Goal: Task Accomplishment & Management: Use online tool/utility

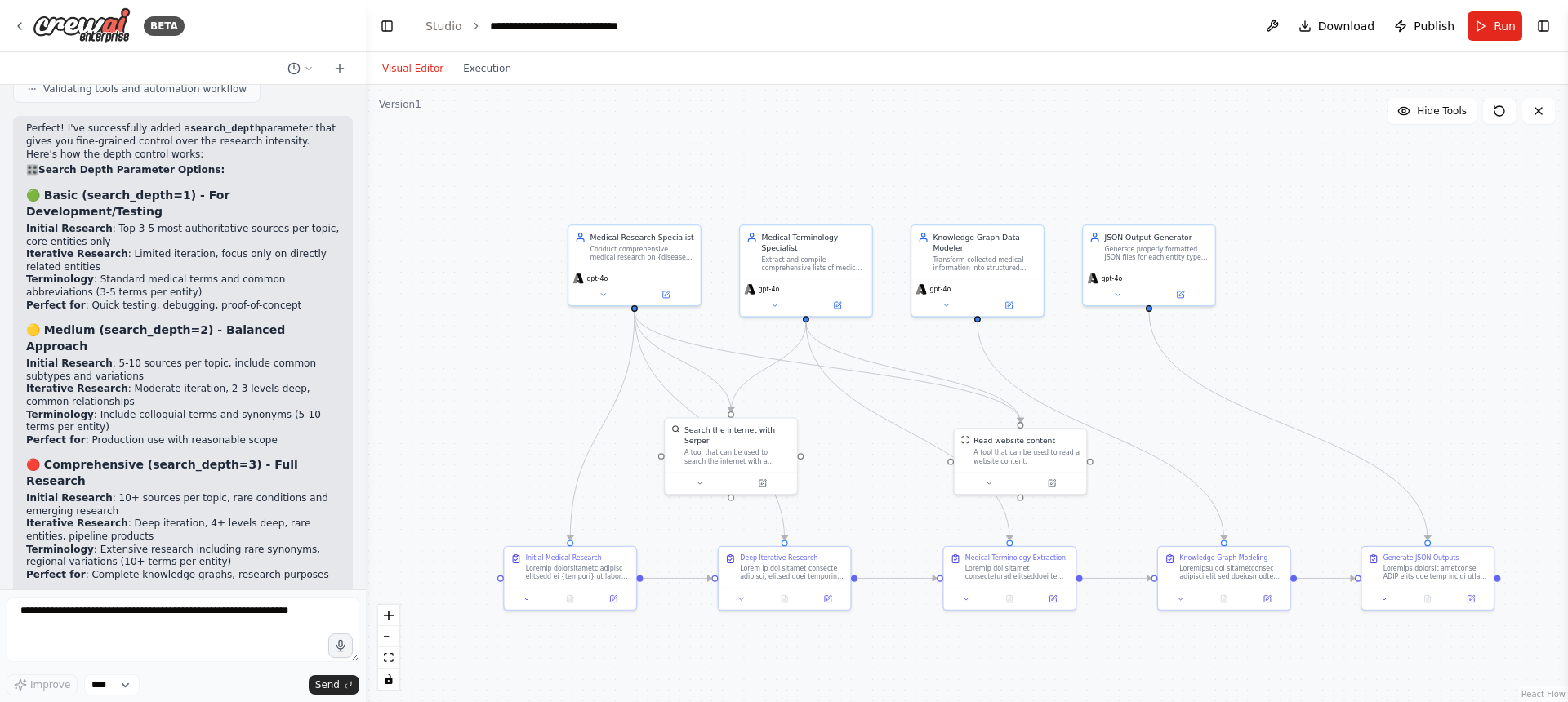
scroll to position [8479, 0]
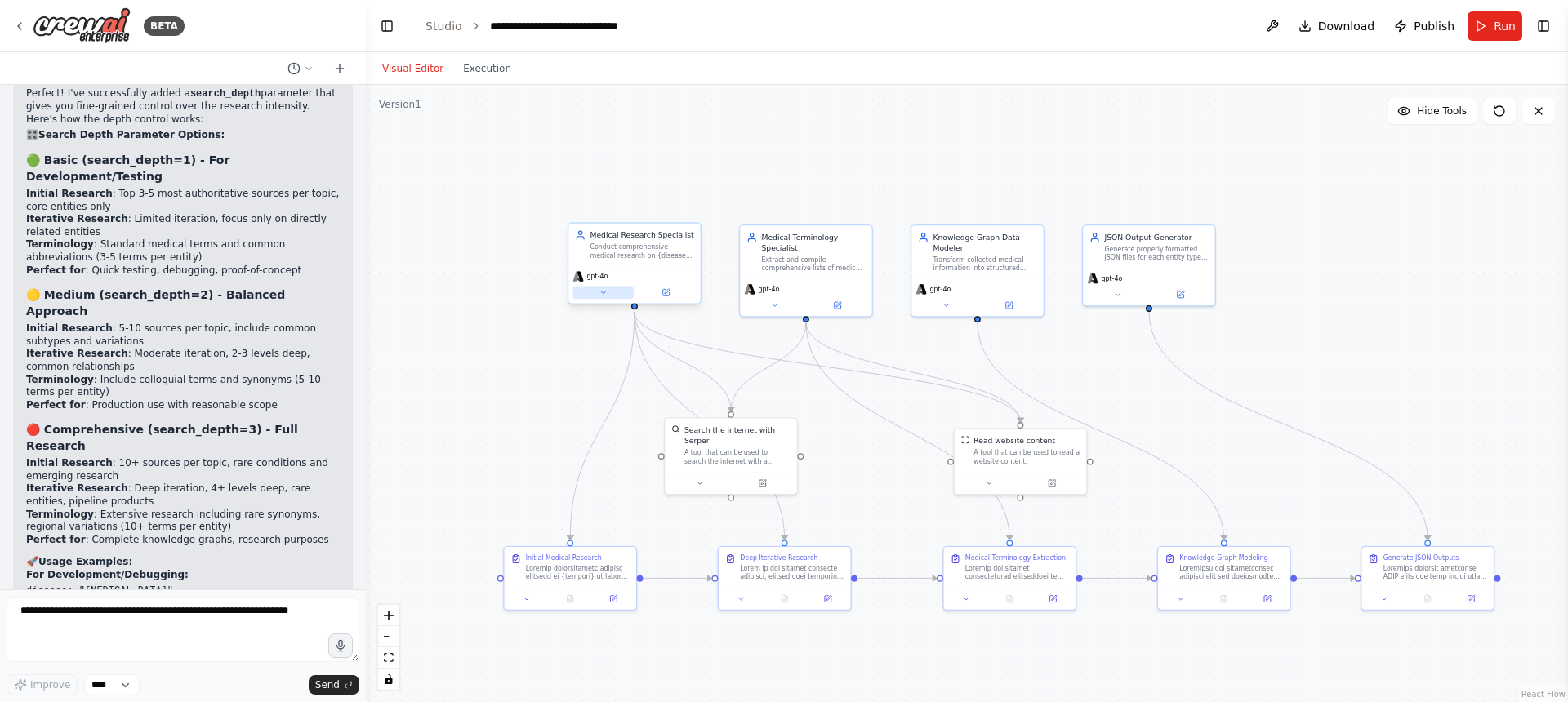
click at [611, 293] on button at bounding box center [602, 293] width 61 height 13
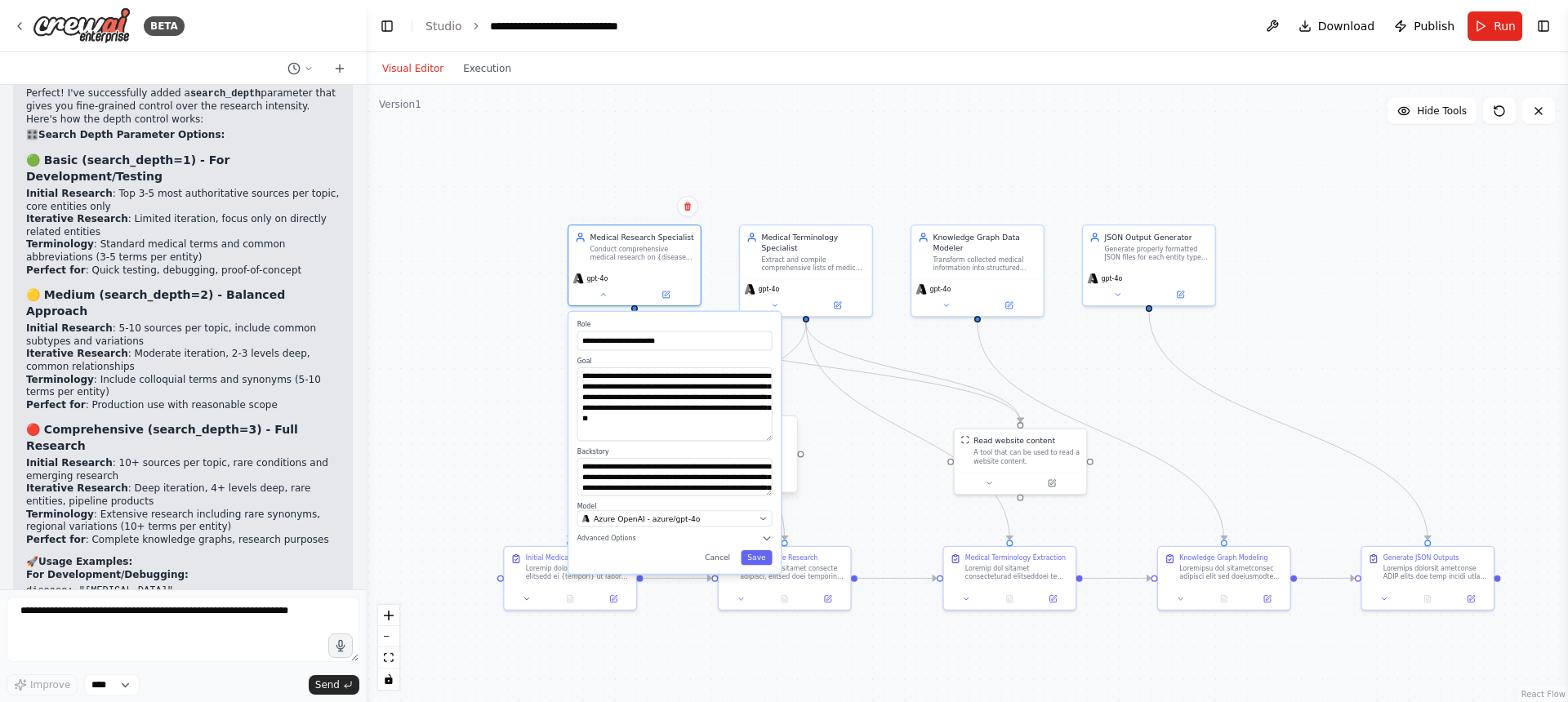
drag, startPoint x: 767, startPoint y: 402, endPoint x: 784, endPoint y: 438, distance: 39.8
click at [784, 438] on div "**********" at bounding box center [908, 372] width 789 height 405
click at [880, 132] on div "**********" at bounding box center [967, 394] width 1202 height 618
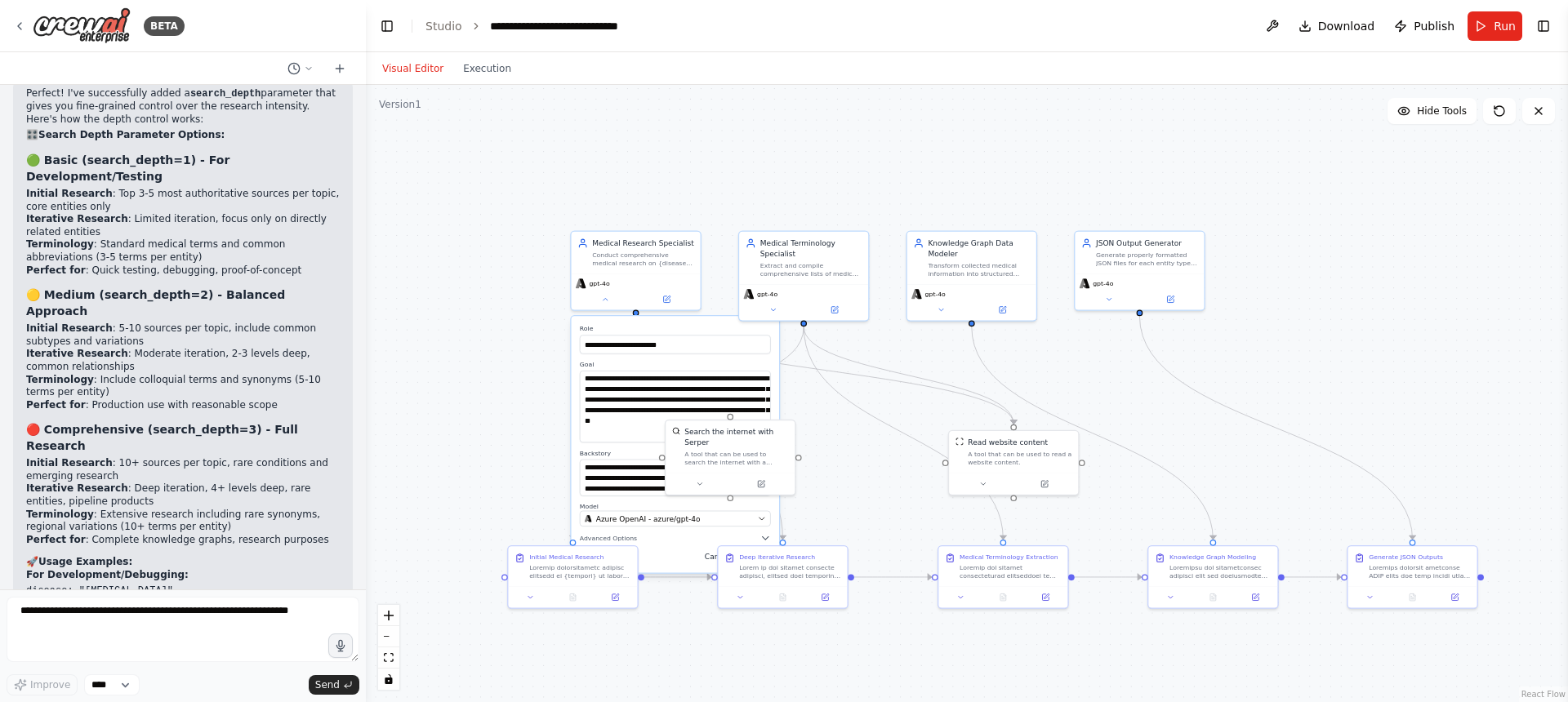
click at [709, 551] on button "Cancel" at bounding box center [717, 557] width 37 height 14
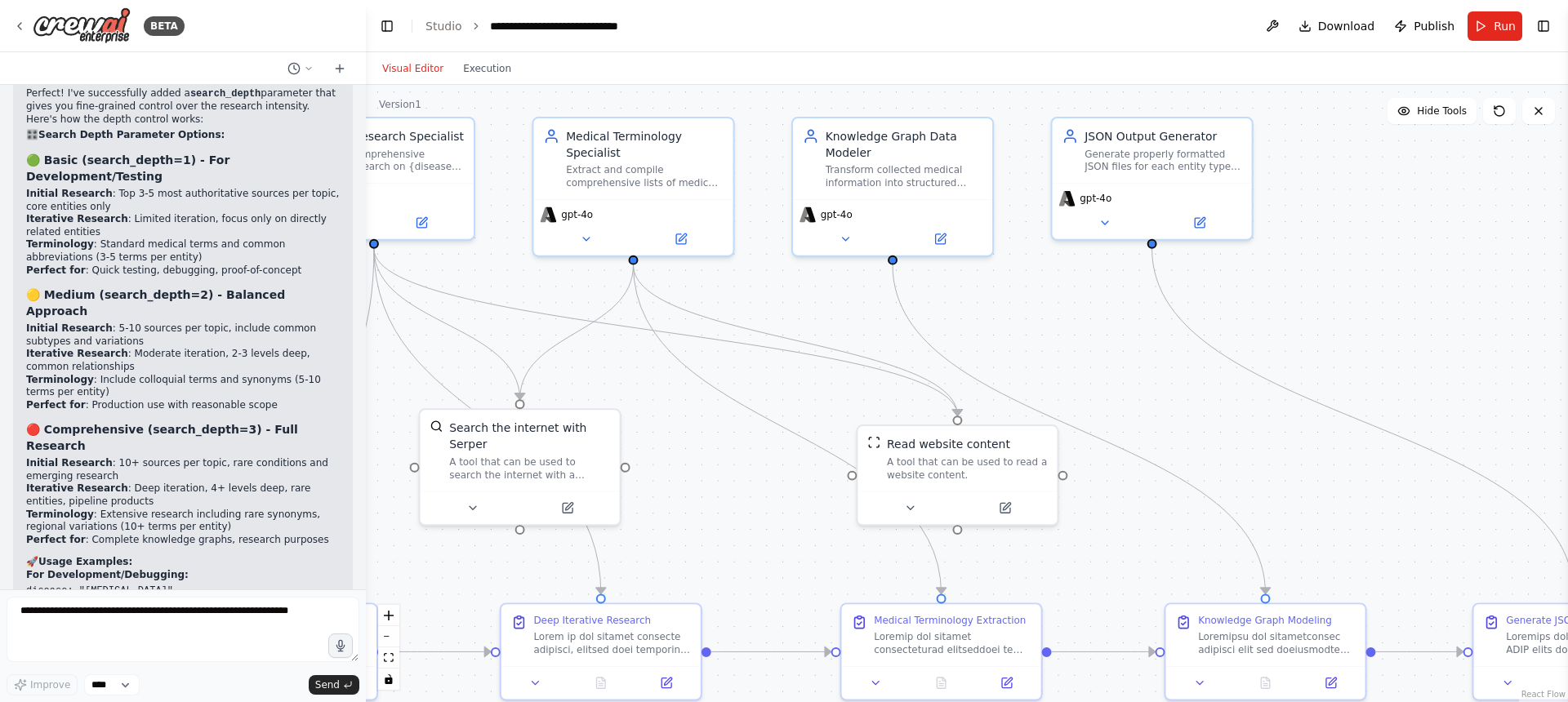
drag, startPoint x: 1081, startPoint y: 194, endPoint x: 993, endPoint y: 72, distance: 150.4
click at [993, 72] on div "Visual Editor Execution Version 1 Hide Tools .deletable-edge-delete-btn { width…" at bounding box center [967, 378] width 1202 height 650
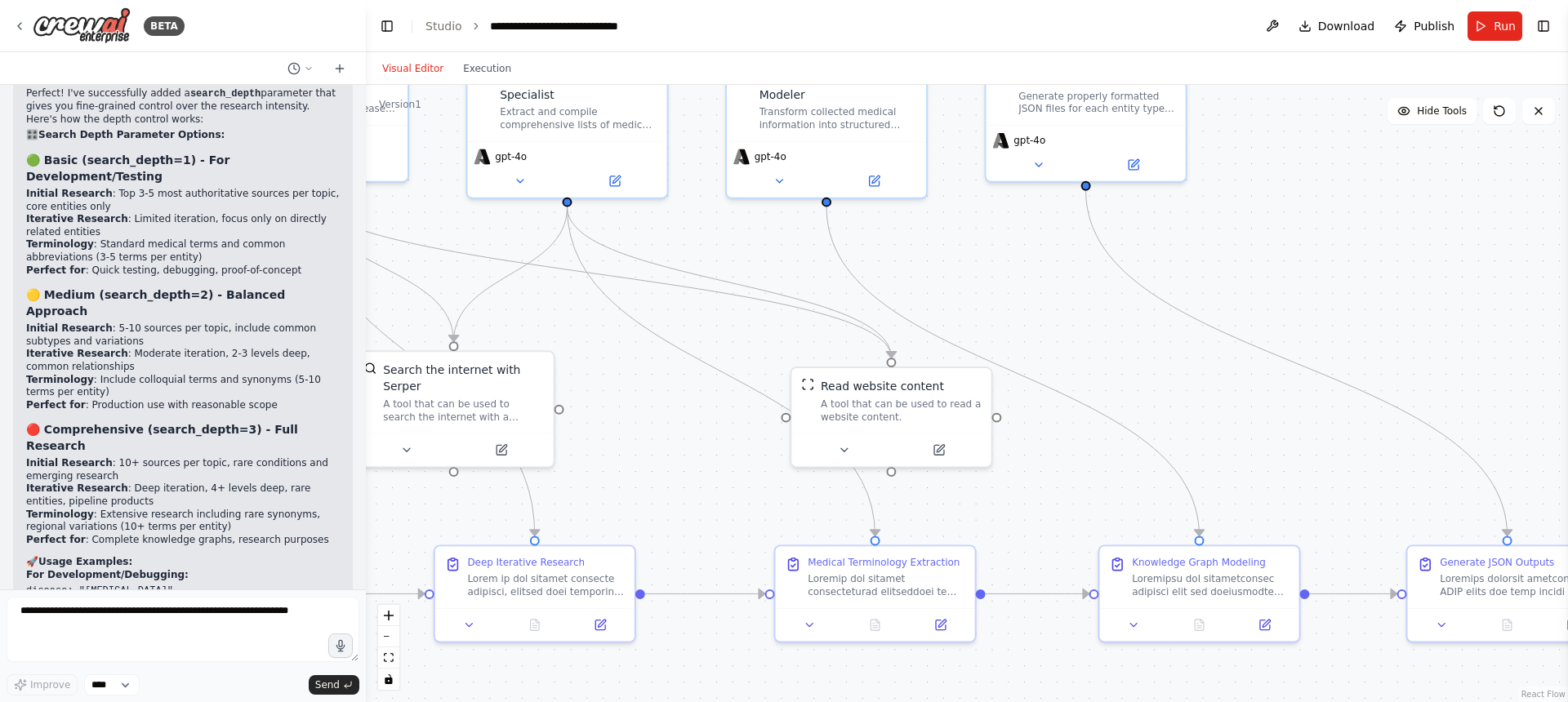
drag, startPoint x: 1405, startPoint y: 335, endPoint x: 1339, endPoint y: 277, distance: 87.9
click at [1339, 277] on div ".deletable-edge-delete-btn { width: 20px; height: 20px; border: 0px solid #ffff…" at bounding box center [967, 394] width 1202 height 618
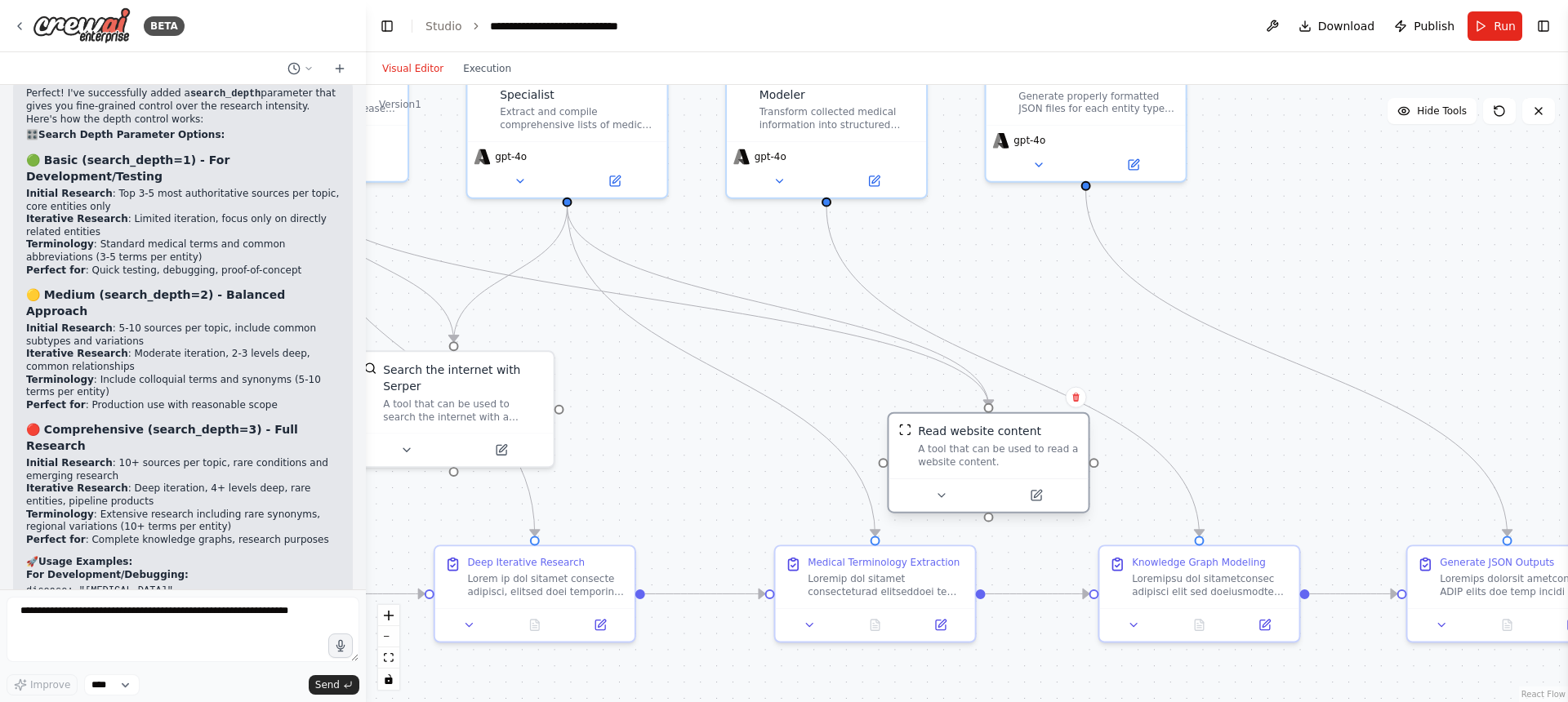
drag, startPoint x: 907, startPoint y: 418, endPoint x: 1008, endPoint y: 469, distance: 113.1
click at [1008, 469] on div "Read website content A tool that can be used to read a website content." at bounding box center [988, 446] width 199 height 64
click at [1131, 373] on div ".deletable-edge-delete-btn { width: 20px; height: 20px; border: 0px solid #ffff…" at bounding box center [967, 394] width 1202 height 618
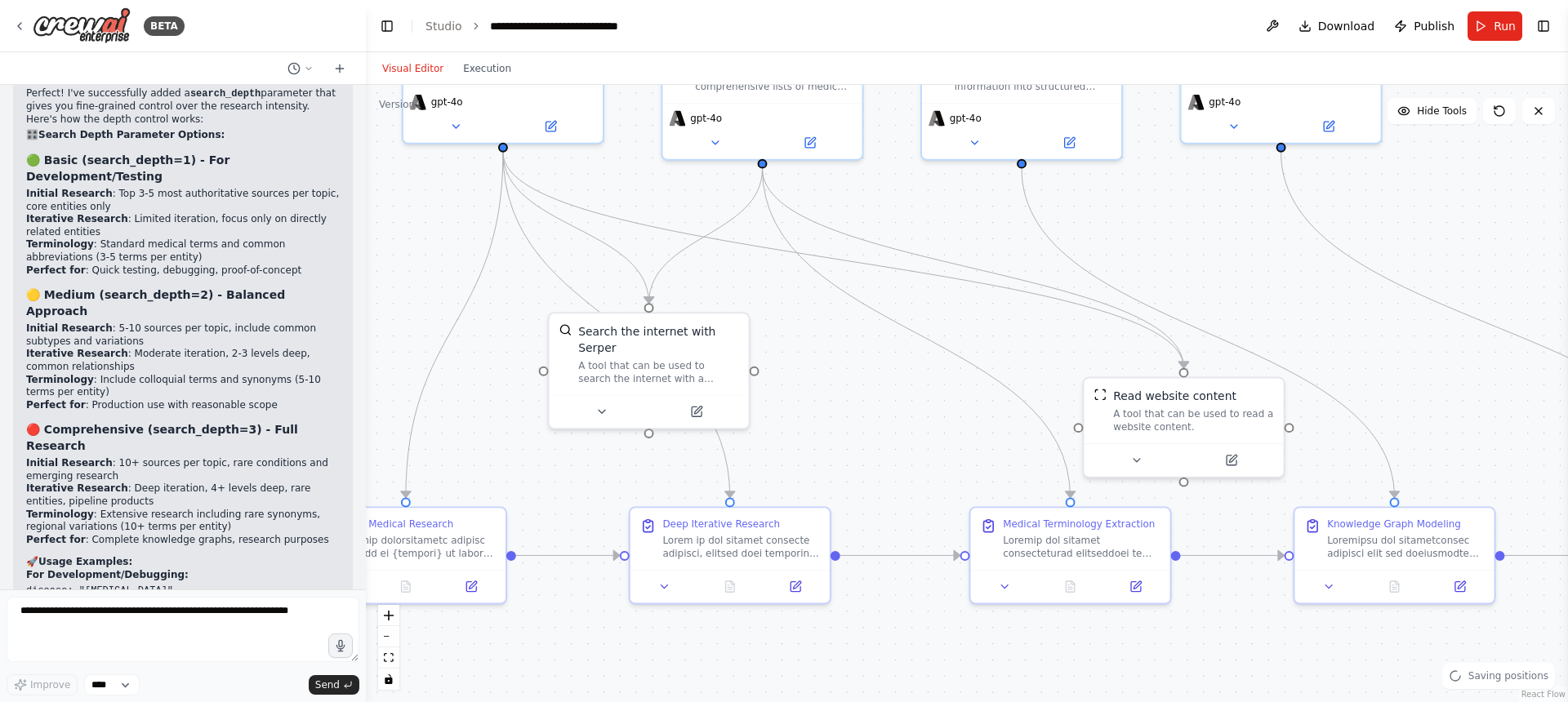
drag, startPoint x: 715, startPoint y: 419, endPoint x: 1004, endPoint y: 355, distance: 296.0
click at [1004, 355] on div ".deletable-edge-delete-btn { width: 20px; height: 20px; border: 0px solid #ffff…" at bounding box center [967, 394] width 1202 height 618
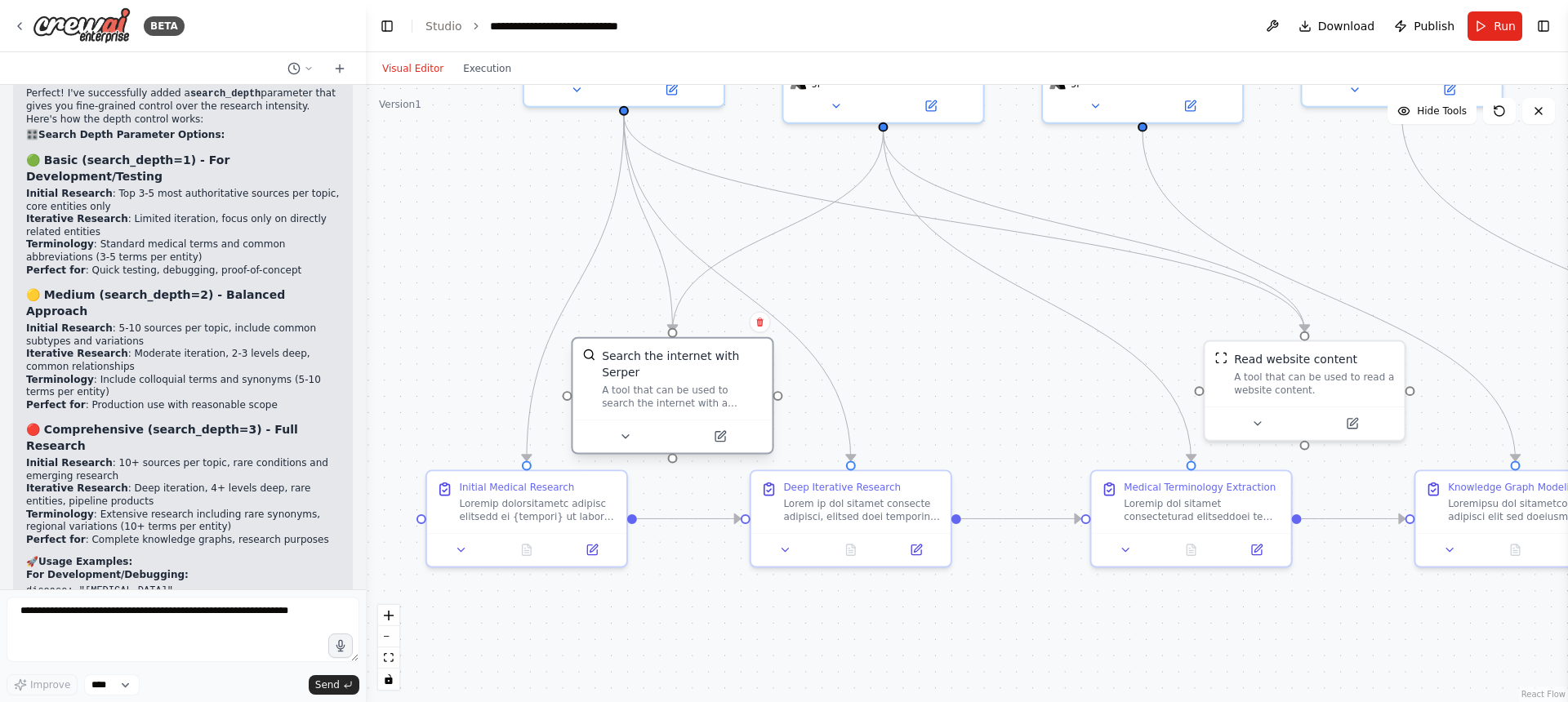
drag, startPoint x: 796, startPoint y: 327, endPoint x: 700, endPoint y: 387, distance: 113.2
click at [700, 387] on div "A tool that can be used to search the internet with a search_query. Supports di…" at bounding box center [681, 397] width 160 height 26
click at [947, 329] on div ".deletable-edge-delete-btn { width: 20px; height: 20px; border: 0px solid #ffff…" at bounding box center [967, 394] width 1202 height 618
drag, startPoint x: 692, startPoint y: 402, endPoint x: 691, endPoint y: 386, distance: 16.0
click at [691, 386] on div "A tool that can be used to search the internet with a search_query. Supports di…" at bounding box center [681, 380] width 160 height 26
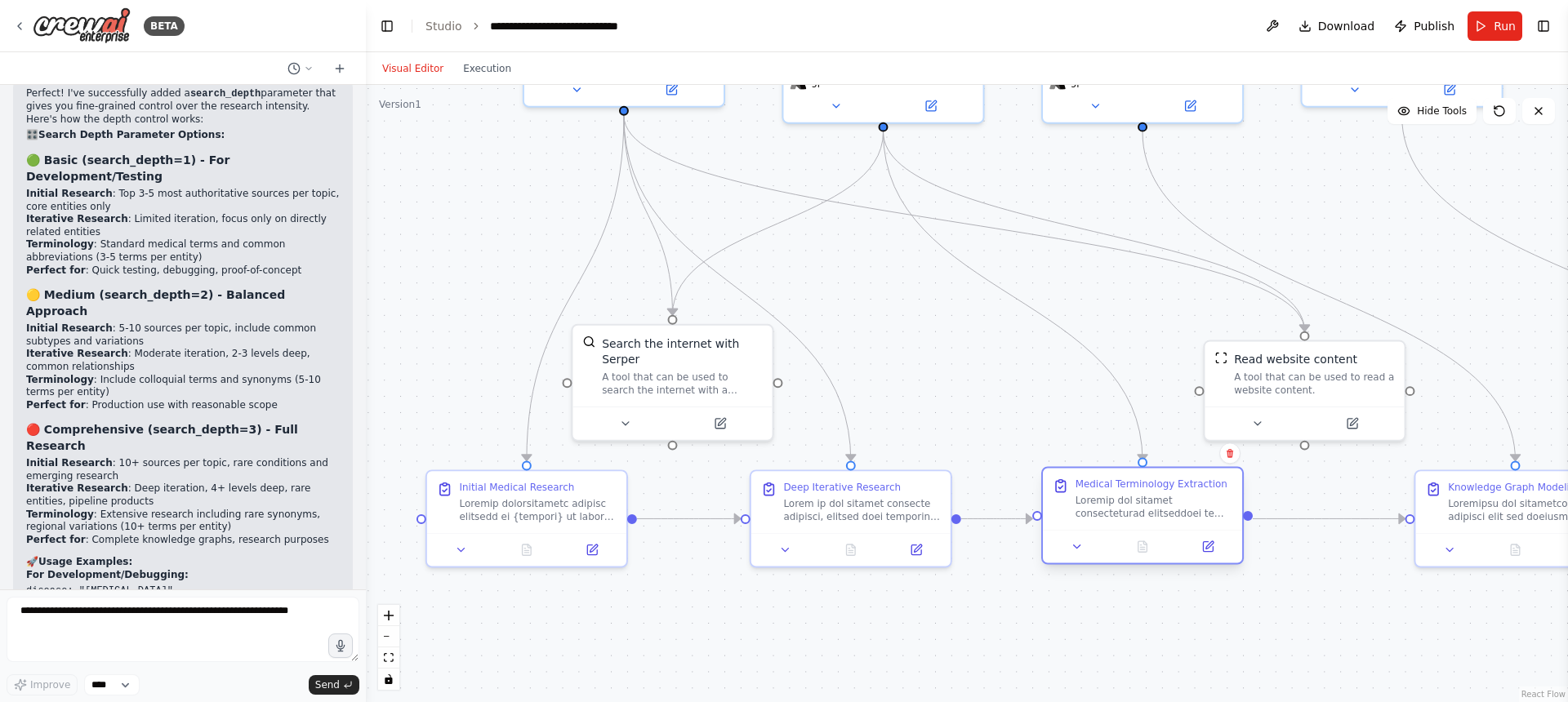
drag, startPoint x: 1222, startPoint y: 502, endPoint x: 1180, endPoint y: 501, distance: 42.0
click at [1180, 501] on div at bounding box center [1154, 506] width 158 height 26
drag, startPoint x: 544, startPoint y: 521, endPoint x: 493, endPoint y: 522, distance: 51.0
click at [493, 522] on div "Initial Medical Research" at bounding box center [477, 499] width 199 height 62
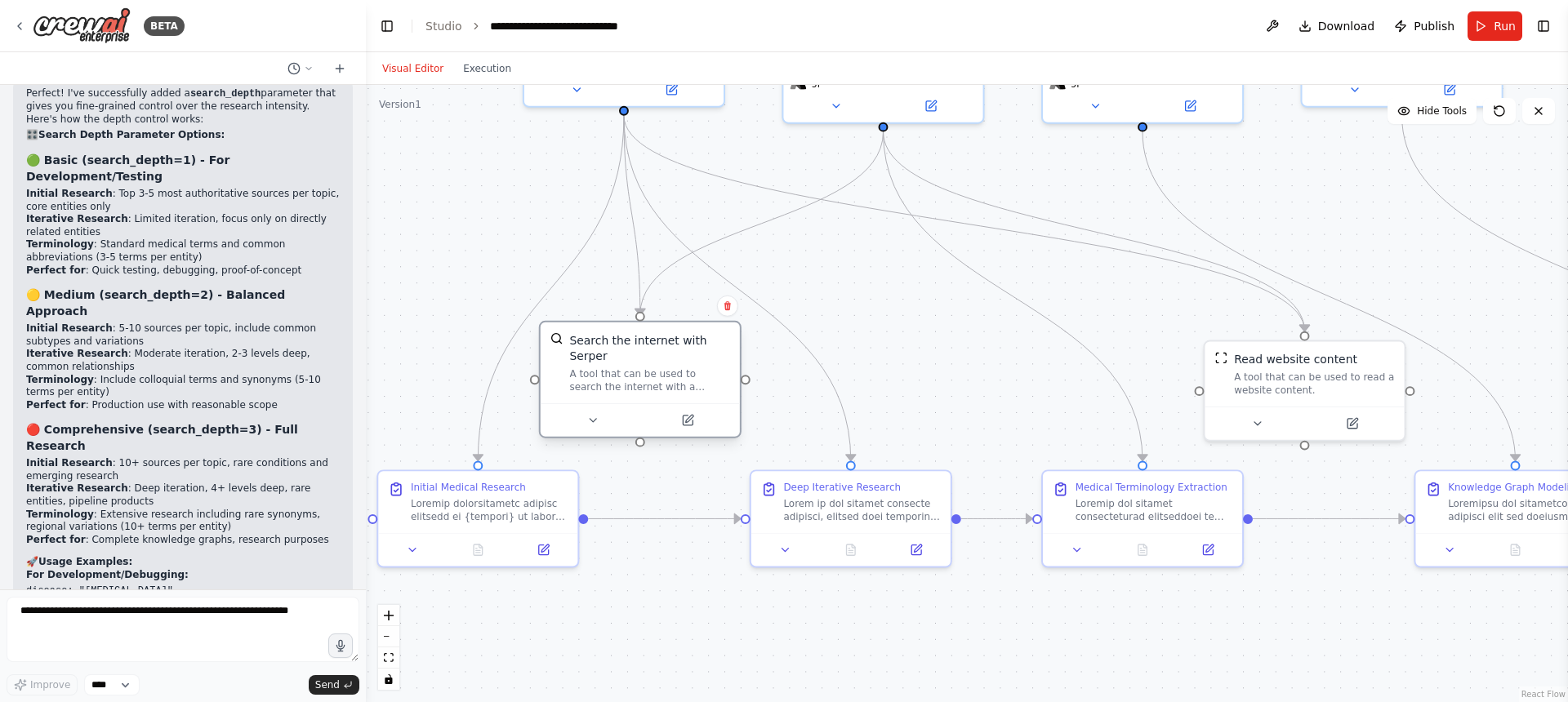
drag, startPoint x: 692, startPoint y: 378, endPoint x: 663, endPoint y: 381, distance: 29.2
click at [663, 381] on div "A tool that can be used to search the internet with a search_query. Supports di…" at bounding box center [649, 380] width 160 height 26
drag, startPoint x: 1307, startPoint y: 380, endPoint x: 1294, endPoint y: 380, distance: 13.0
click at [1294, 380] on div "A tool that can be used to read a website content." at bounding box center [1297, 380] width 160 height 26
drag, startPoint x: 1327, startPoint y: 368, endPoint x: 1314, endPoint y: 369, distance: 13.0
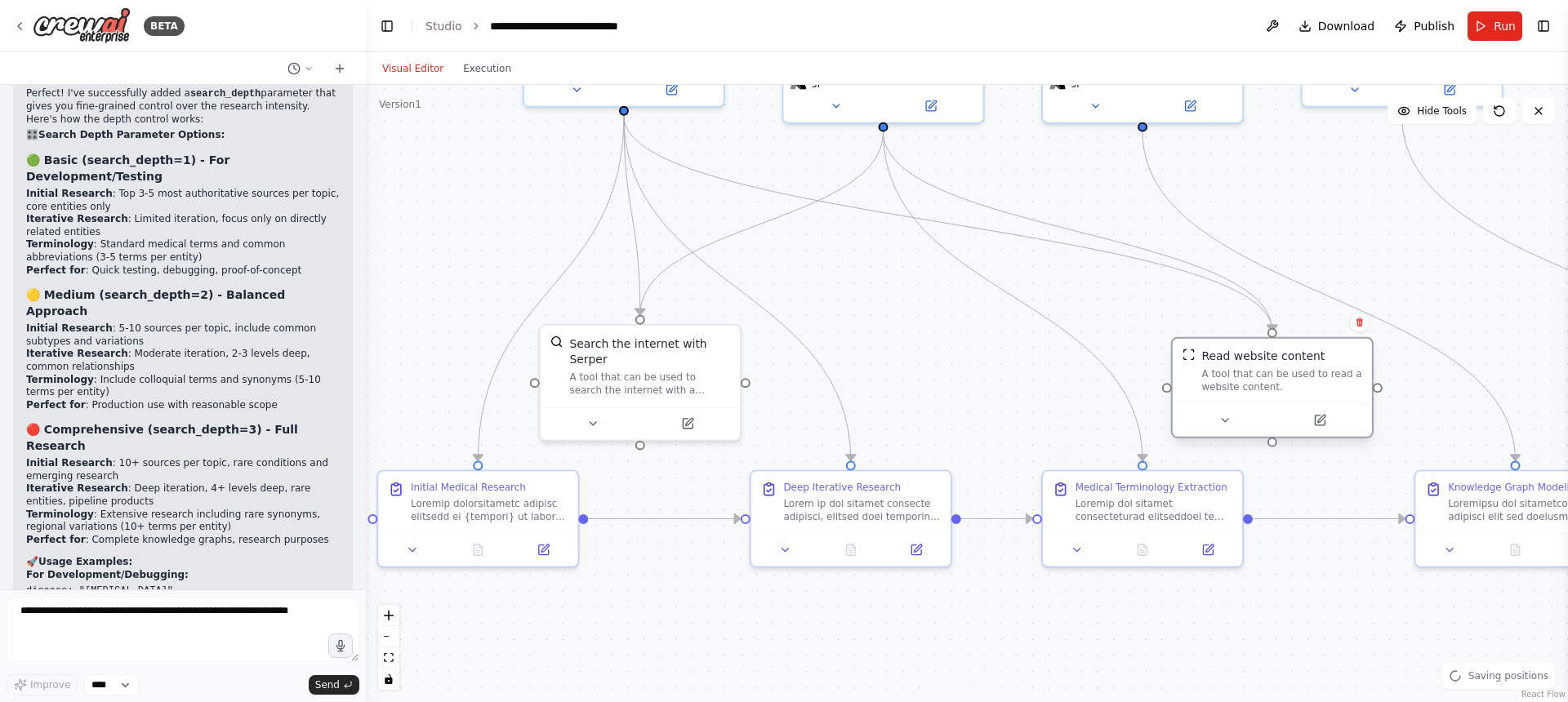
click at [1314, 369] on div "A tool that can be used to read a website content." at bounding box center [1281, 380] width 160 height 26
click at [1403, 276] on div ".deletable-edge-delete-btn { width: 20px; height: 20px; border: 0px solid #ffff…" at bounding box center [967, 394] width 1202 height 618
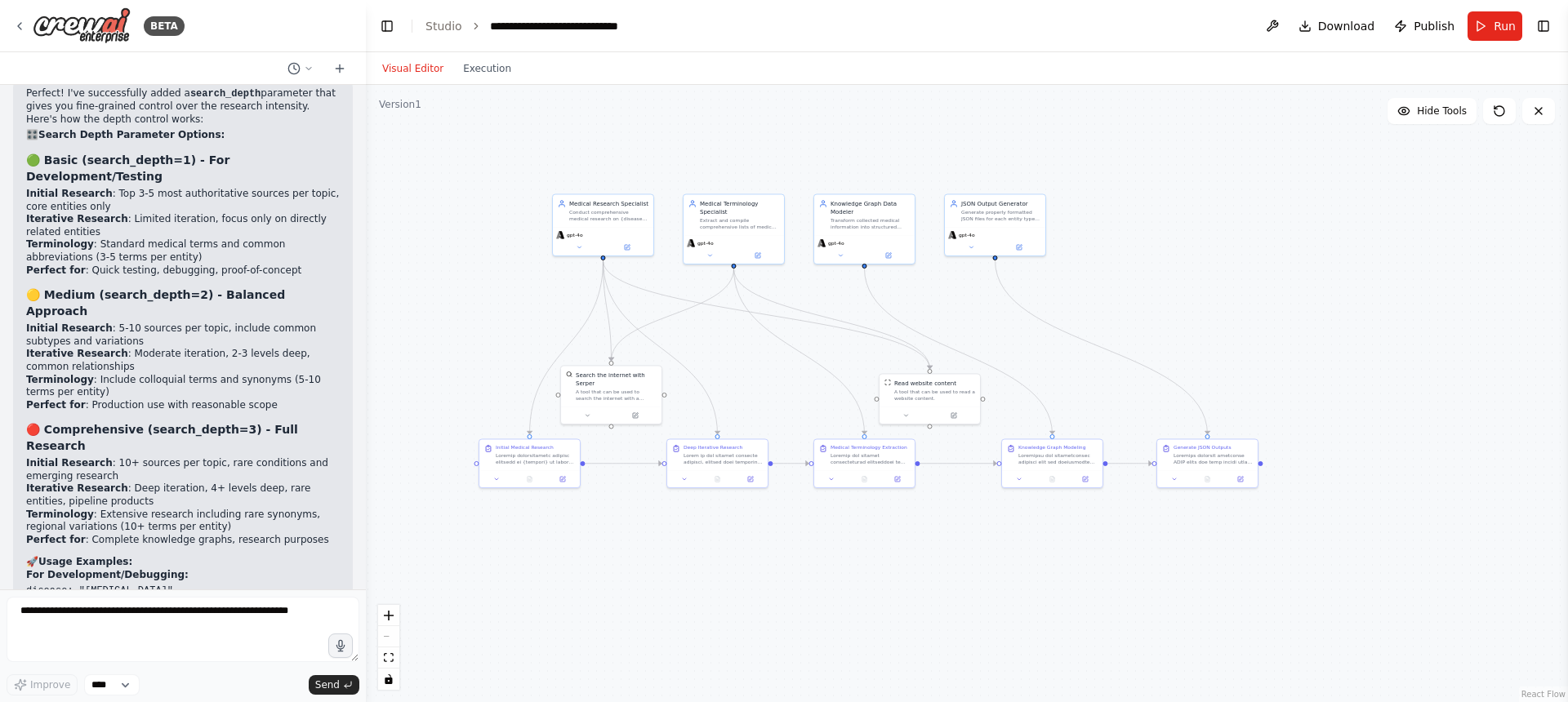
drag, startPoint x: 1351, startPoint y: 287, endPoint x: 1142, endPoint y: 319, distance: 211.4
click at [1142, 319] on div ".deletable-edge-delete-btn { width: 20px; height: 20px; border: 0px solid #ffff…" at bounding box center [967, 394] width 1202 height 618
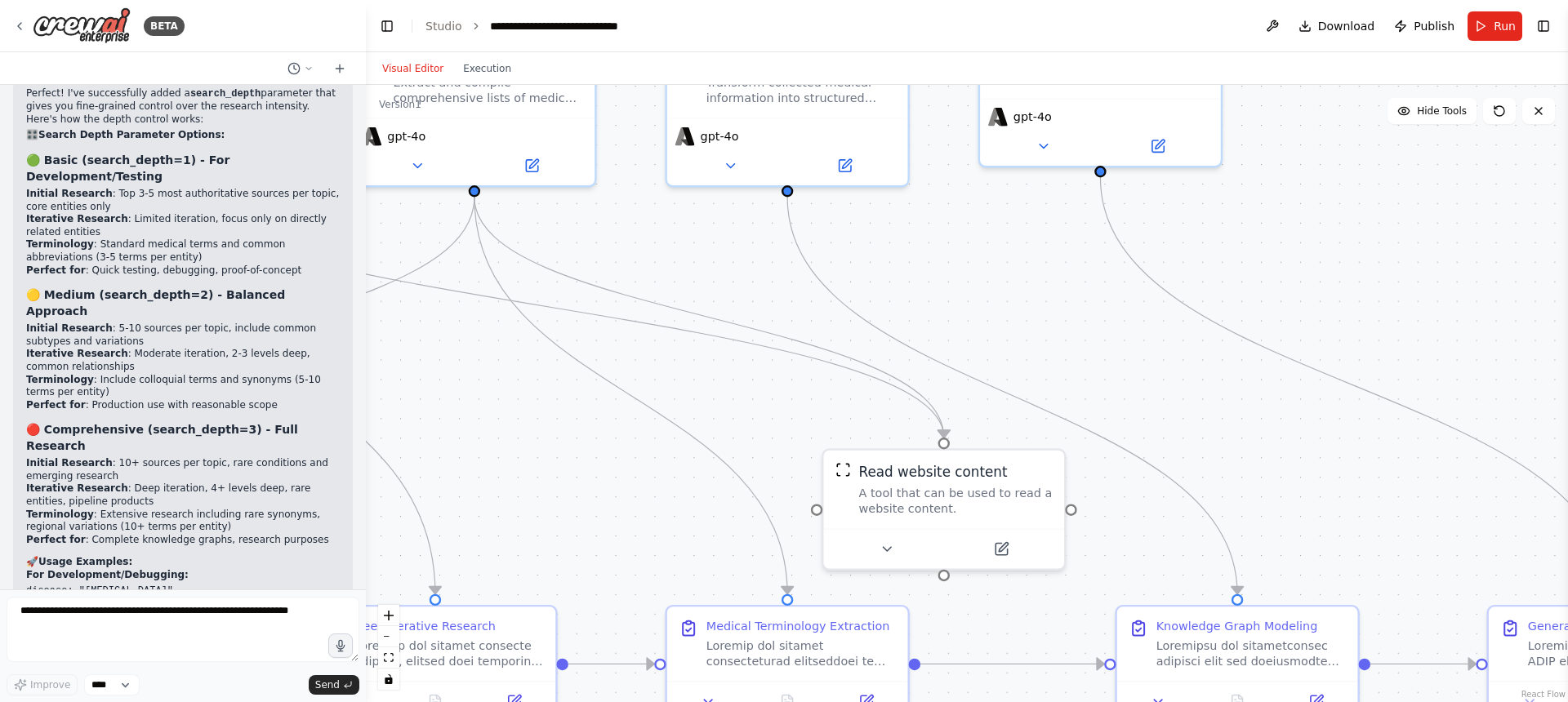
drag, startPoint x: 1006, startPoint y: 318, endPoint x: 1342, endPoint y: 314, distance: 336.0
click at [1342, 314] on div ".deletable-edge-delete-btn { width: 20px; height: 20px; border: 0px solid #ffff…" at bounding box center [967, 394] width 1202 height 618
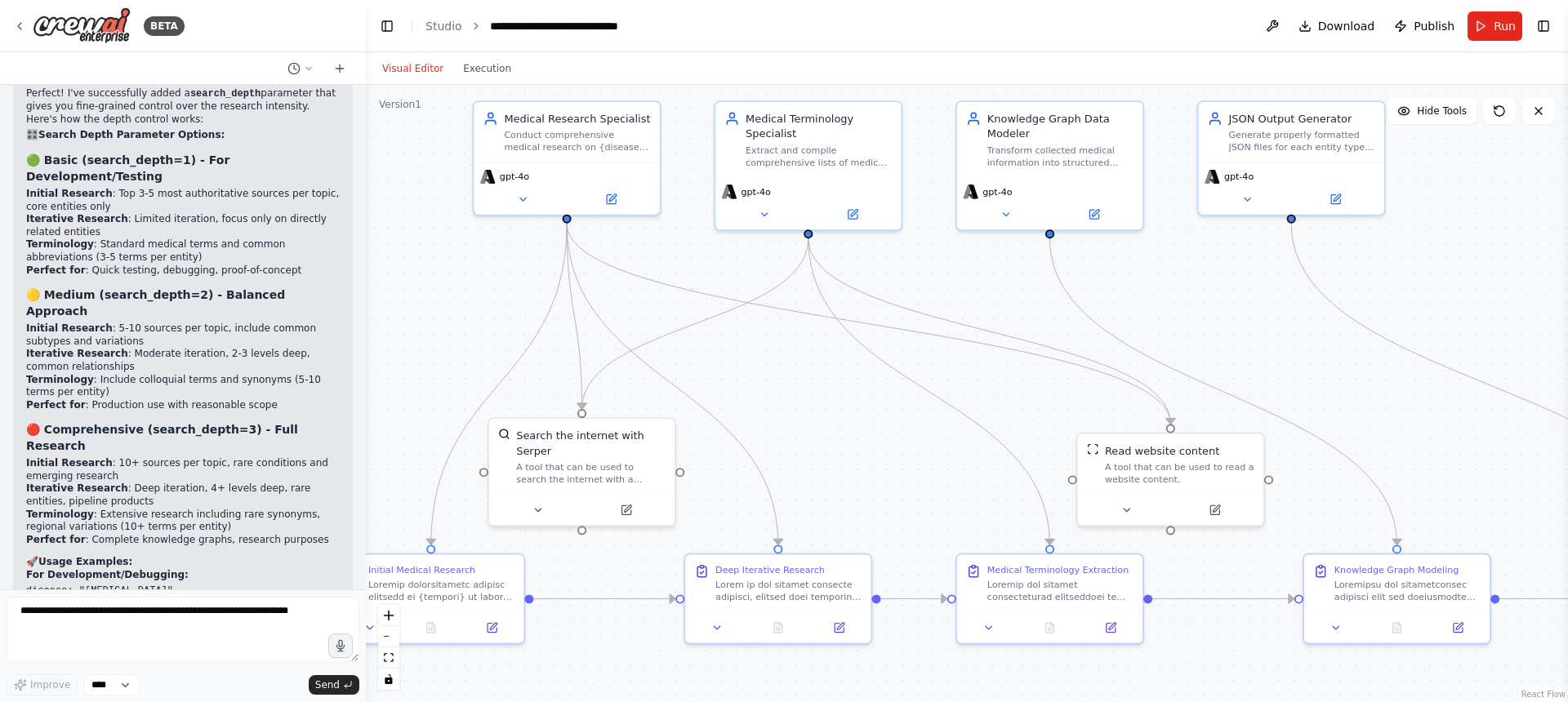
drag, startPoint x: 1275, startPoint y: 274, endPoint x: 1410, endPoint y: 288, distance: 135.7
click at [1410, 288] on div ".deletable-edge-delete-btn { width: 20px; height: 20px; border: 0px solid #ffff…" at bounding box center [967, 394] width 1202 height 618
click at [1121, 29] on header "**********" at bounding box center [967, 26] width 1202 height 53
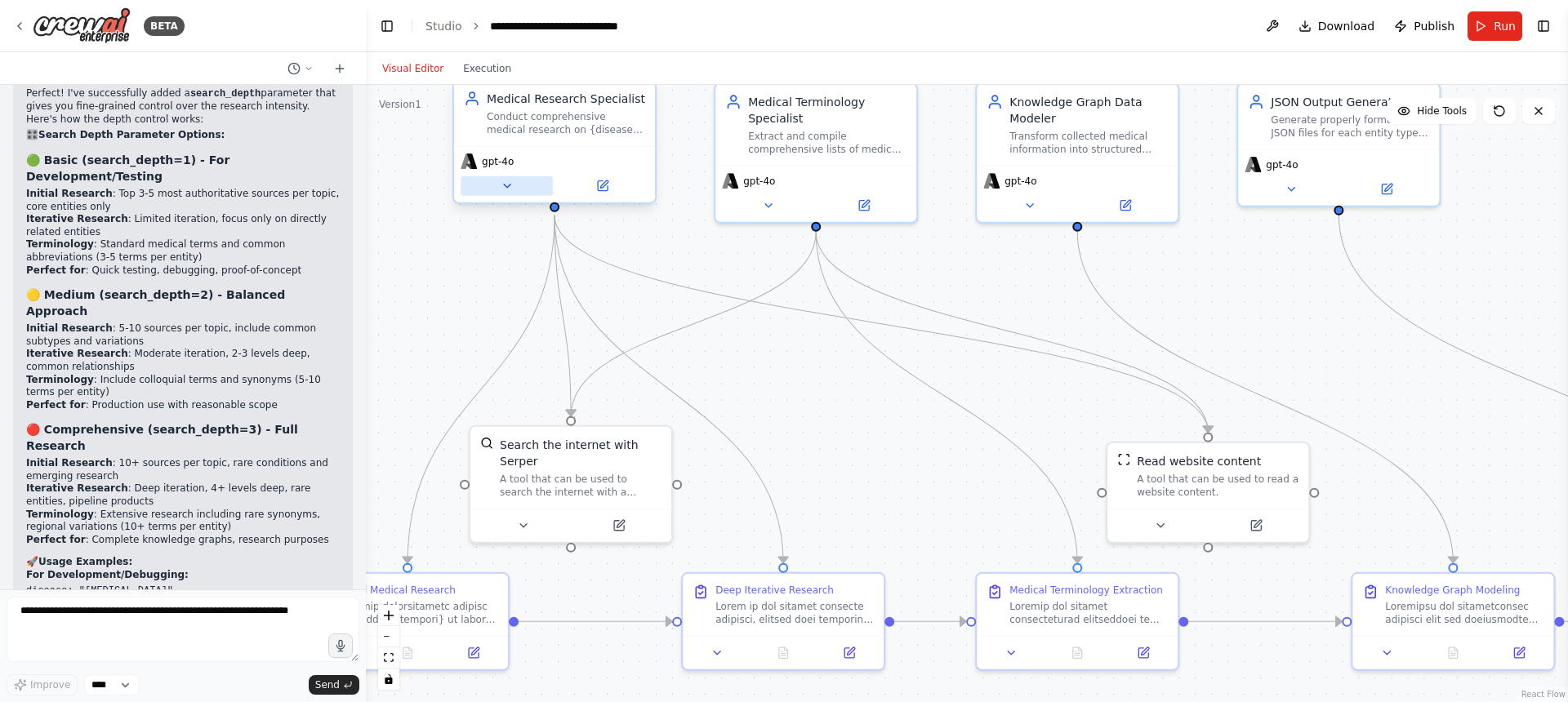
click at [515, 184] on button at bounding box center [506, 187] width 92 height 20
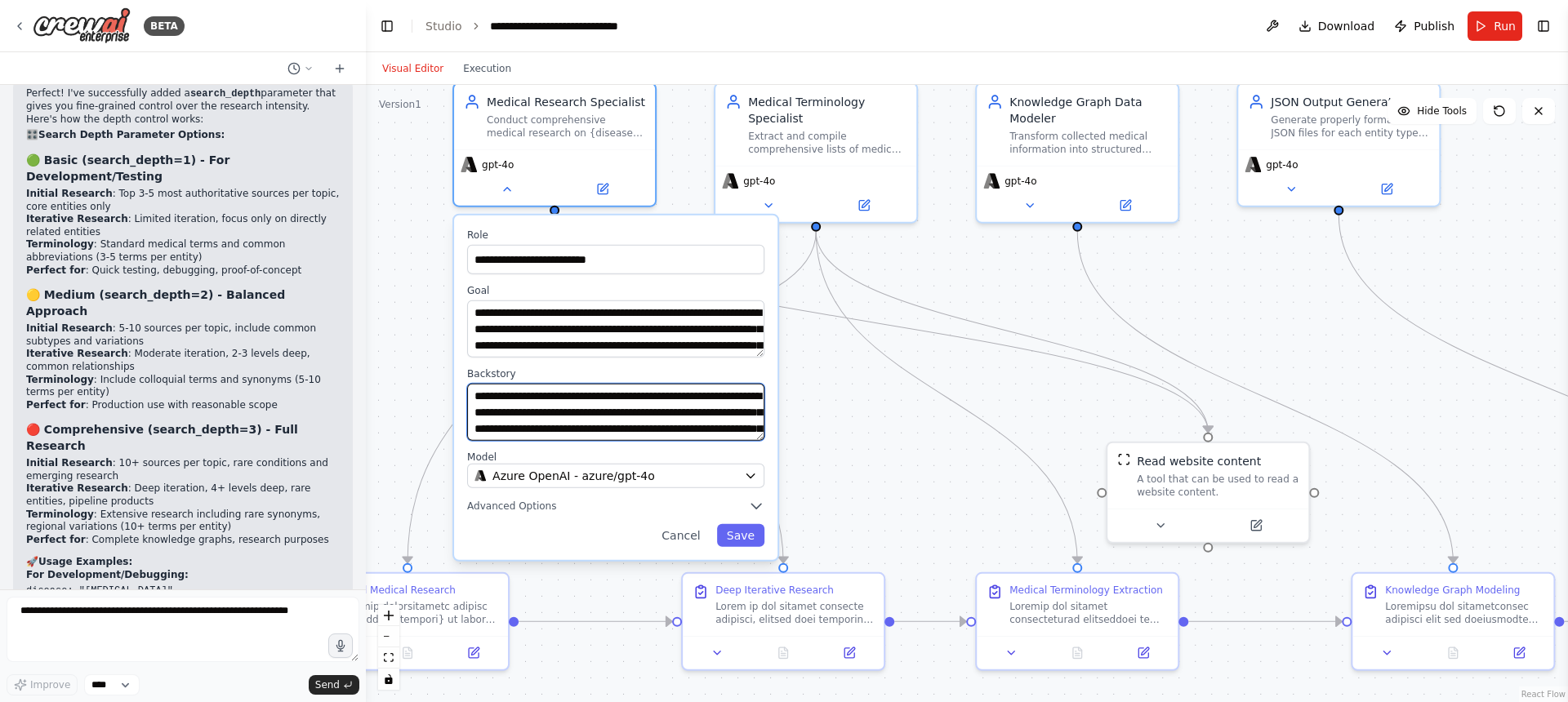
click at [764, 459] on div "**********" at bounding box center [615, 388] width 323 height 344
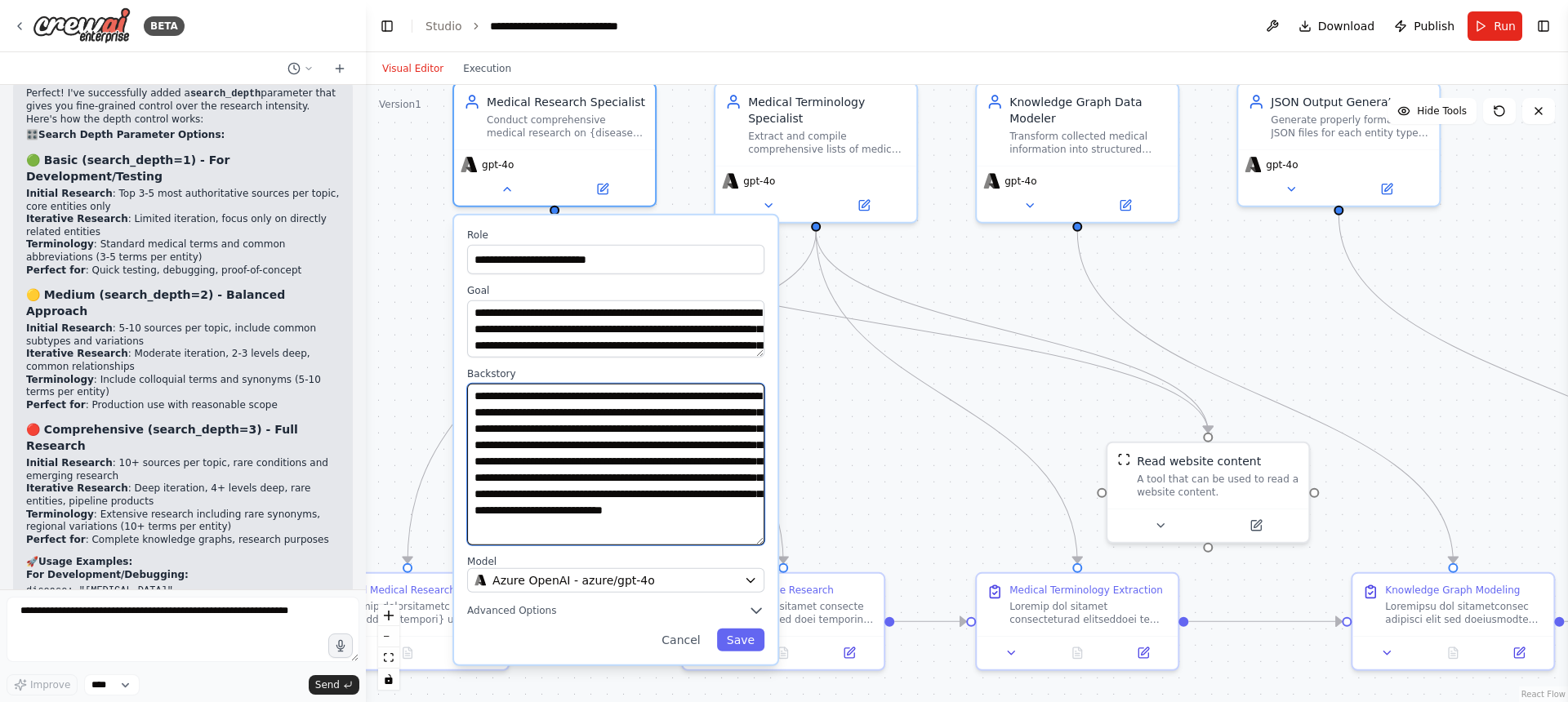
drag, startPoint x: 760, startPoint y: 435, endPoint x: 742, endPoint y: 520, distance: 86.9
click at [760, 539] on textarea "**********" at bounding box center [616, 465] width 297 height 161
click at [668, 476] on textarea "**********" at bounding box center [616, 465] width 297 height 161
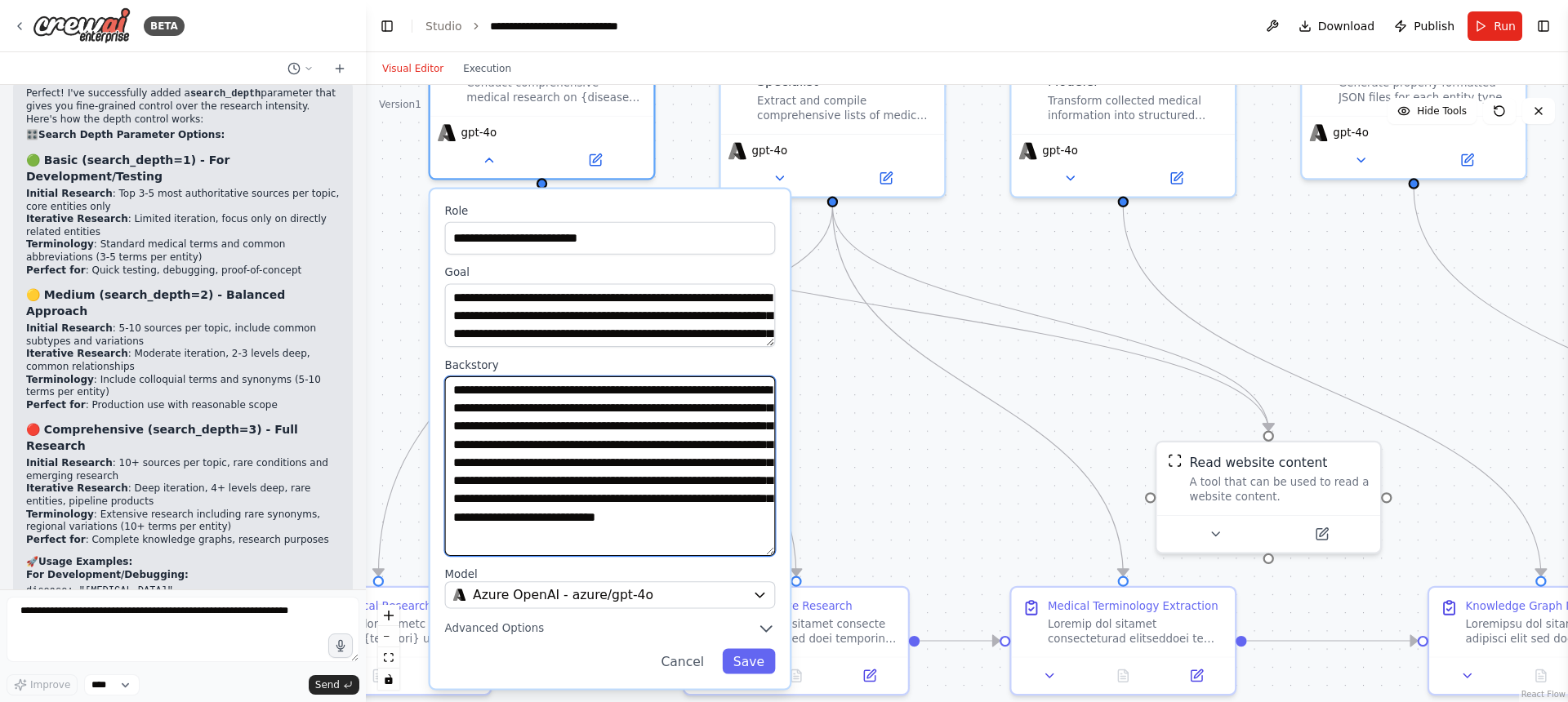
scroll to position [26, 0]
click at [767, 557] on div "**********" at bounding box center [610, 439] width 360 height 500
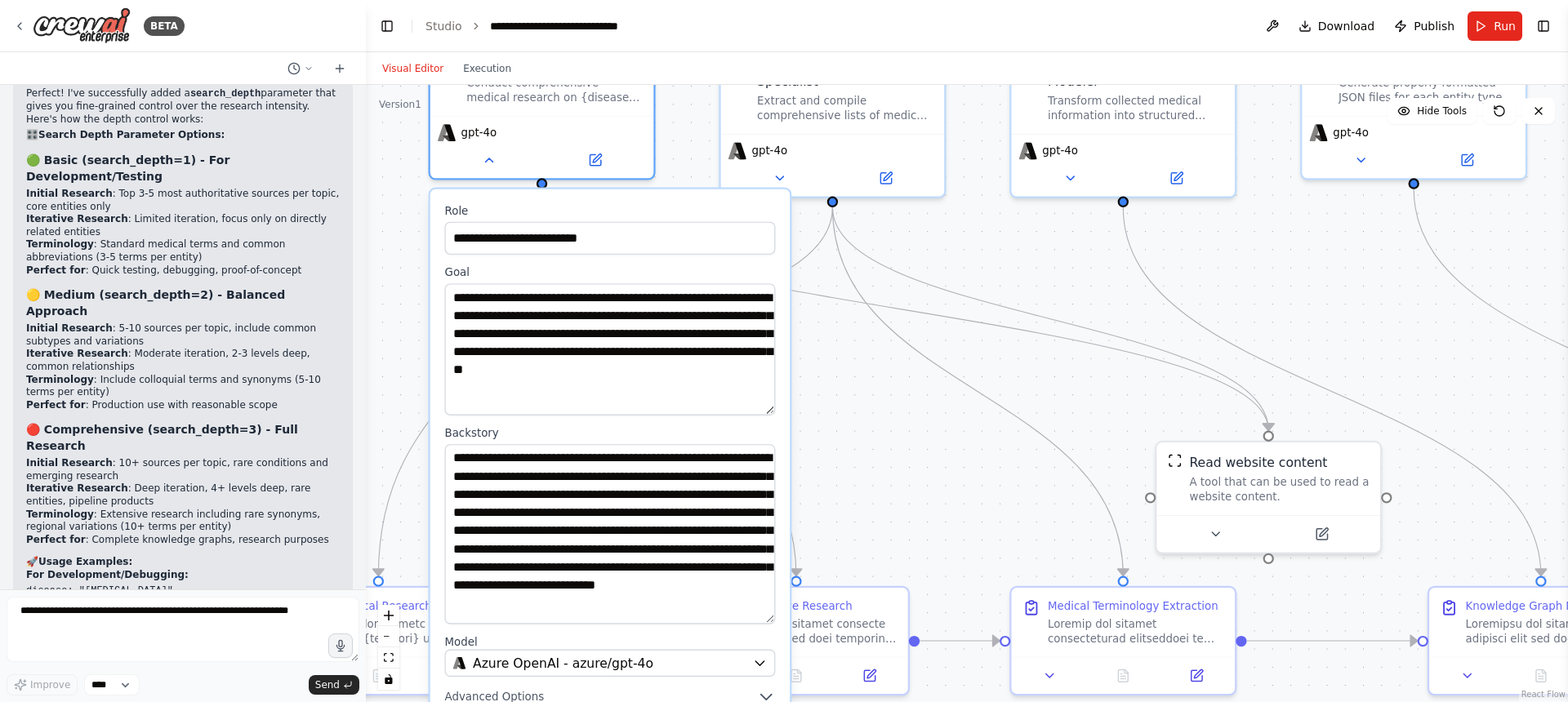
drag, startPoint x: 767, startPoint y: 343, endPoint x: 767, endPoint y: 410, distance: 67.0
click at [767, 410] on textarea "**********" at bounding box center [610, 349] width 331 height 131
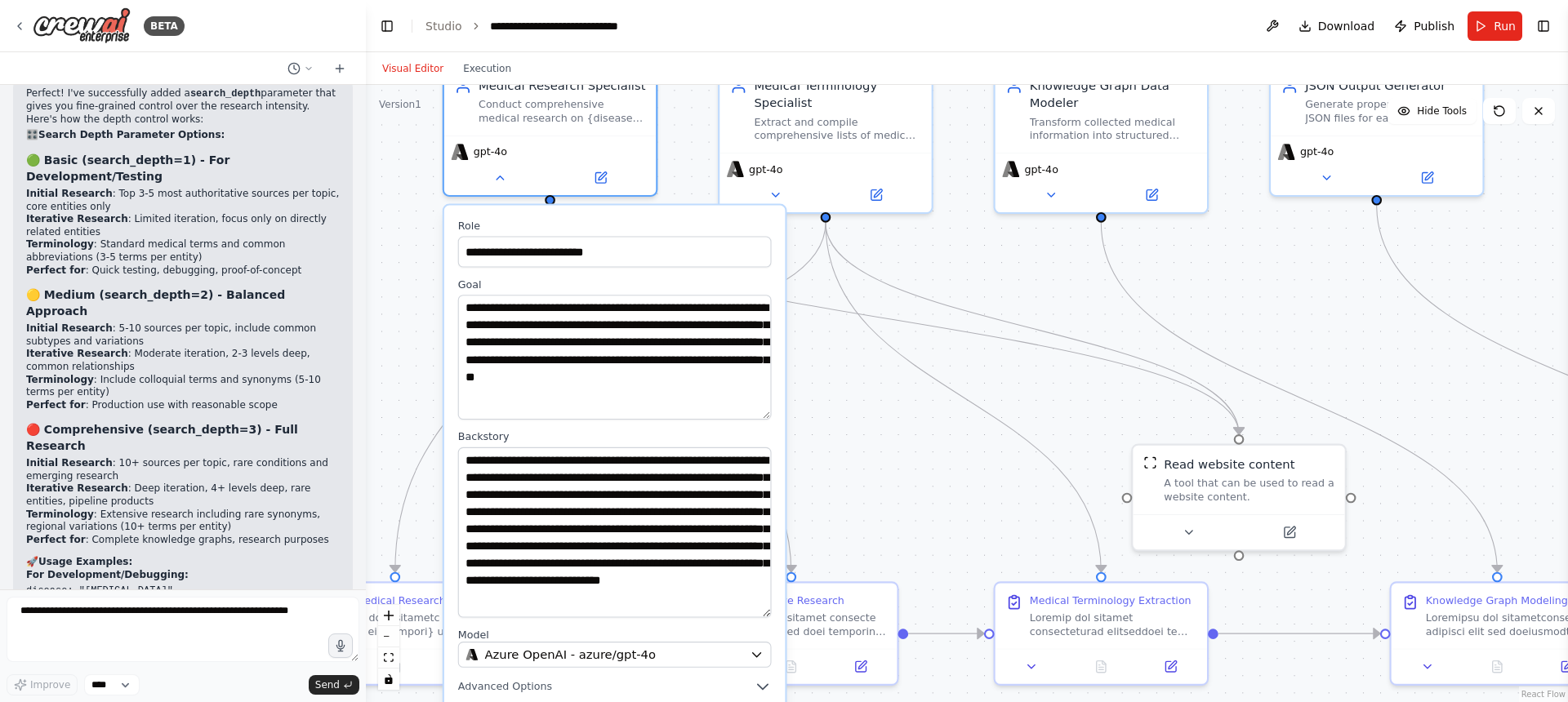
click at [977, 388] on div "**********" at bounding box center [967, 394] width 1202 height 618
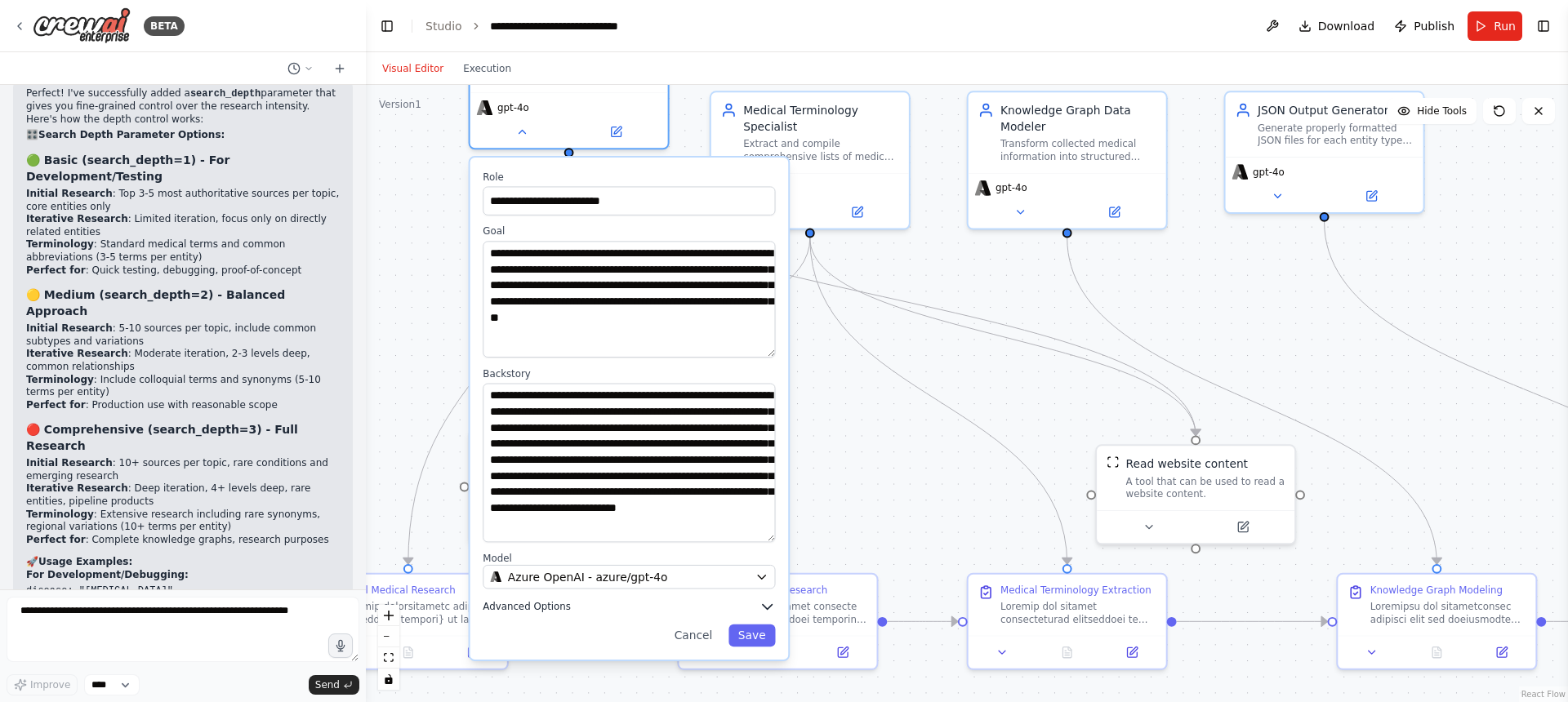
drag, startPoint x: 651, startPoint y: 680, endPoint x: 675, endPoint y: 604, distance: 79.7
click at [675, 604] on button "Advanced Options" at bounding box center [629, 607] width 293 height 16
click at [698, 637] on button "Cancel" at bounding box center [693, 636] width 57 height 23
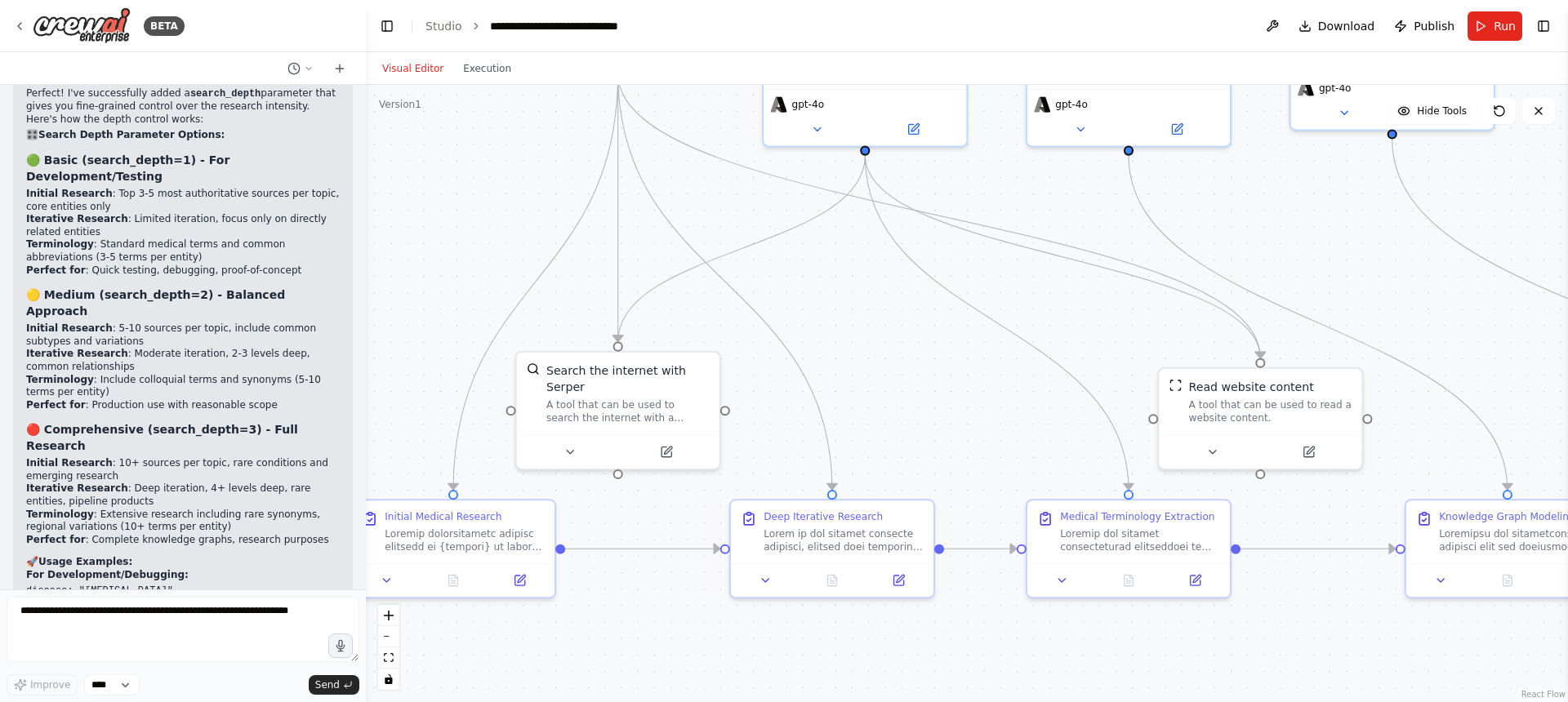
drag, startPoint x: 485, startPoint y: 286, endPoint x: 593, endPoint y: 145, distance: 177.6
click at [593, 145] on div ".deletable-edge-delete-btn { width: 20px; height: 20px; border: 0px solid #ffff…" at bounding box center [967, 394] width 1202 height 618
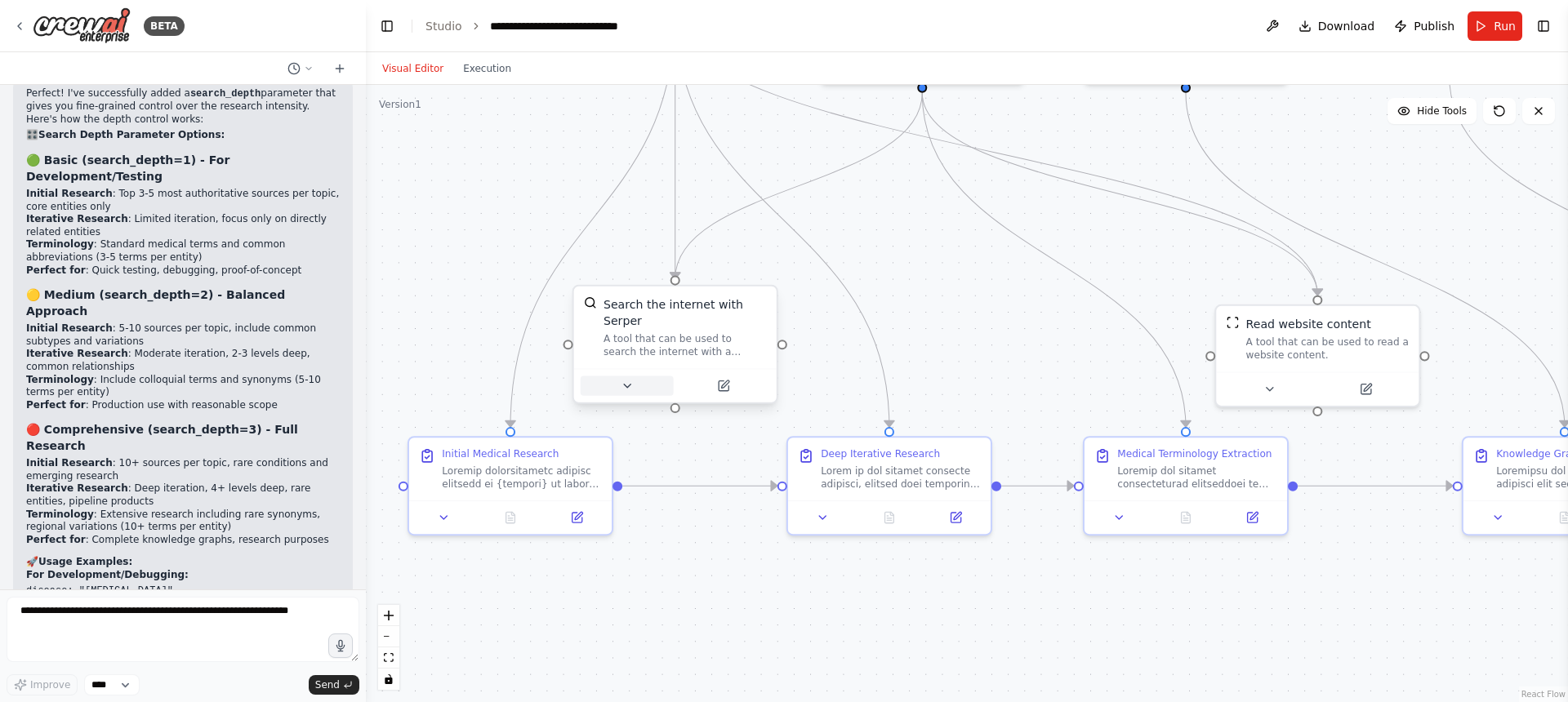
click at [626, 393] on button at bounding box center [627, 387] width 93 height 20
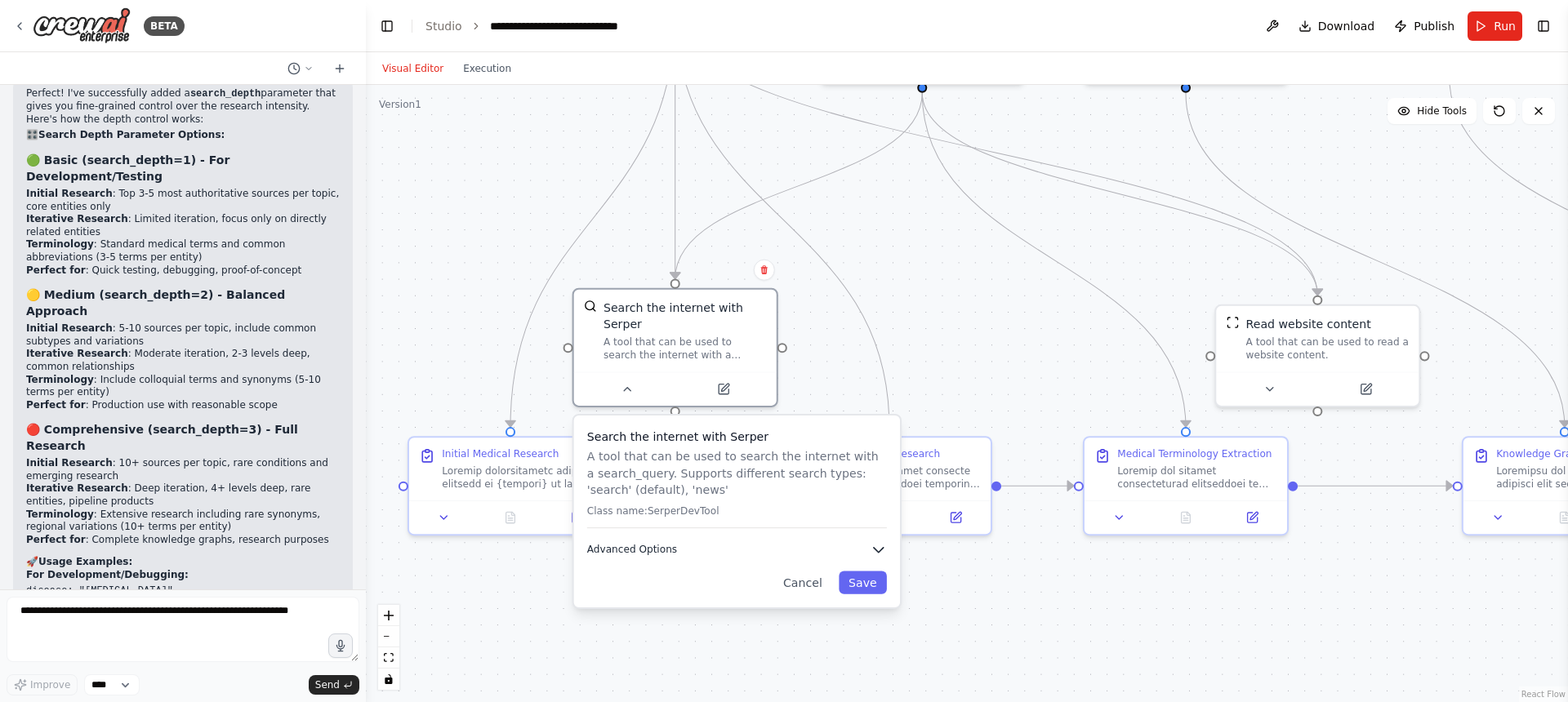
click at [883, 551] on icon "button" at bounding box center [879, 550] width 16 height 16
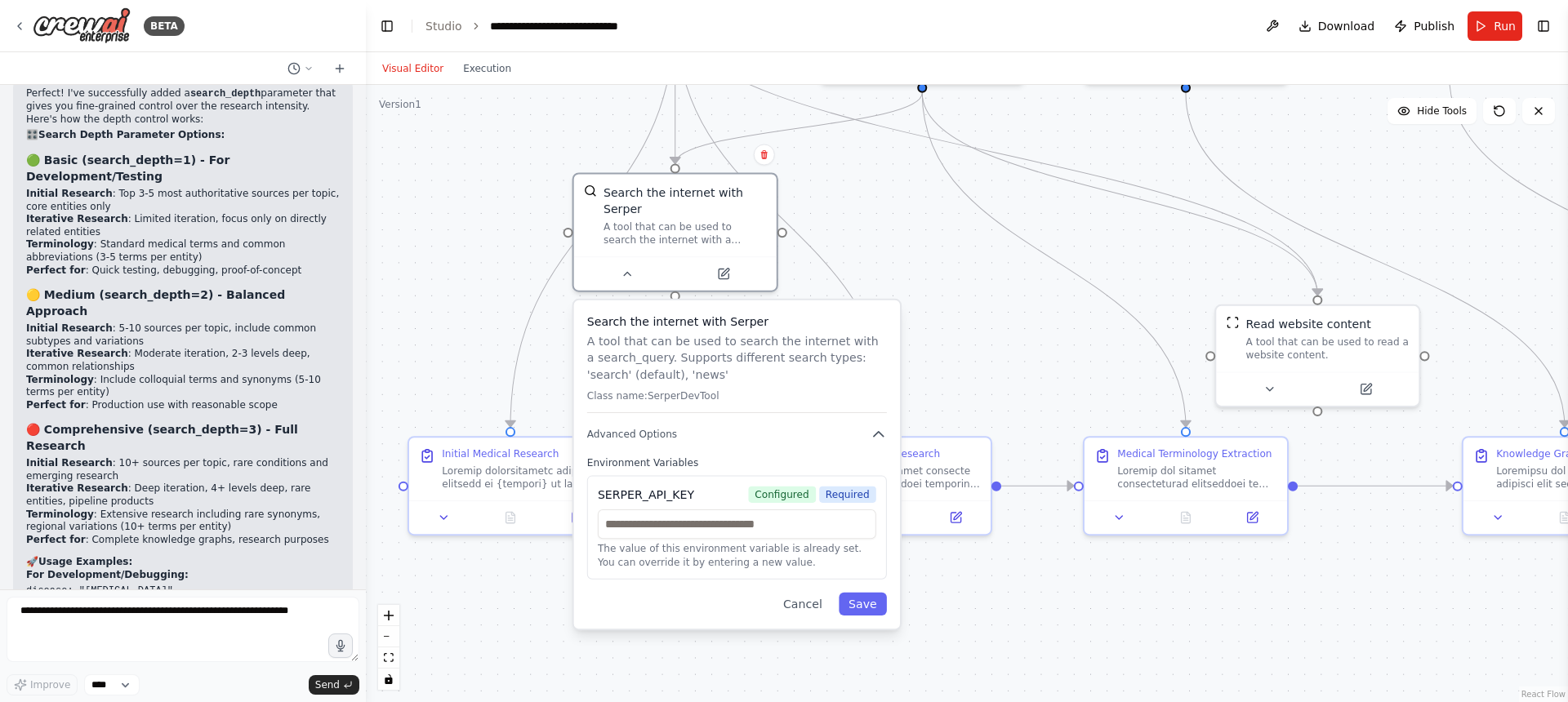
drag, startPoint x: 768, startPoint y: 576, endPoint x: 774, endPoint y: 456, distance: 120.1
click at [774, 456] on label "Environment Variables" at bounding box center [736, 462] width 300 height 13
click at [808, 608] on button "Cancel" at bounding box center [803, 603] width 59 height 23
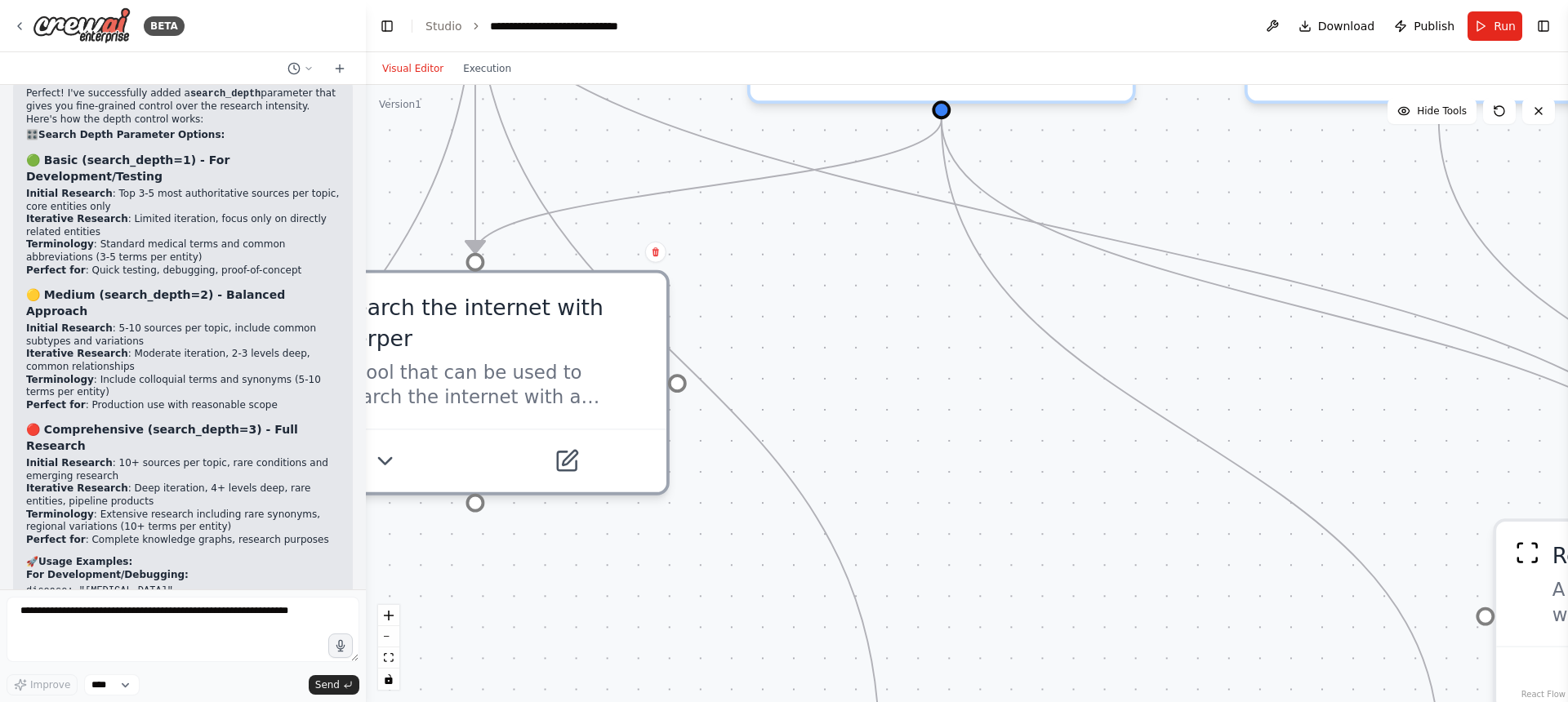
drag, startPoint x: 959, startPoint y: 248, endPoint x: 945, endPoint y: 493, distance: 245.4
click at [947, 494] on div ".deletable-edge-delete-btn { width: 20px; height: 20px; border: 0px solid #ffff…" at bounding box center [967, 394] width 1202 height 618
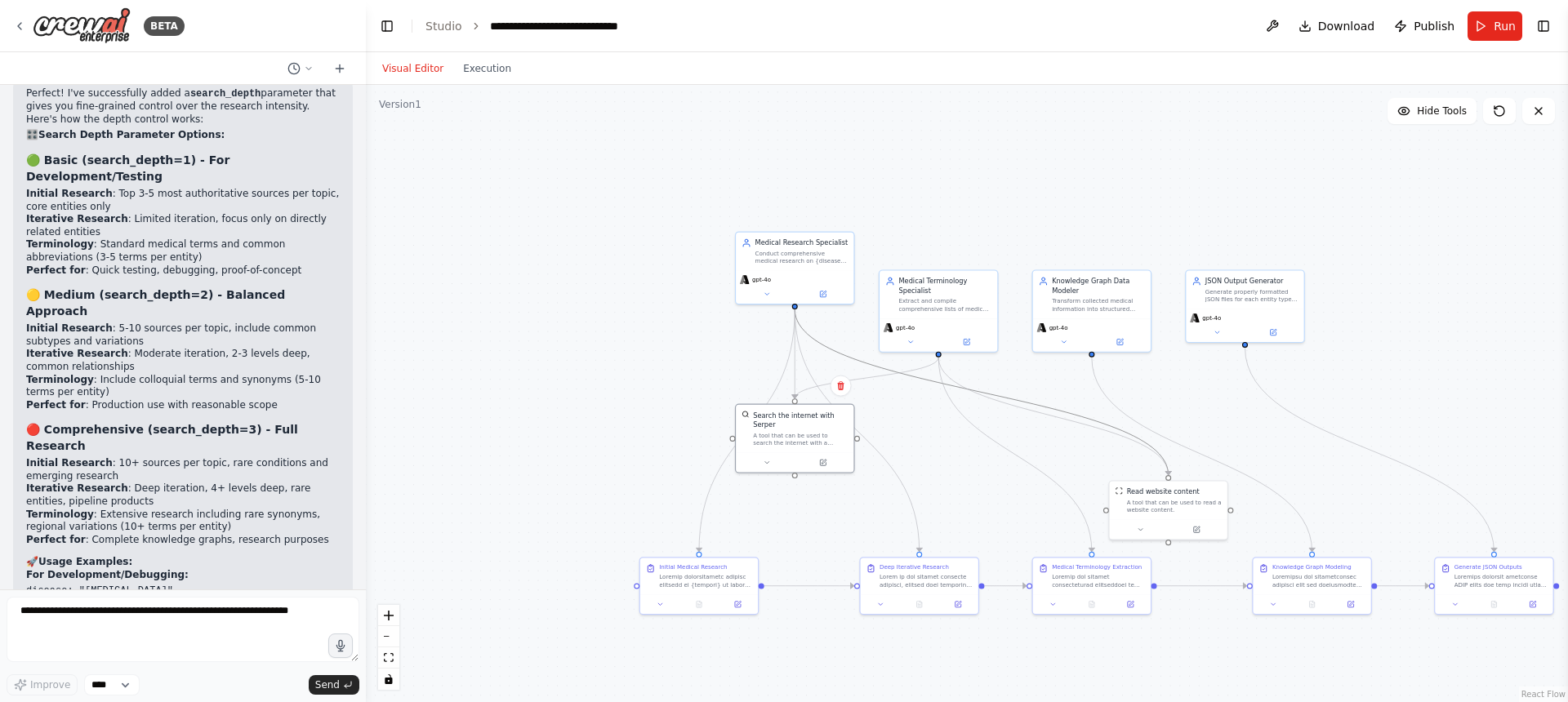
drag, startPoint x: 923, startPoint y: 374, endPoint x: 905, endPoint y: 415, distance: 44.8
click at [905, 415] on div ".deletable-edge-delete-btn { width: 20px; height: 20px; border: 0px solid #ffff…" at bounding box center [967, 394] width 1202 height 618
drag, startPoint x: 954, startPoint y: 438, endPoint x: 964, endPoint y: 404, distance: 35.4
click at [964, 404] on div ".deletable-edge-delete-btn { width: 20px; height: 20px; border: 0px solid #ffff…" at bounding box center [967, 394] width 1202 height 618
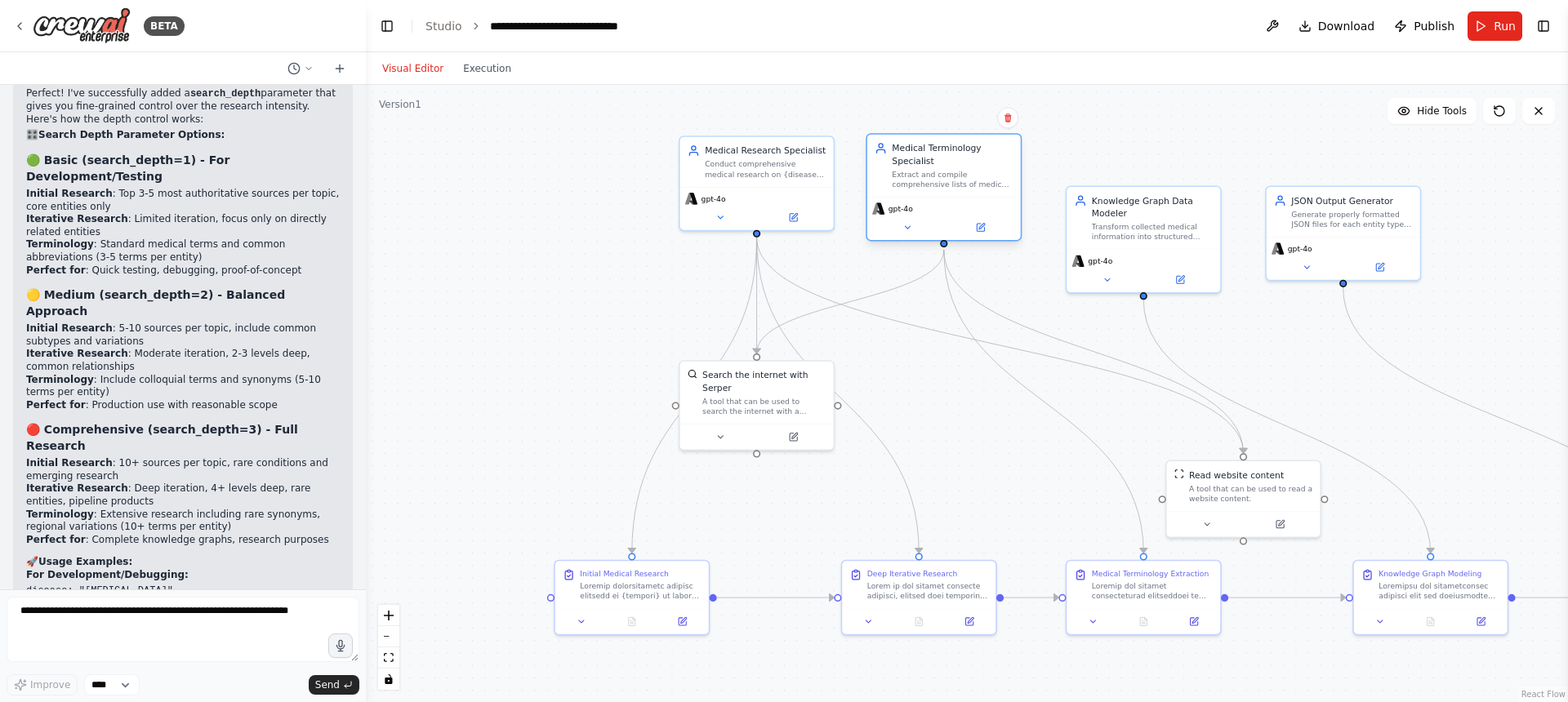
drag, startPoint x: 938, startPoint y: 225, endPoint x: 941, endPoint y: 177, distance: 48.1
click at [941, 177] on div "Extract and compile comprehensive lists of medical terms, abbreviations, colloq…" at bounding box center [951, 180] width 120 height 20
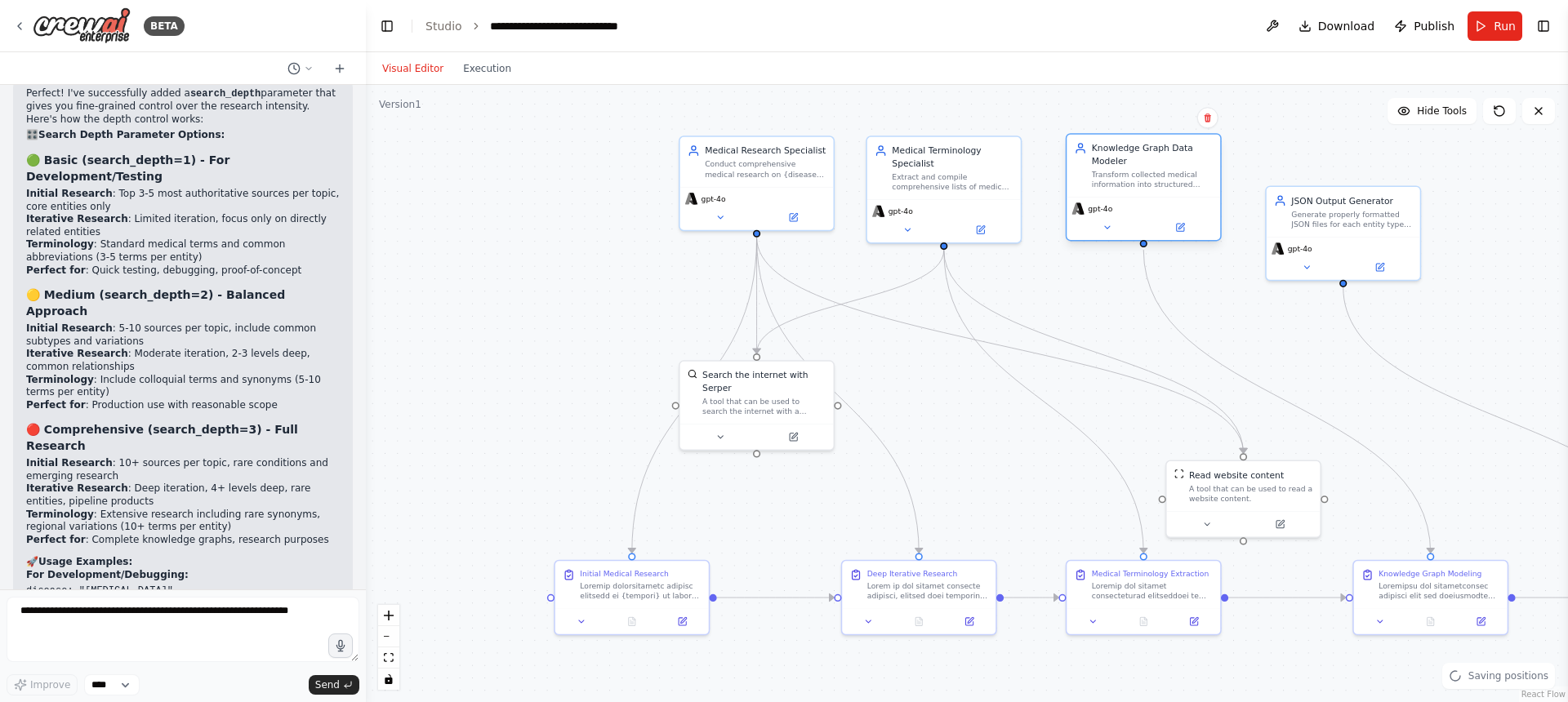
drag, startPoint x: 1139, startPoint y: 230, endPoint x: 1141, endPoint y: 182, distance: 48.0
click at [1141, 182] on div "Transform collected medical information into structured knowledge graph entitie…" at bounding box center [1151, 180] width 120 height 20
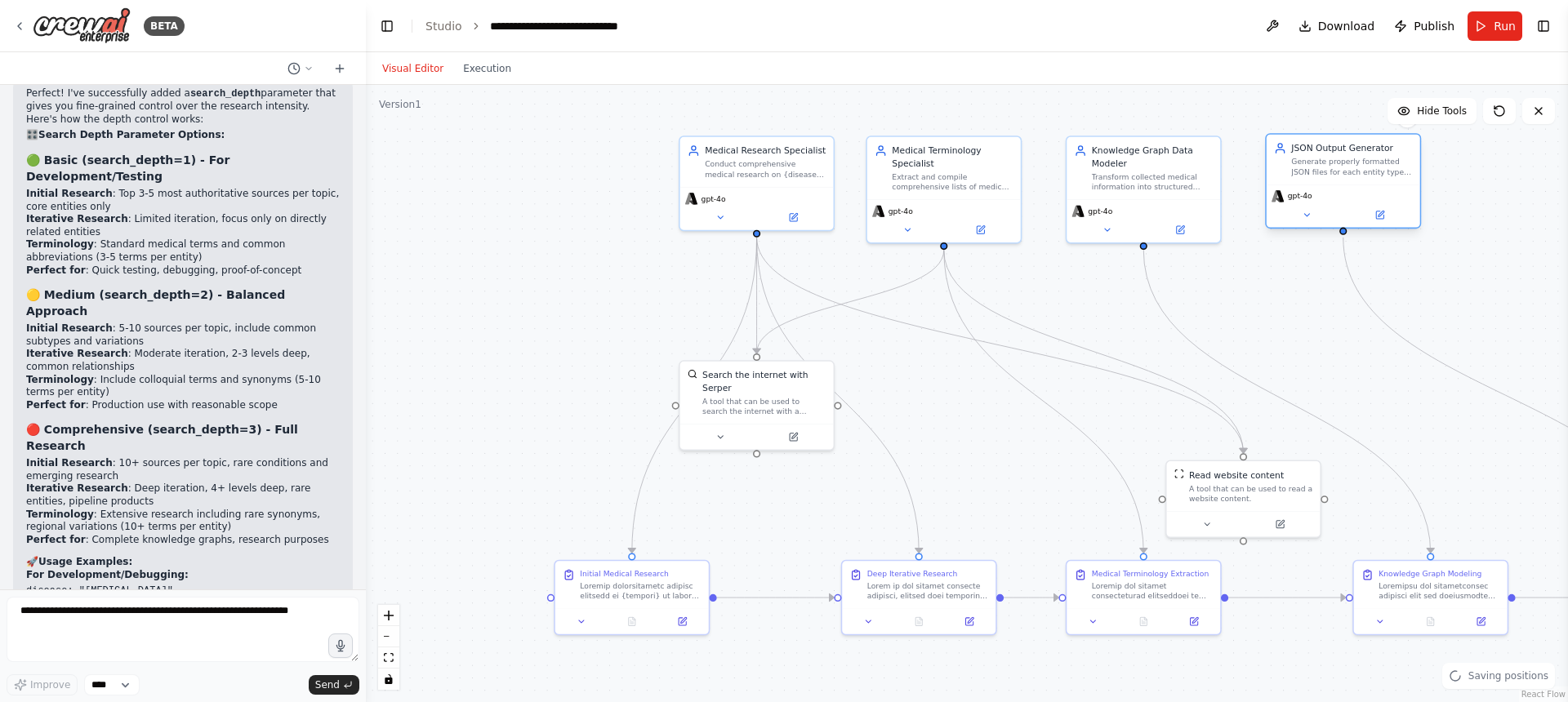
drag, startPoint x: 1371, startPoint y: 213, endPoint x: 1376, endPoint y: 166, distance: 47.3
click at [1376, 166] on div "Generate properly formatted JSON files for each entity type (Disease, Symptom, …" at bounding box center [1351, 167] width 120 height 20
click at [1280, 285] on div ".deletable-edge-delete-btn { width: 20px; height: 20px; border: 0px solid #ffff…" at bounding box center [967, 394] width 1202 height 618
click at [900, 226] on button at bounding box center [908, 226] width 71 height 14
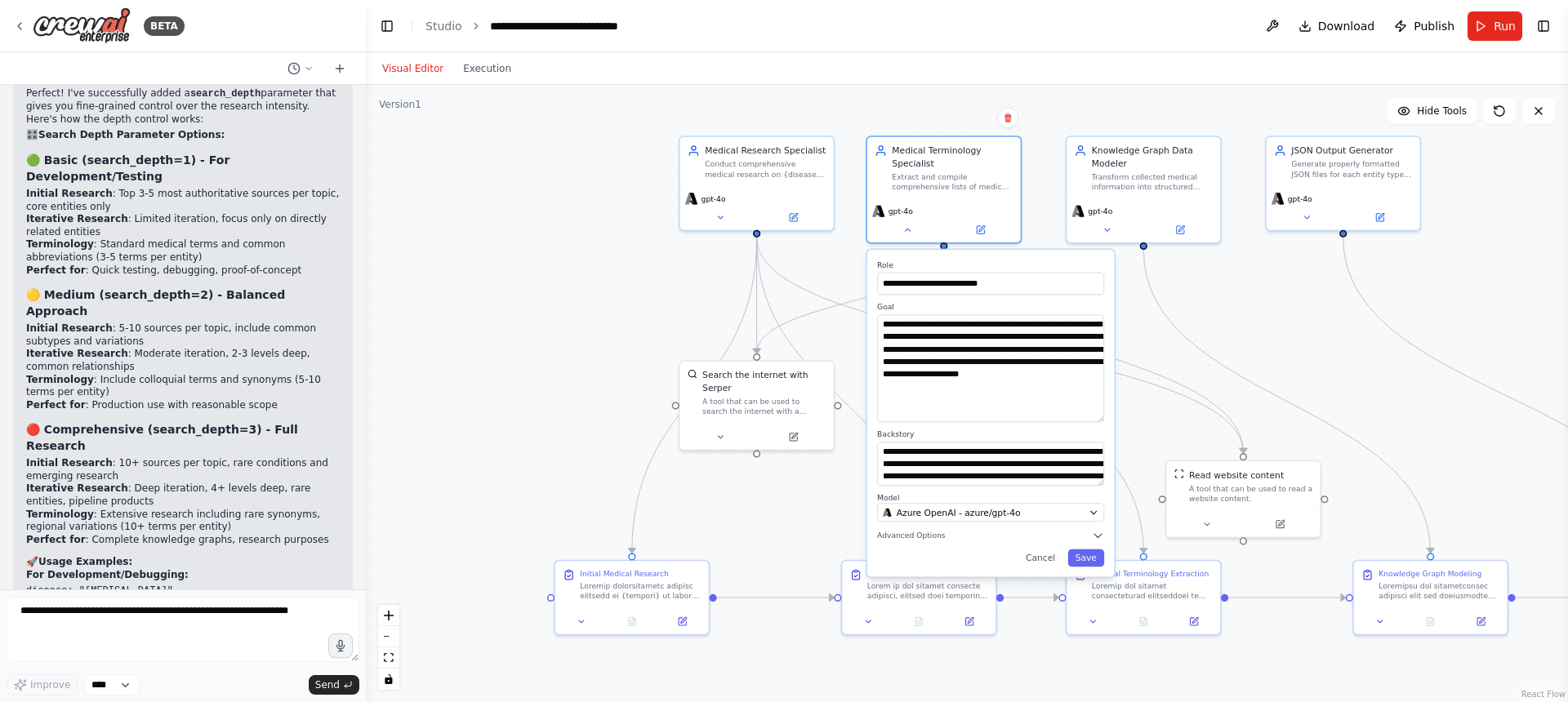
drag, startPoint x: 1098, startPoint y: 355, endPoint x: 1102, endPoint y: 418, distance: 63.1
click at [1102, 418] on textarea "**********" at bounding box center [990, 369] width 227 height 107
click at [1039, 555] on button "Cancel" at bounding box center [1041, 558] width 45 height 17
click at [1039, 553] on button "Cancel" at bounding box center [1041, 558] width 45 height 17
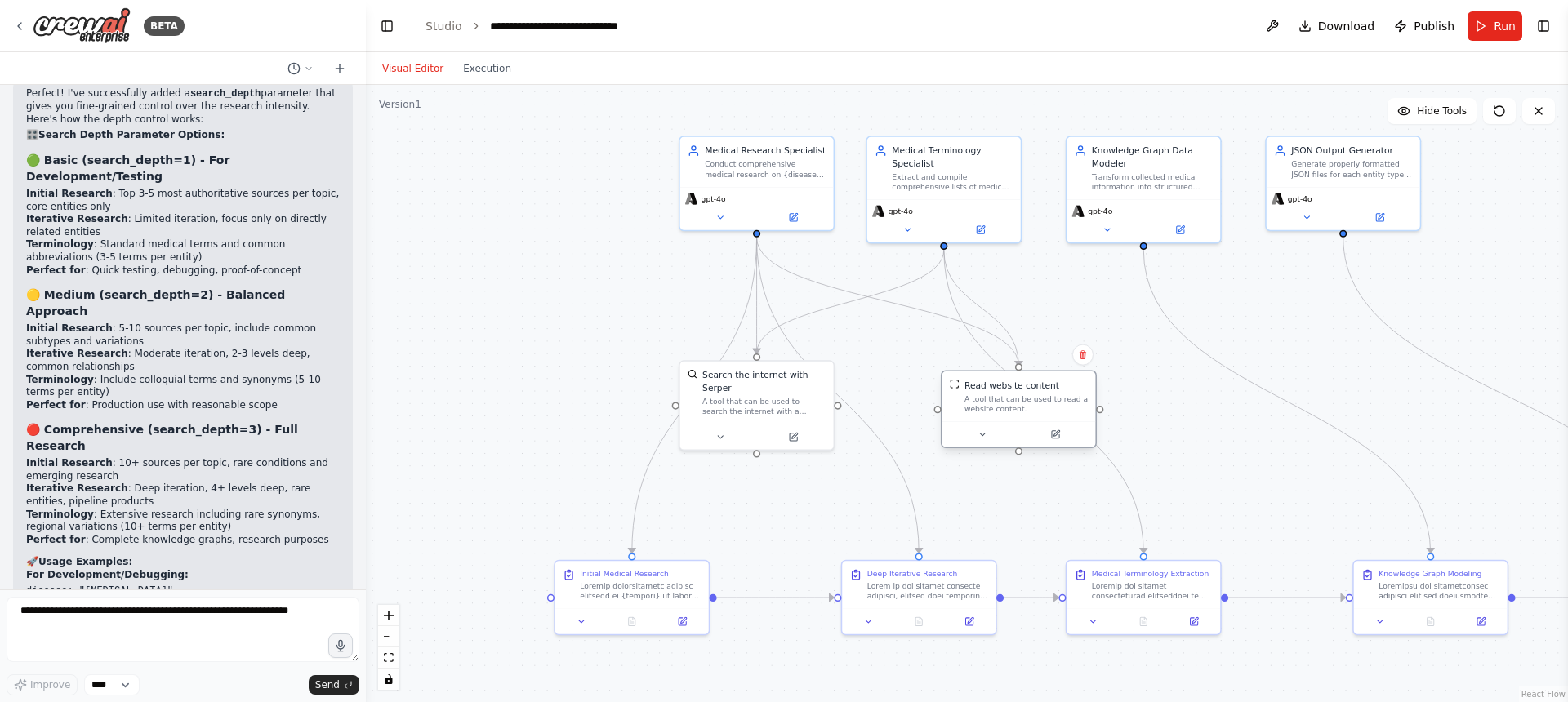
drag, startPoint x: 1239, startPoint y: 482, endPoint x: 1020, endPoint y: 394, distance: 236.0
click at [1020, 394] on div "A tool that can be used to read a website content." at bounding box center [1026, 404] width 123 height 20
click at [991, 433] on button at bounding box center [983, 434] width 71 height 14
click at [1126, 539] on button "Cancel" at bounding box center [1116, 535] width 45 height 17
click at [784, 191] on div "gpt-4o" at bounding box center [756, 207] width 153 height 43
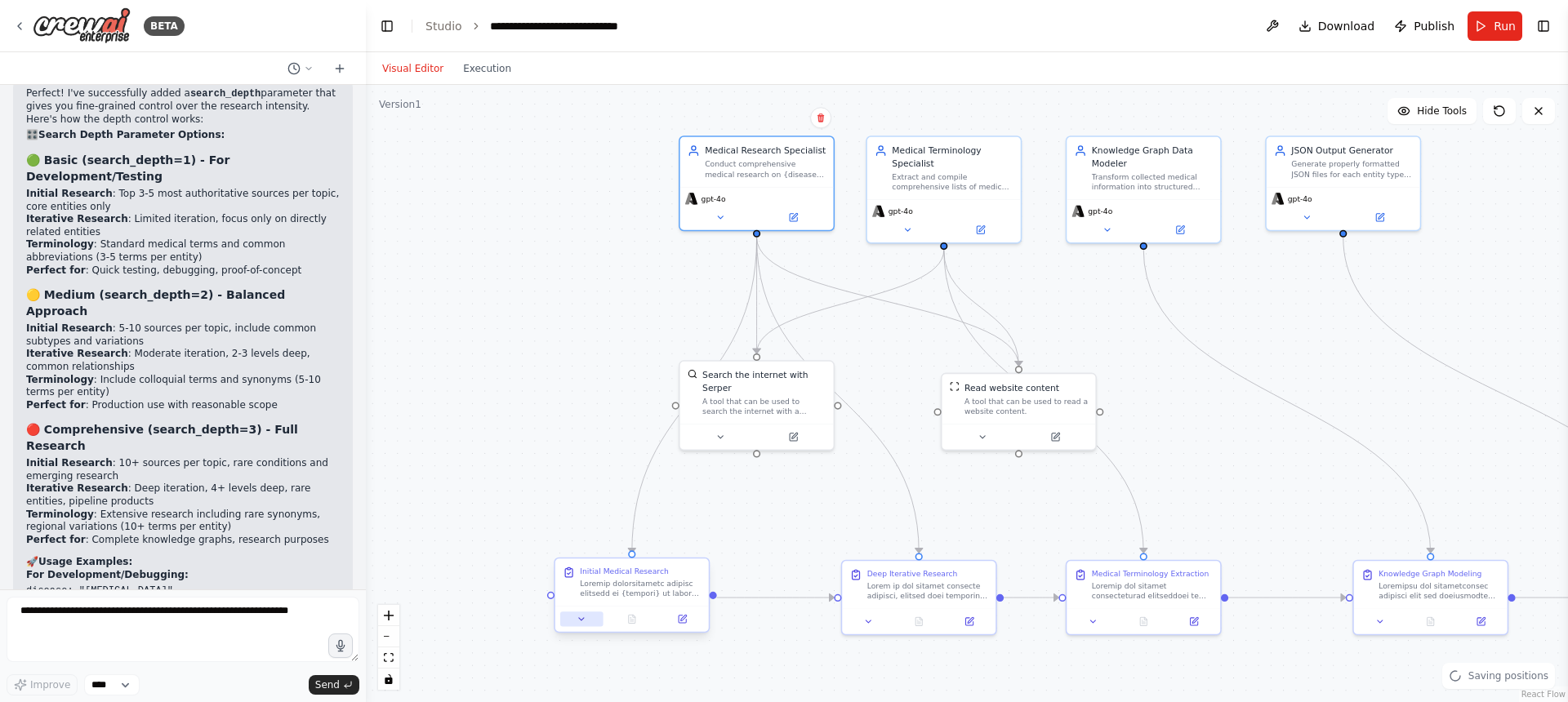
click at [592, 621] on button at bounding box center [581, 619] width 43 height 14
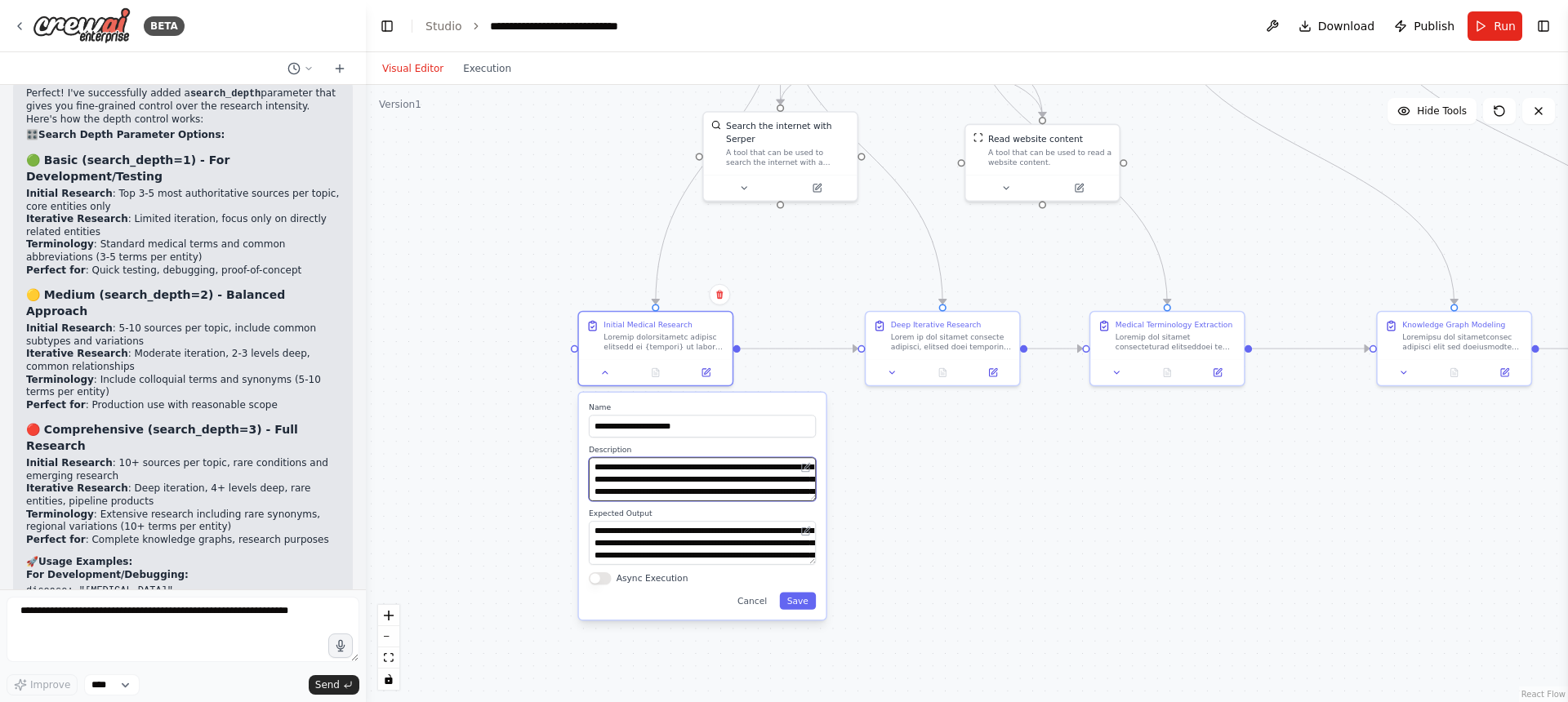
drag, startPoint x: 589, startPoint y: 499, endPoint x: 618, endPoint y: 226, distance: 274.5
click at [618, 226] on div ".deletable-edge-delete-btn { width: 20px; height: 20px; border: 0px solid #ffff…" at bounding box center [967, 394] width 1202 height 618
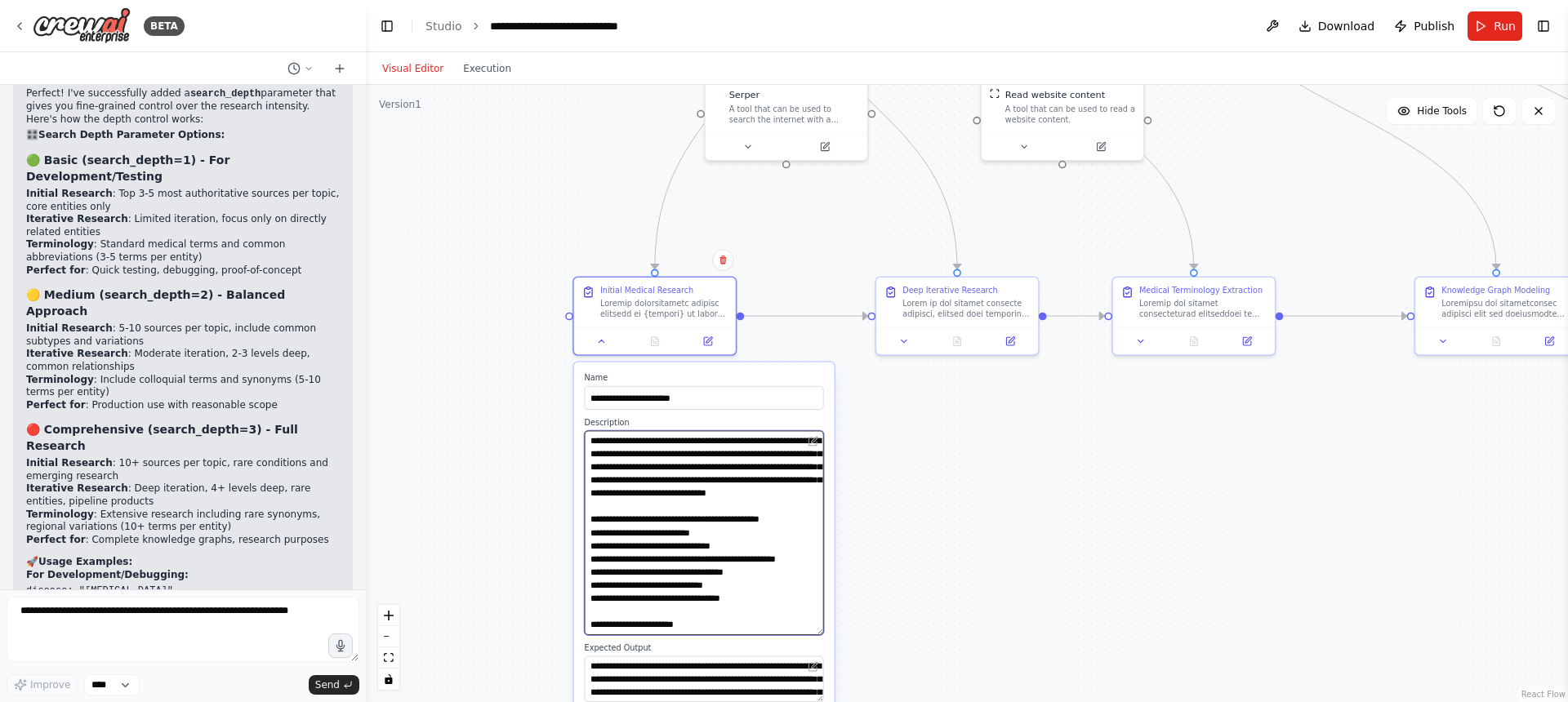
drag, startPoint x: 817, startPoint y: 476, endPoint x: 798, endPoint y: 634, distance: 159.1
click at [798, 634] on textarea at bounding box center [704, 533] width 239 height 204
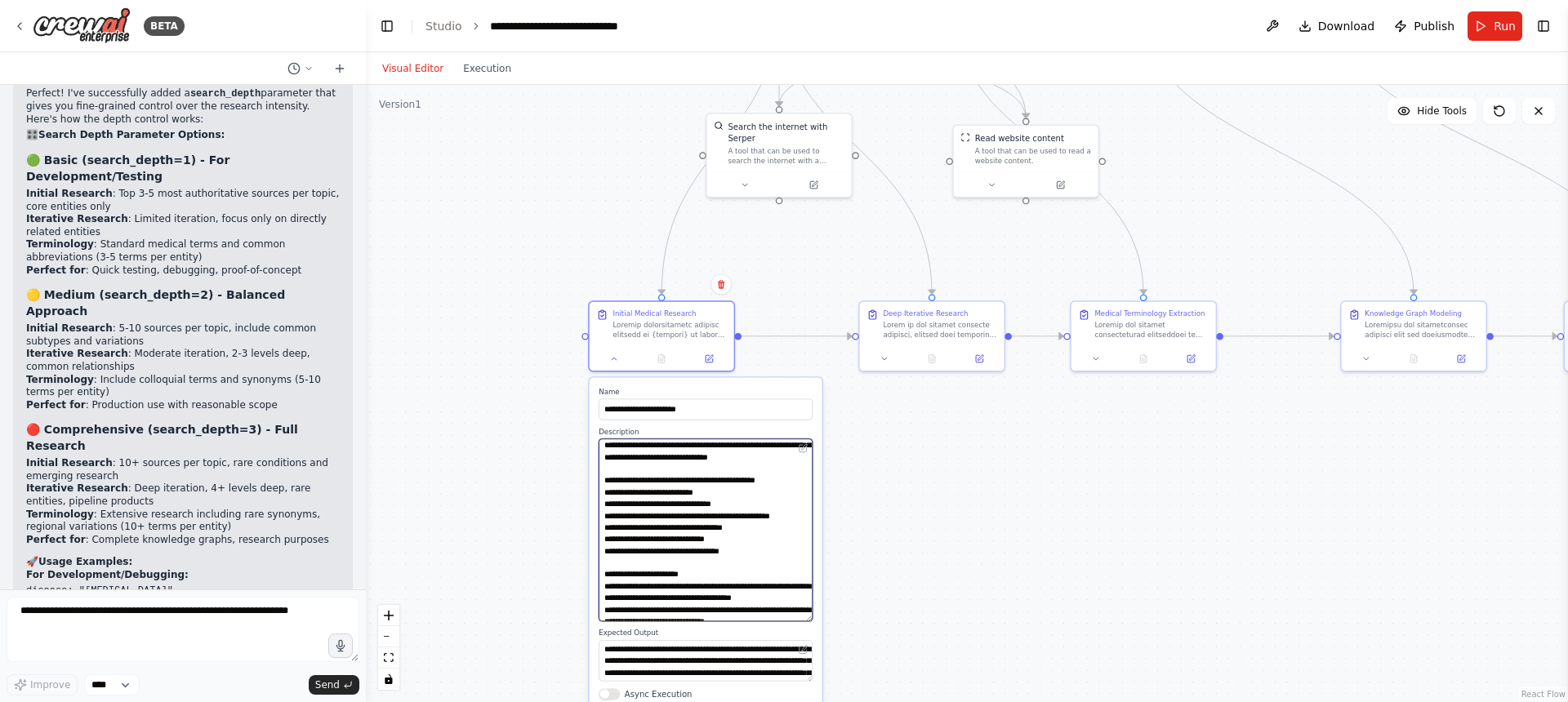
scroll to position [0, 0]
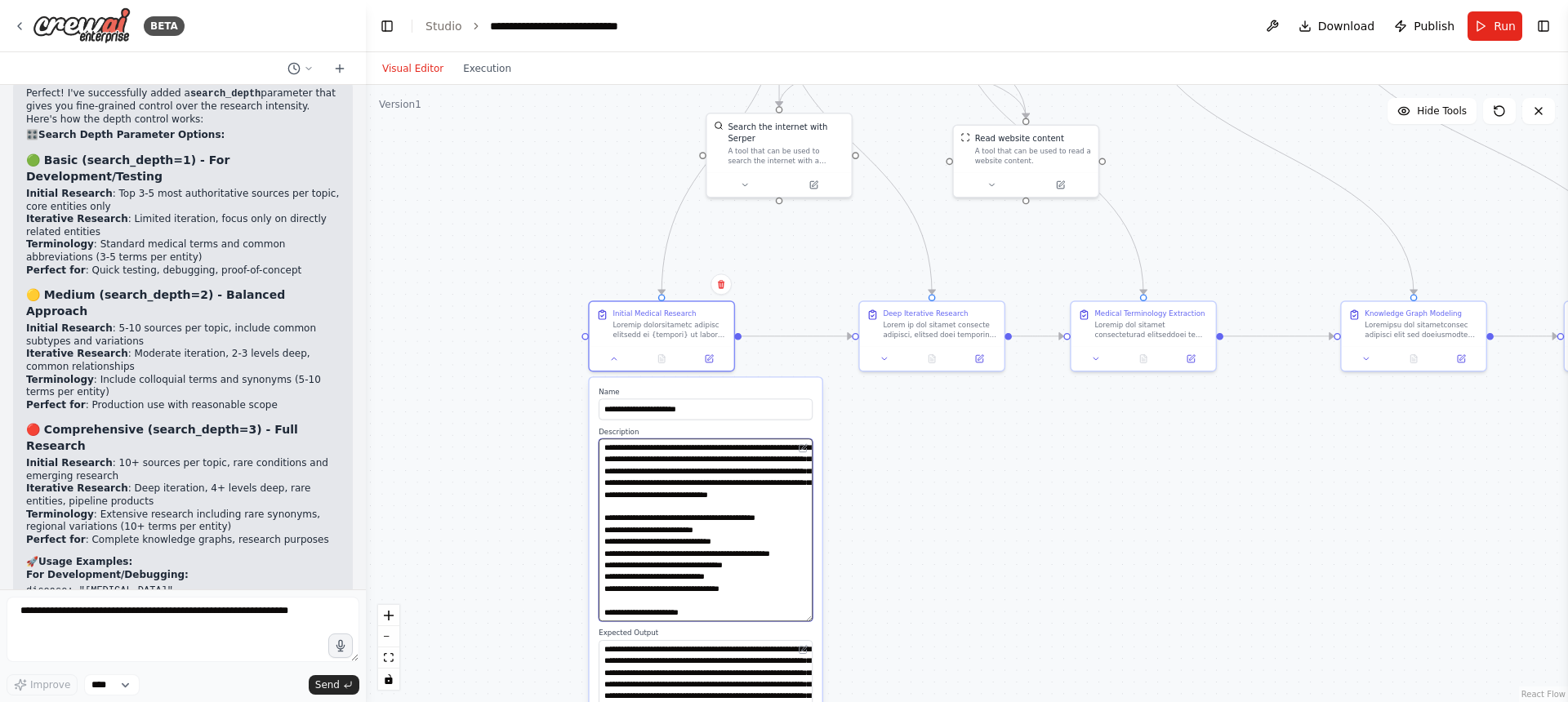
drag, startPoint x: 808, startPoint y: 679, endPoint x: 762, endPoint y: 556, distance: 131.3
click at [808, 701] on html "BETA I want to populate a medical knowledge graph with respect to a given disea…" at bounding box center [784, 351] width 1568 height 702
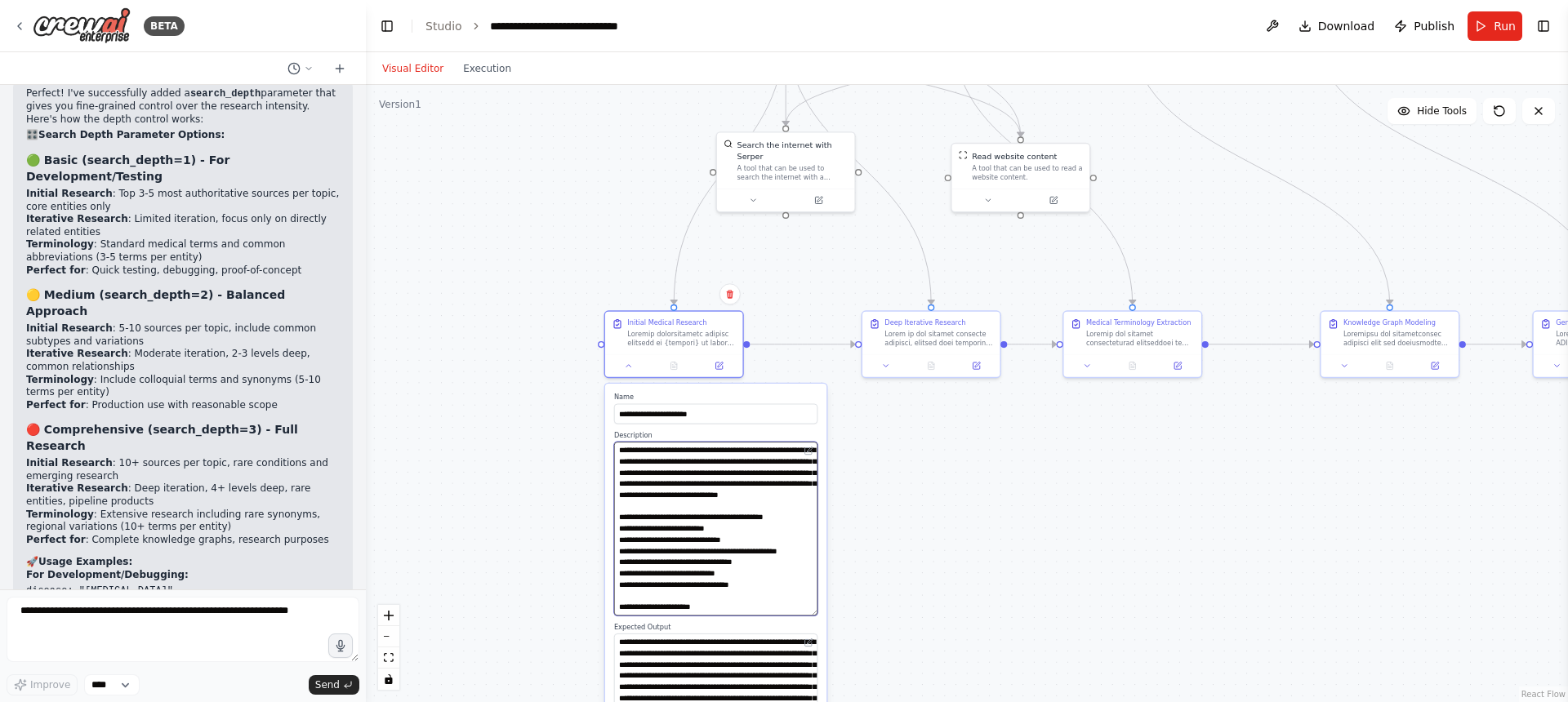
drag, startPoint x: 782, startPoint y: 560, endPoint x: 782, endPoint y: 543, distance: 17.0
click at [782, 543] on textarea at bounding box center [716, 529] width 203 height 174
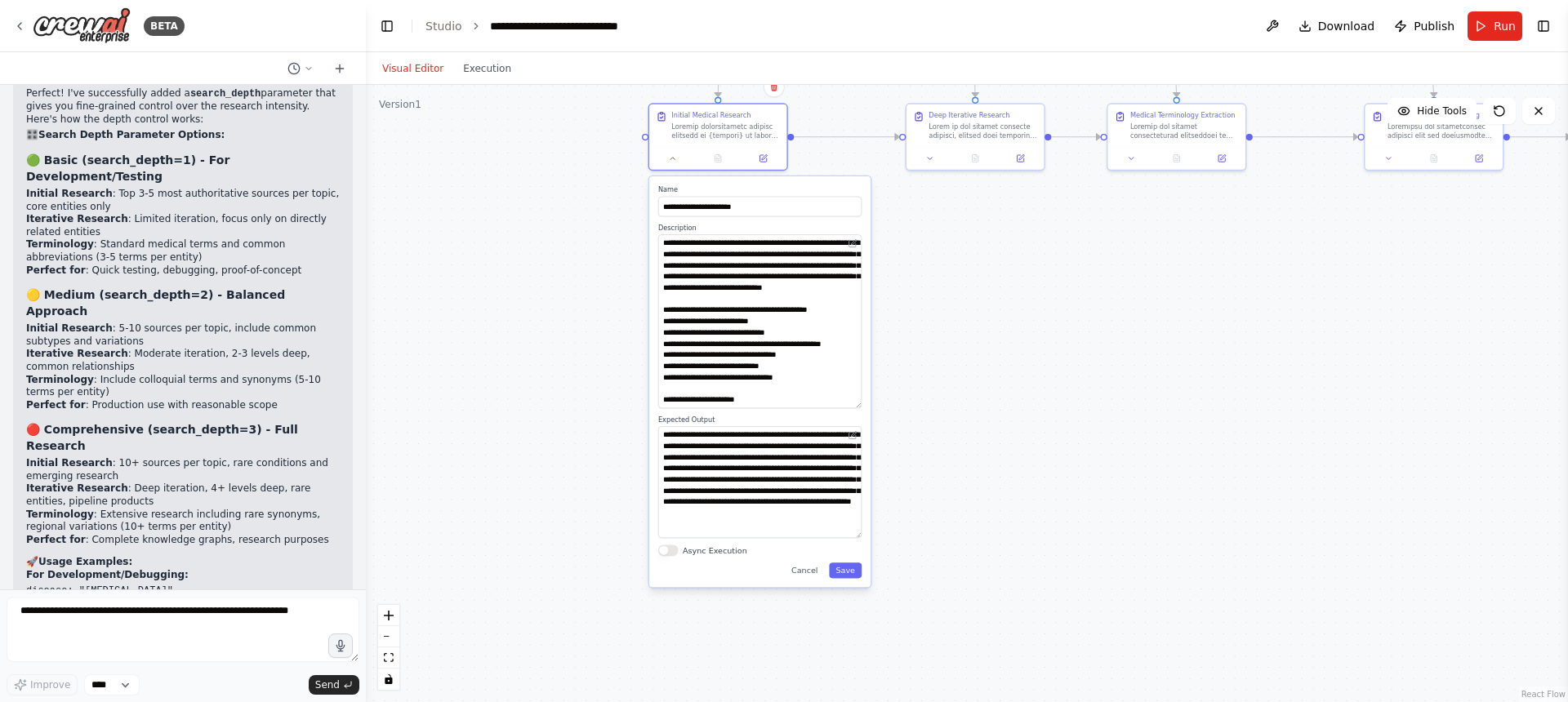
drag, startPoint x: 873, startPoint y: 543, endPoint x: 909, endPoint y: 338, distance: 208.1
click at [928, 323] on div ".deletable-edge-delete-btn { width: 20px; height: 20px; border: 0px solid #ffff…" at bounding box center [967, 394] width 1202 height 618
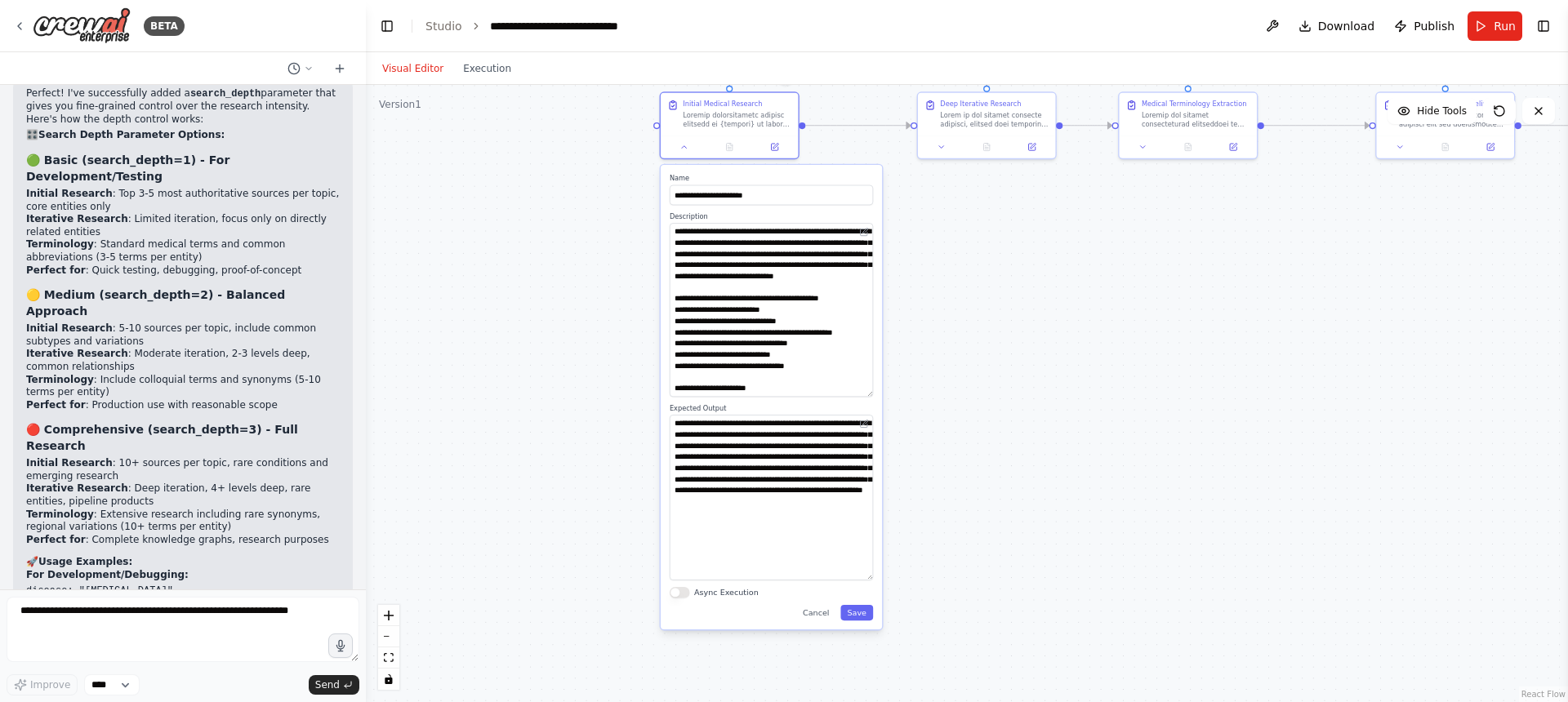
drag, startPoint x: 869, startPoint y: 536, endPoint x: 860, endPoint y: 579, distance: 43.9
click at [860, 579] on textarea "**********" at bounding box center [771, 497] width 203 height 166
click at [987, 296] on div ".deletable-edge-delete-btn { width: 20px; height: 20px; border: 0px solid #ffff…" at bounding box center [967, 394] width 1202 height 618
click at [815, 617] on button "Cancel" at bounding box center [816, 612] width 40 height 15
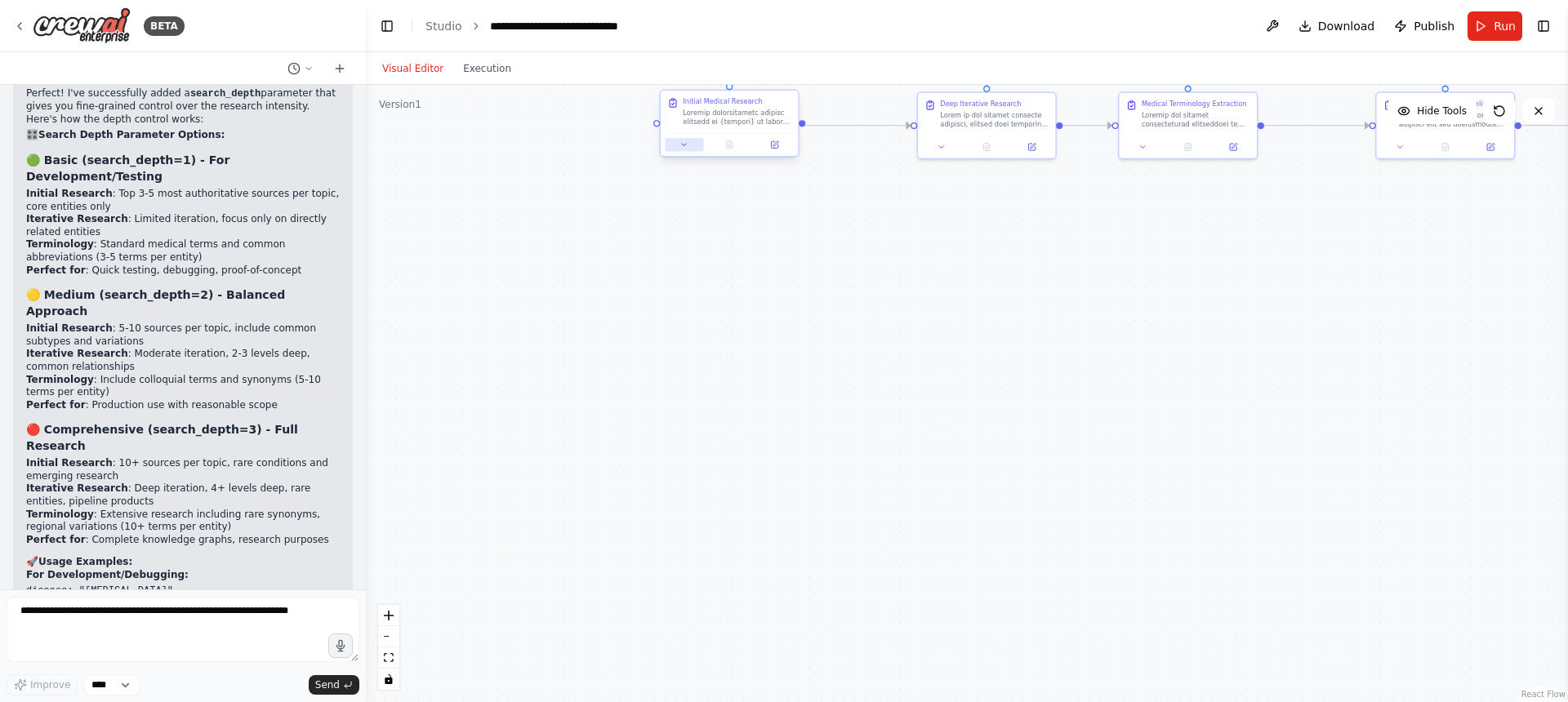
click at [685, 145] on icon at bounding box center [684, 145] width 5 height 3
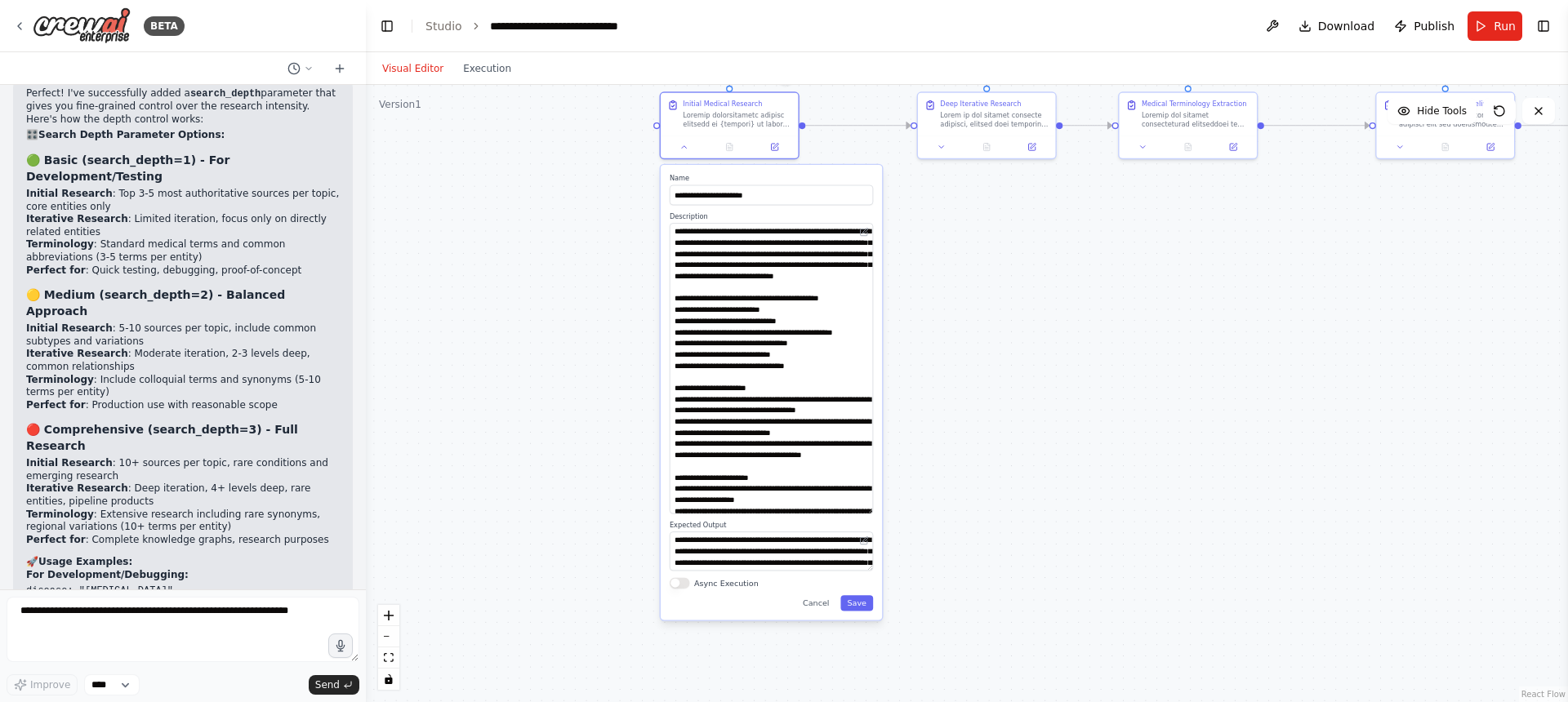
drag, startPoint x: 868, startPoint y: 261, endPoint x: 849, endPoint y: 512, distance: 251.7
click at [849, 512] on textarea at bounding box center [771, 368] width 203 height 291
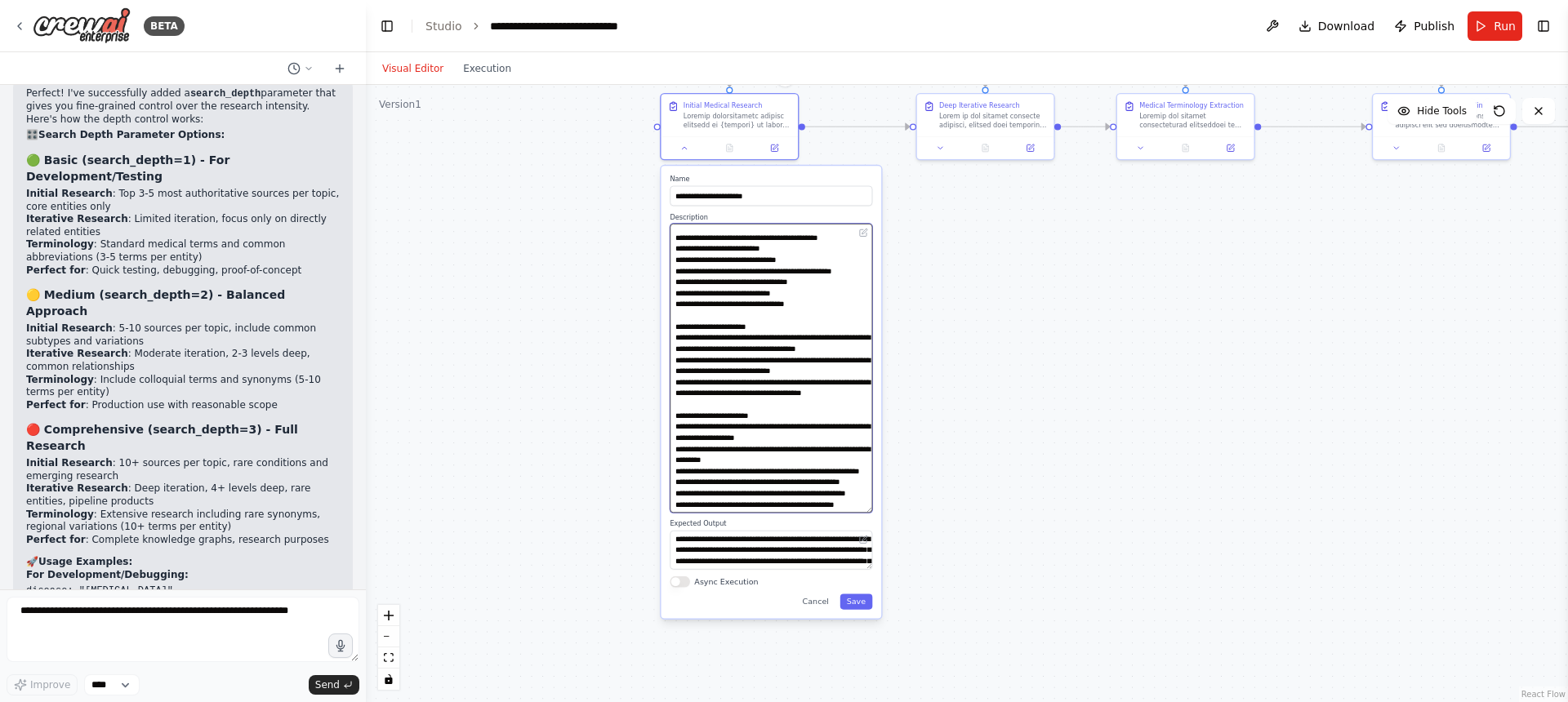
scroll to position [37, 0]
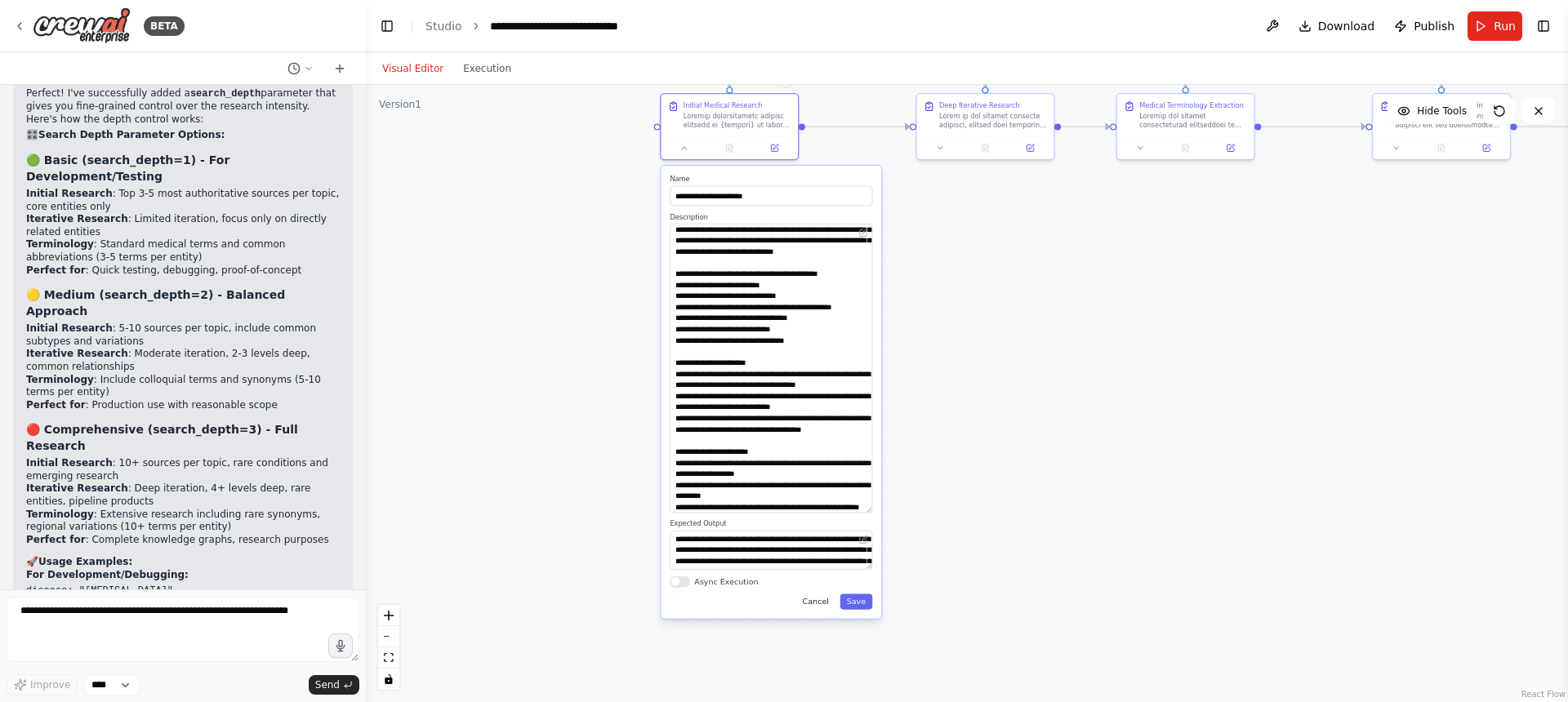
click at [824, 600] on button "Cancel" at bounding box center [815, 601] width 40 height 15
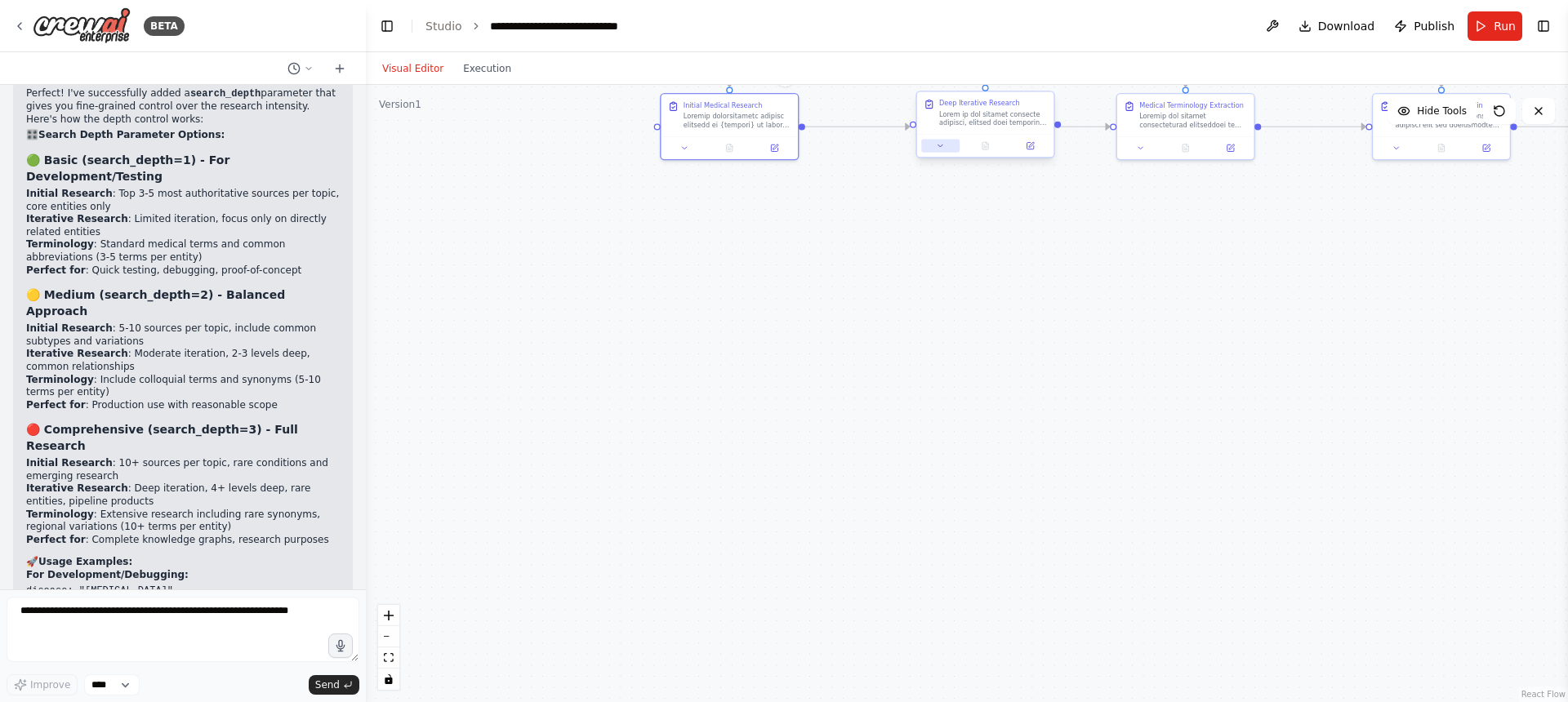
click at [942, 151] on button at bounding box center [940, 145] width 38 height 13
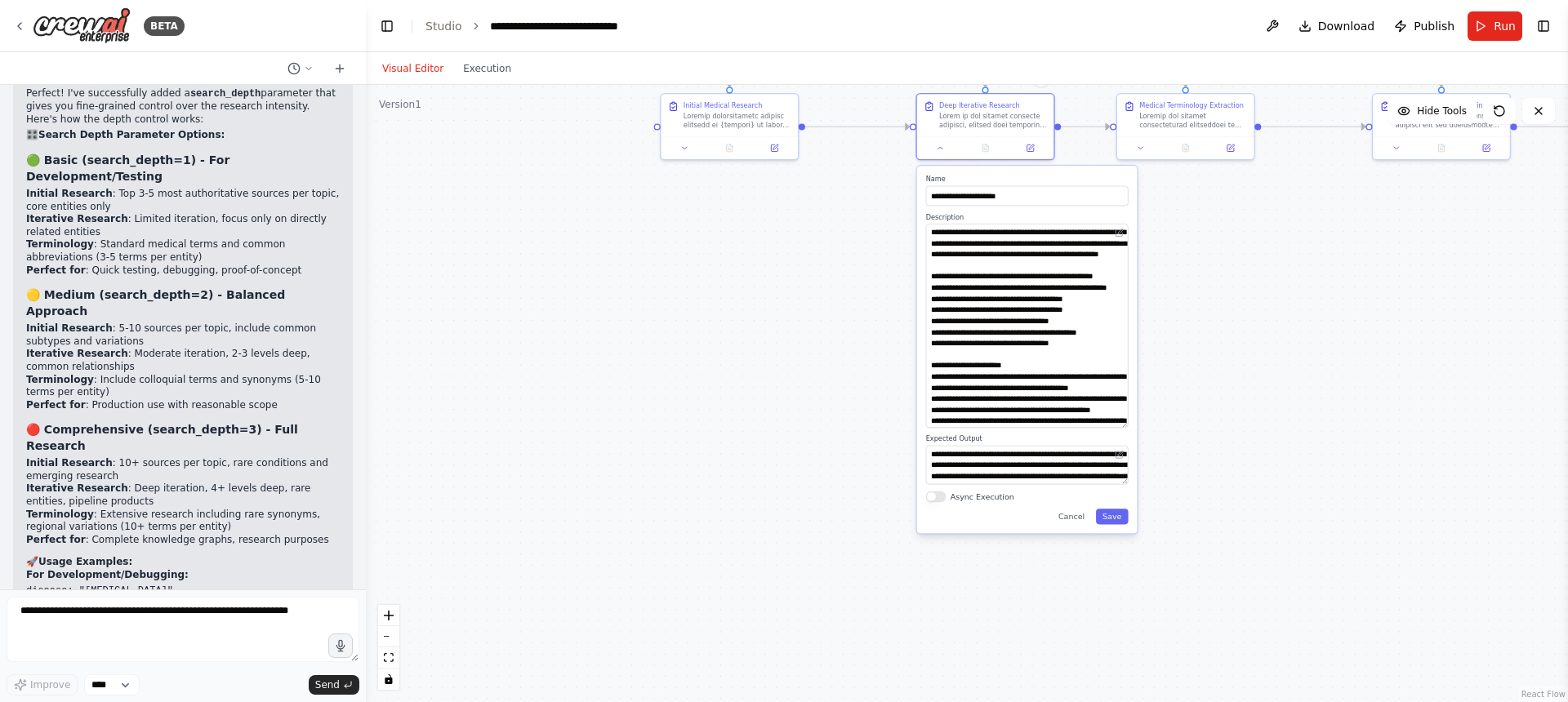
drag, startPoint x: 1125, startPoint y: 261, endPoint x: 1097, endPoint y: 426, distance: 167.4
click at [1097, 426] on textarea at bounding box center [1027, 325] width 203 height 204
drag, startPoint x: 1121, startPoint y: 479, endPoint x: 1084, endPoint y: 558, distance: 87.2
click at [1141, 517] on div ".deletable-edge-delete-btn { width: 20px; height: 20px; border: 0px solid #ffff…" at bounding box center [967, 394] width 1202 height 618
click at [1073, 554] on button "Cancel" at bounding box center [1072, 553] width 40 height 15
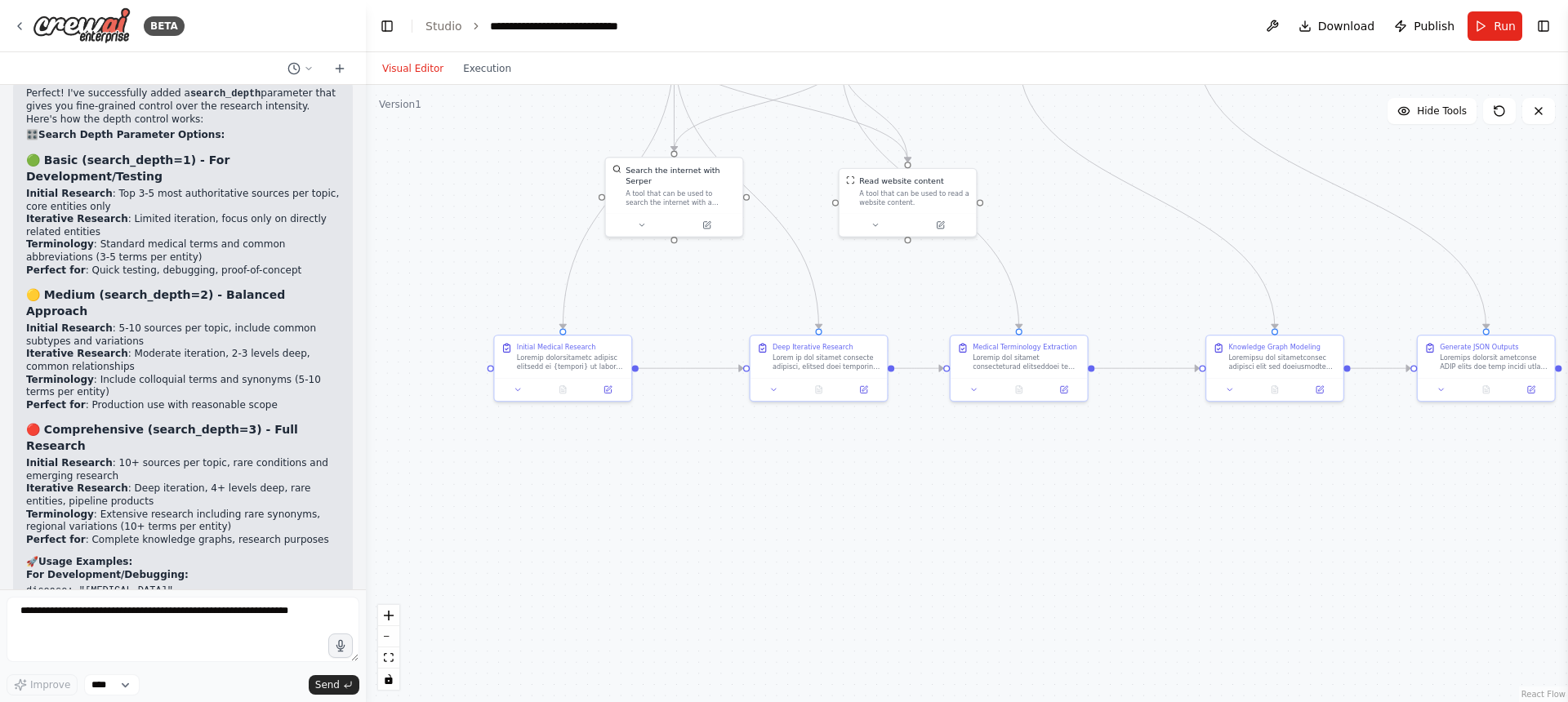
drag, startPoint x: 1257, startPoint y: 258, endPoint x: 1053, endPoint y: 409, distance: 253.8
click at [1090, 502] on div ".deletable-edge-delete-btn { width: 20px; height: 20px; border: 0px solid #ffff…" at bounding box center [967, 394] width 1202 height 618
click at [970, 385] on icon at bounding box center [973, 389] width 9 height 9
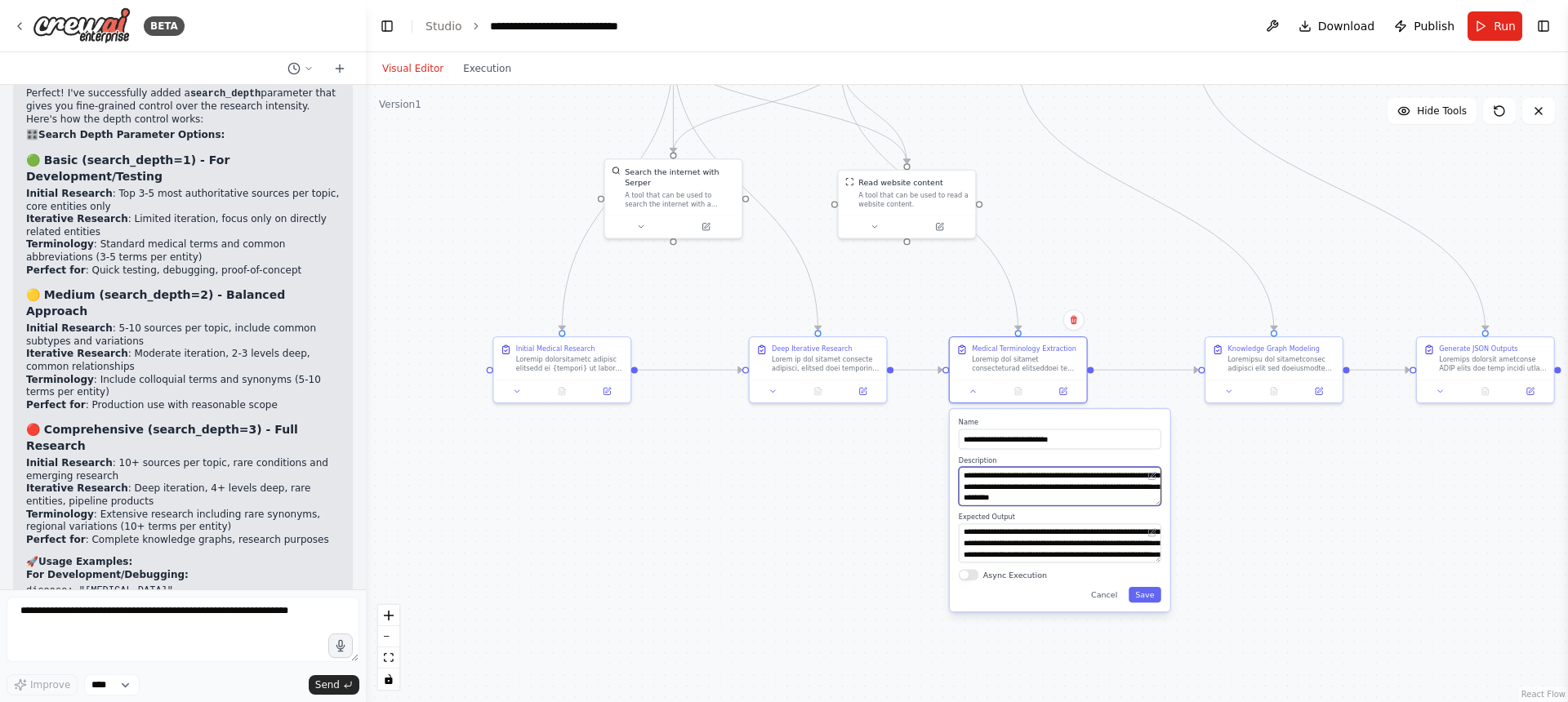
click at [1156, 505] on textarea at bounding box center [1060, 486] width 203 height 39
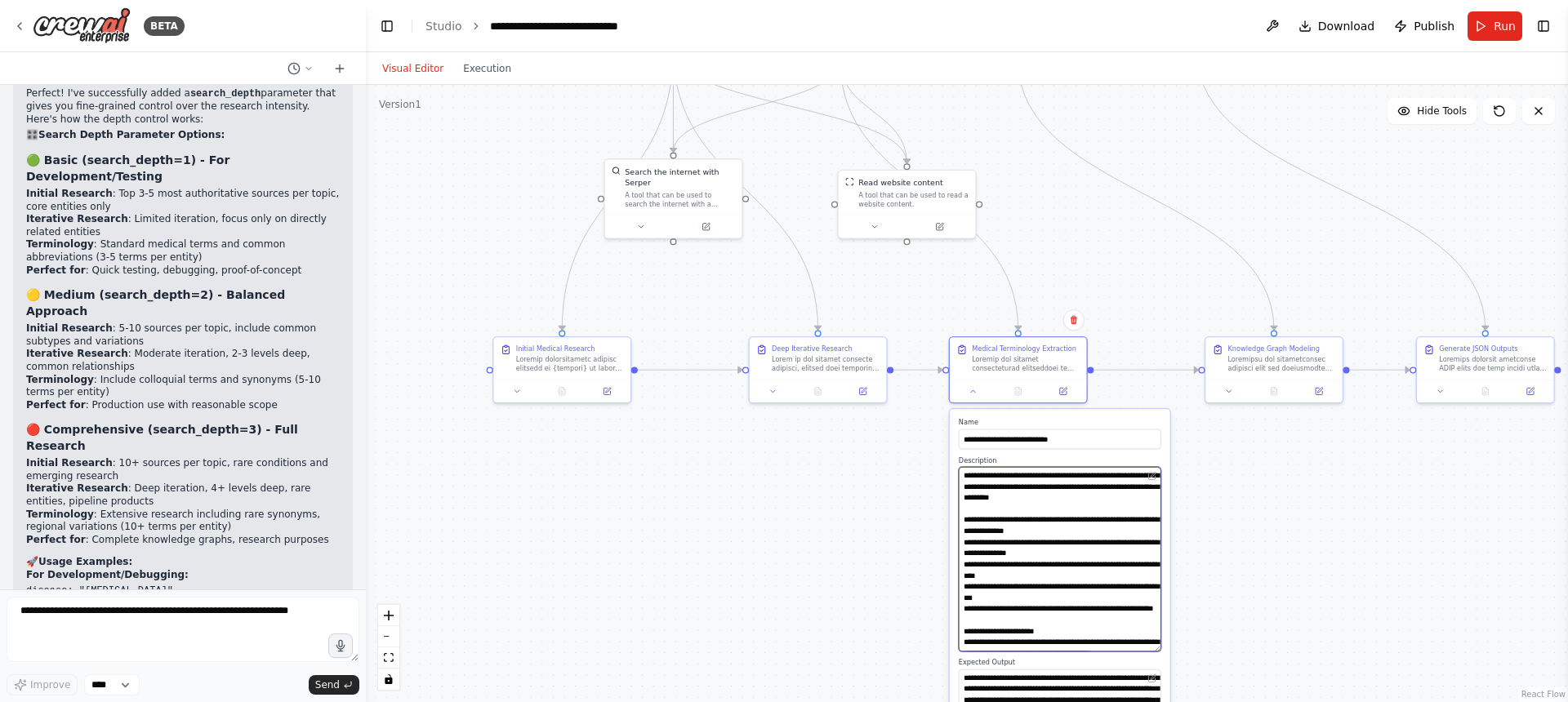
drag, startPoint x: 1156, startPoint y: 501, endPoint x: 1173, endPoint y: 646, distance: 146.0
click at [1173, 646] on div ".deletable-edge-delete-btn { width: 20px; height: 20px; border: 0px solid #ffff…" at bounding box center [967, 394] width 1202 height 618
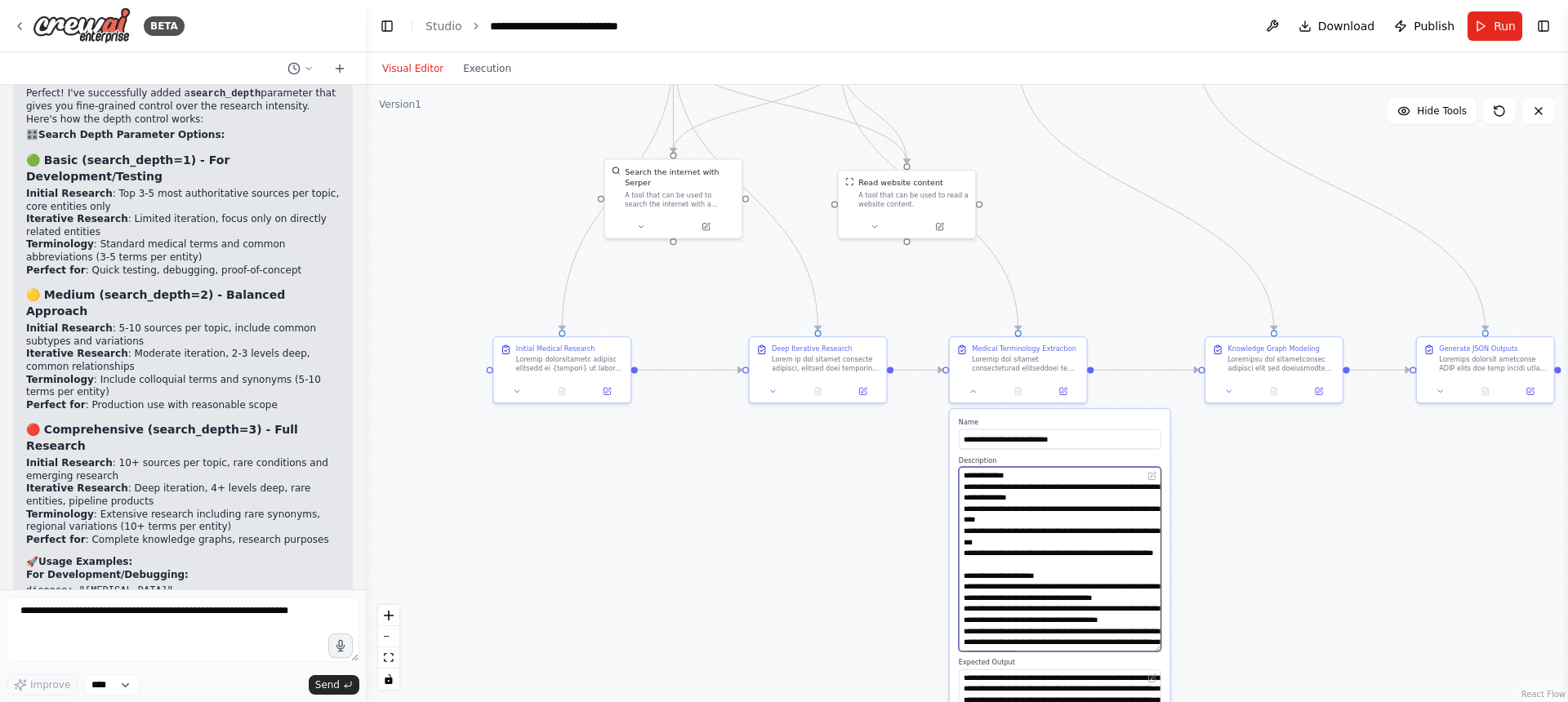
scroll to position [13, 0]
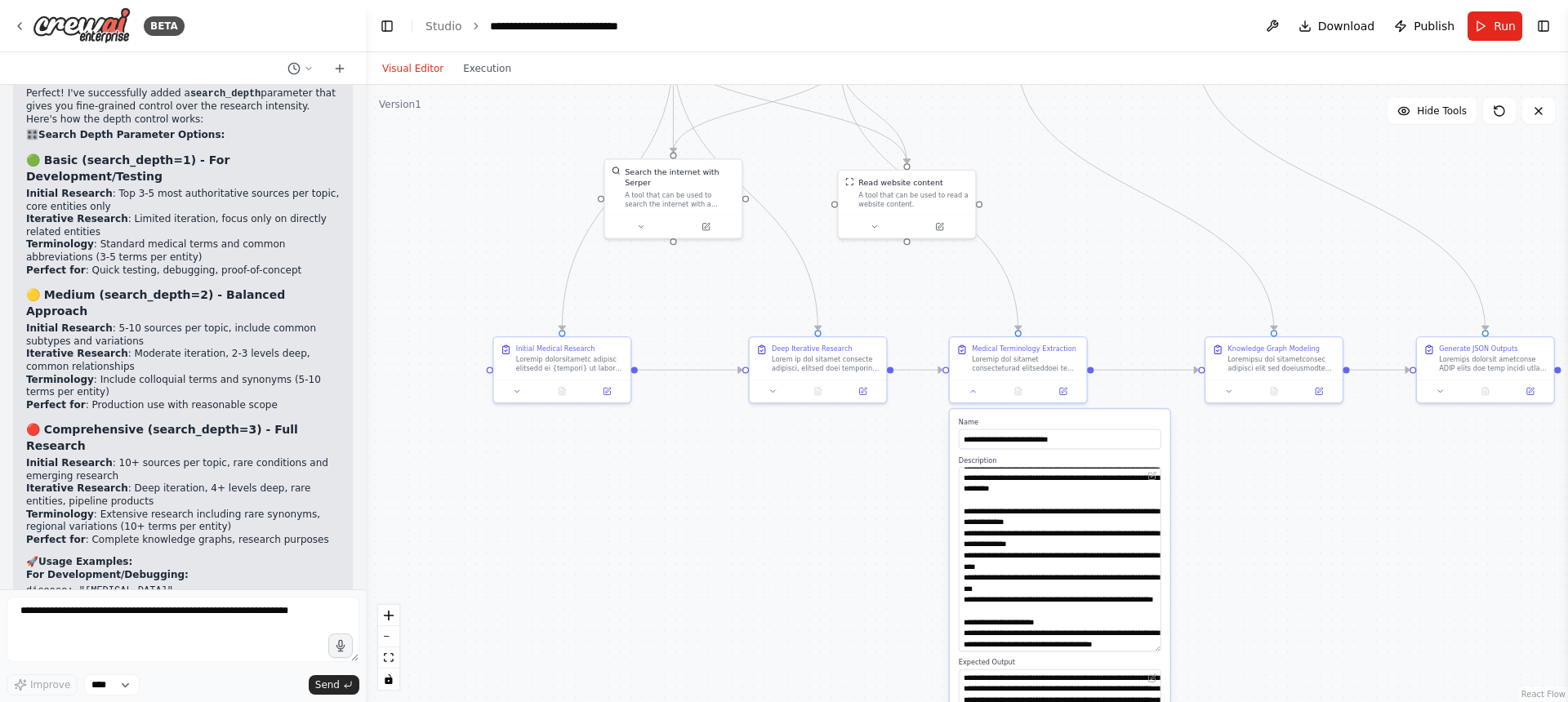
click at [1217, 476] on div ".deletable-edge-delete-btn { width: 20px; height: 20px; border: 0px solid #ffff…" at bounding box center [967, 394] width 1202 height 618
click at [838, 569] on div ".deletable-edge-delete-btn { width: 20px; height: 20px; border: 0px solid #ffff…" at bounding box center [967, 394] width 1202 height 618
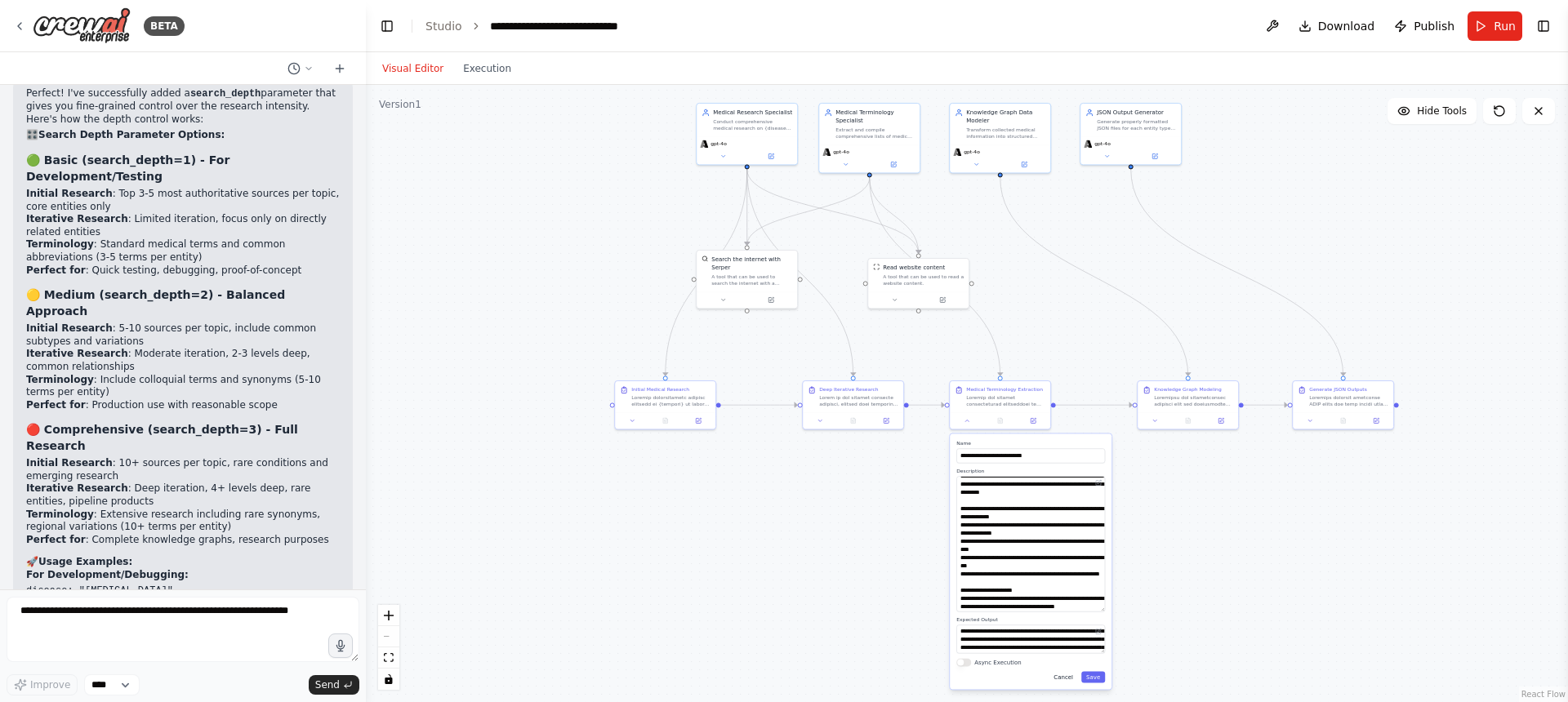
click at [1063, 674] on button "Cancel" at bounding box center [1063, 677] width 29 height 12
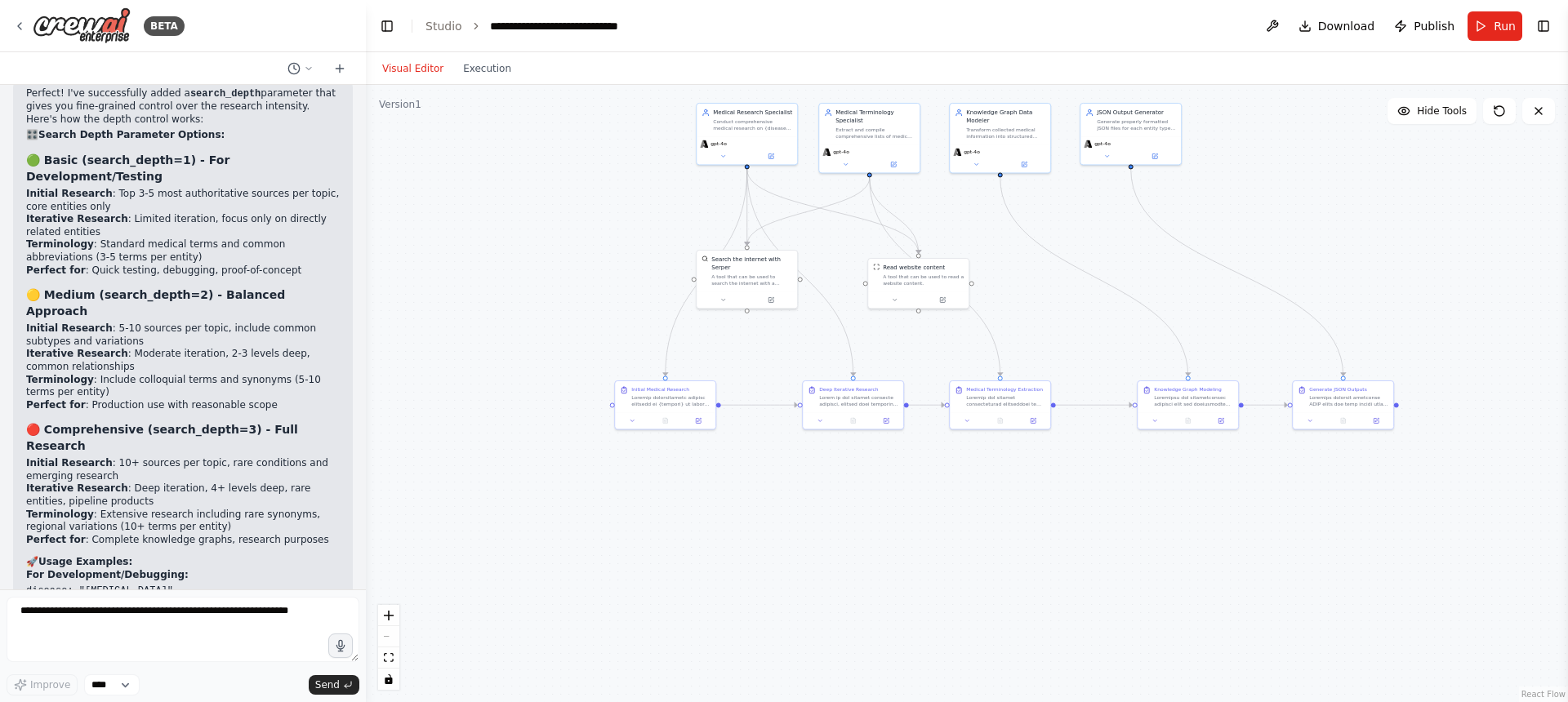
click at [535, 268] on div ".deletable-edge-delete-btn { width: 20px; height: 20px; border: 0px solid #ffff…" at bounding box center [967, 394] width 1202 height 618
click at [442, 29] on link "Studio" at bounding box center [444, 26] width 37 height 13
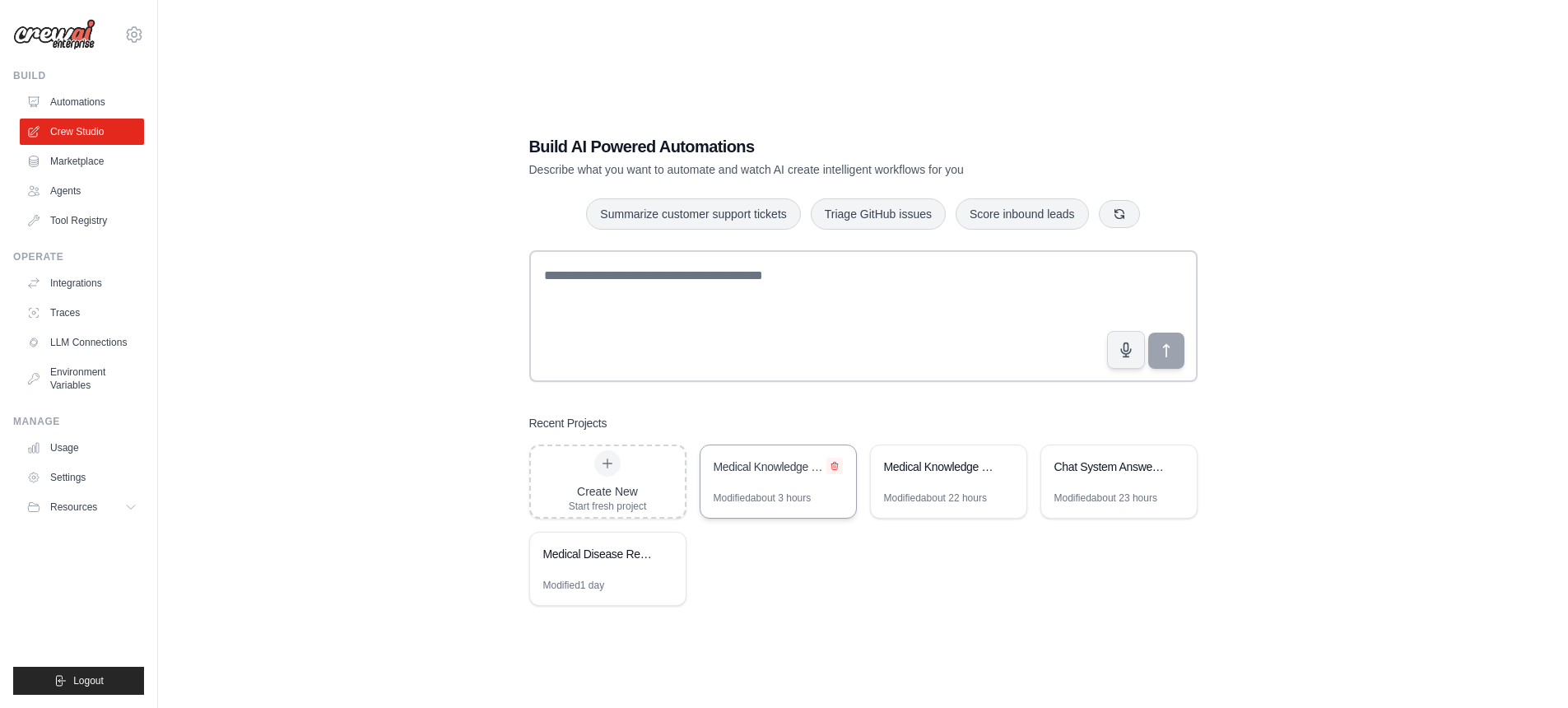
click at [836, 470] on icon at bounding box center [834, 467] width 6 height 7
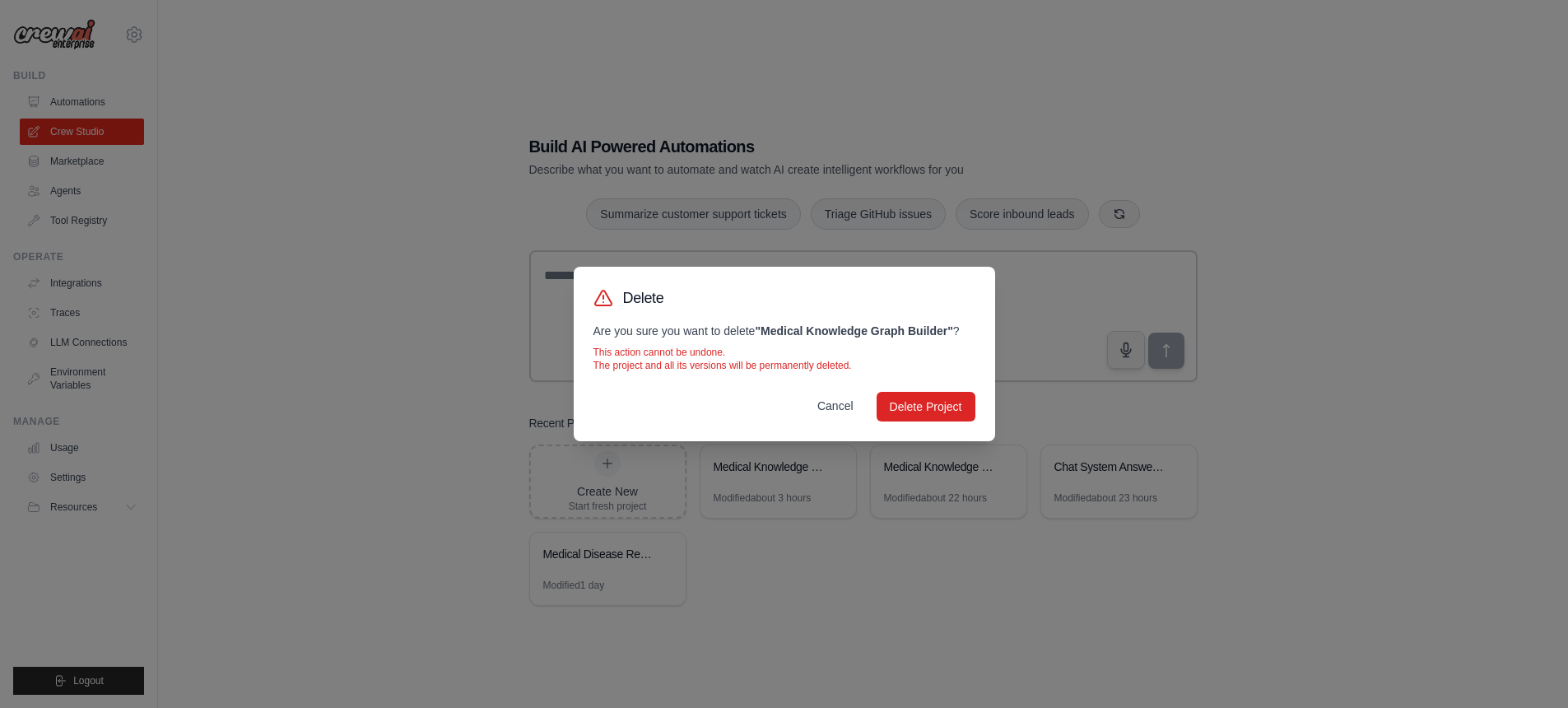
click at [837, 401] on button "Cancel" at bounding box center [836, 406] width 63 height 29
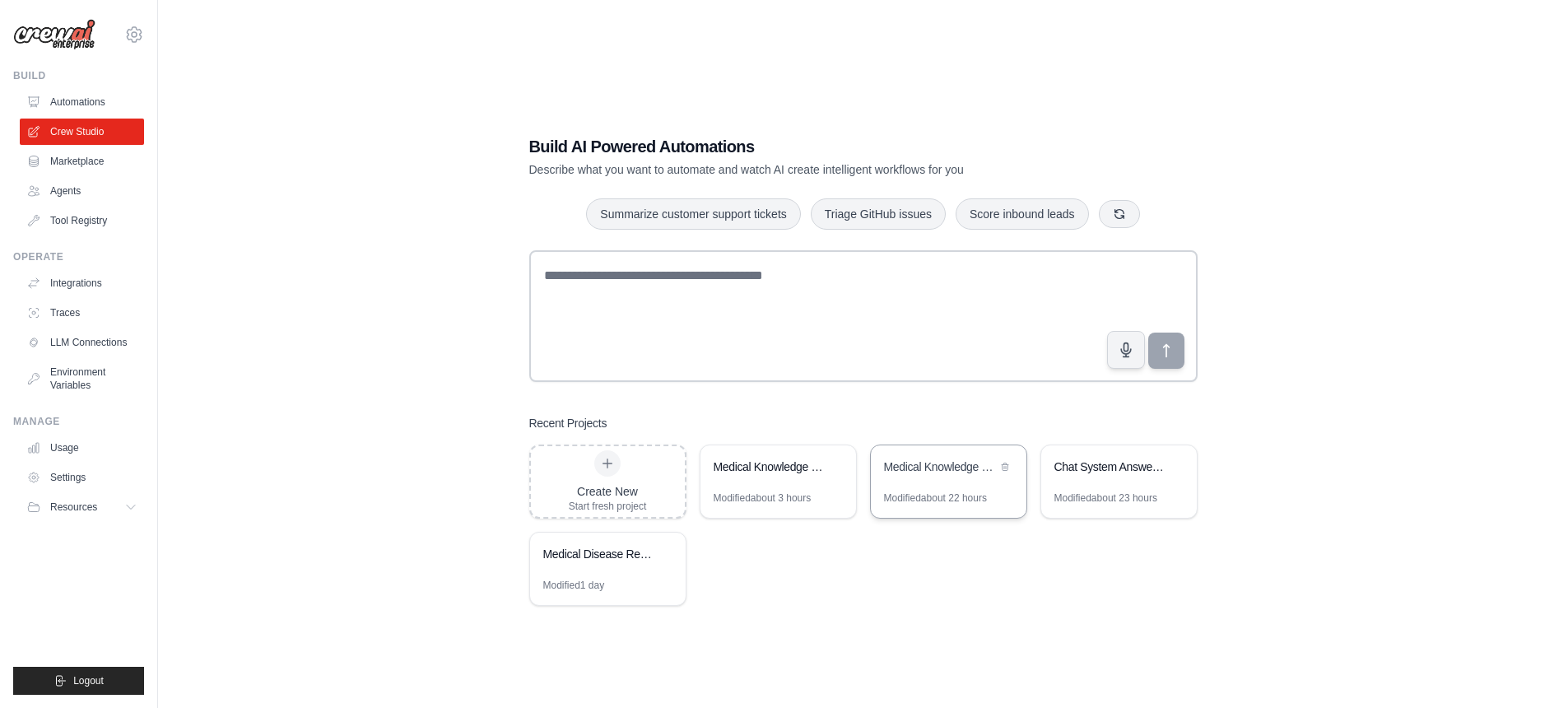
click at [942, 492] on div "Modified about 22 hours" at bounding box center [935, 498] width 103 height 13
click at [76, 162] on link "Marketplace" at bounding box center [83, 161] width 124 height 26
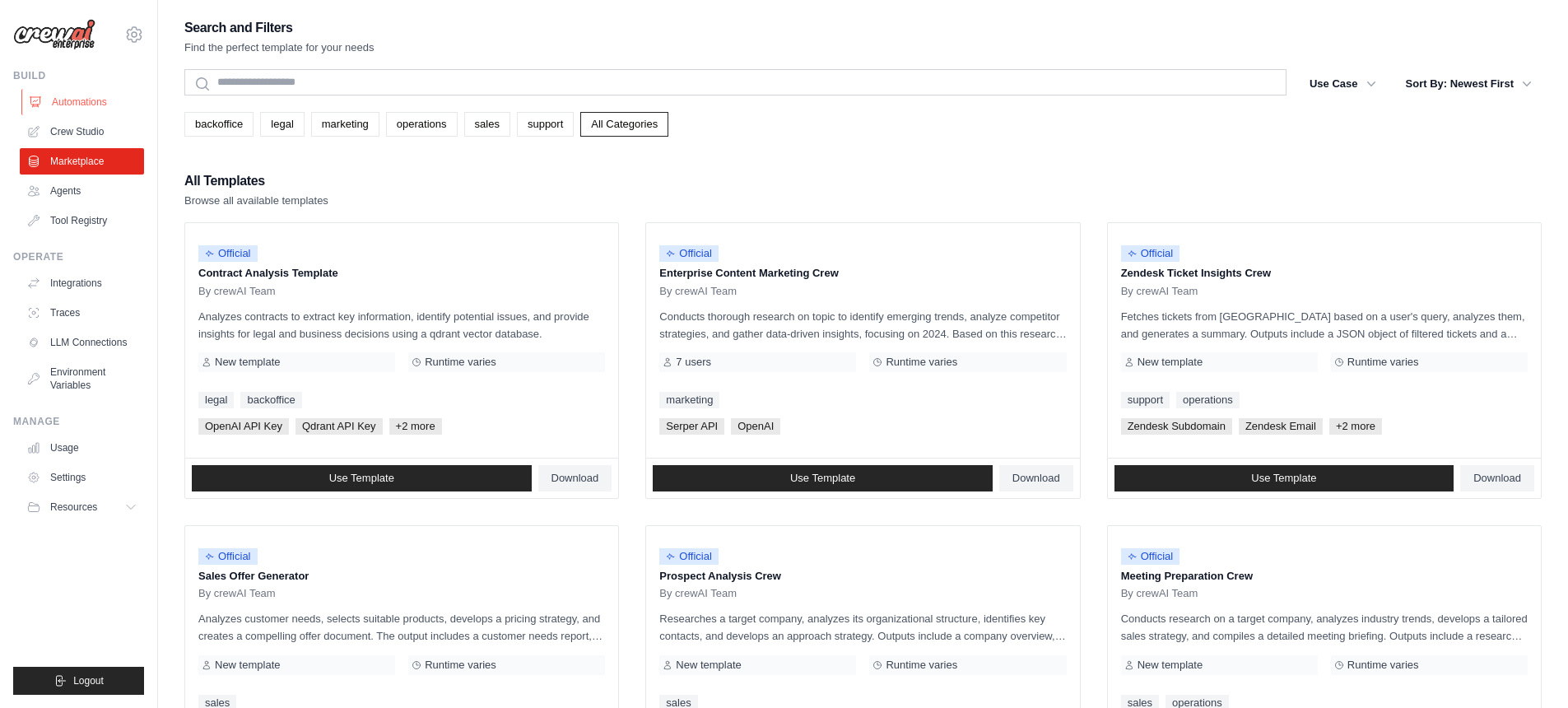
click at [68, 104] on link "Automations" at bounding box center [83, 101] width 124 height 26
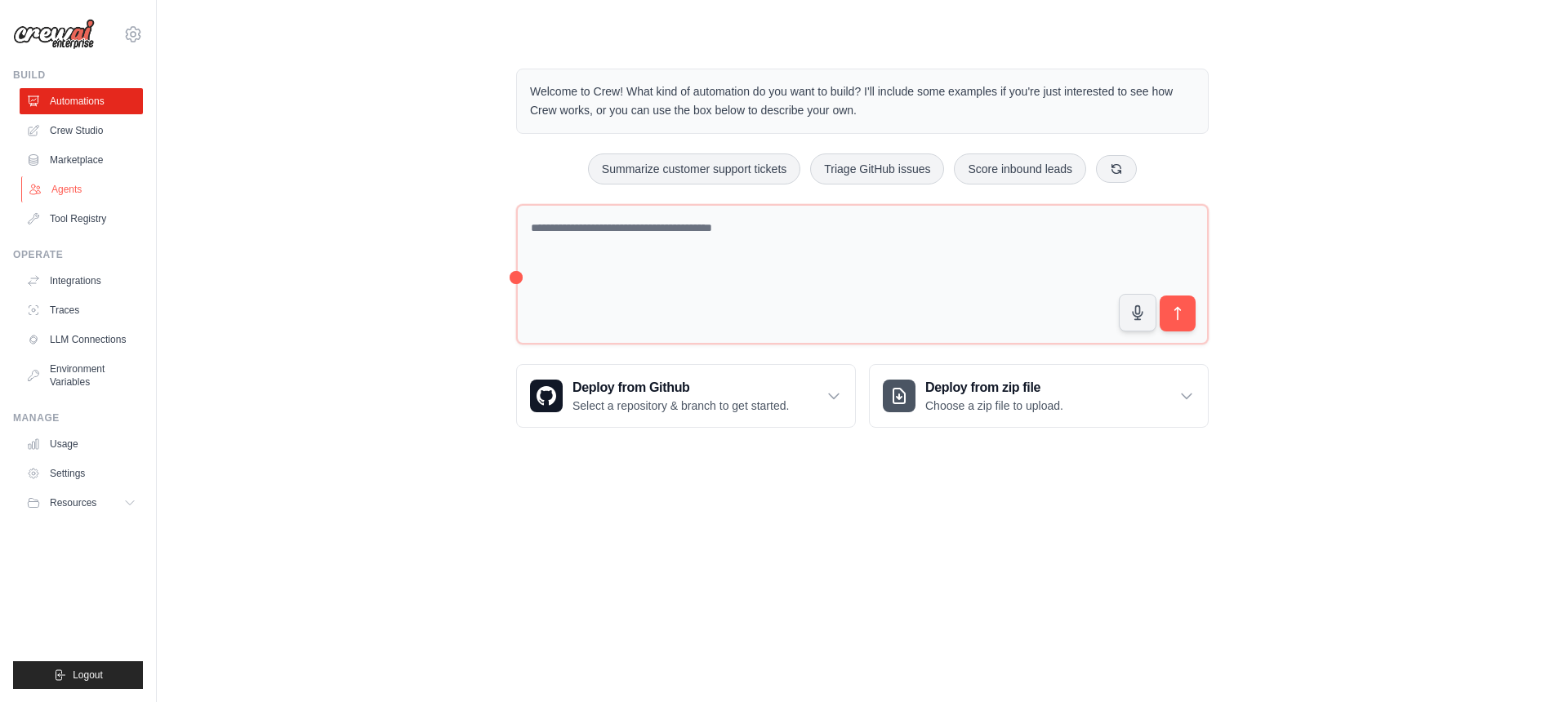
click at [72, 187] on link "Agents" at bounding box center [82, 189] width 123 height 26
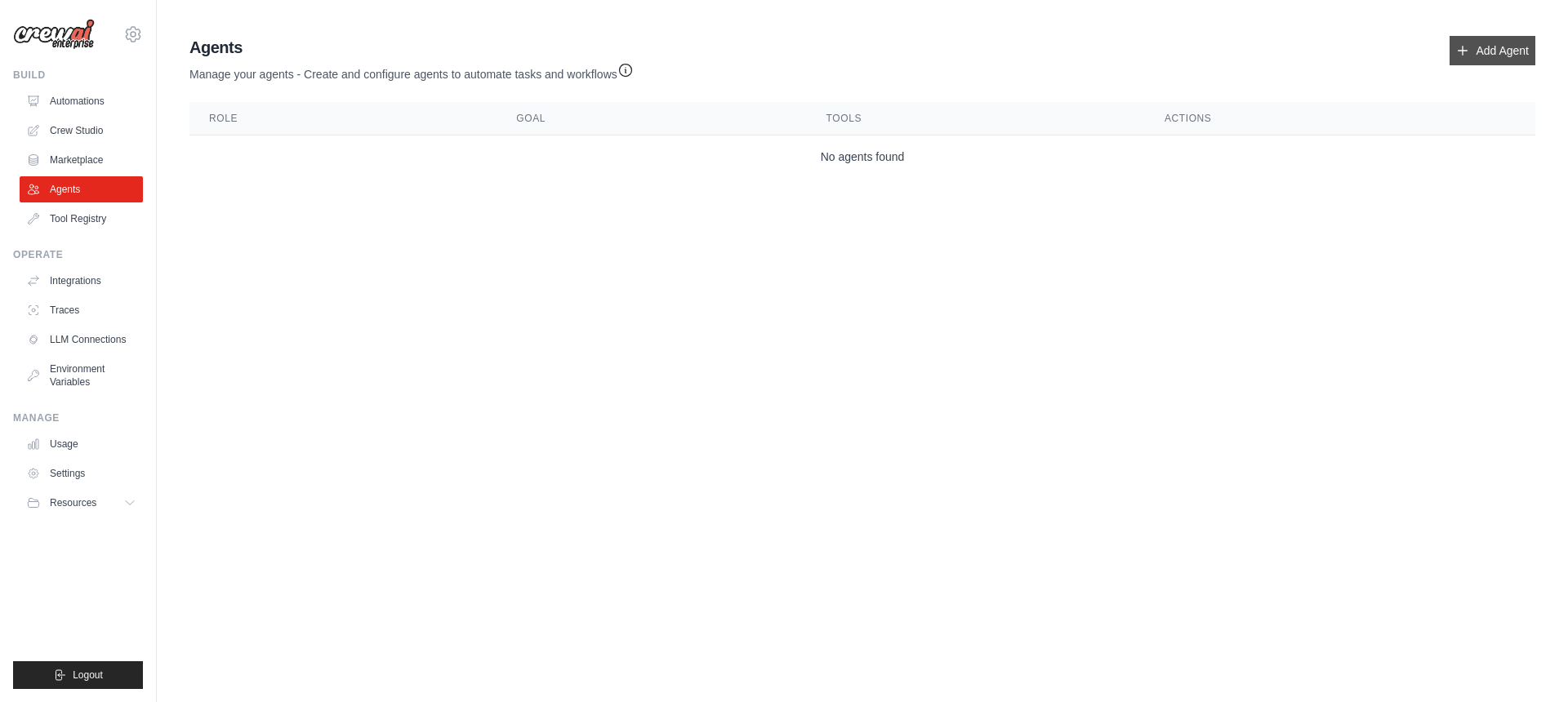
click at [1472, 38] on link "Add Agent" at bounding box center [1492, 51] width 86 height 29
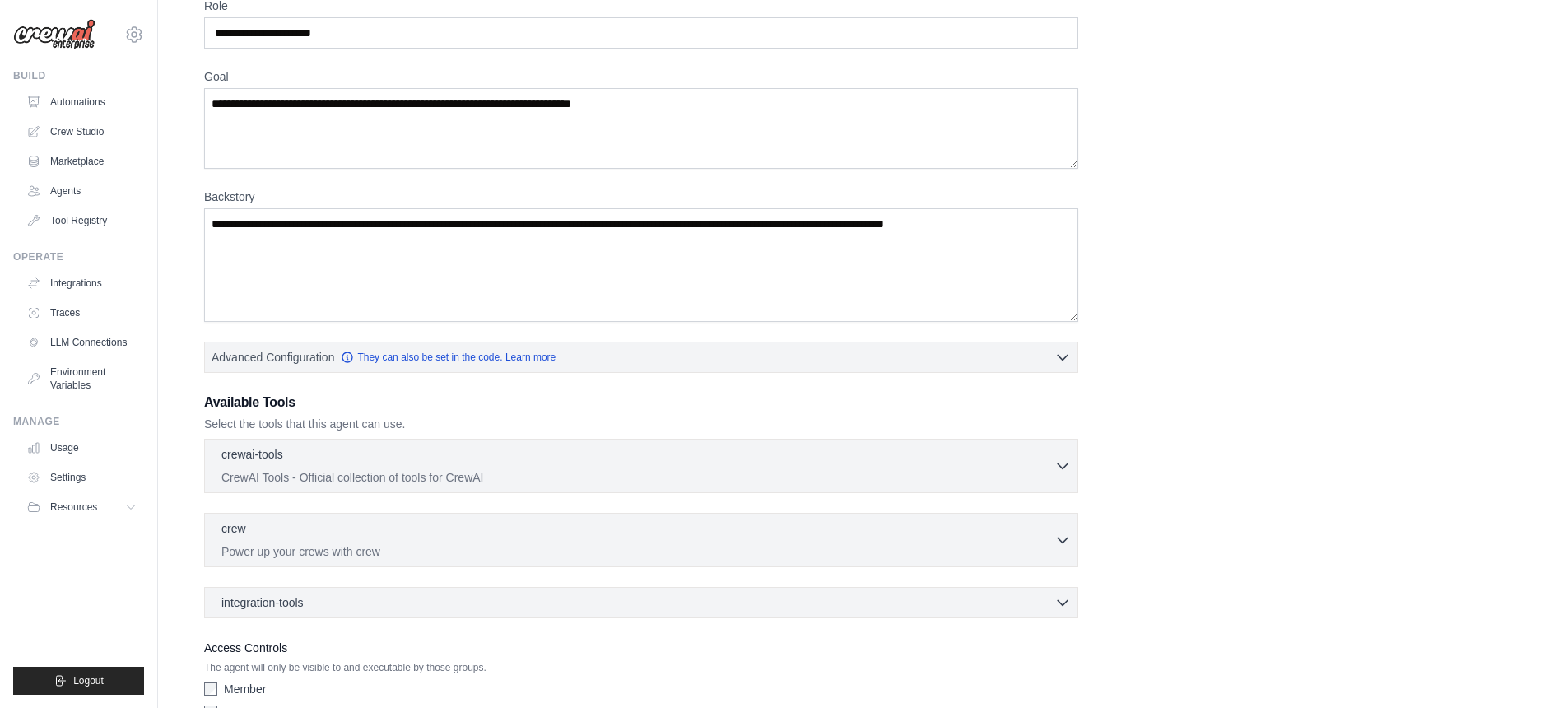
scroll to position [86, 0]
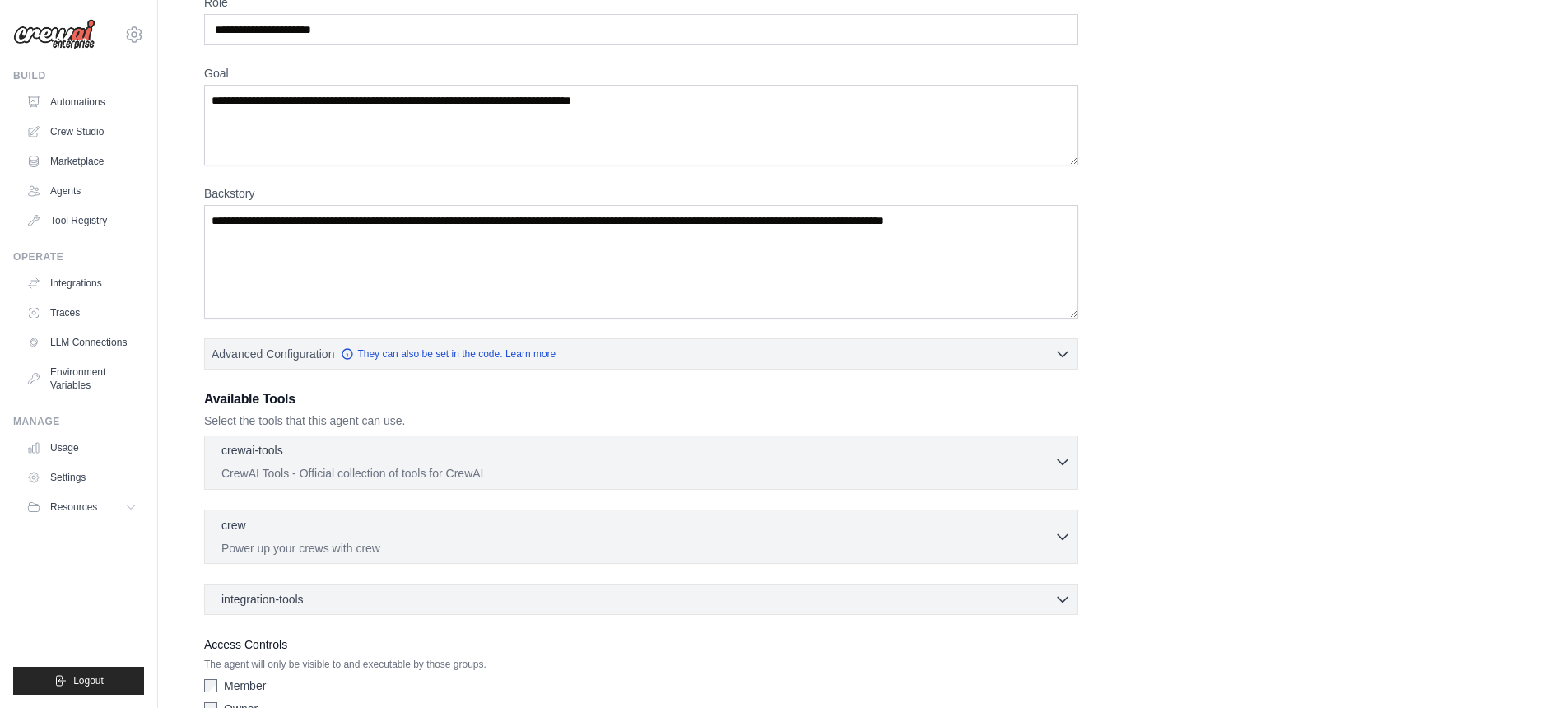
click at [466, 451] on div "crewai-tools 0 selected" at bounding box center [637, 452] width 833 height 20
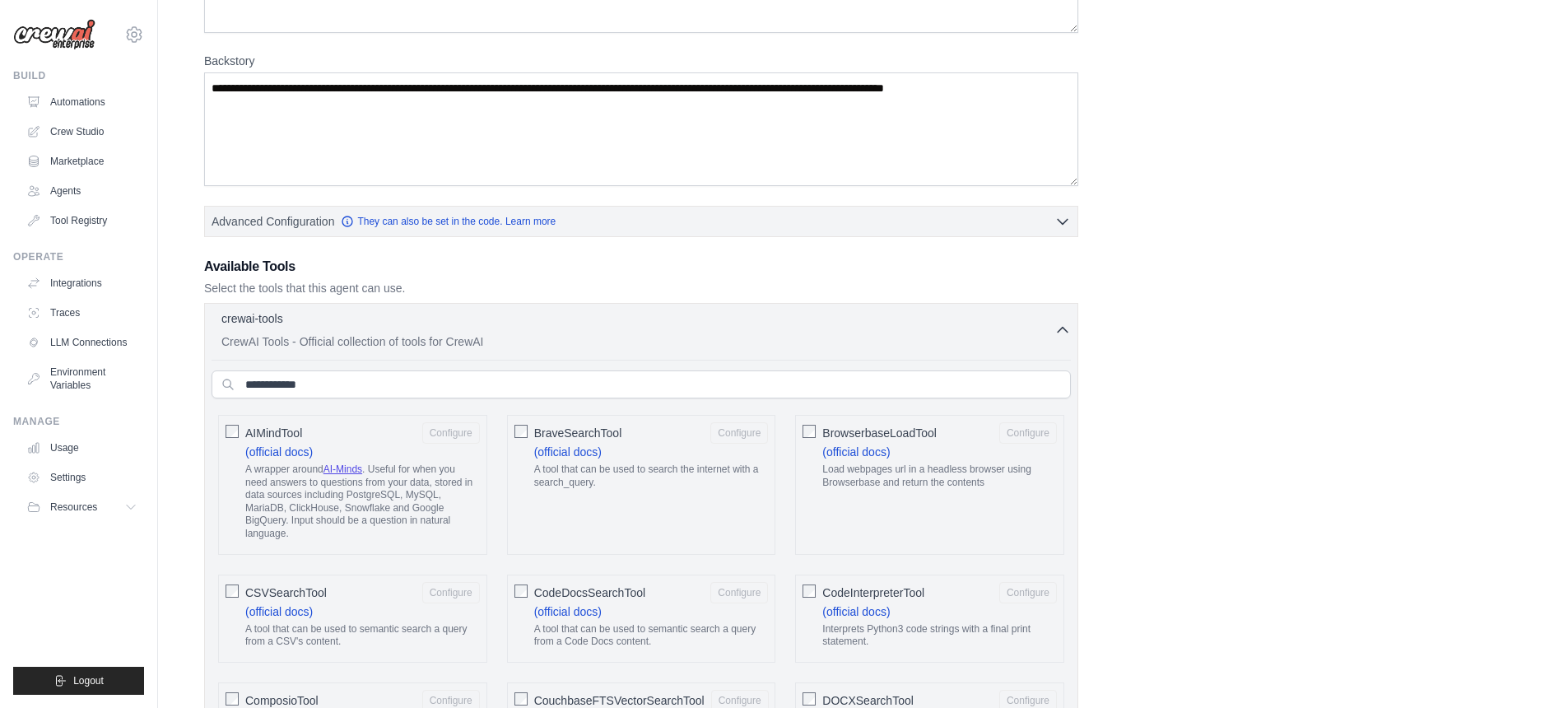
scroll to position [346, 0]
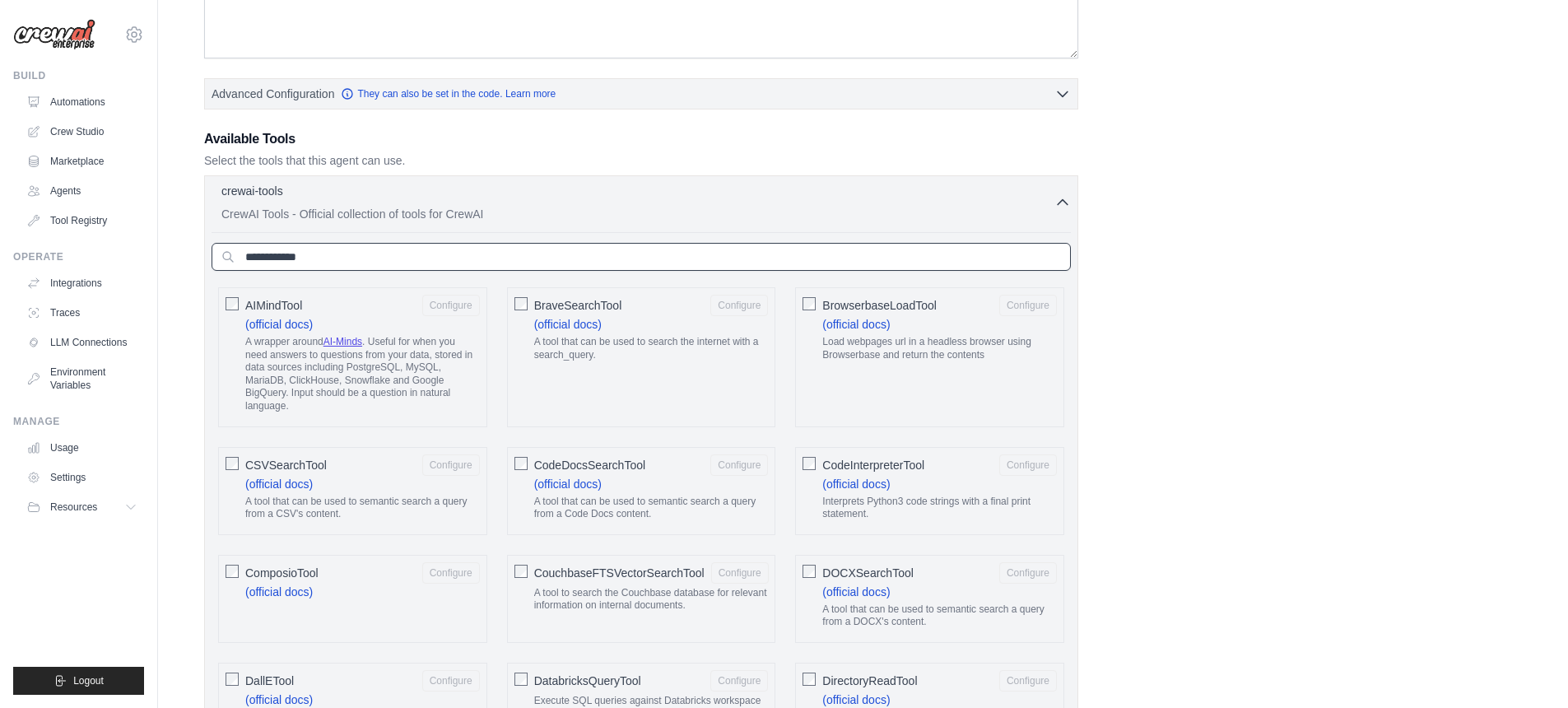
click at [380, 258] on input "text" at bounding box center [641, 257] width 859 height 28
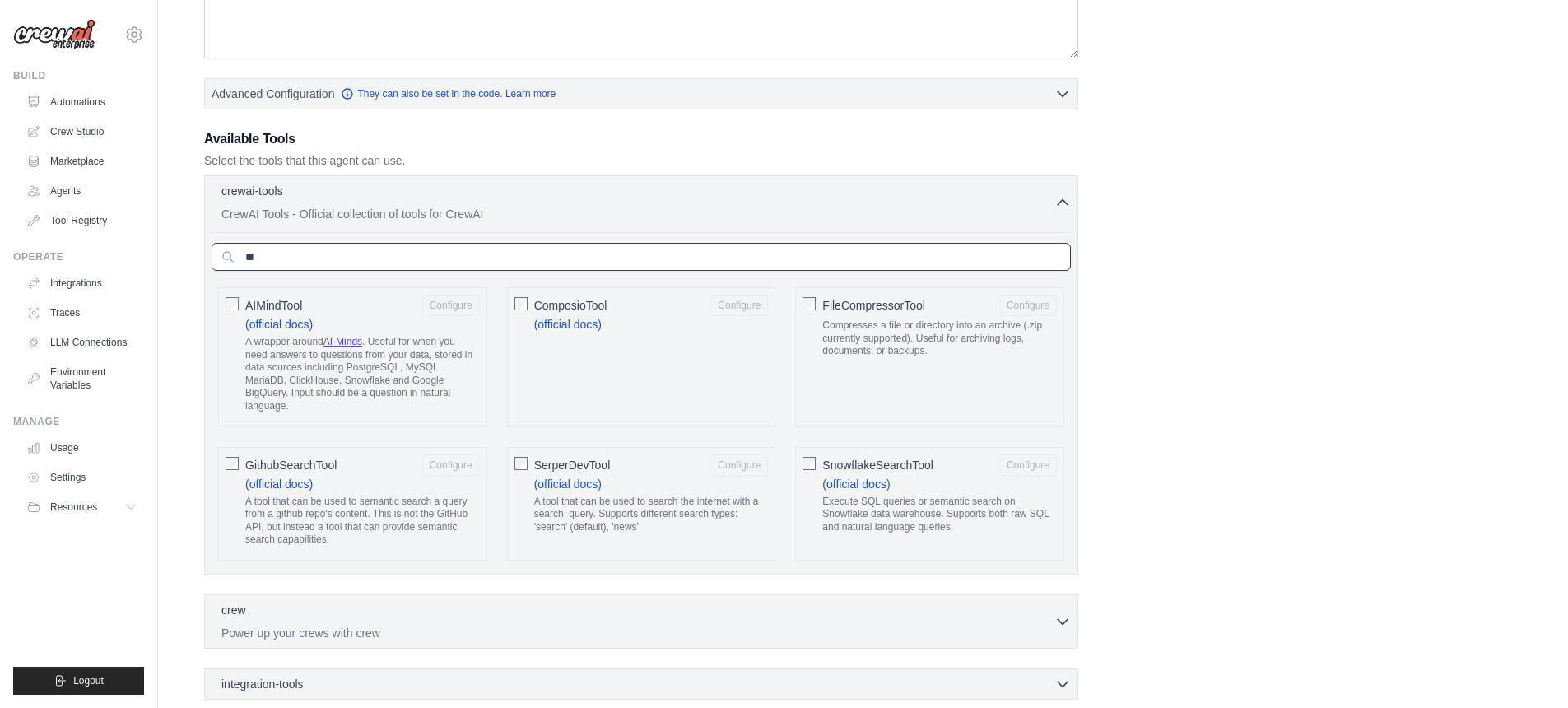
type input "***"
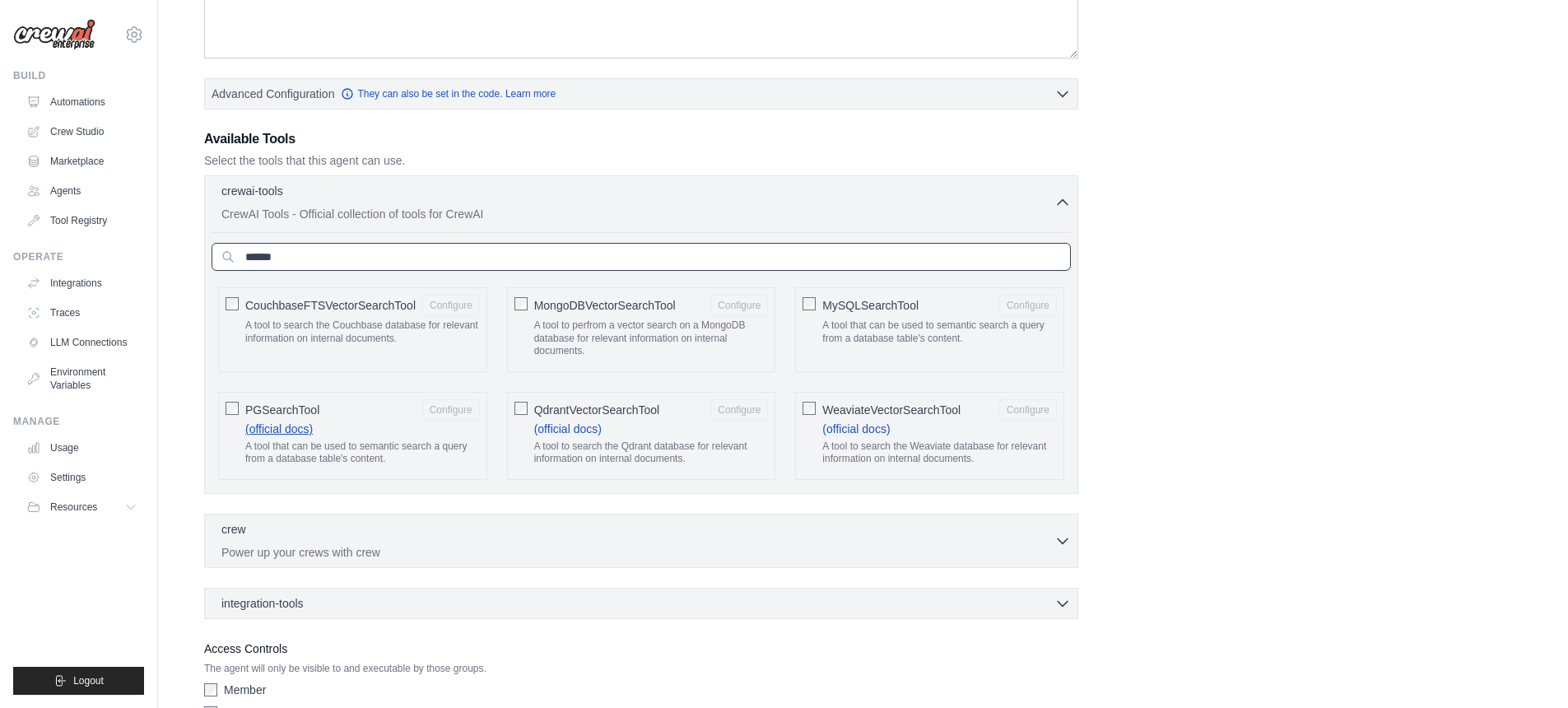
type input "******"
click at [263, 407] on span "PGSearchTool" at bounding box center [282, 410] width 74 height 16
drag, startPoint x: 480, startPoint y: 407, endPoint x: 446, endPoint y: 414, distance: 34.7
click at [480, 407] on div "PGSearchTool Configure (official docs) A tool that can be used to semantic sear…" at bounding box center [353, 436] width 269 height 88
click at [446, 414] on button "Configure" at bounding box center [450, 408] width 58 height 21
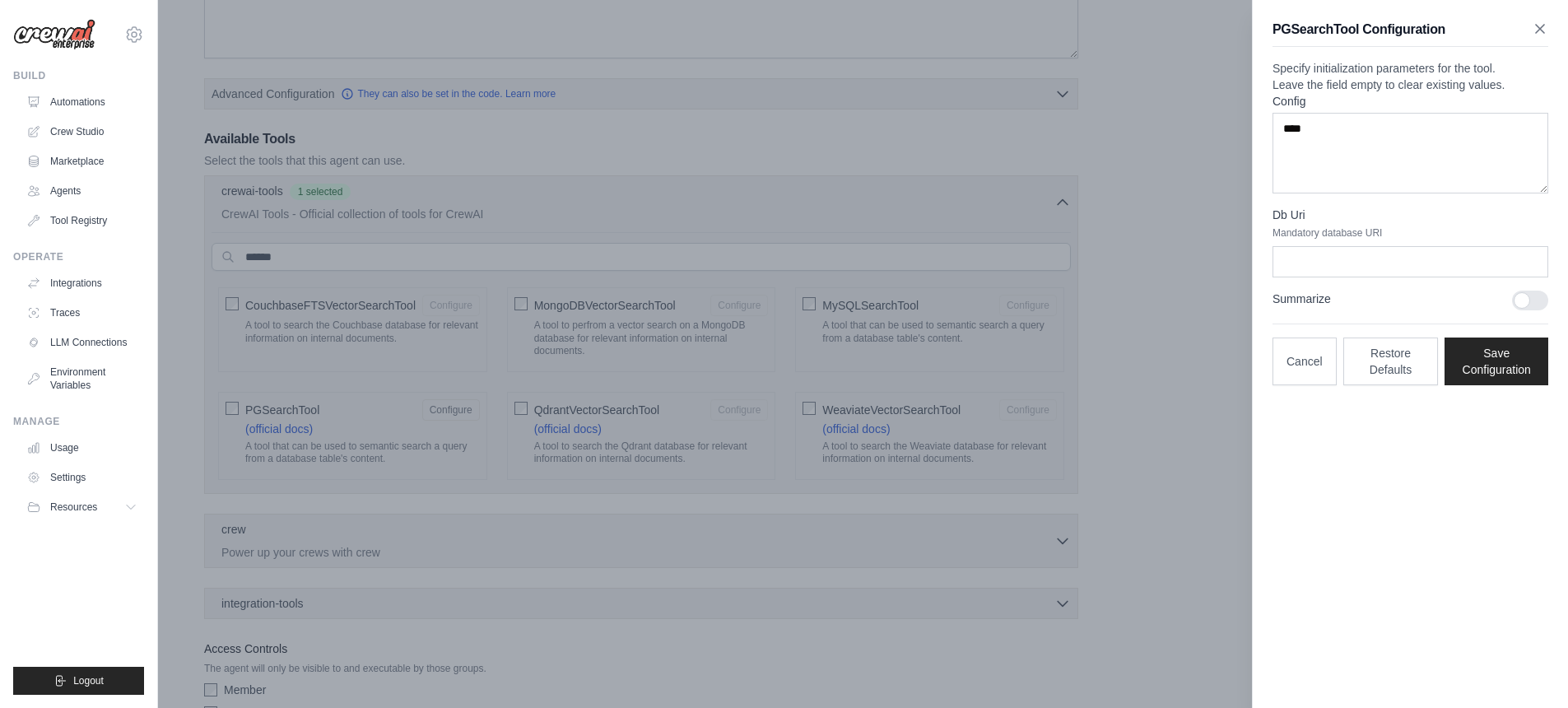
click at [1536, 24] on icon "button" at bounding box center [1541, 29] width 16 height 16
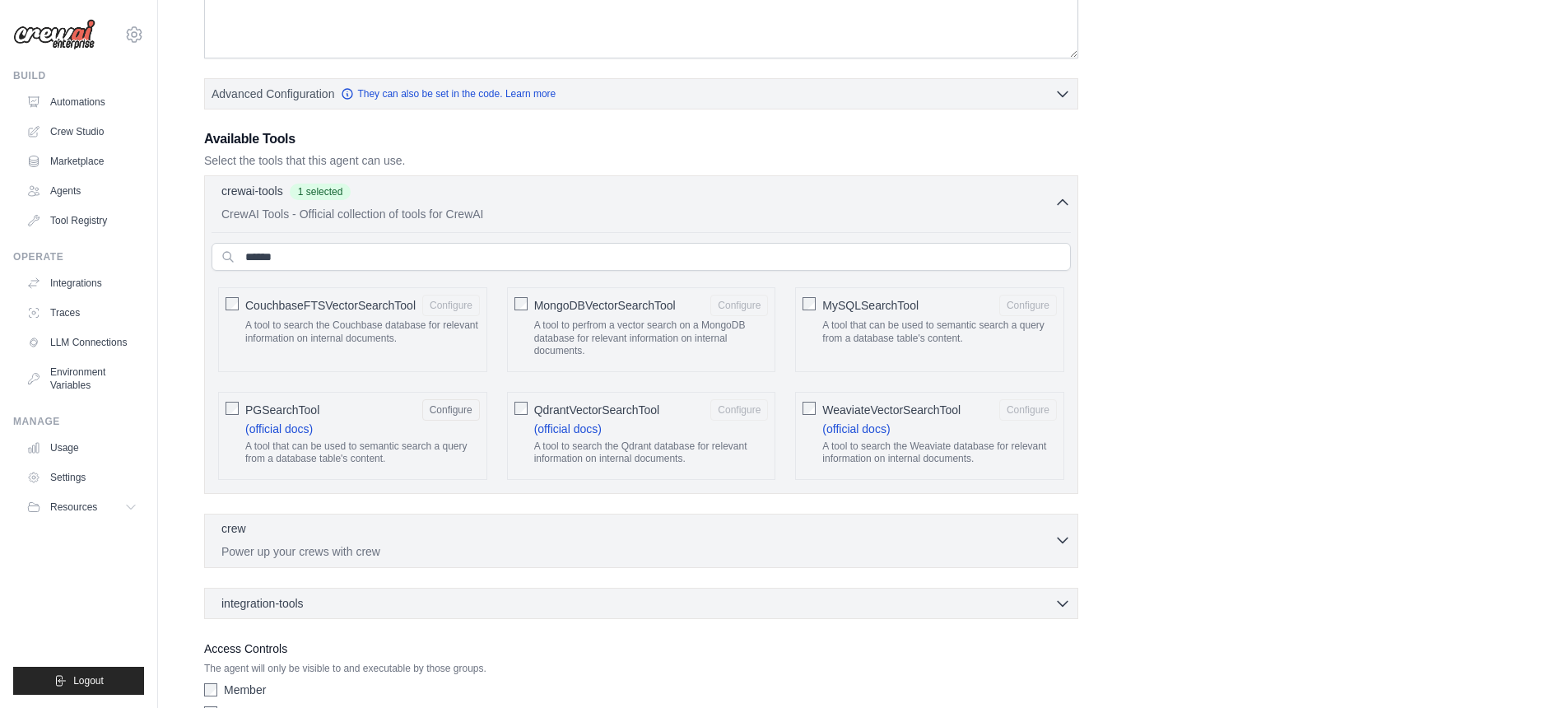
scroll to position [439, 0]
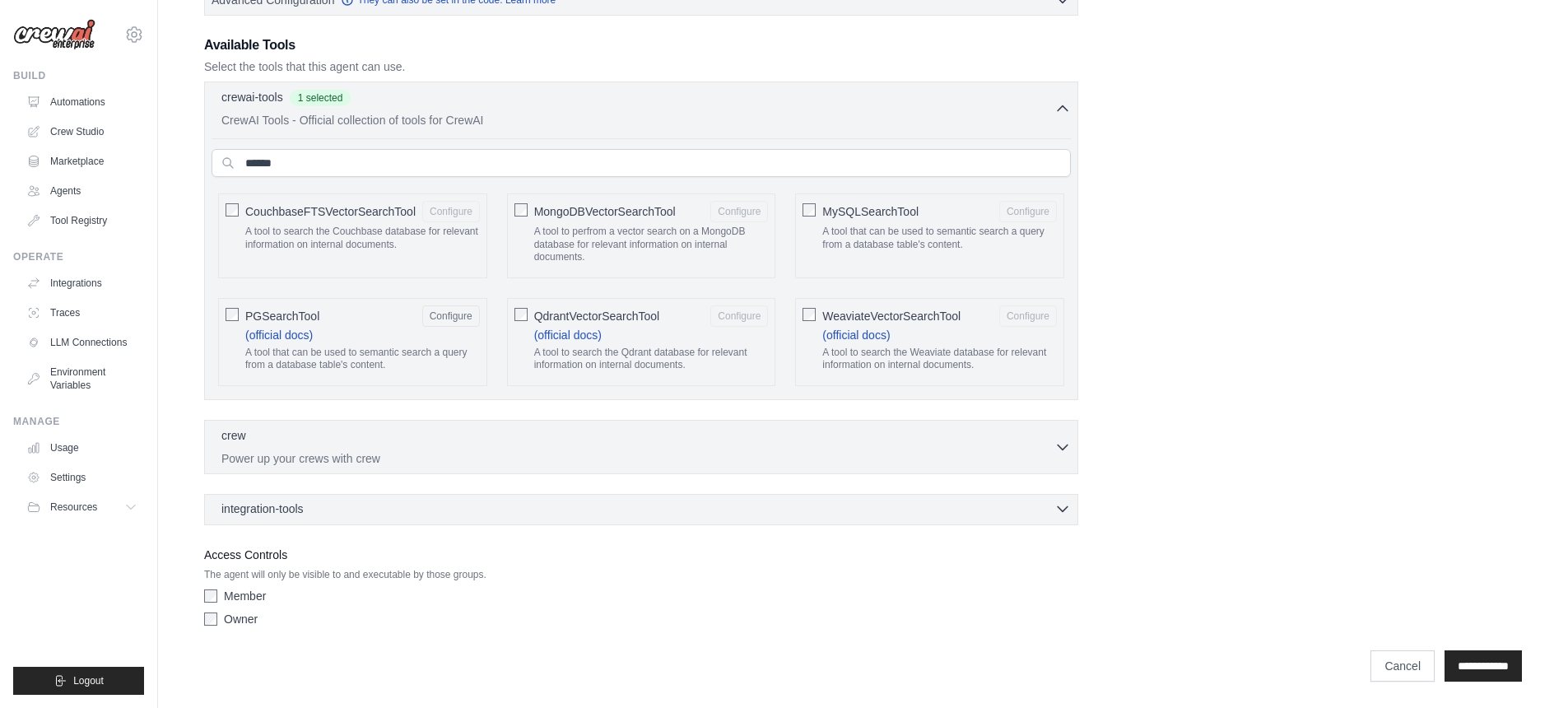
click at [303, 516] on div "integration-tools 0 selected" at bounding box center [265, 509] width 89 height 16
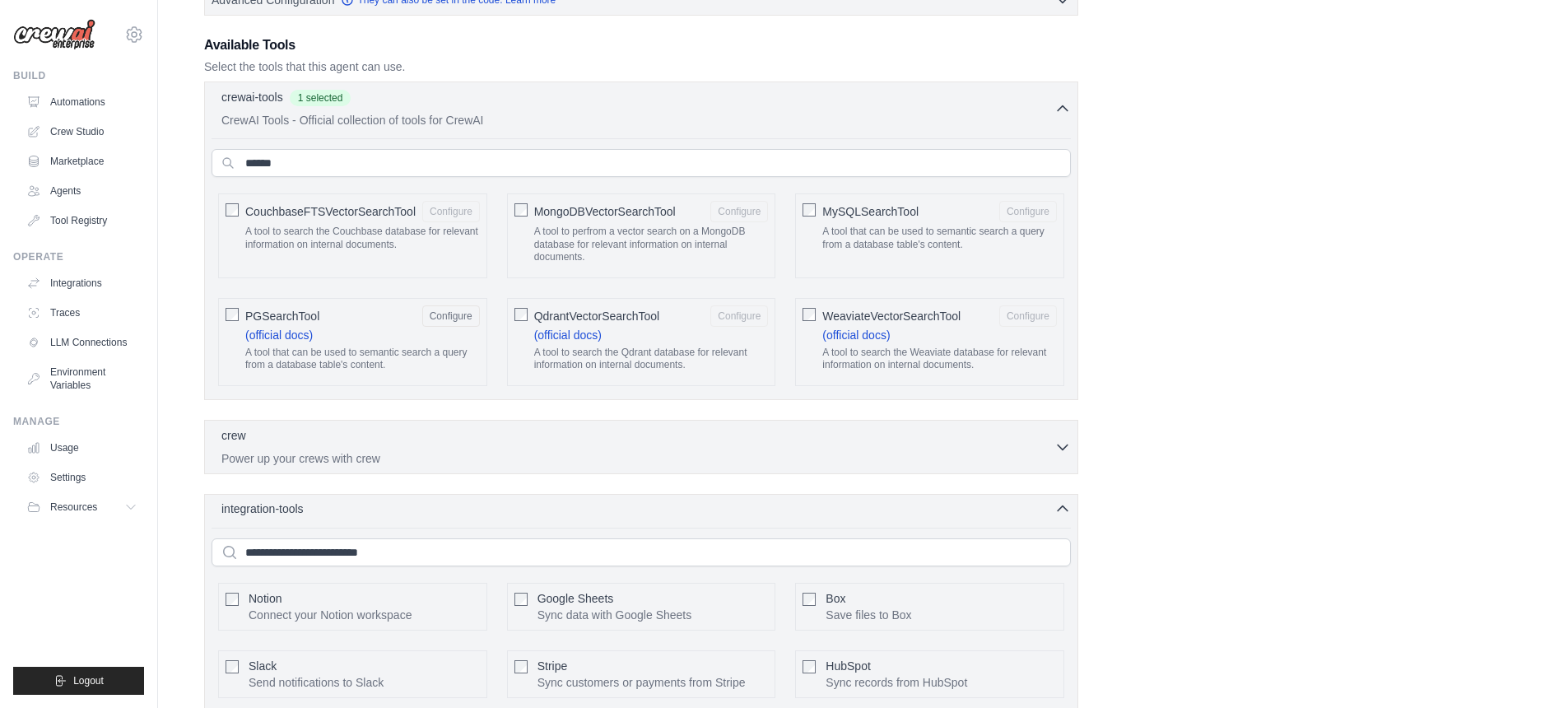
click at [304, 508] on div "integration-tools 0 selected" at bounding box center [265, 509] width 89 height 16
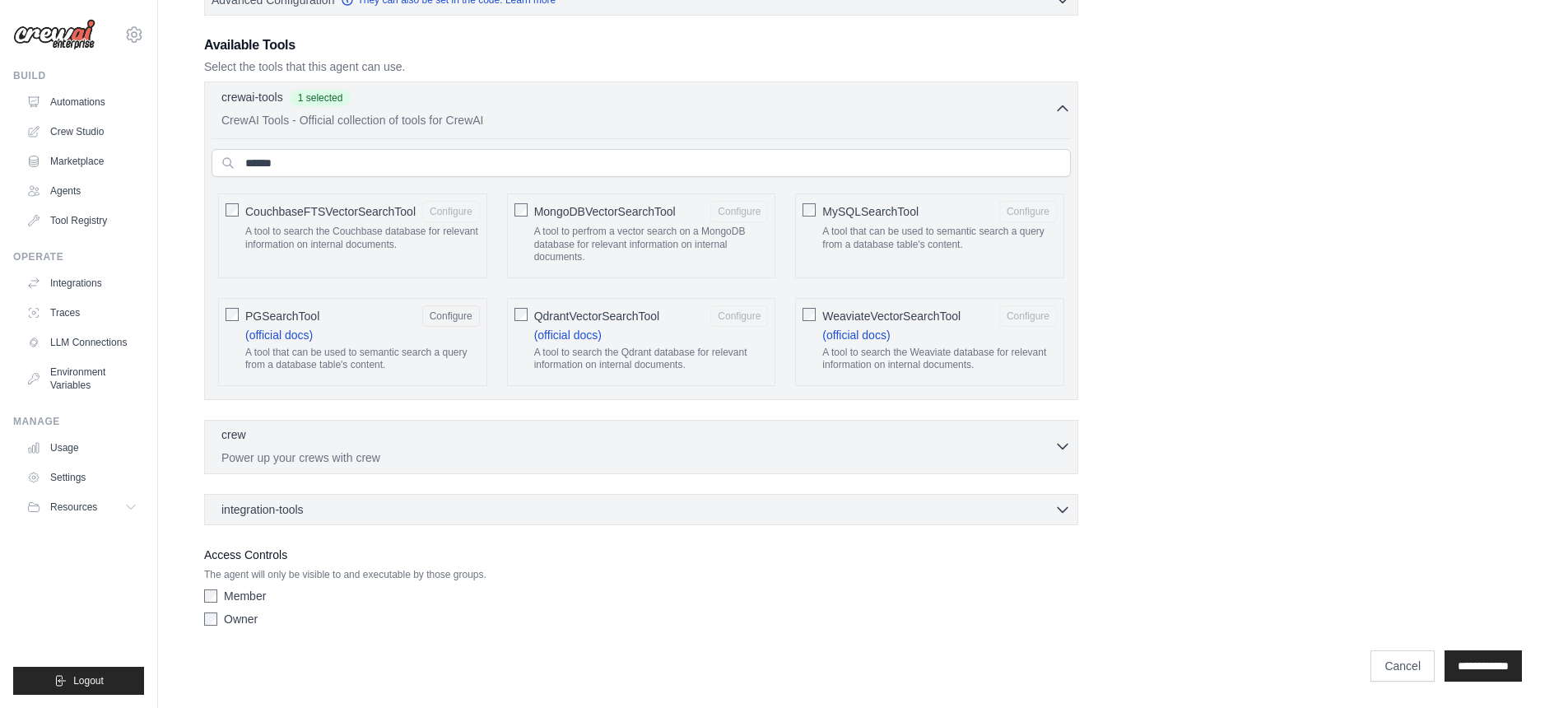
click at [316, 445] on div "crew 0 selected" at bounding box center [637, 437] width 833 height 20
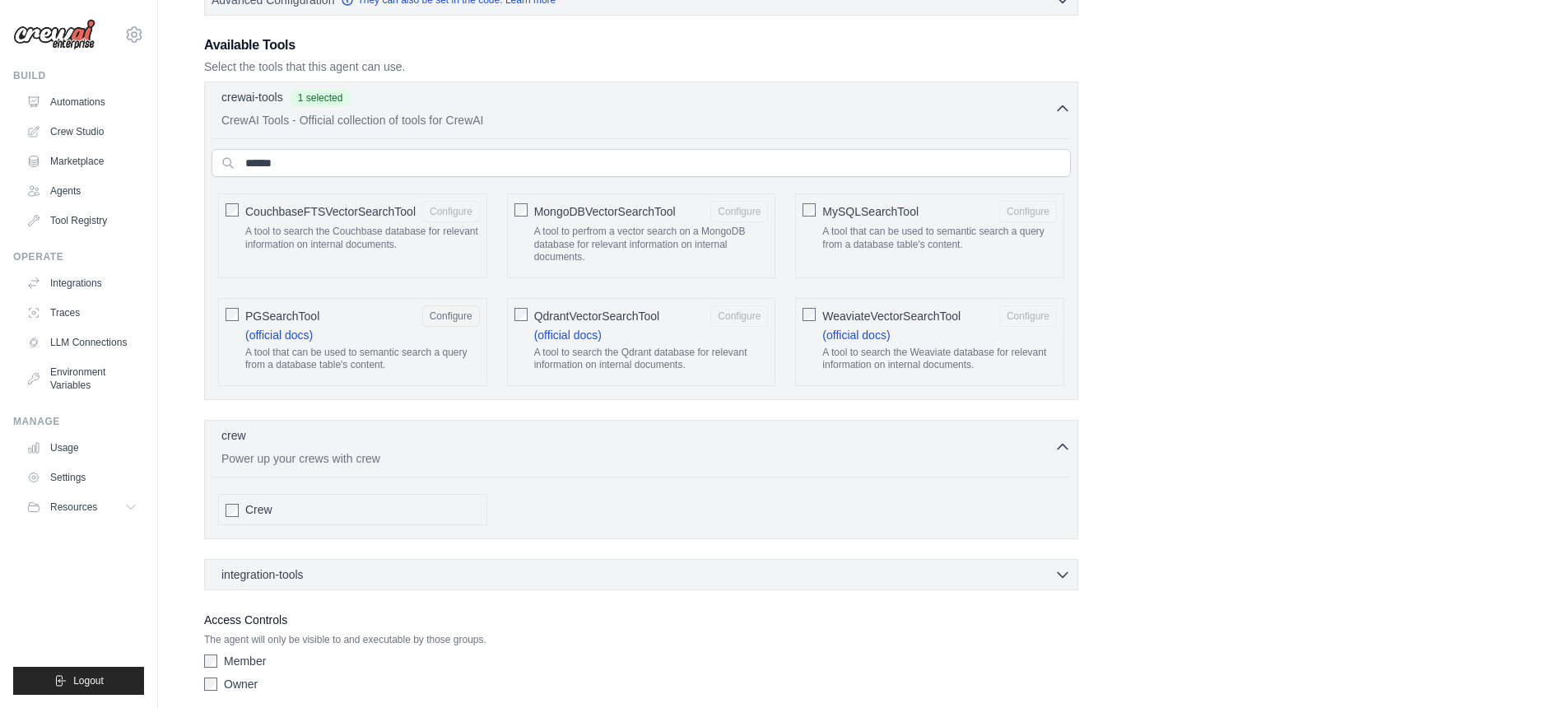
click at [295, 510] on div "Crew" at bounding box center [363, 510] width 235 height 16
click at [337, 465] on p "Power up your crews with crew" at bounding box center [637, 458] width 833 height 16
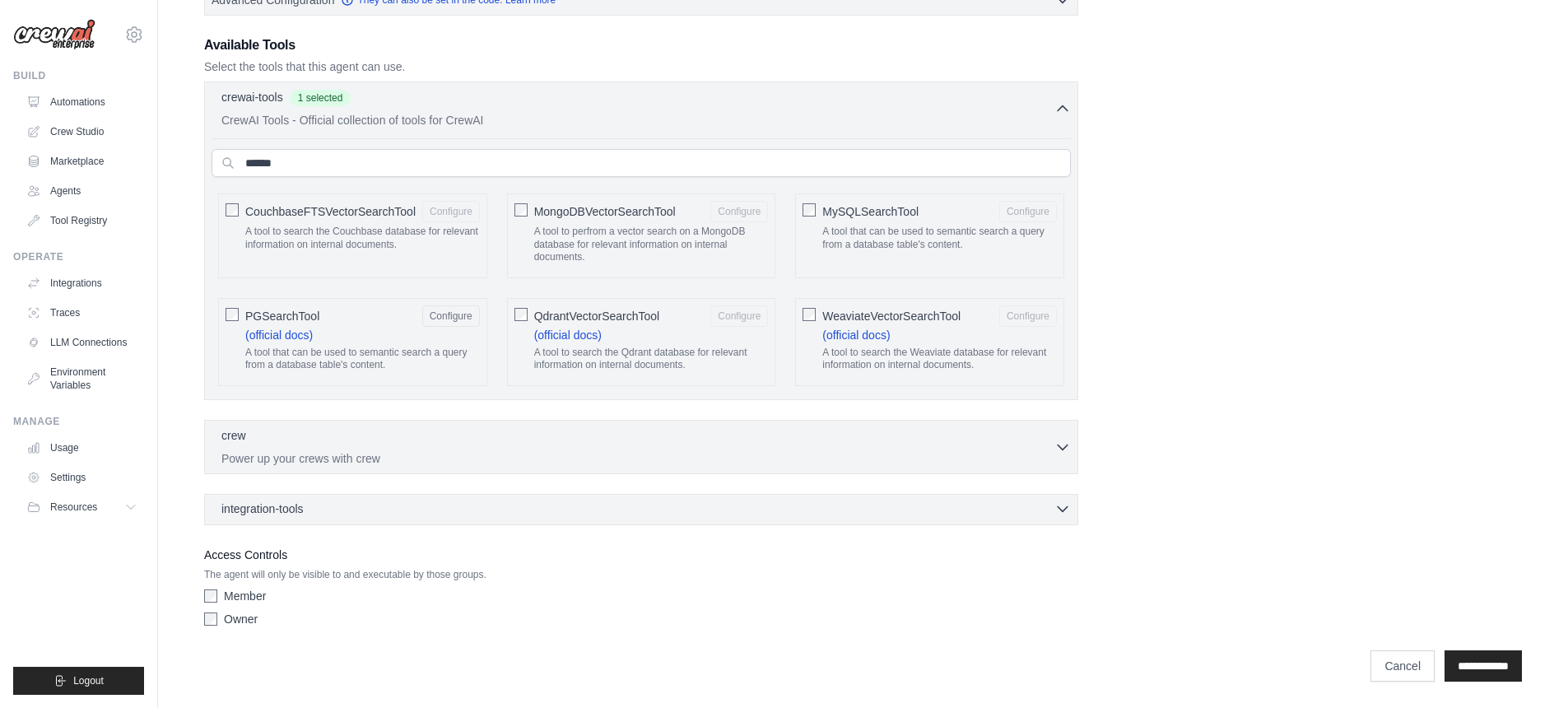
click at [319, 508] on div "integration-tools 0 selected" at bounding box center [646, 509] width 849 height 16
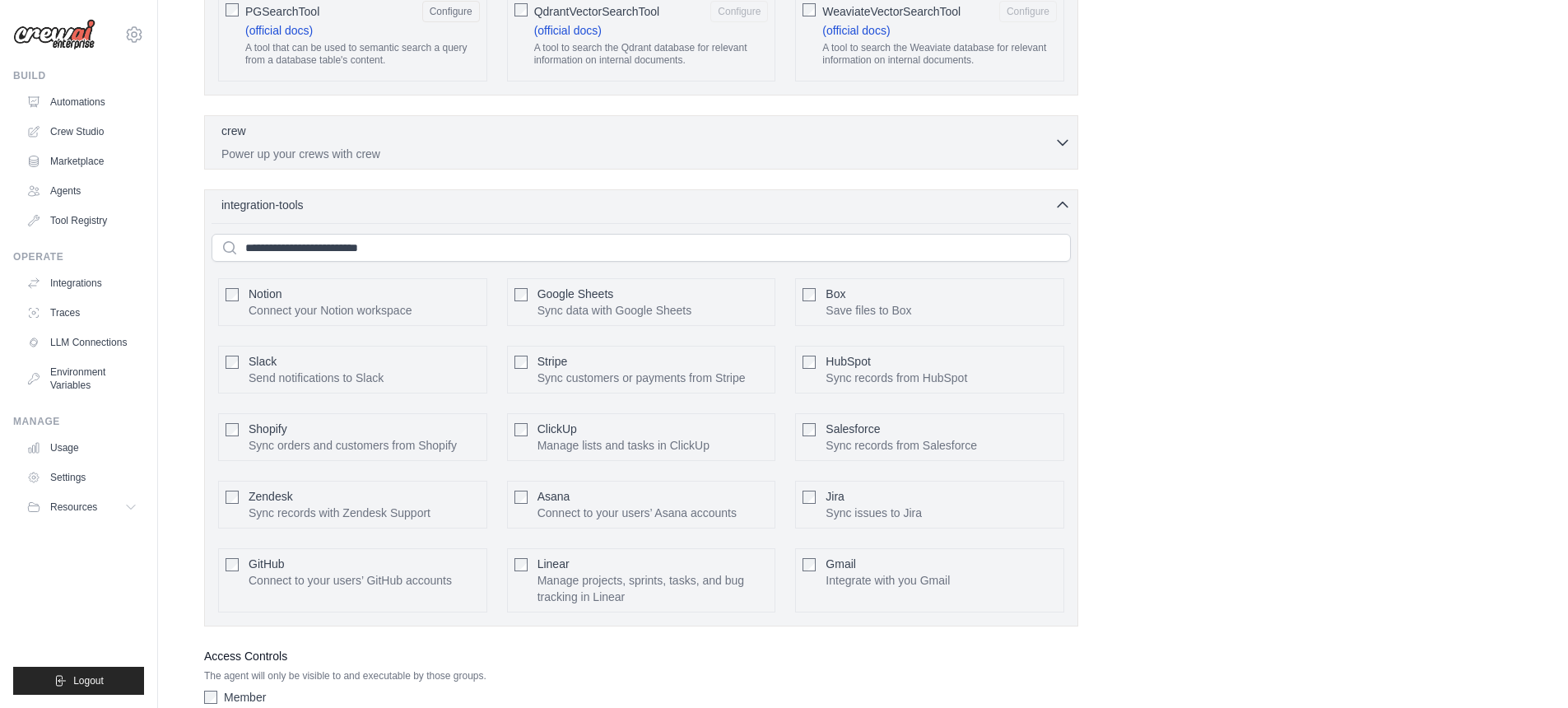
scroll to position [700, 0]
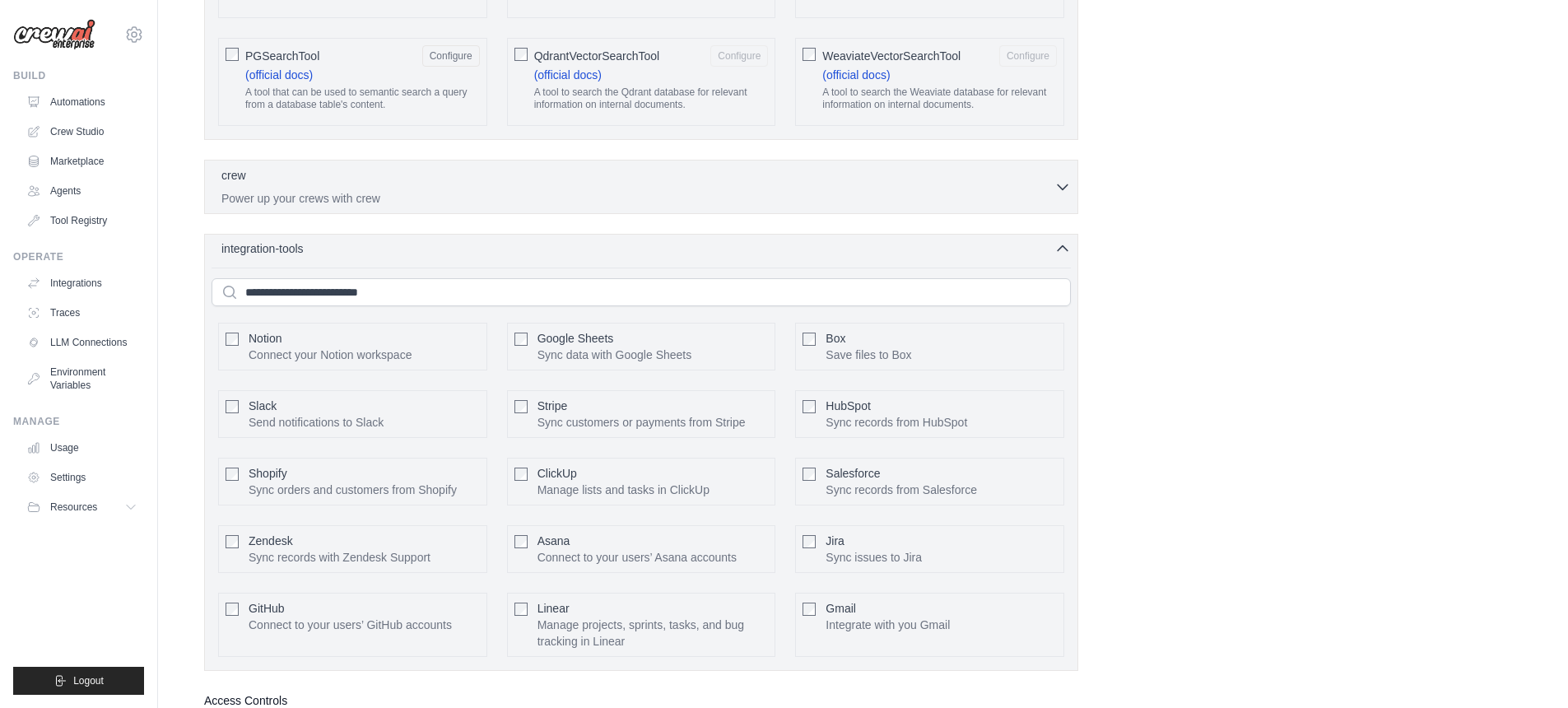
click at [1058, 249] on icon "button" at bounding box center [1062, 248] width 10 height 5
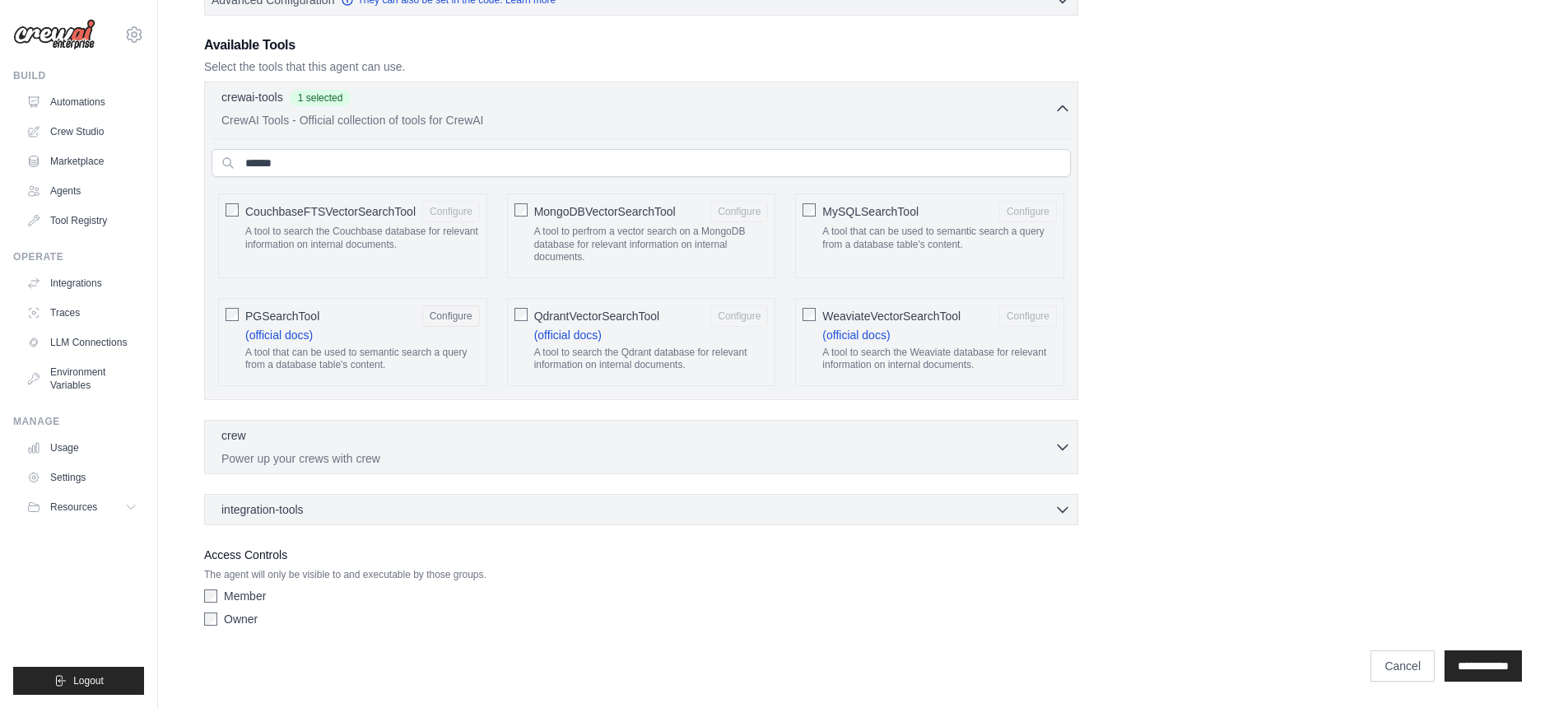
scroll to position [439, 0]
click at [224, 312] on div "PGSearchTool Configure (official docs) A tool that can be used to semantic sear…" at bounding box center [353, 342] width 269 height 88
click at [1062, 100] on icon "button" at bounding box center [1063, 108] width 16 height 16
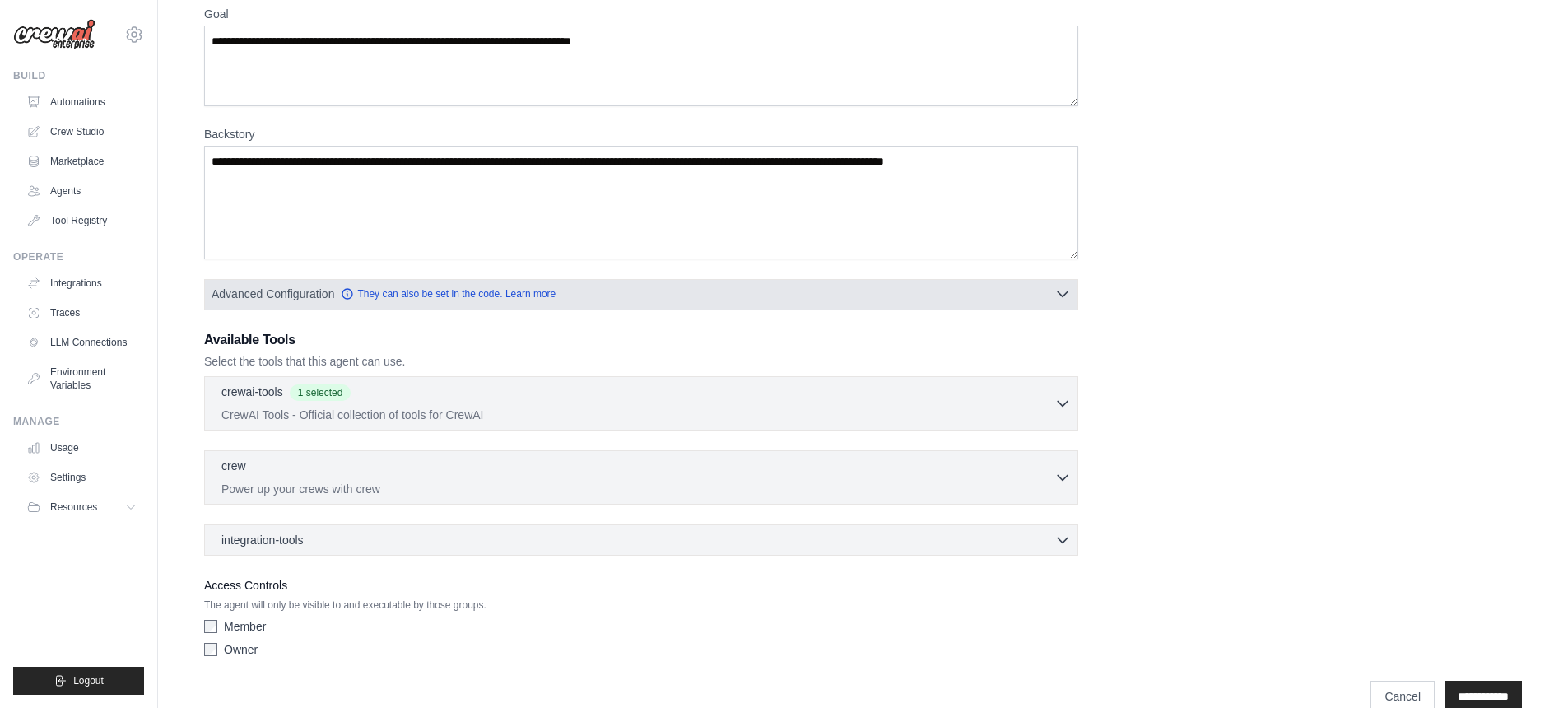
scroll to position [143, 0]
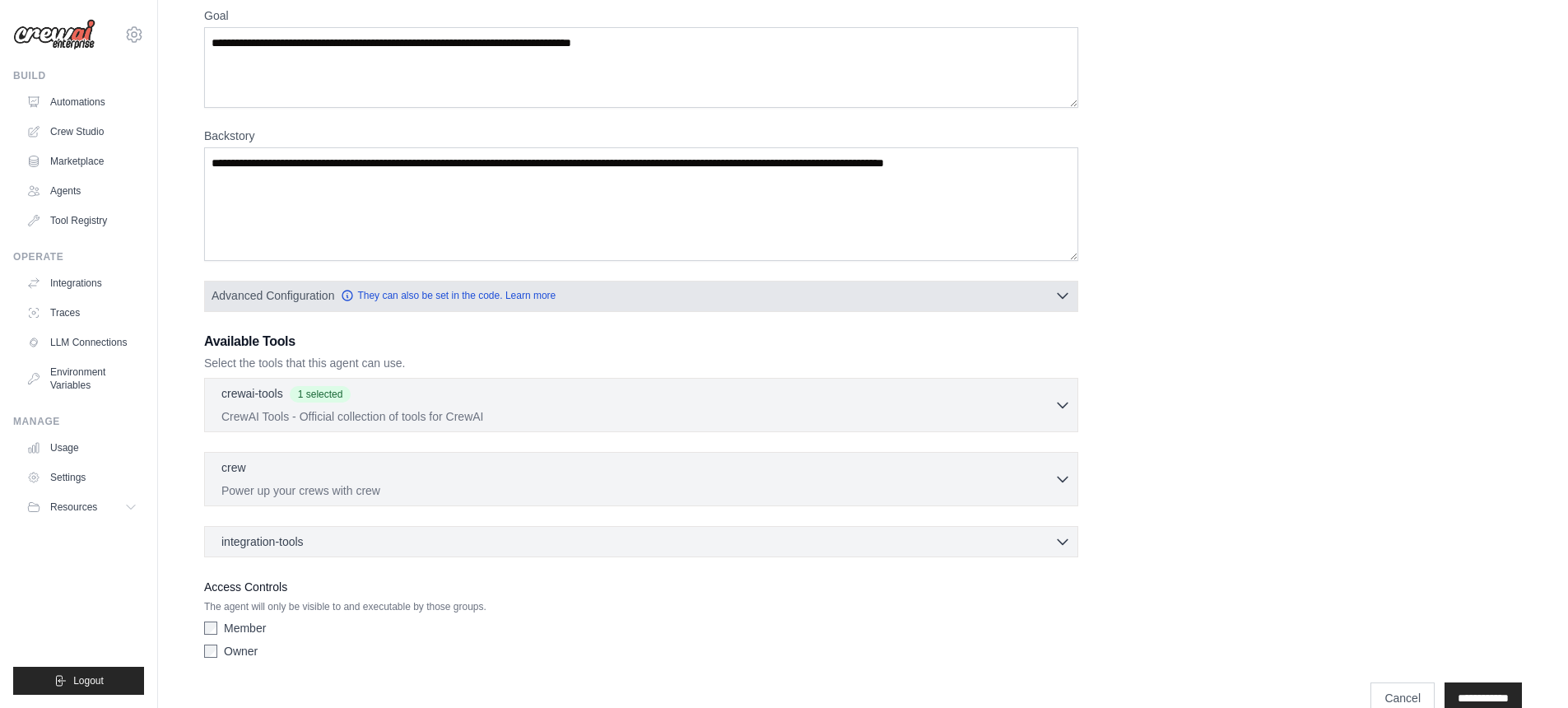
click at [294, 296] on span "Advanced Configuration" at bounding box center [273, 296] width 122 height 16
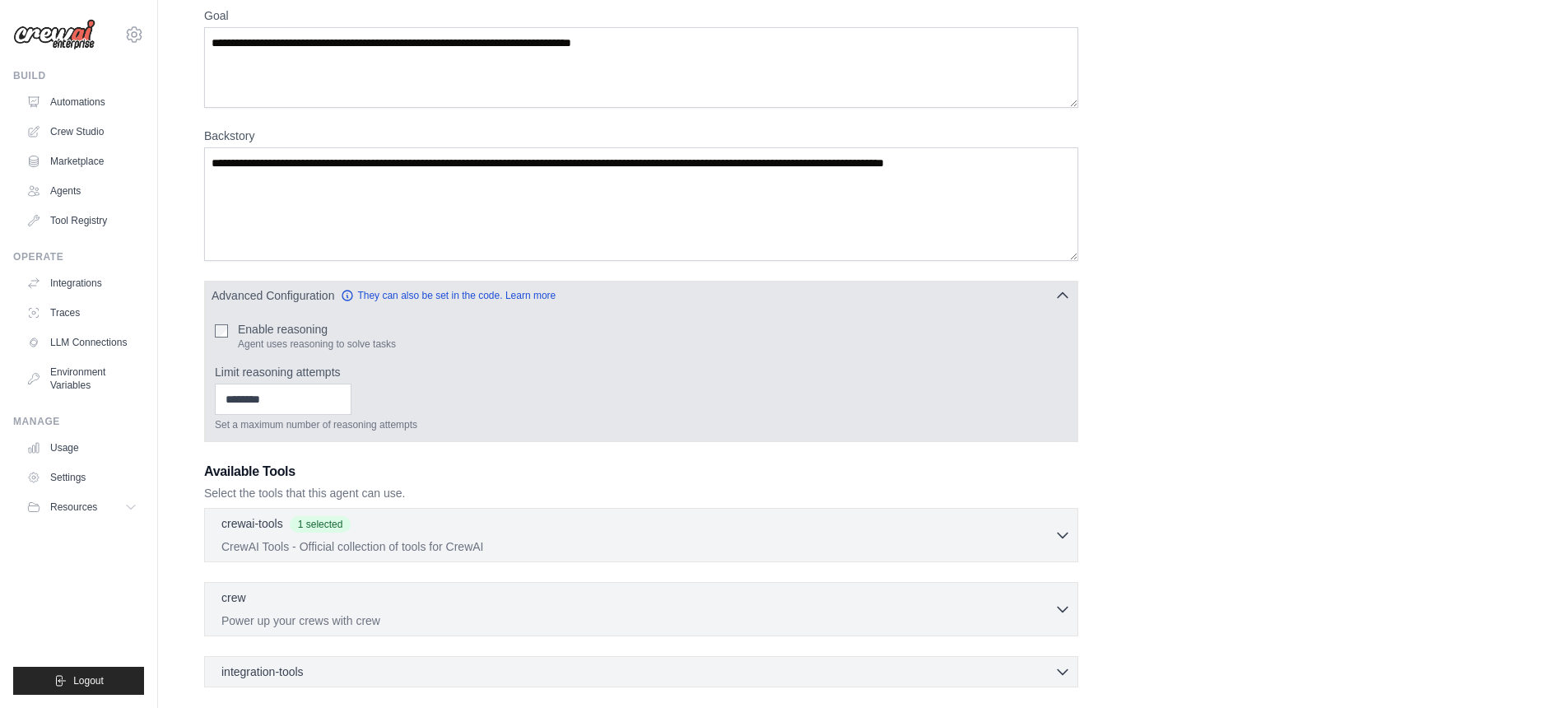
click at [1066, 294] on icon "button" at bounding box center [1063, 296] width 16 height 16
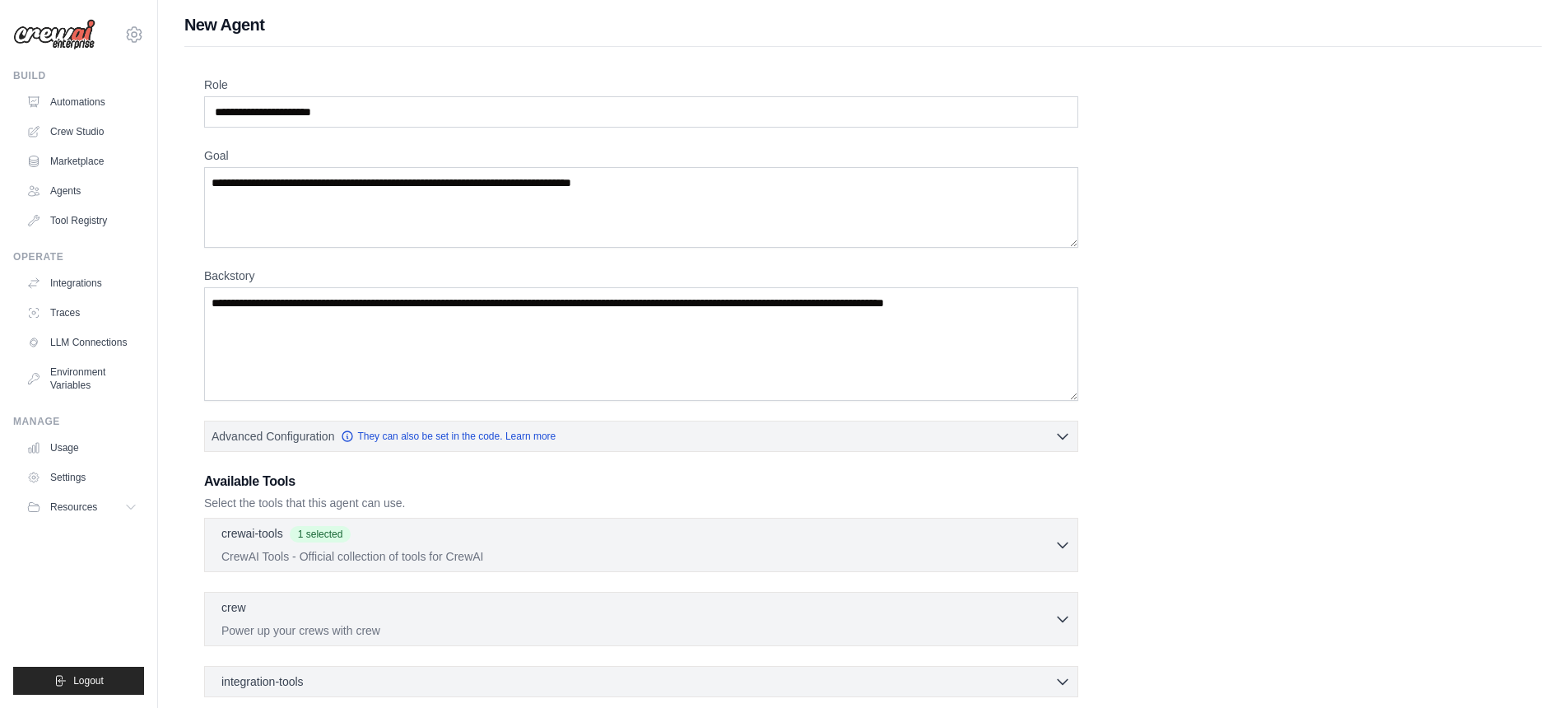
scroll to position [0, 0]
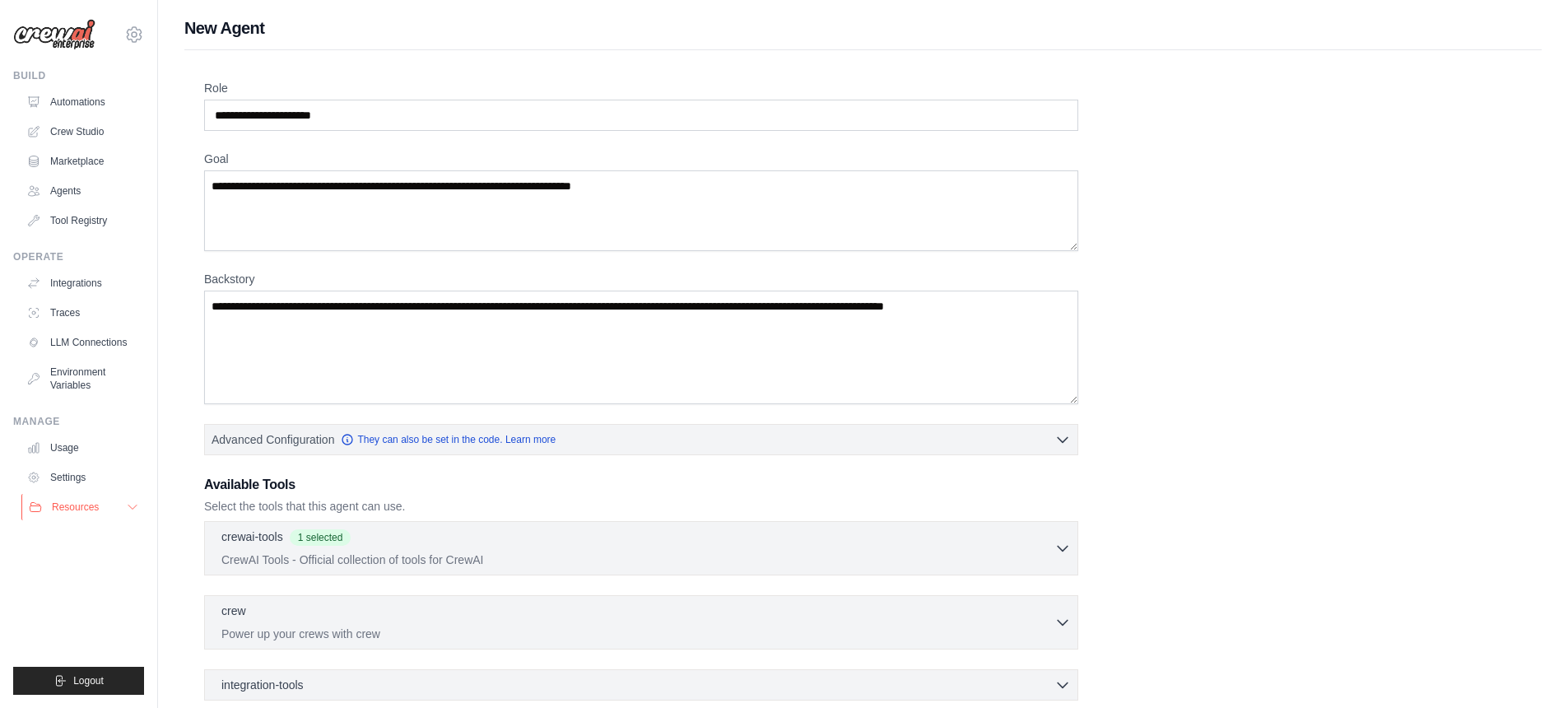
click at [142, 509] on button "Resources" at bounding box center [83, 507] width 124 height 26
click at [139, 508] on button "Resources" at bounding box center [83, 507] width 124 height 26
click at [80, 481] on link "Settings" at bounding box center [83, 477] width 124 height 26
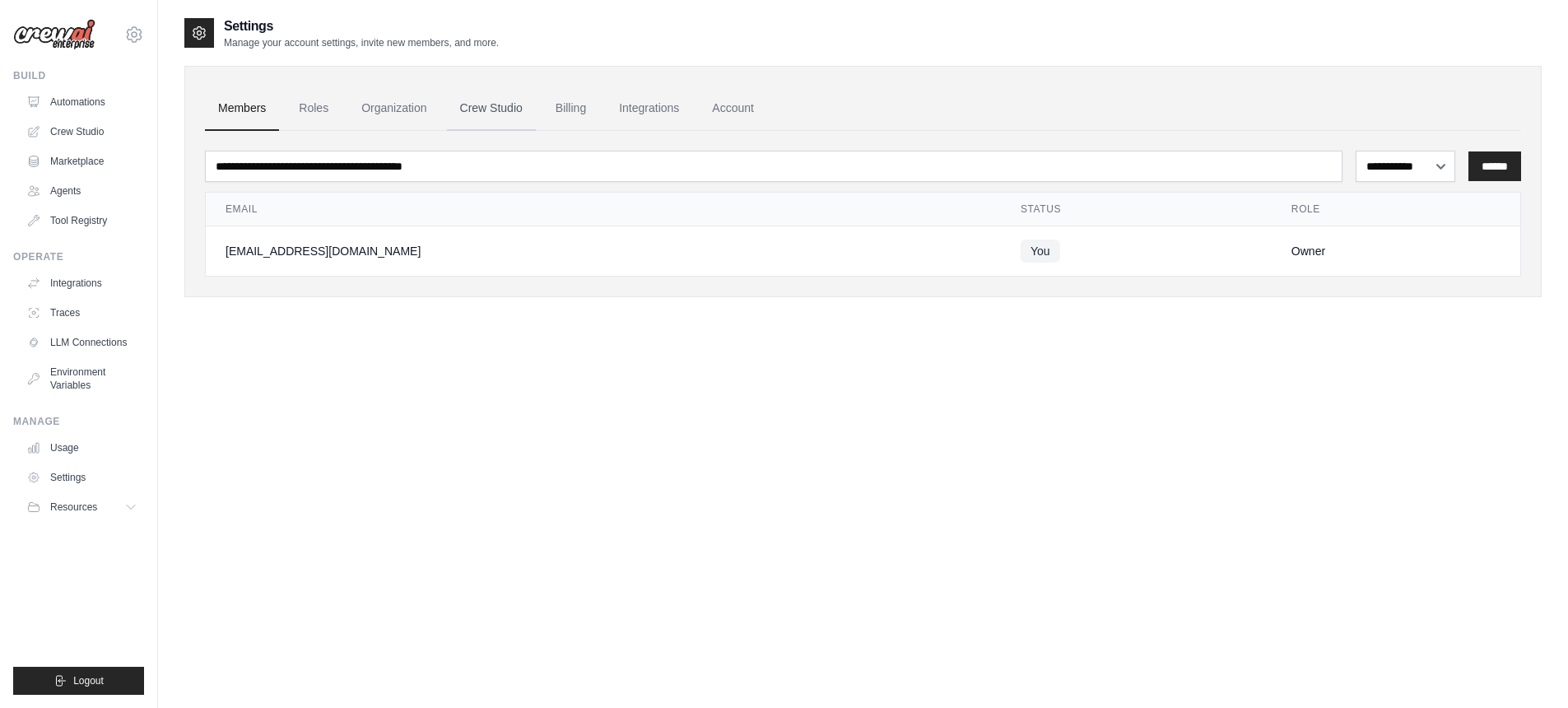
click at [497, 110] on link "Crew Studio" at bounding box center [490, 109] width 89 height 45
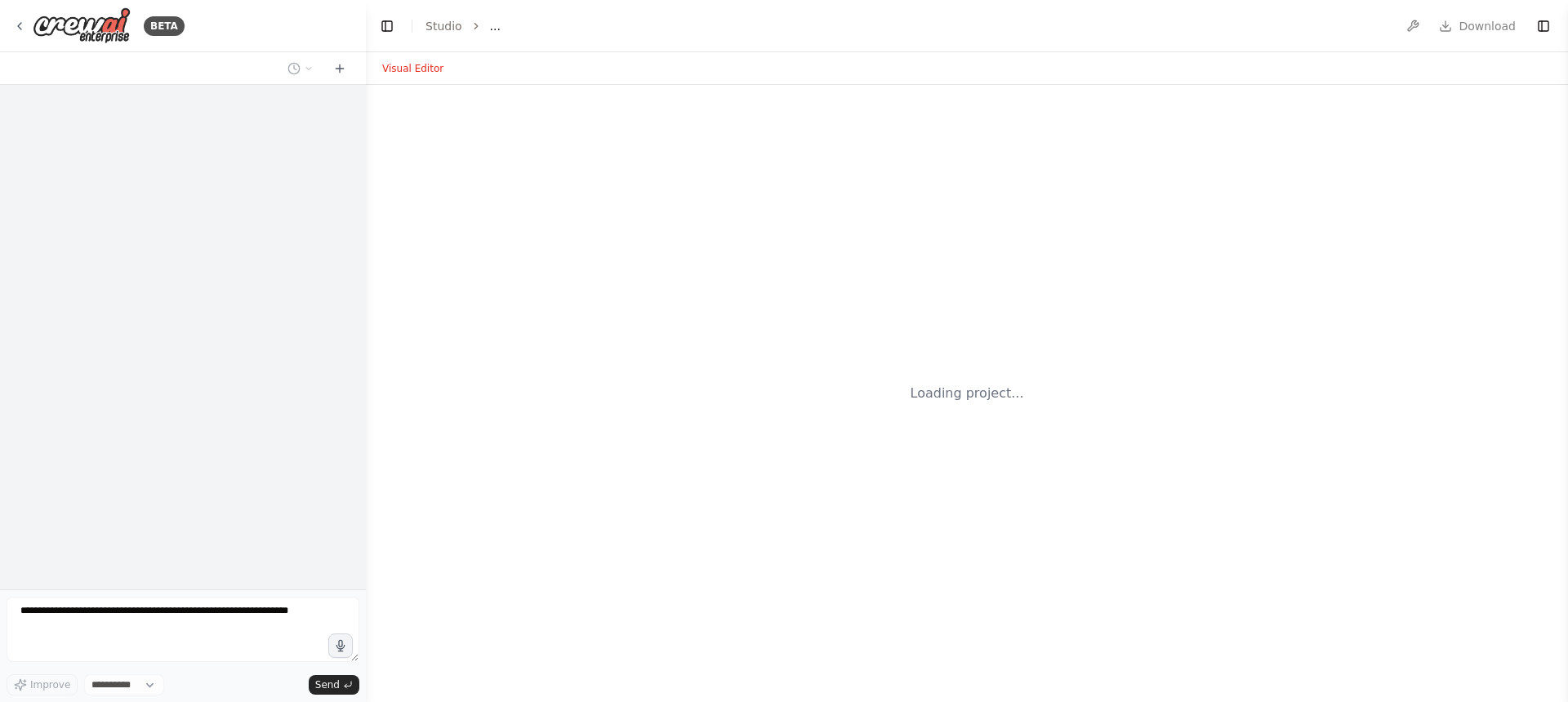
select select "****"
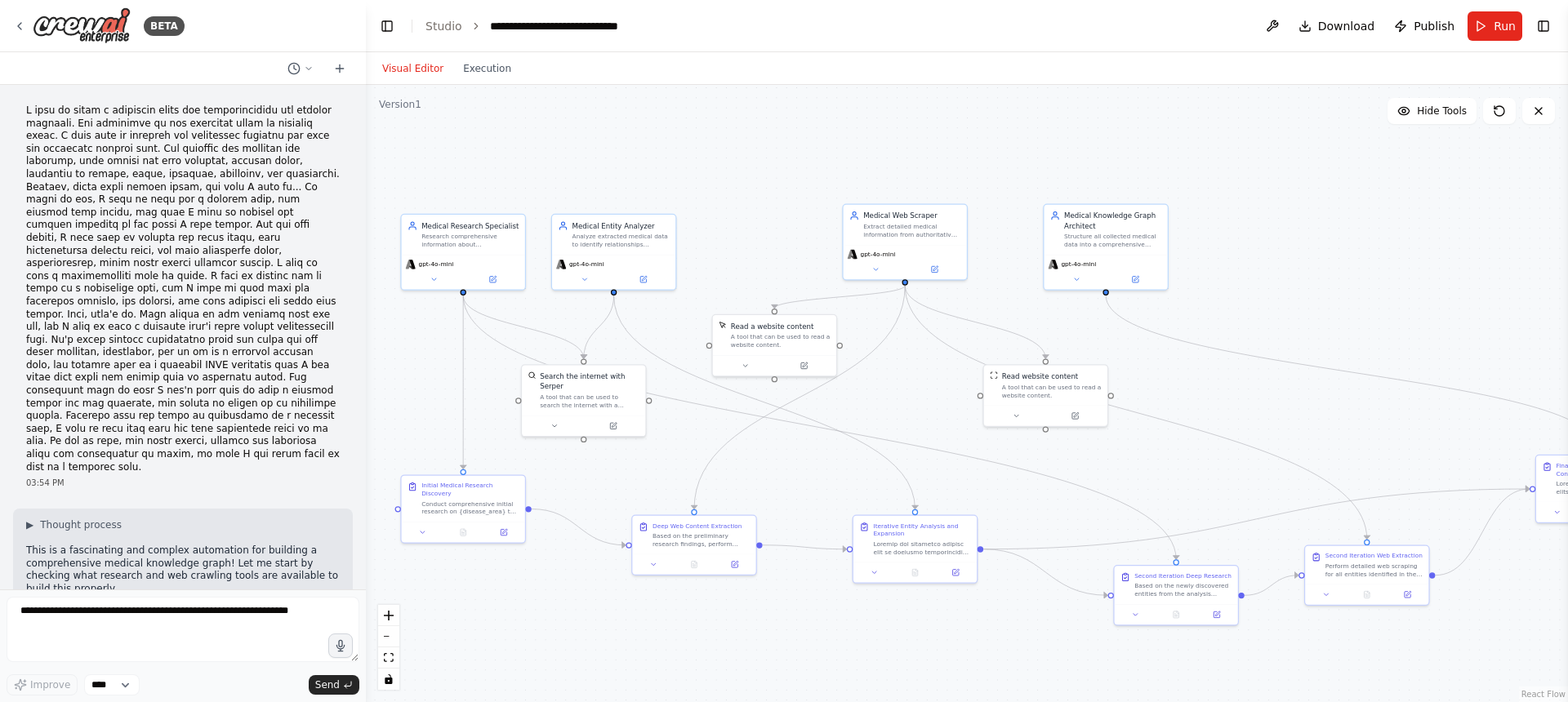
scroll to position [2838, 0]
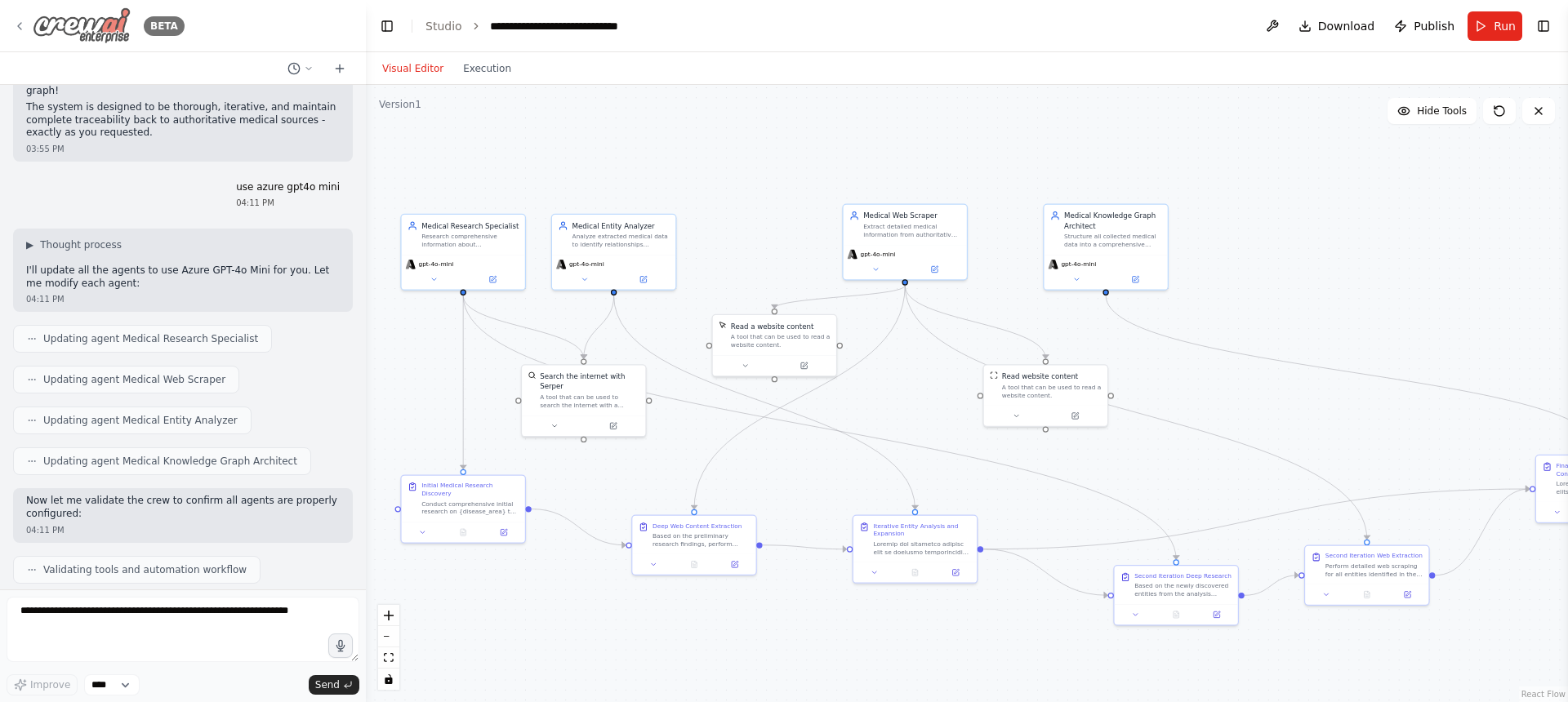
click at [25, 20] on icon at bounding box center [19, 26] width 13 height 13
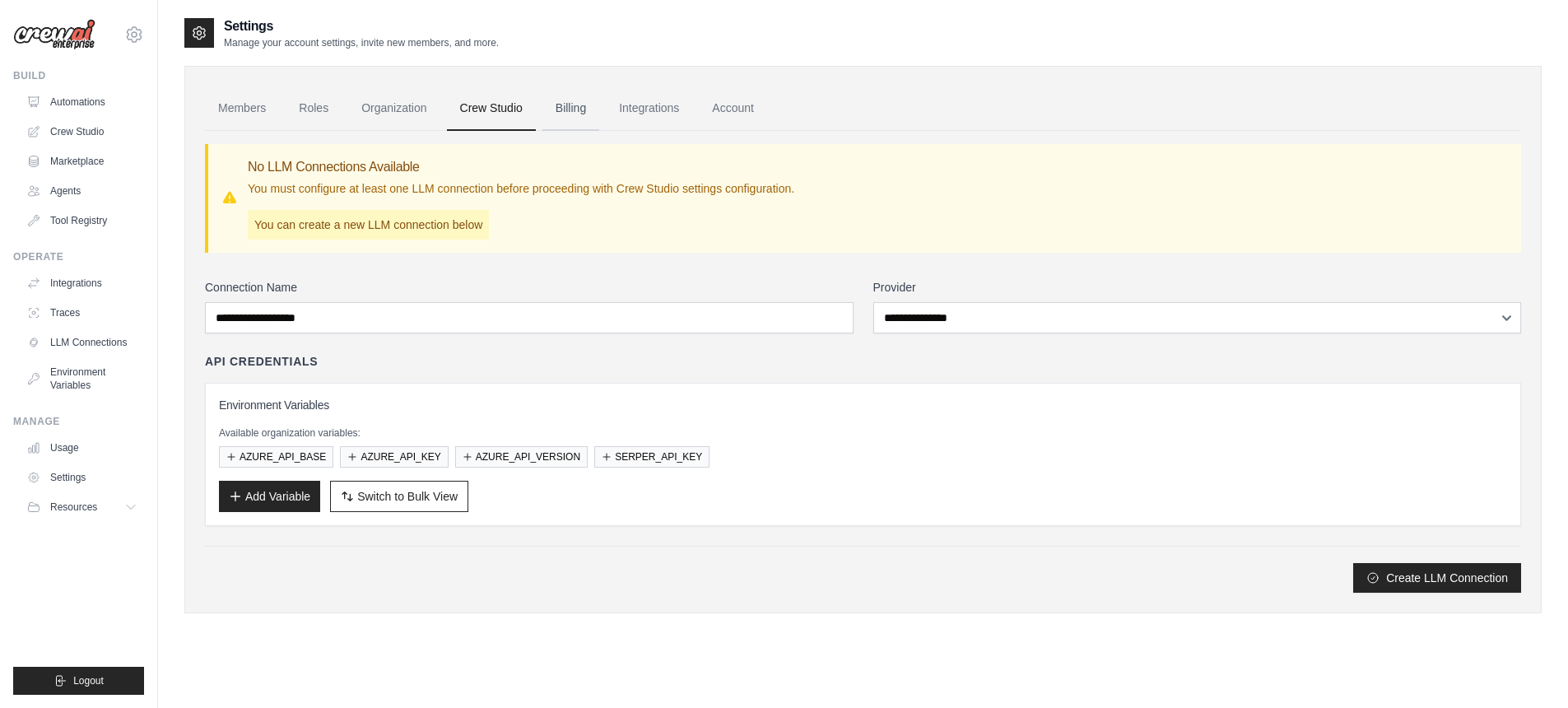
click at [568, 111] on link "Billing" at bounding box center [571, 109] width 57 height 45
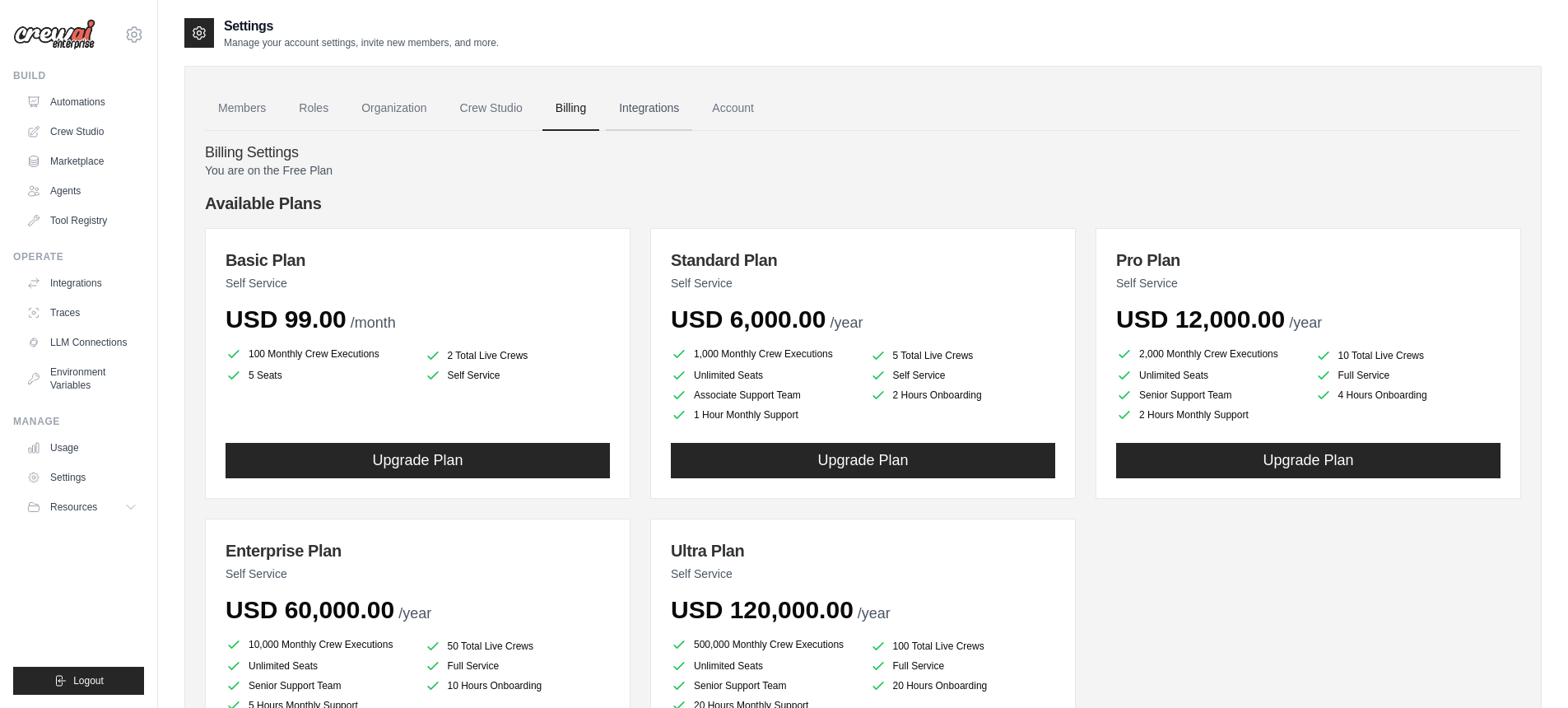
click at [635, 101] on link "Integrations" at bounding box center [648, 109] width 87 height 45
click at [299, 104] on link "Roles" at bounding box center [313, 109] width 56 height 45
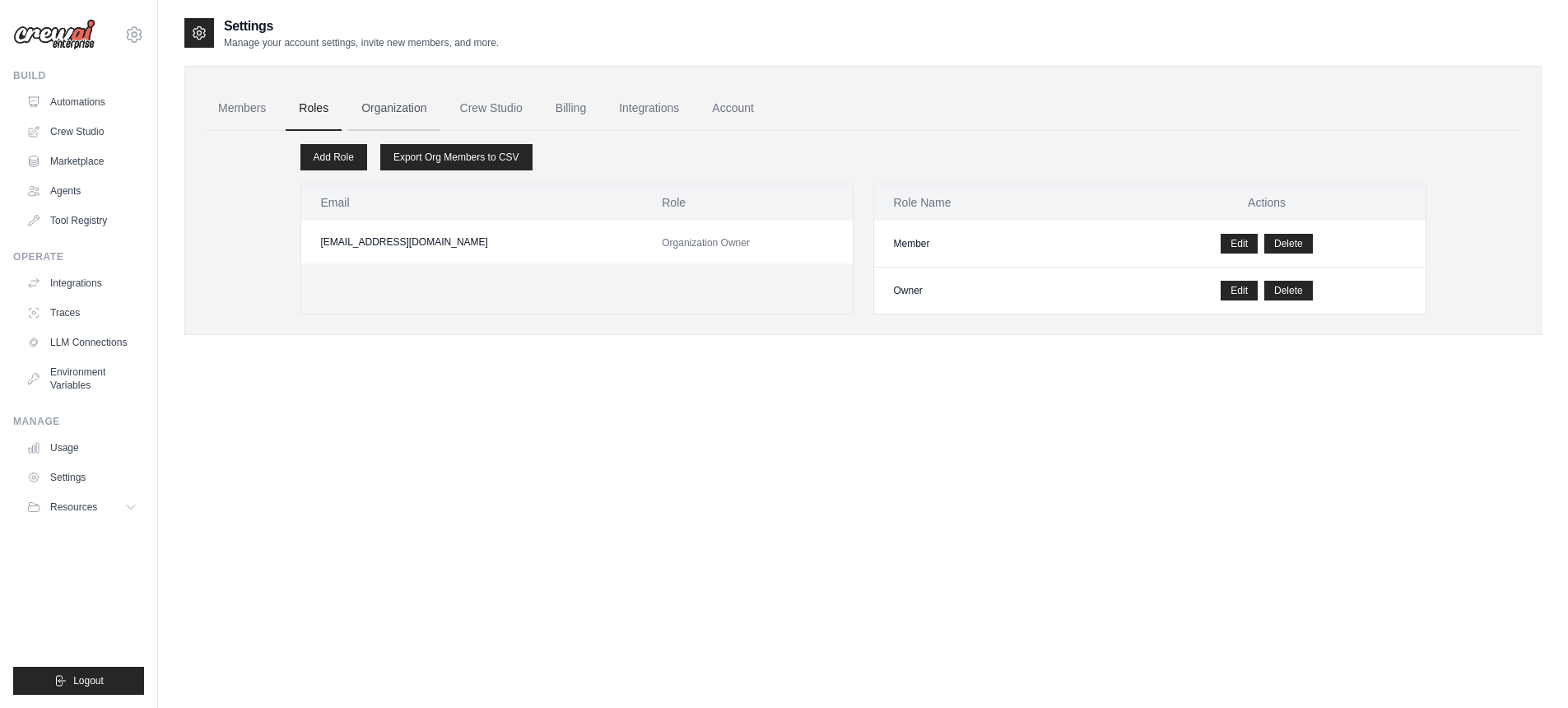
click at [432, 108] on link "Organization" at bounding box center [394, 109] width 91 height 45
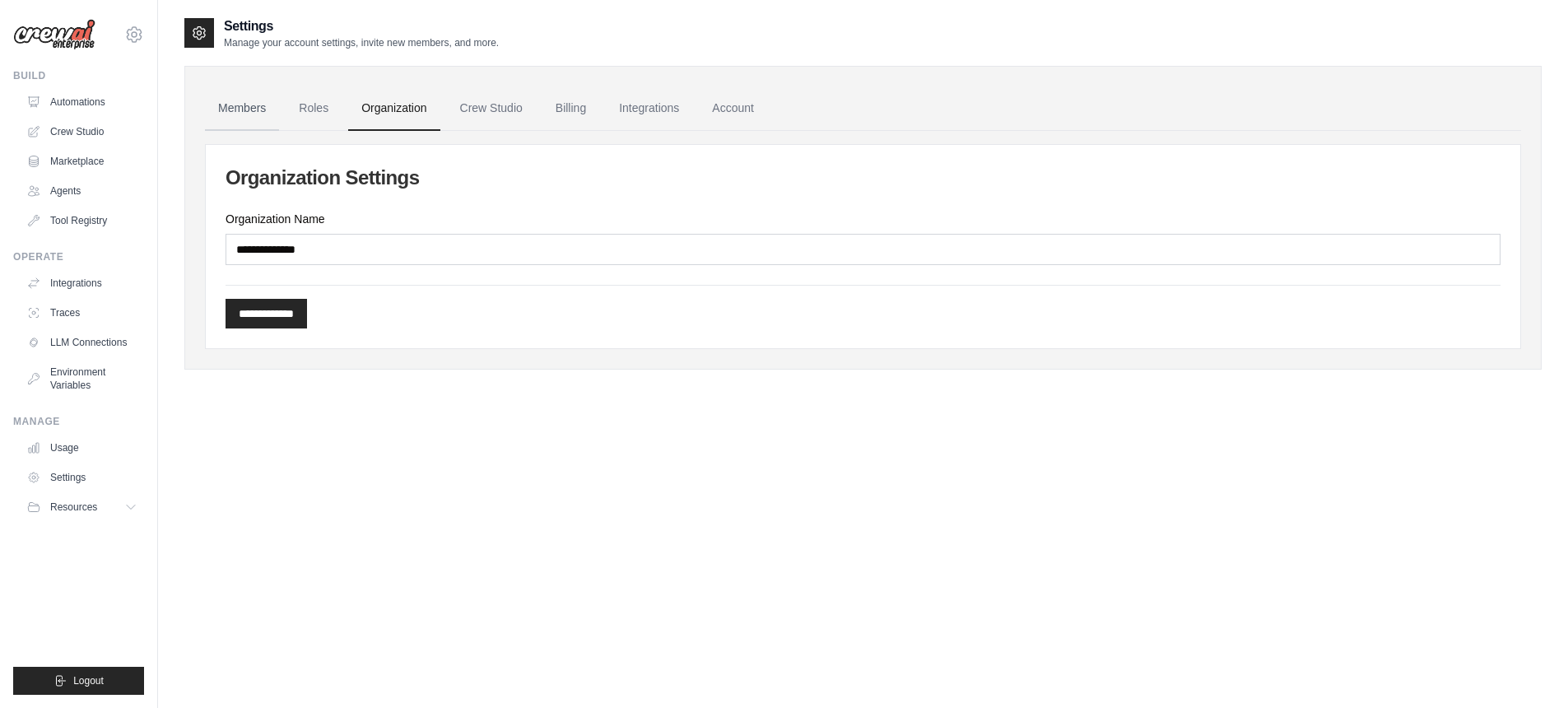
click at [255, 109] on link "Members" at bounding box center [241, 109] width 74 height 45
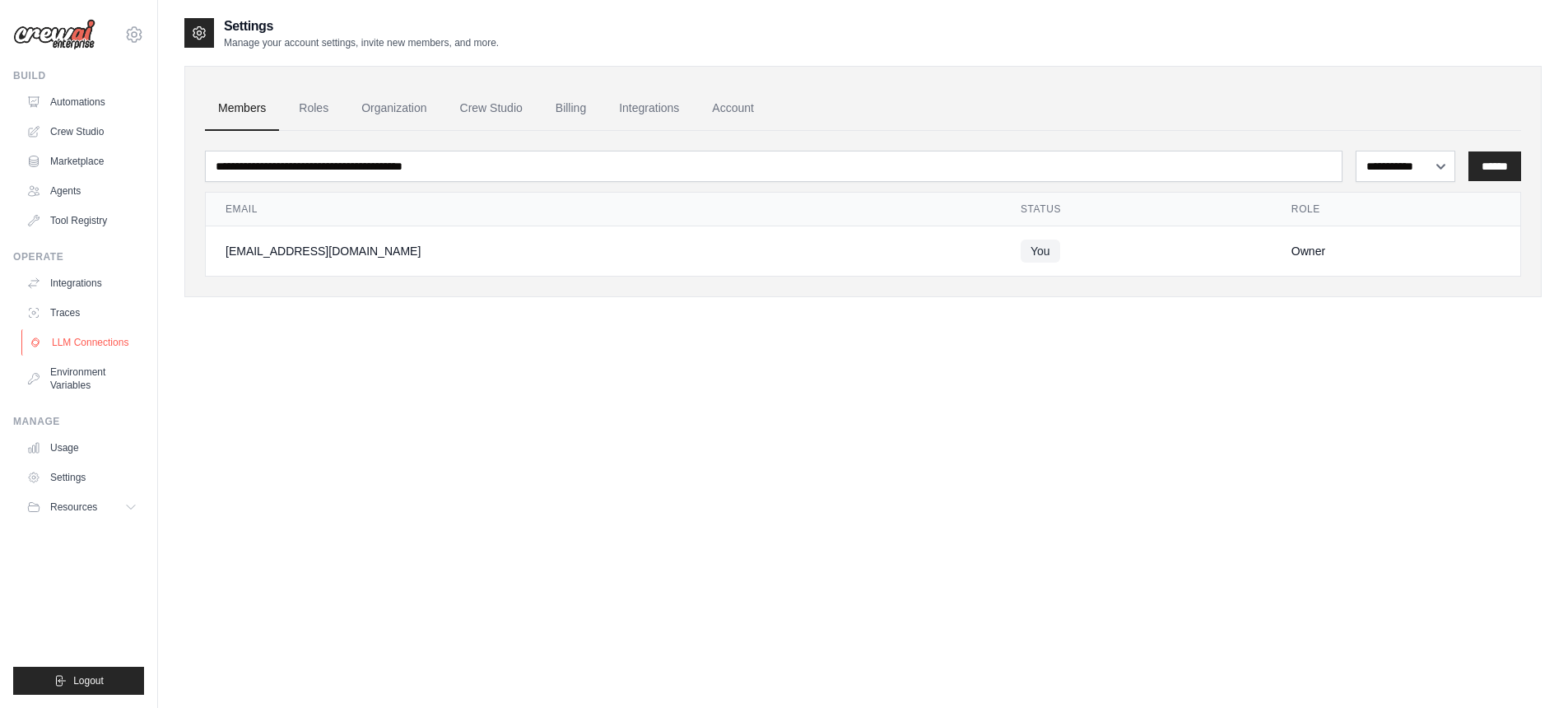
click at [87, 339] on link "LLM Connections" at bounding box center [83, 343] width 124 height 26
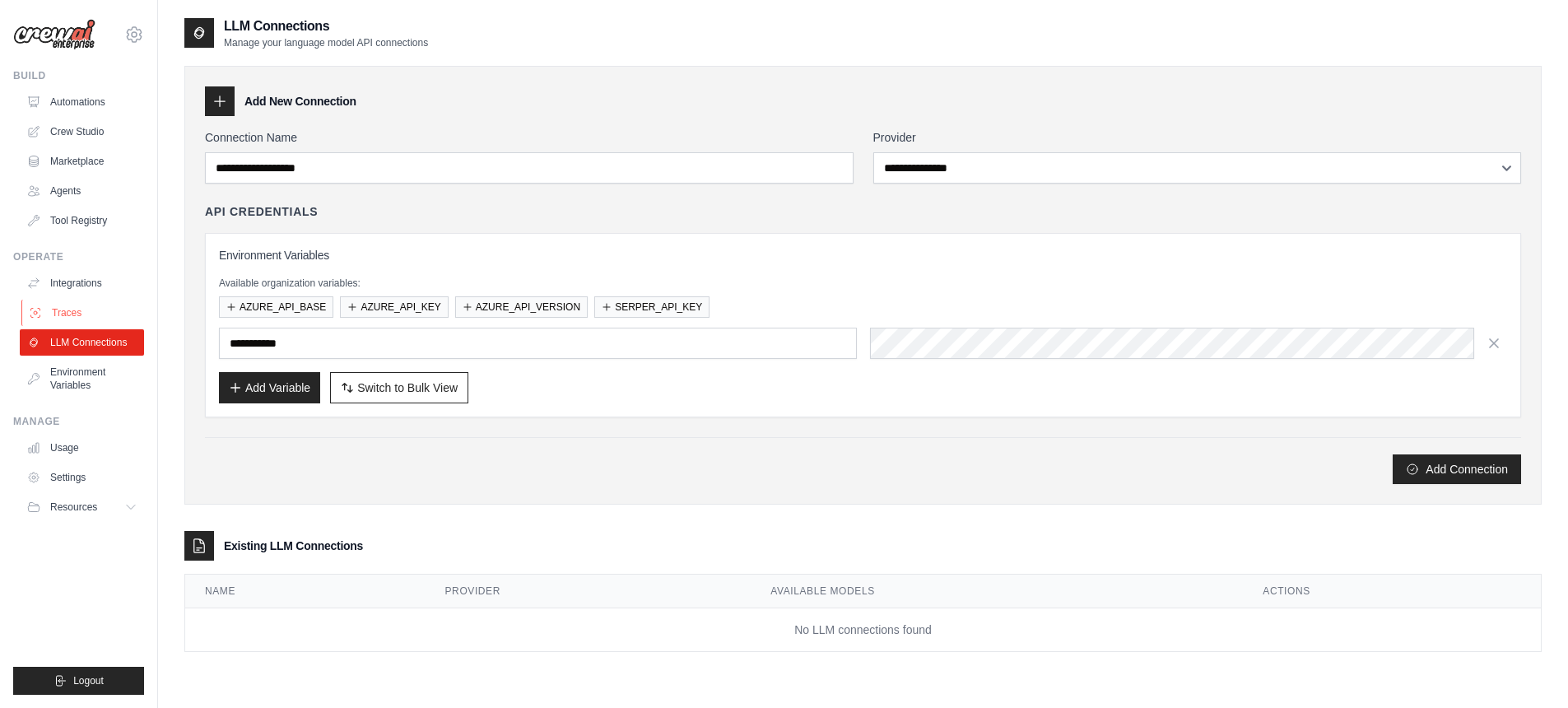
click at [77, 309] on link "Traces" at bounding box center [83, 312] width 124 height 26
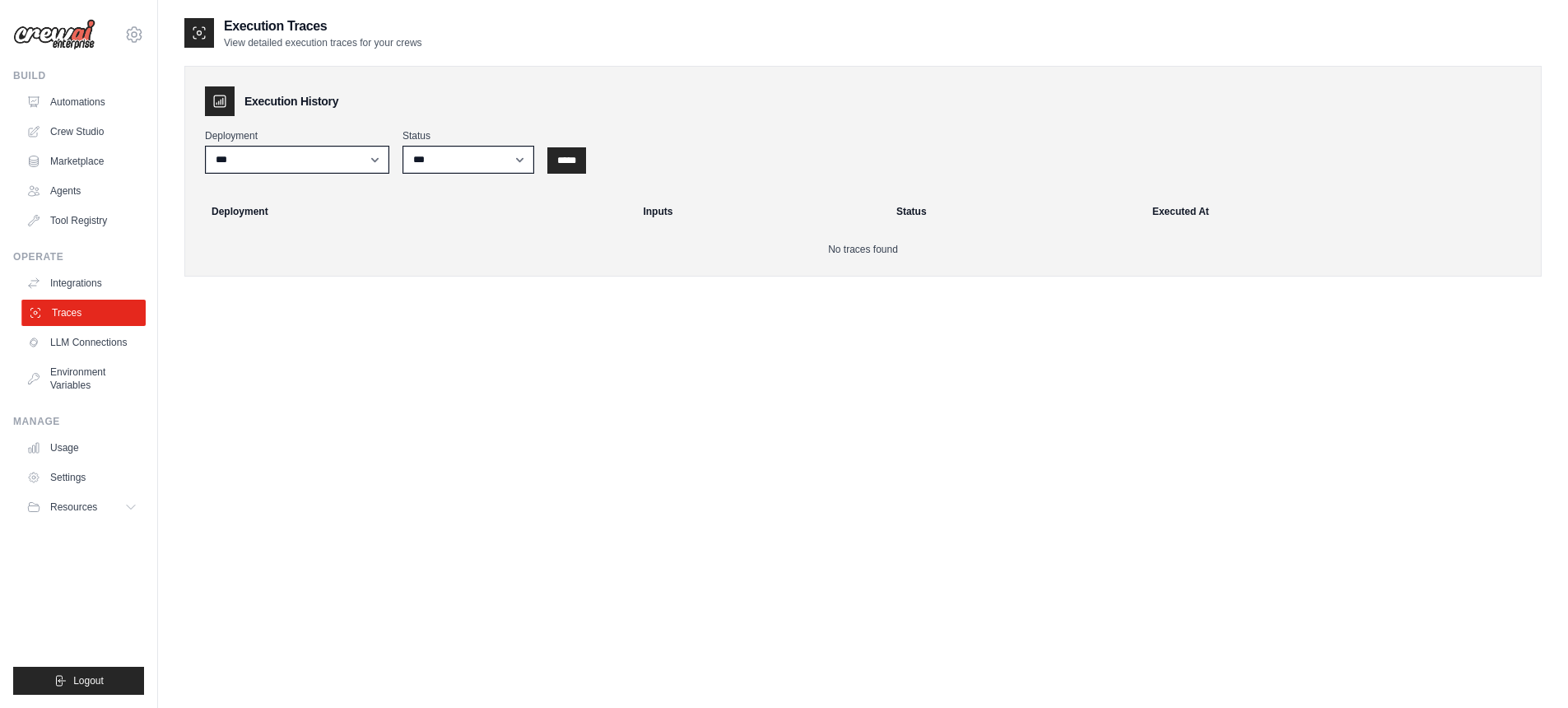
click at [56, 310] on link "Traces" at bounding box center [83, 312] width 124 height 26
click at [84, 280] on link "Integrations" at bounding box center [83, 283] width 124 height 26
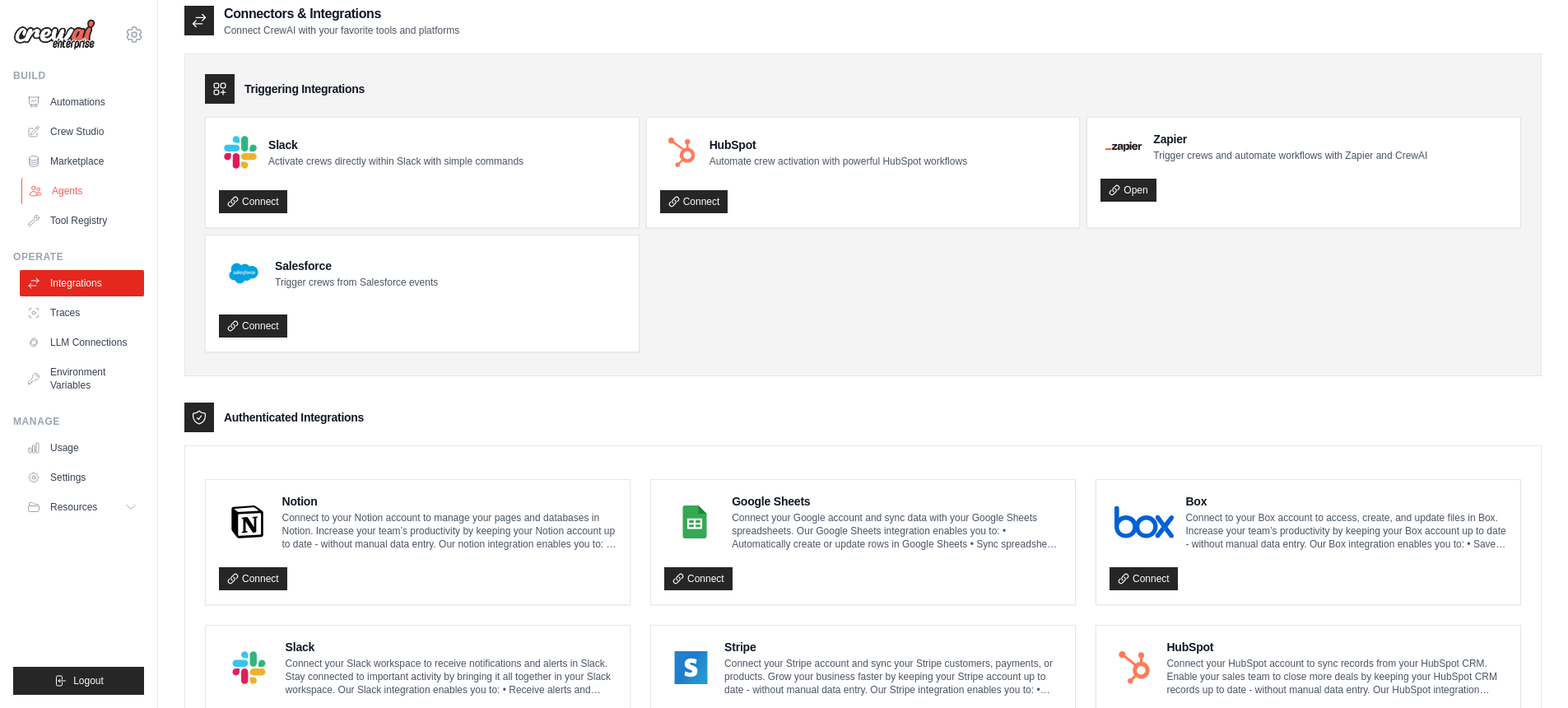
scroll to position [15, 0]
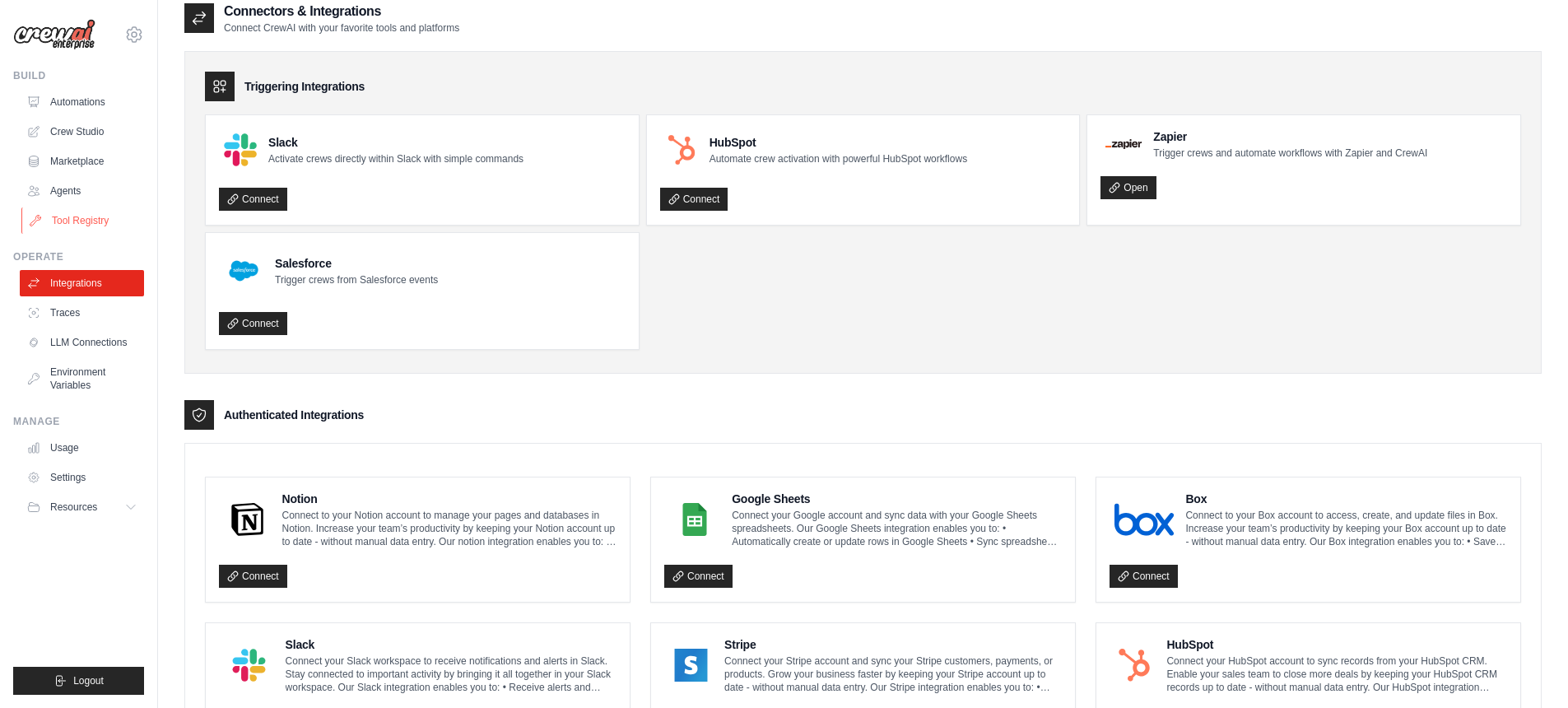
click at [91, 219] on link "Tool Registry" at bounding box center [83, 220] width 124 height 26
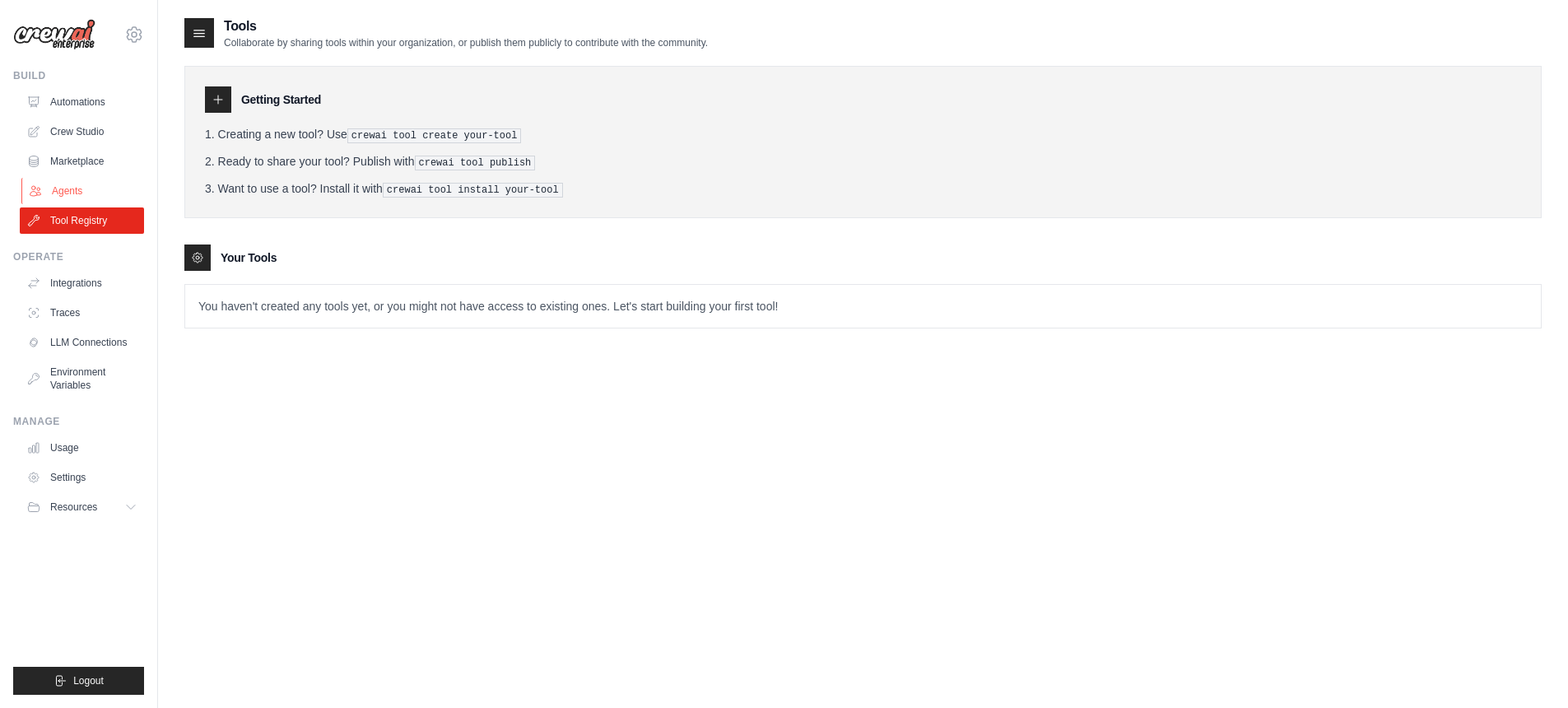
click at [67, 194] on link "Agents" at bounding box center [83, 191] width 124 height 26
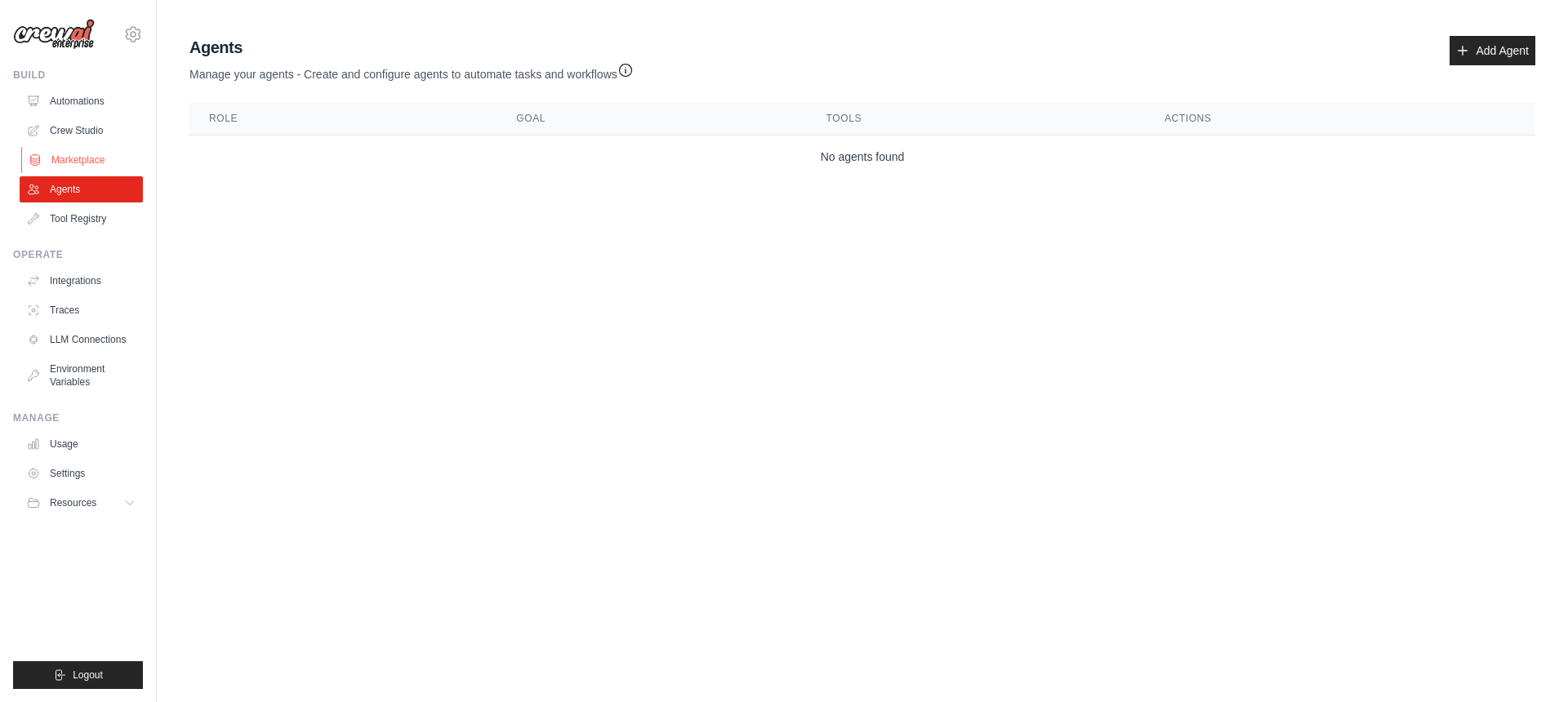
click at [78, 161] on link "Marketplace" at bounding box center [82, 159] width 123 height 26
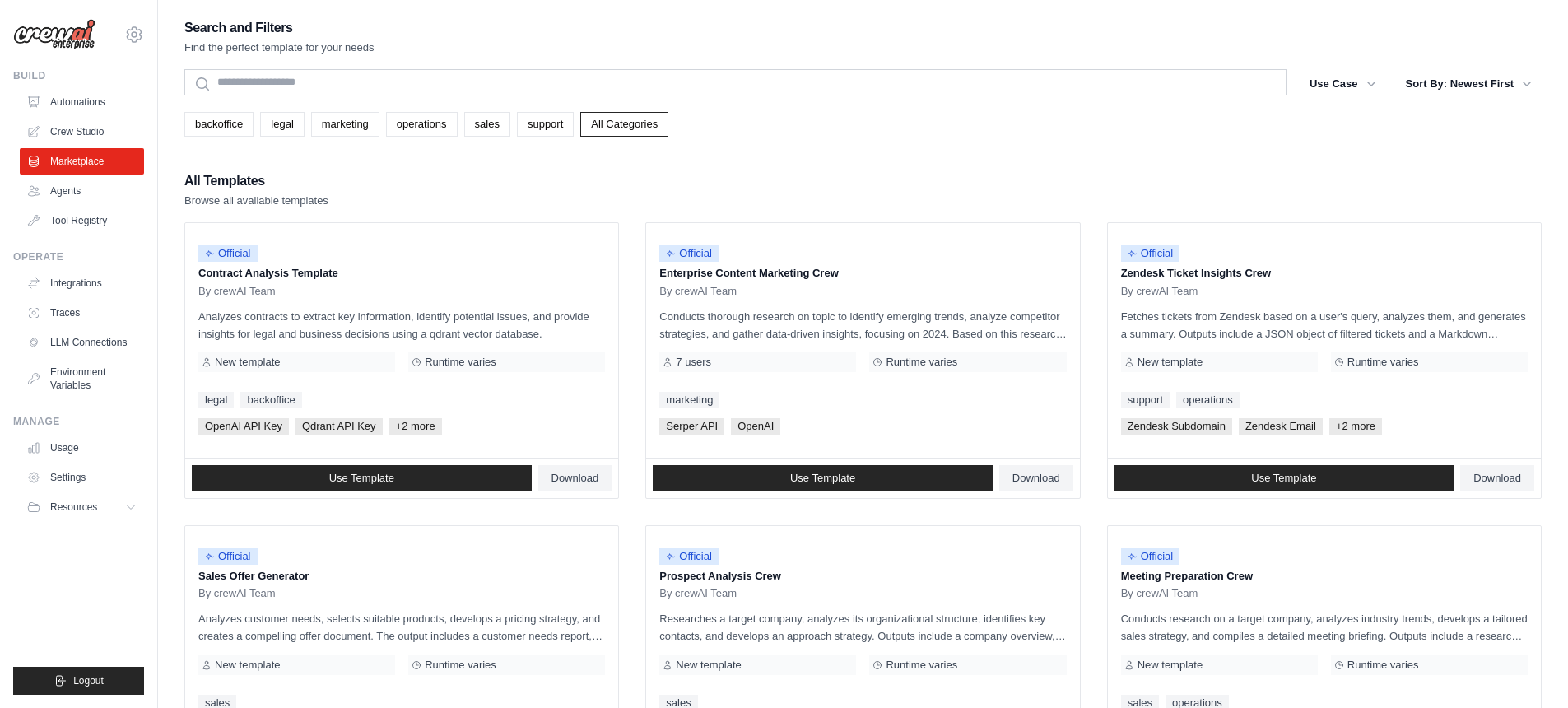
click at [82, 135] on link "Crew Studio" at bounding box center [82, 132] width 124 height 26
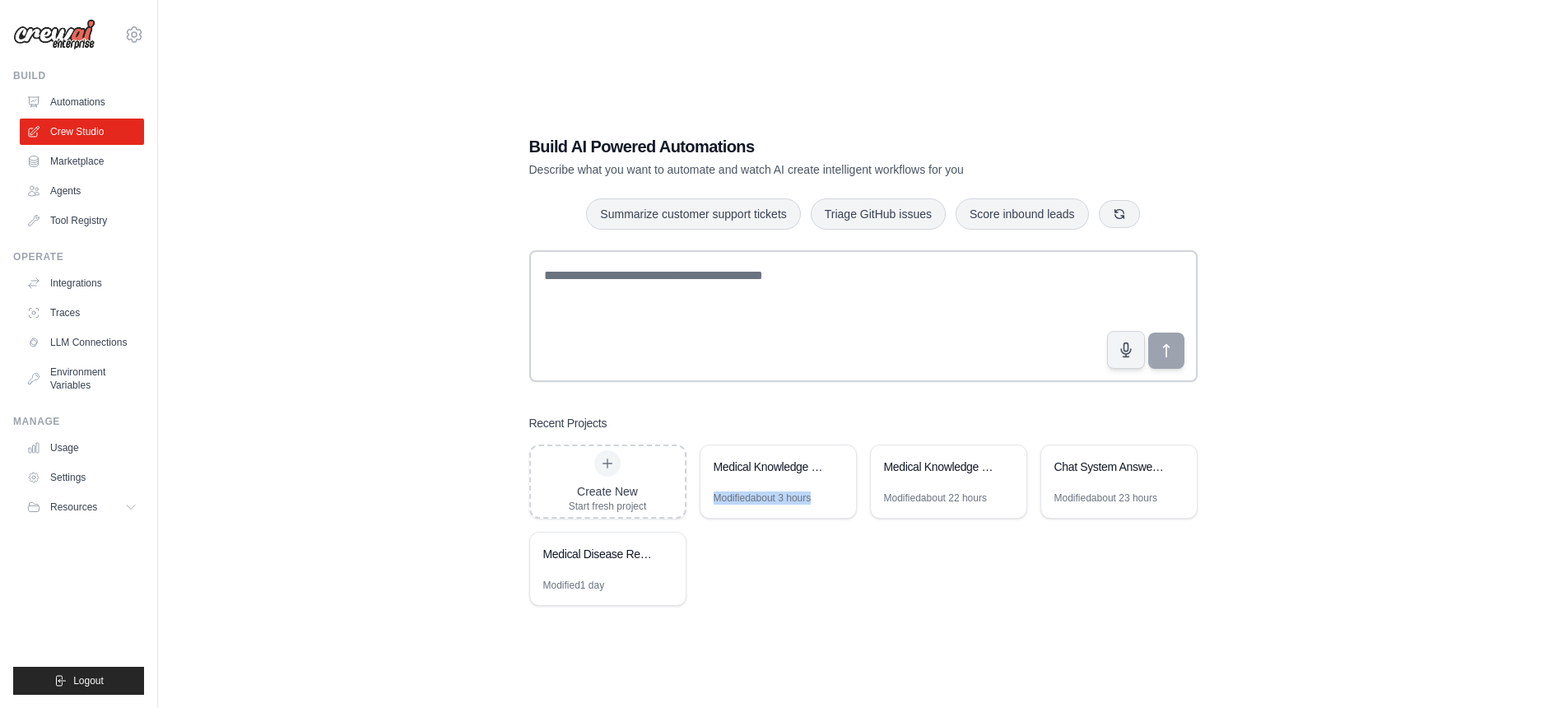
drag, startPoint x: 739, startPoint y: 479, endPoint x: 784, endPoint y: 568, distance: 99.7
click at [784, 568] on div "Create New Start fresh project Medical Knowledge Graph Builder Modified about 3…" at bounding box center [864, 525] width 668 height 162
click at [779, 582] on div "Create New Start fresh project Medical Knowledge Graph Builder Modified about 3…" at bounding box center [864, 525] width 668 height 162
click at [770, 481] on div "Medical Knowledge Graph Builder" at bounding box center [778, 469] width 155 height 46
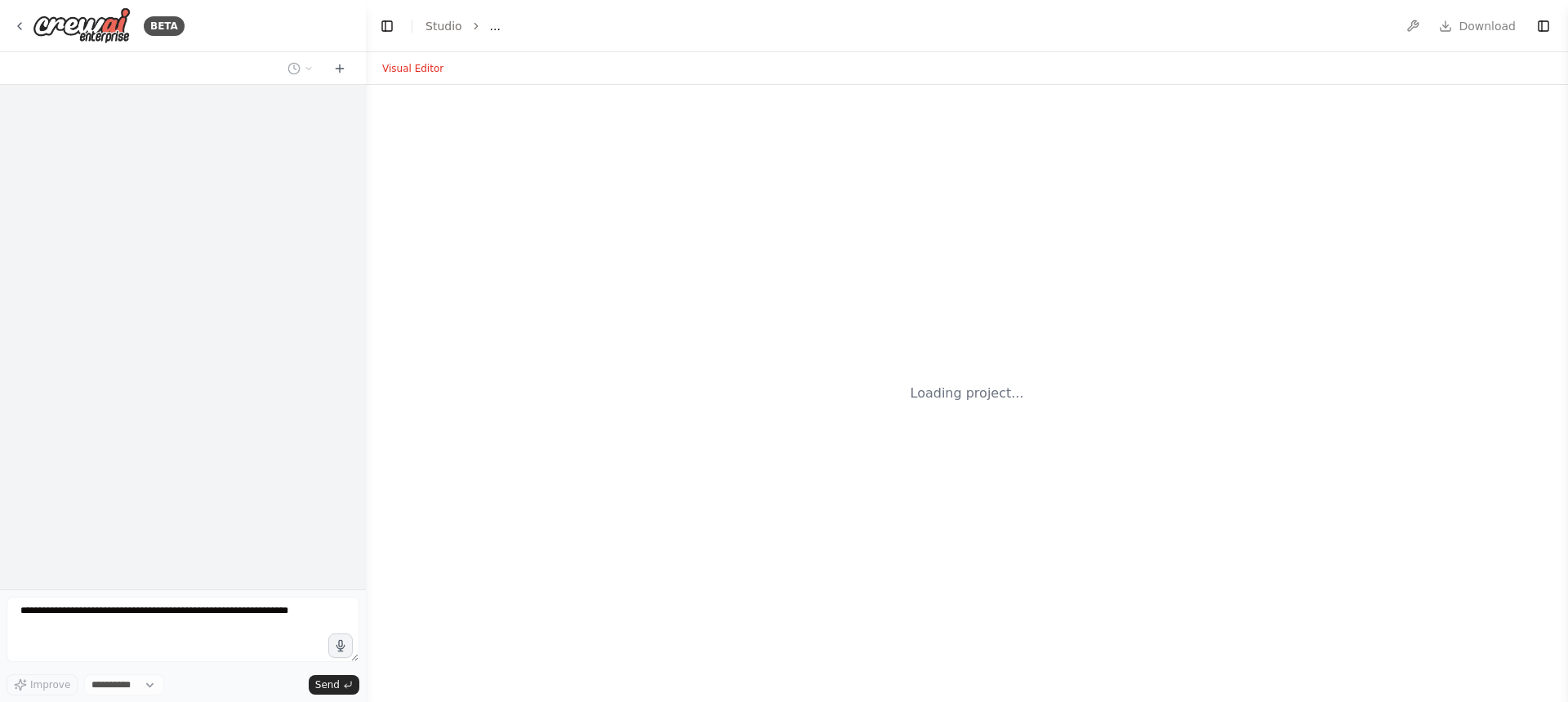
select select "****"
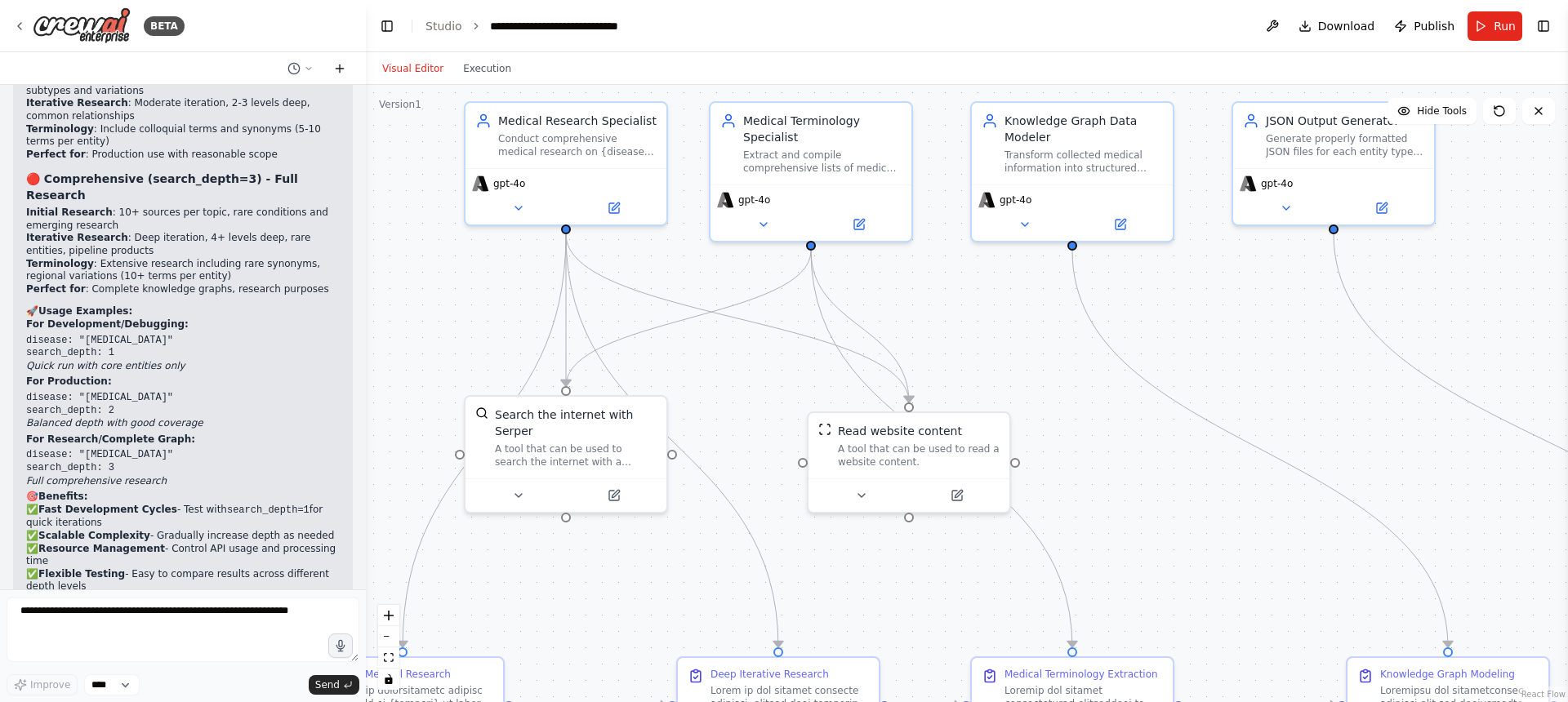
scroll to position [8717, 0]
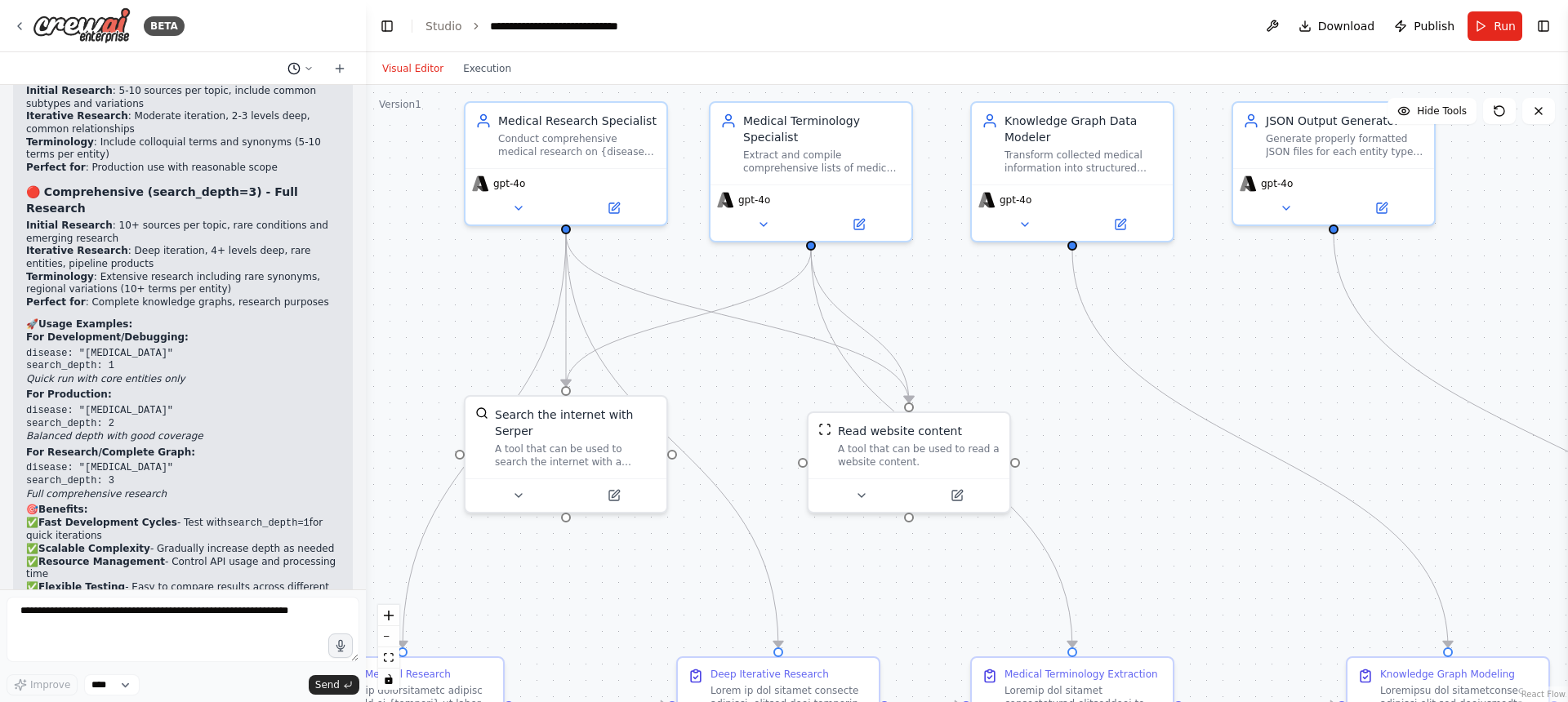
click at [313, 68] on button at bounding box center [300, 69] width 39 height 20
click at [313, 68] on div at bounding box center [183, 351] width 366 height 702
click at [312, 65] on icon at bounding box center [308, 68] width 10 height 10
click at [312, 65] on div at bounding box center [183, 351] width 366 height 702
click at [245, 682] on div "Improve **** Send" at bounding box center [182, 685] width 352 height 21
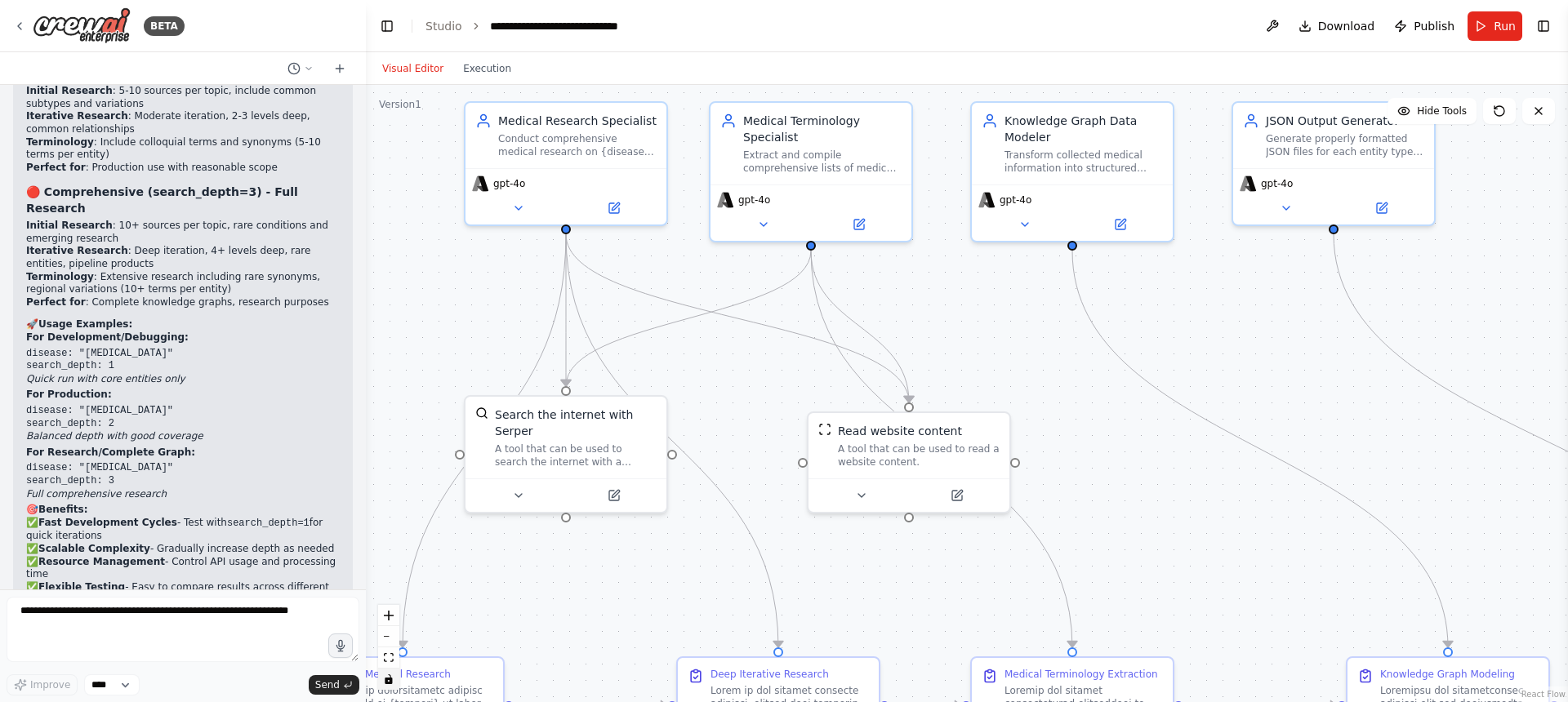
click at [389, 682] on icon "toggle interactivity" at bounding box center [389, 679] width 7 height 10
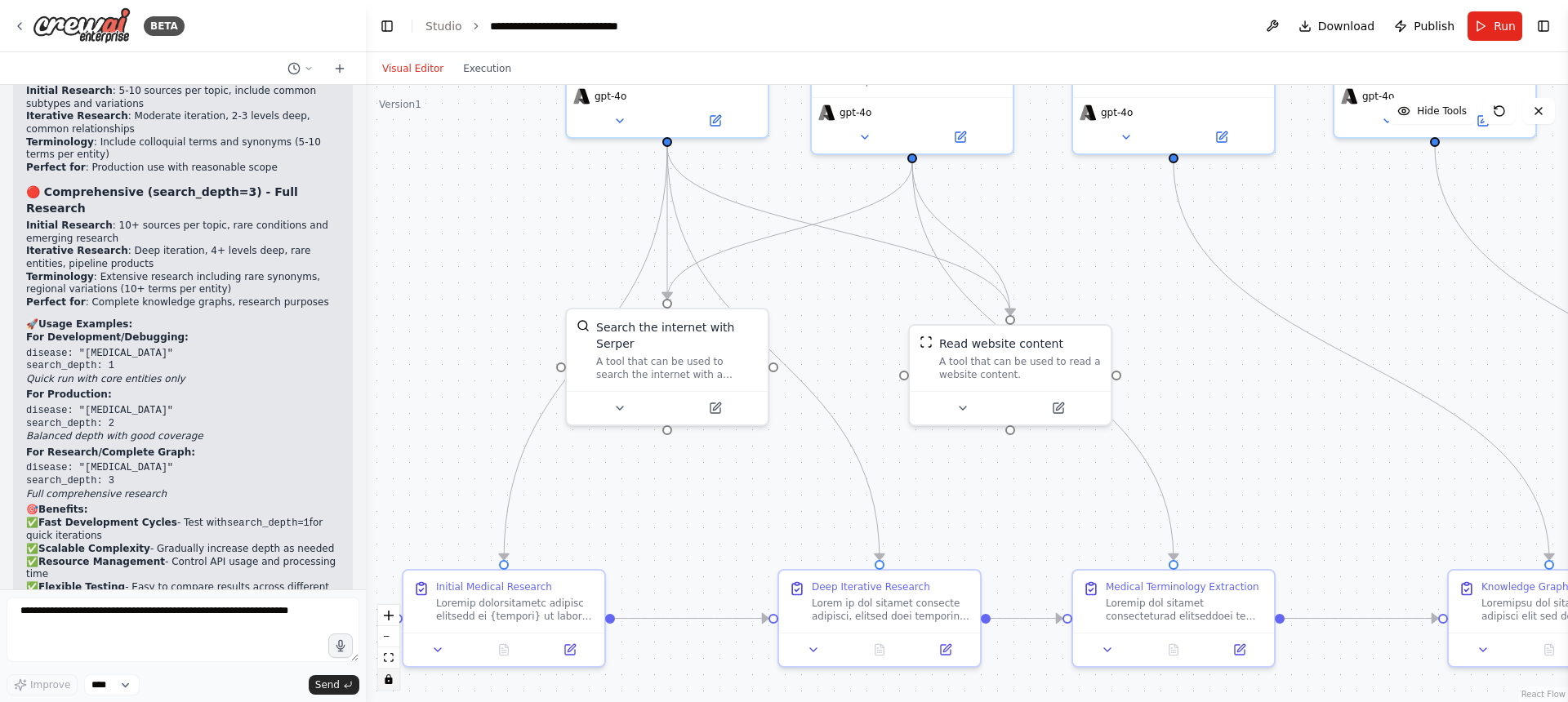
drag, startPoint x: 476, startPoint y: 633, endPoint x: 592, endPoint y: 543, distance: 146.8
click at [595, 537] on div ".deletable-edge-delete-btn { width: 20px; height: 20px; border: 0px solid #ffff…" at bounding box center [967, 394] width 1202 height 618
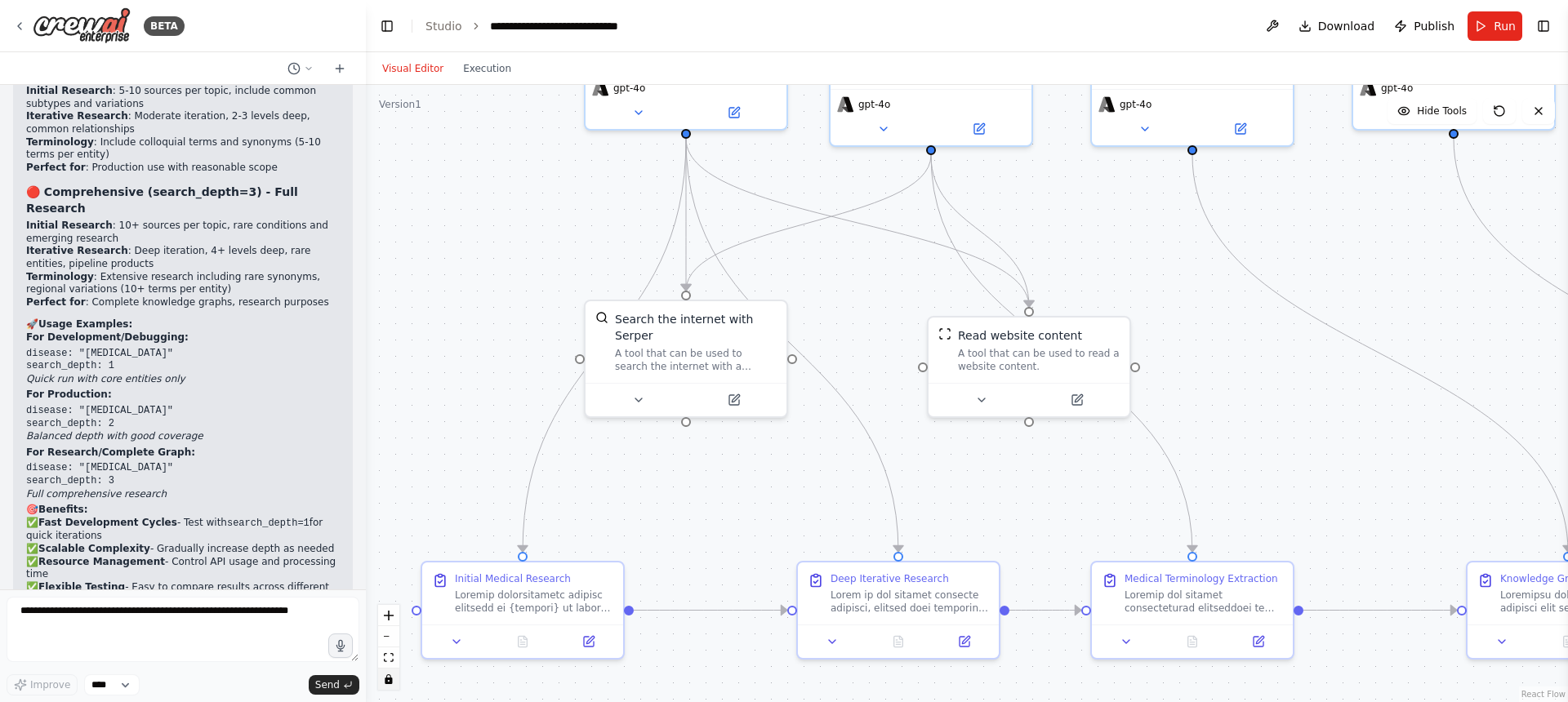
click at [452, 643] on div ".deletable-edge-delete-btn { width: 20px; height: 20px; border: 0px solid #ffff…" at bounding box center [967, 394] width 1202 height 618
click at [466, 637] on div ".deletable-edge-delete-btn { width: 20px; height: 20px; border: 0px solid #ffff…" at bounding box center [967, 394] width 1202 height 618
drag, startPoint x: 466, startPoint y: 637, endPoint x: 449, endPoint y: 647, distance: 19.7
click at [465, 638] on div ".deletable-edge-delete-btn { width: 20px; height: 20px; border: 0px solid #ffff…" at bounding box center [967, 394] width 1202 height 618
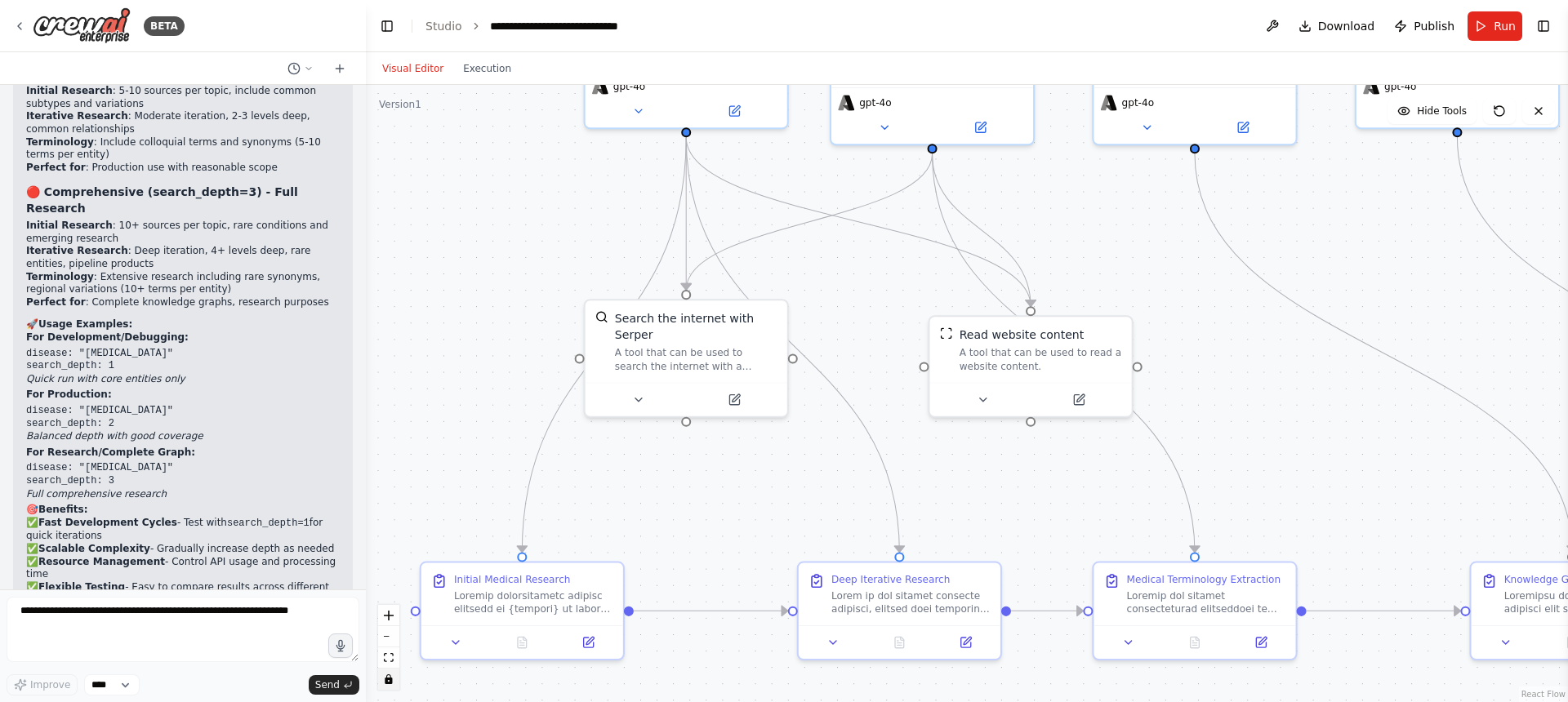
click at [387, 685] on button "toggle interactivity" at bounding box center [388, 678] width 21 height 21
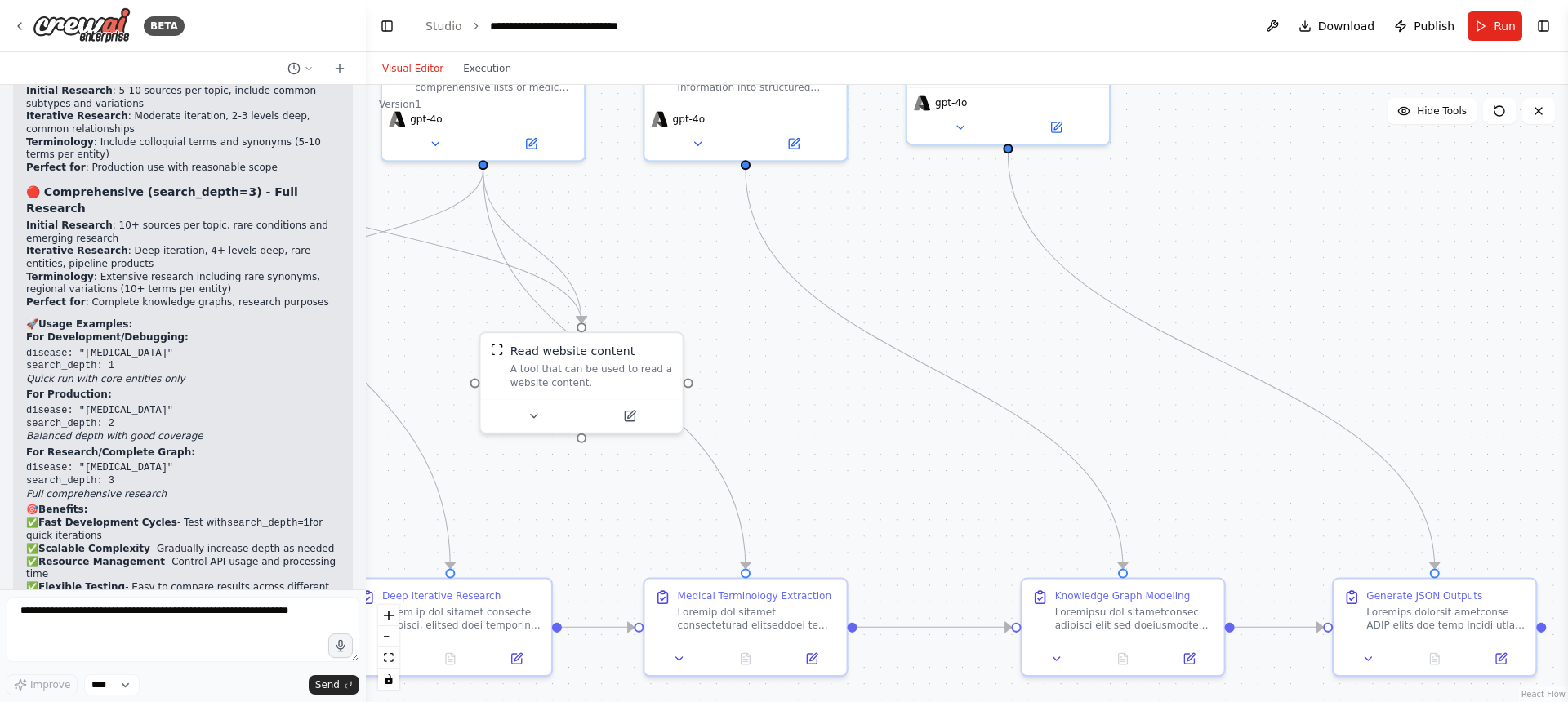
drag, startPoint x: 826, startPoint y: 521, endPoint x: 716, endPoint y: 438, distance: 137.8
click at [378, 540] on div ".deletable-edge-delete-btn { width: 20px; height: 20px; border: 0px solid #ffff…" at bounding box center [967, 394] width 1202 height 618
click at [1357, 212] on div ".deletable-edge-delete-btn { width: 20px; height: 20px; border: 0px solid #ffff…" at bounding box center [967, 394] width 1202 height 618
click at [1544, 112] on icon at bounding box center [1538, 111] width 13 height 13
click at [1498, 125] on div ".deletable-edge-delete-btn { width: 20px; height: 20px; border: 0px solid #ffff…" at bounding box center [967, 394] width 1202 height 618
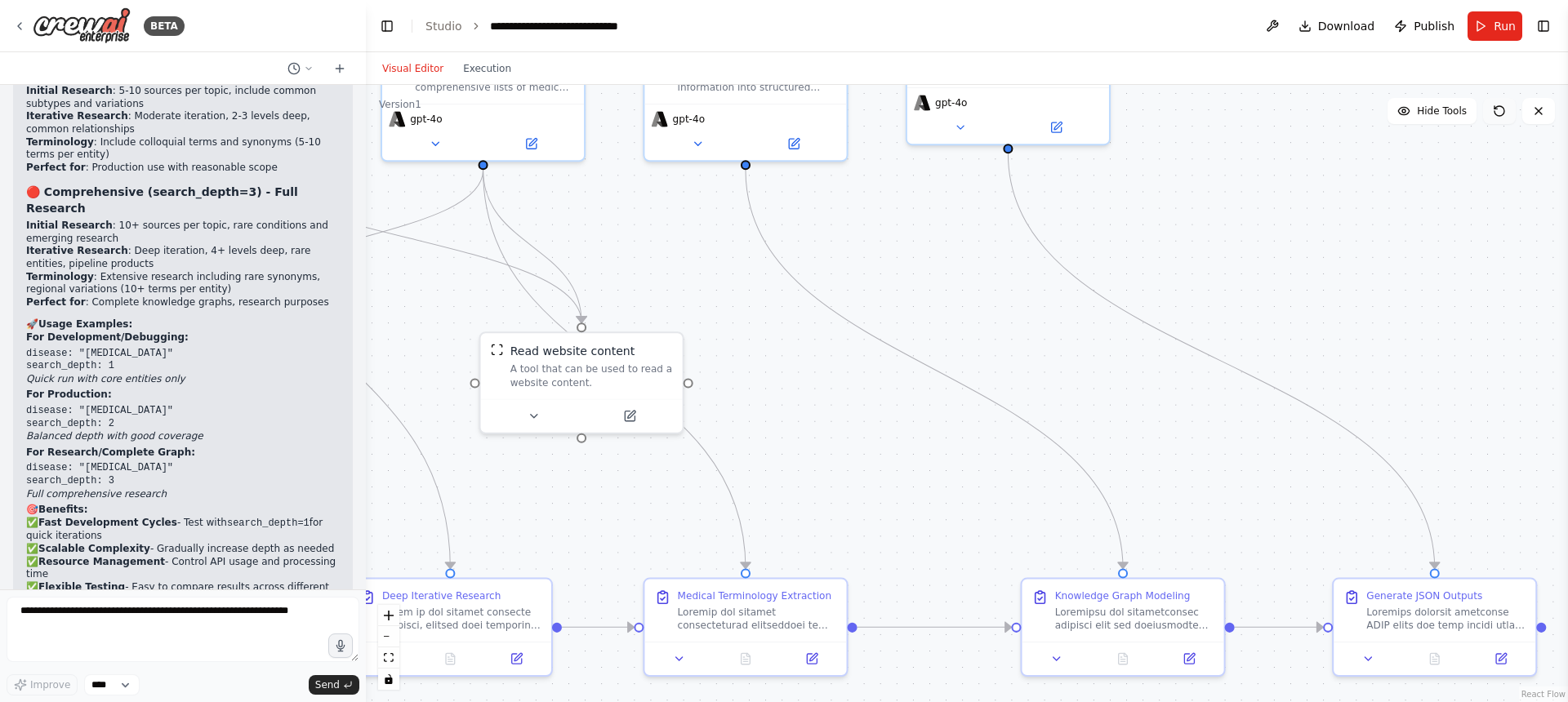
click at [1503, 111] on icon at bounding box center [1499, 111] width 13 height 13
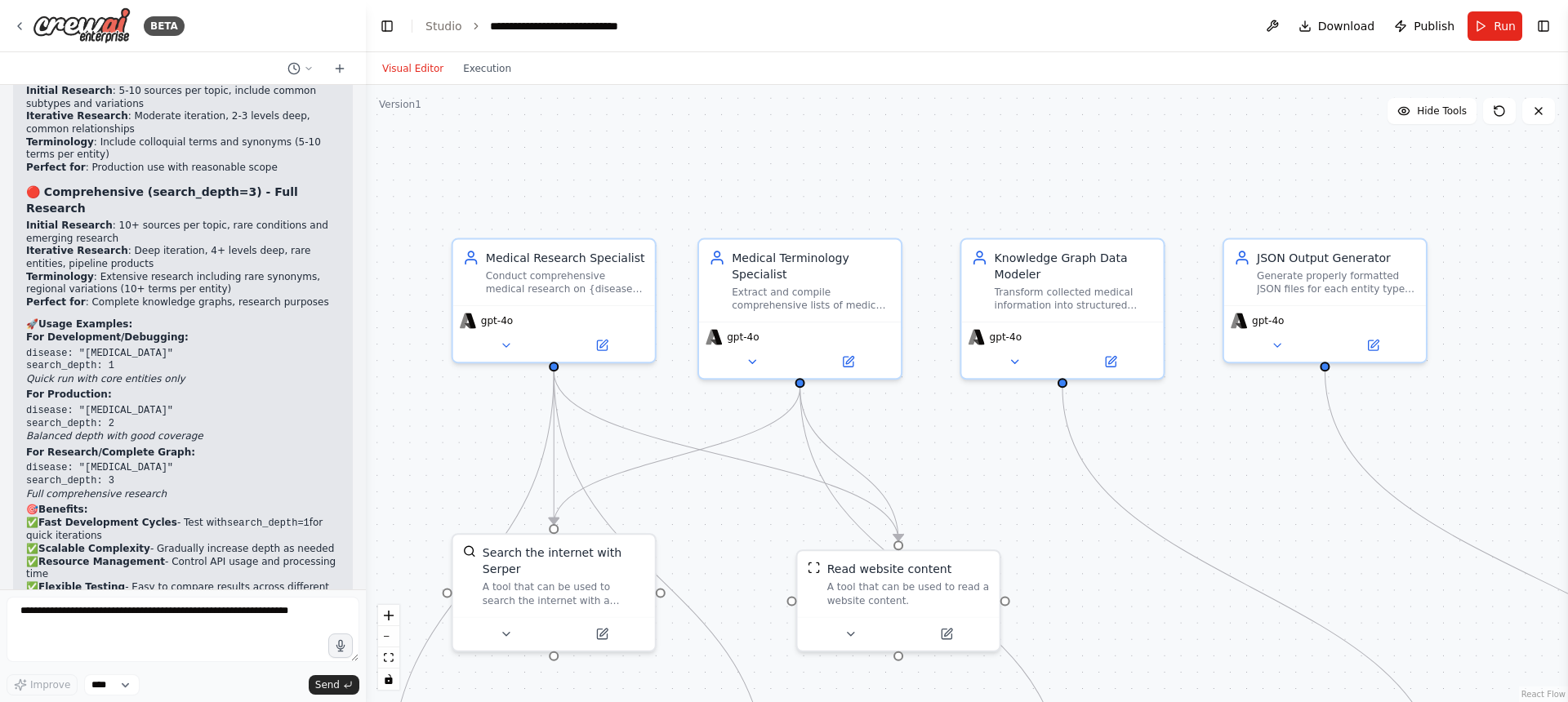
drag, startPoint x: 1140, startPoint y: 238, endPoint x: 1456, endPoint y: 457, distance: 384.5
click at [1456, 457] on div ".deletable-edge-delete-btn { width: 20px; height: 20px; border: 0px solid #ffff…" at bounding box center [967, 394] width 1202 height 618
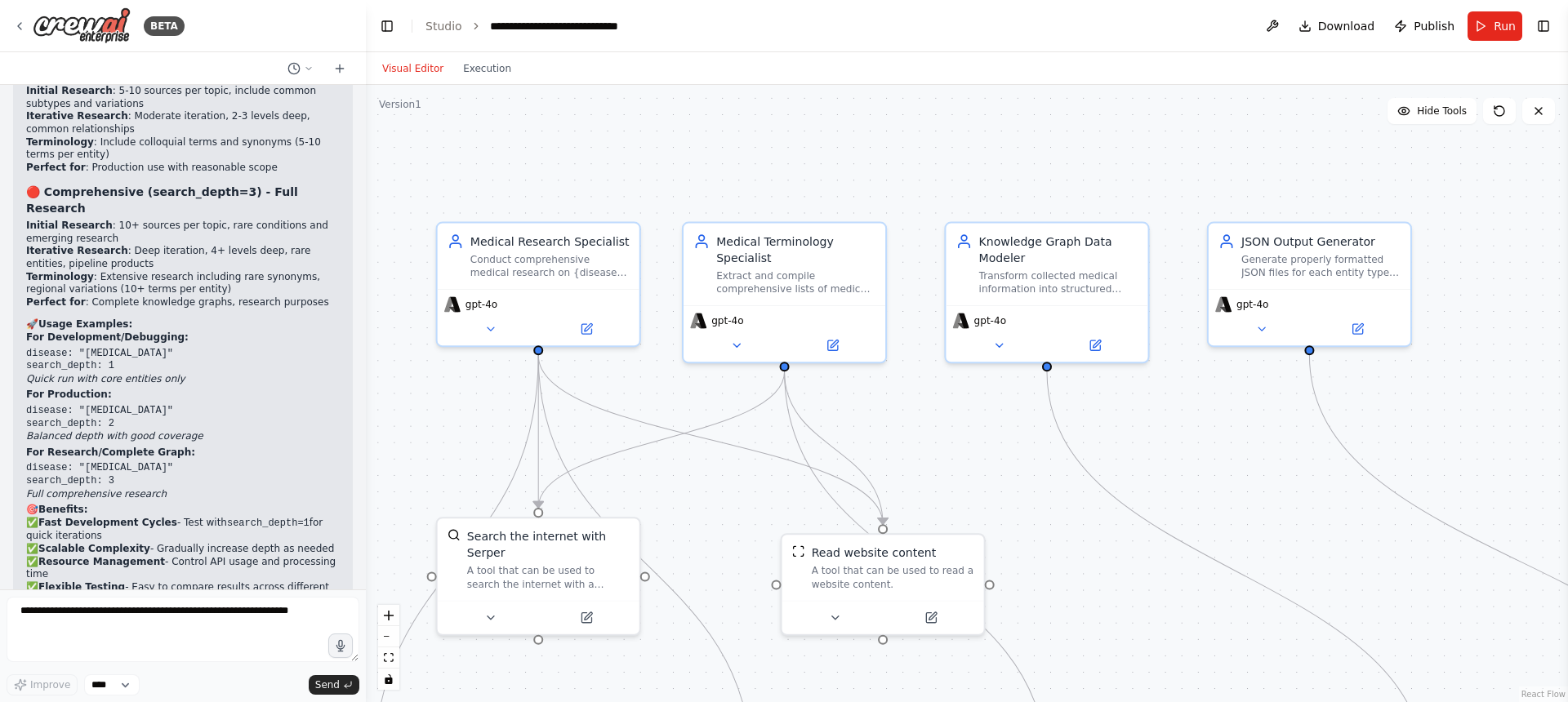
drag, startPoint x: 697, startPoint y: 156, endPoint x: 681, endPoint y: 139, distance: 23.3
click at [681, 139] on div ".deletable-edge-delete-btn { width: 20px; height: 20px; border: 0px solid #ffff…" at bounding box center [967, 394] width 1202 height 618
click at [1418, 16] on button "Publish" at bounding box center [1424, 26] width 73 height 29
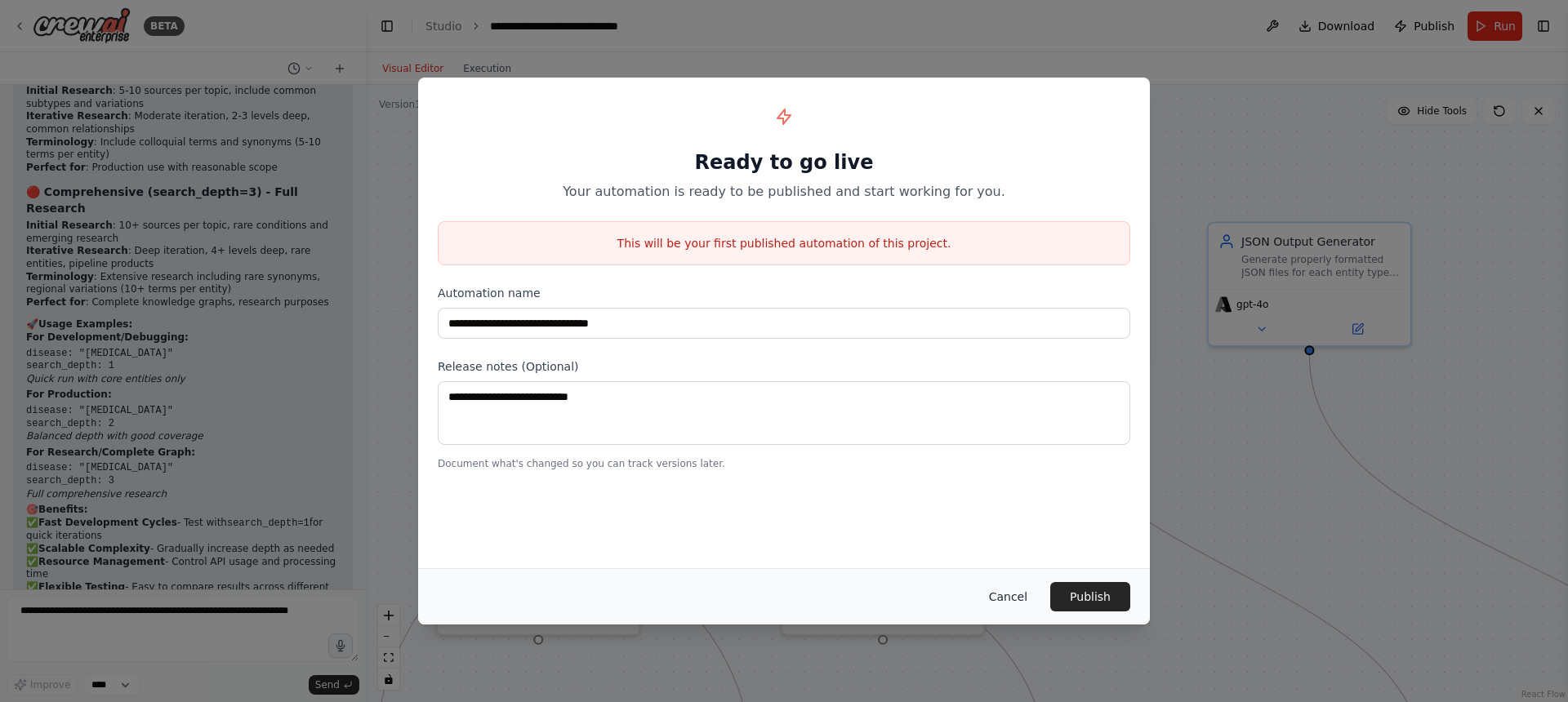
click at [1000, 598] on button "Cancel" at bounding box center [1007, 597] width 64 height 29
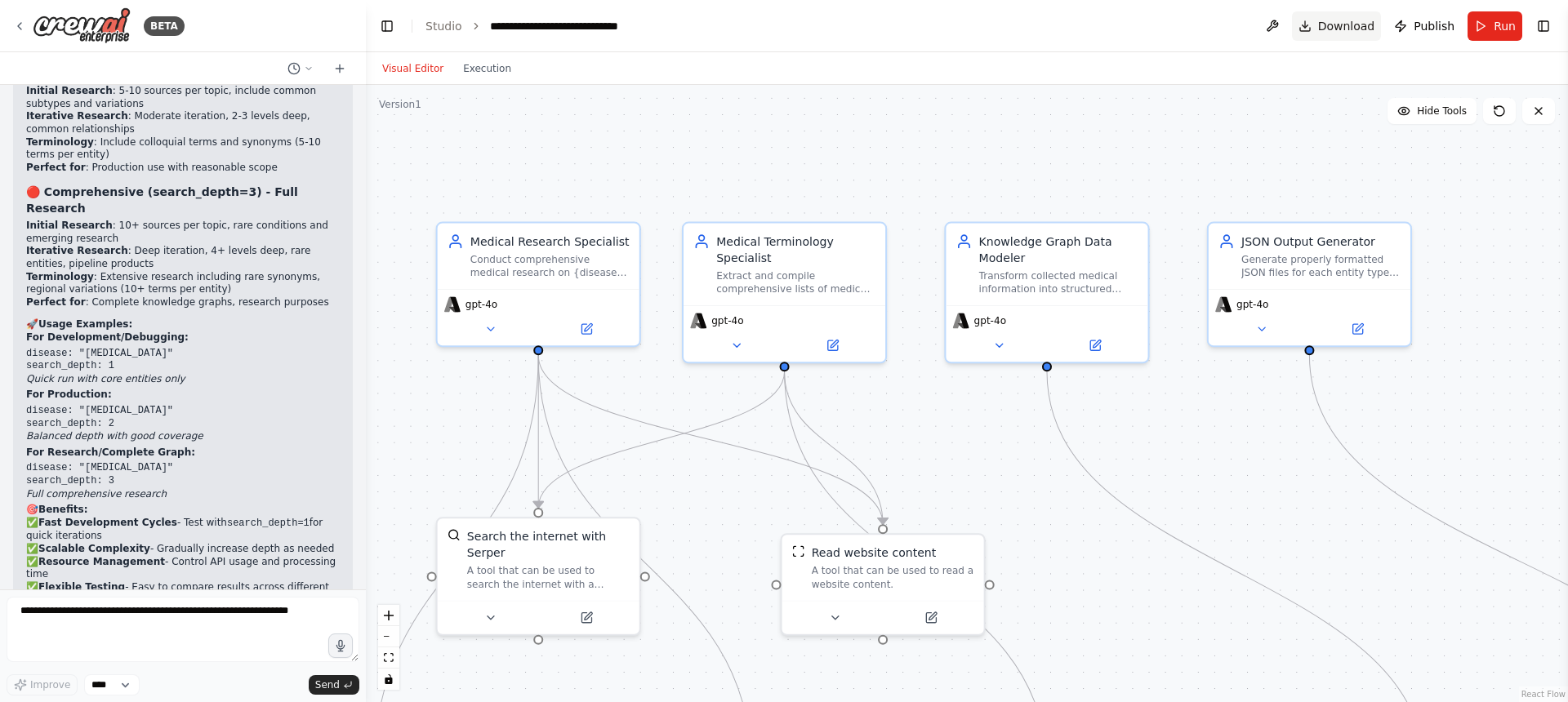
click at [1339, 18] on span "Download" at bounding box center [1346, 26] width 57 height 16
click at [120, 620] on textarea at bounding box center [182, 630] width 352 height 65
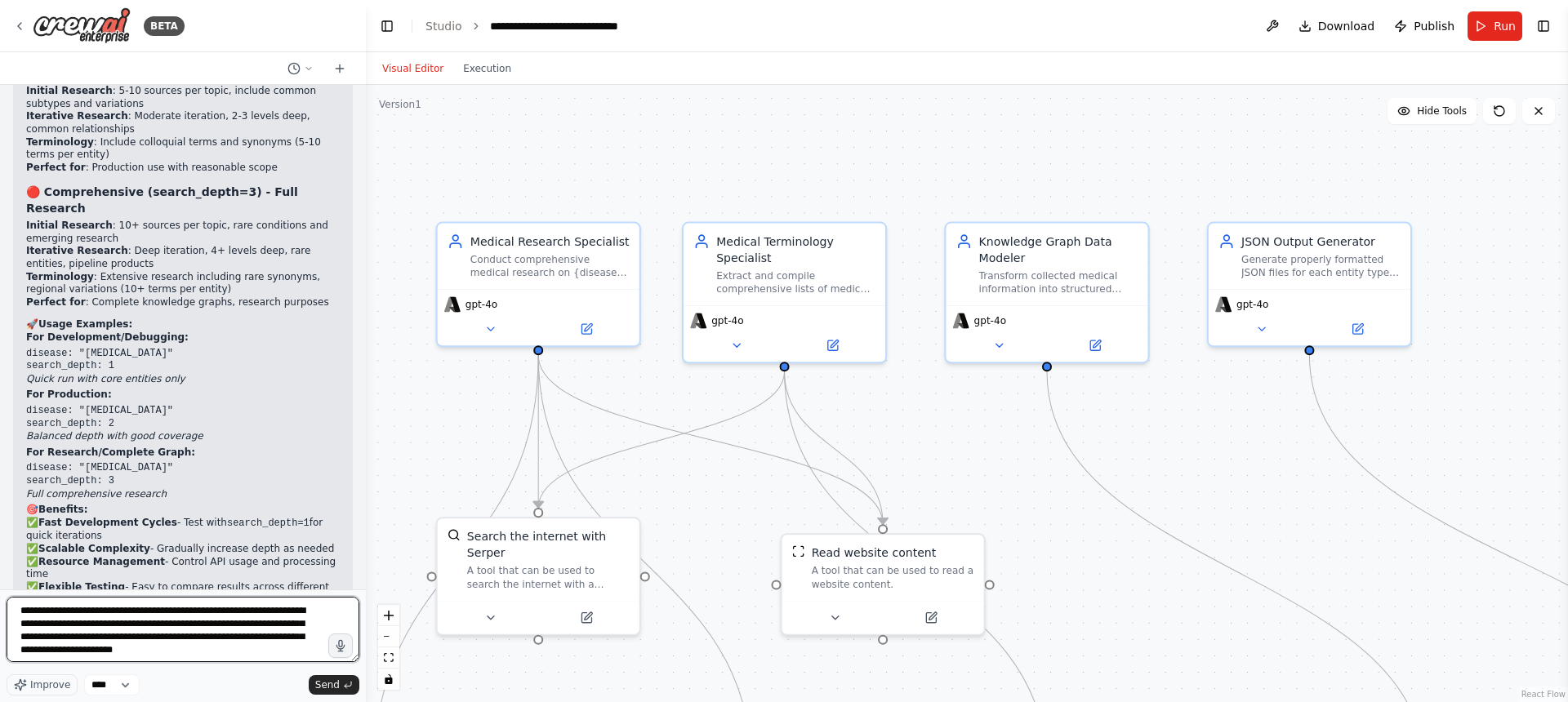
scroll to position [7, 0]
type textarea "**********"
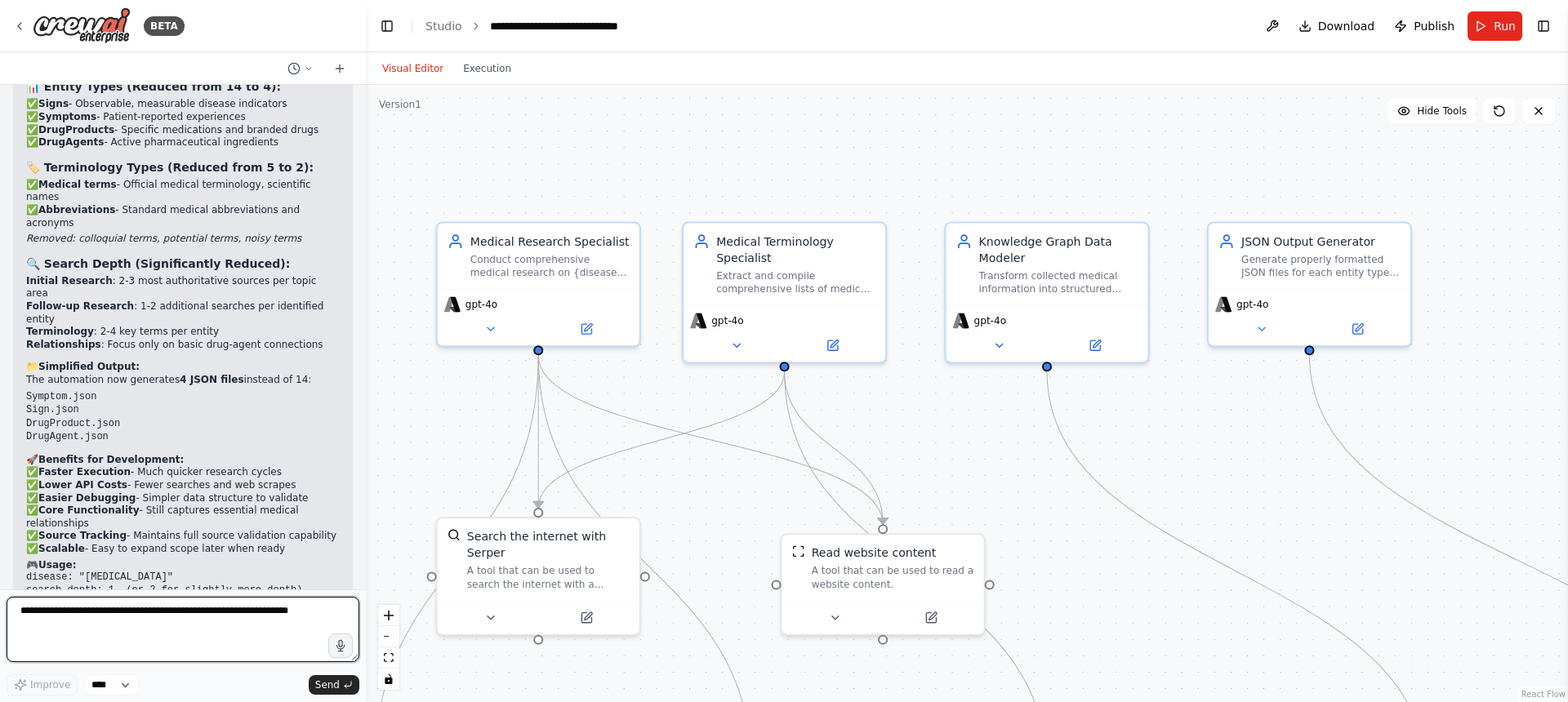
scroll to position [9877, 0]
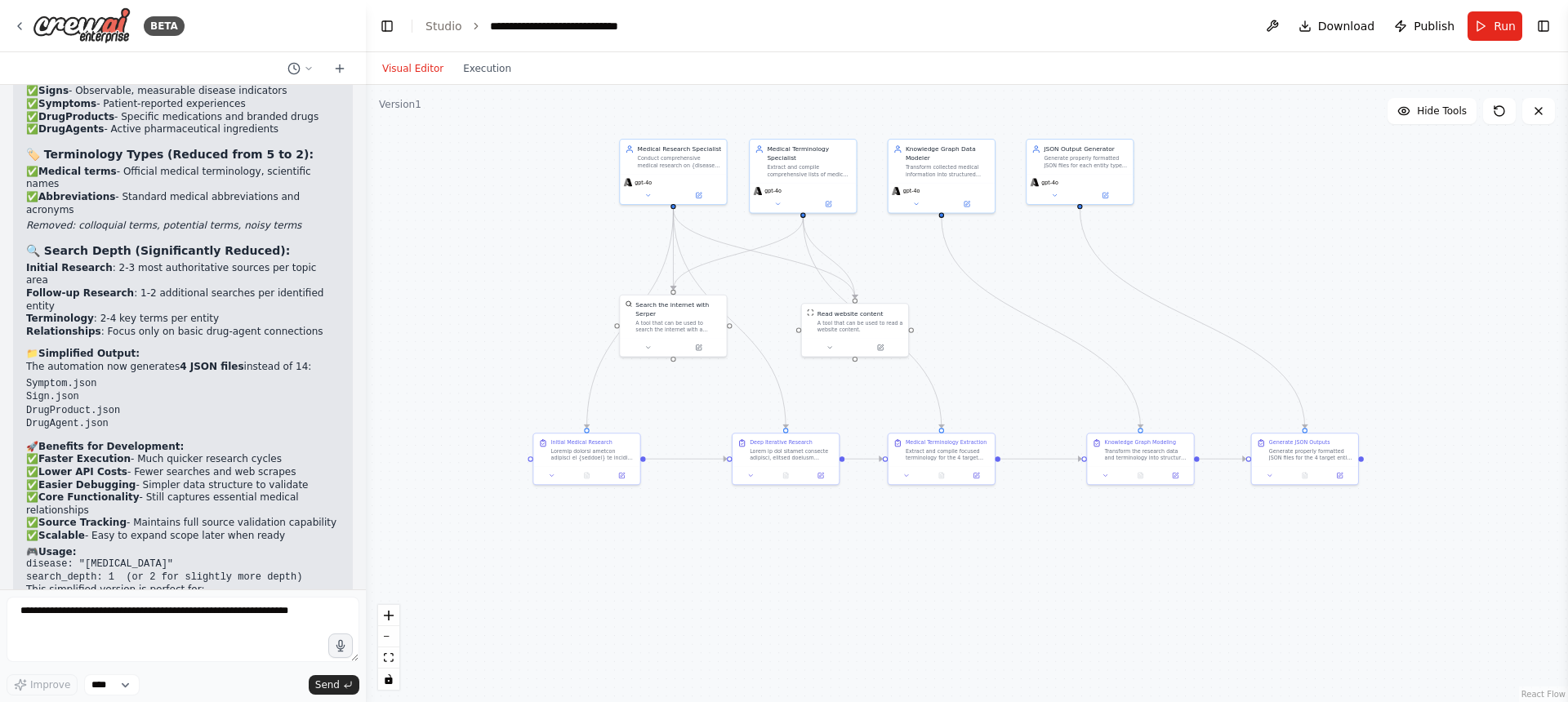
drag, startPoint x: 889, startPoint y: 415, endPoint x: 1047, endPoint y: 262, distance: 219.9
click at [1047, 262] on div ".deletable-edge-delete-btn { width: 20px; height: 20px; border: 0px solid #ffff…" at bounding box center [967, 394] width 1202 height 618
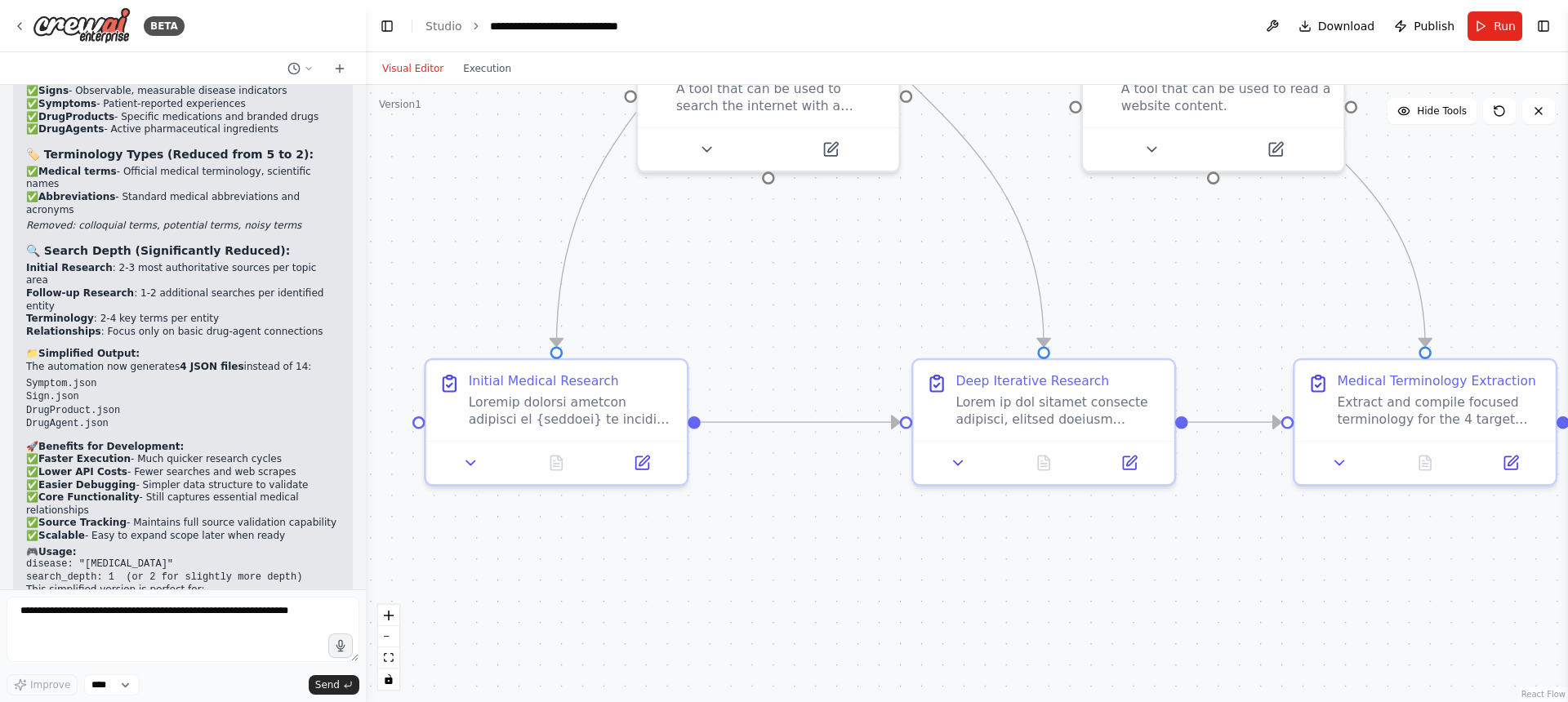
drag, startPoint x: 565, startPoint y: 527, endPoint x: 824, endPoint y: 518, distance: 259.2
click at [824, 518] on div ".deletable-edge-delete-btn { width: 20px; height: 20px; border: 0px solid #ffff…" at bounding box center [967, 394] width 1202 height 618
click at [587, 415] on div at bounding box center [571, 408] width 206 height 34
click at [1004, 402] on div at bounding box center [1058, 408] width 206 height 34
click at [974, 455] on button at bounding box center [958, 458] width 72 height 25
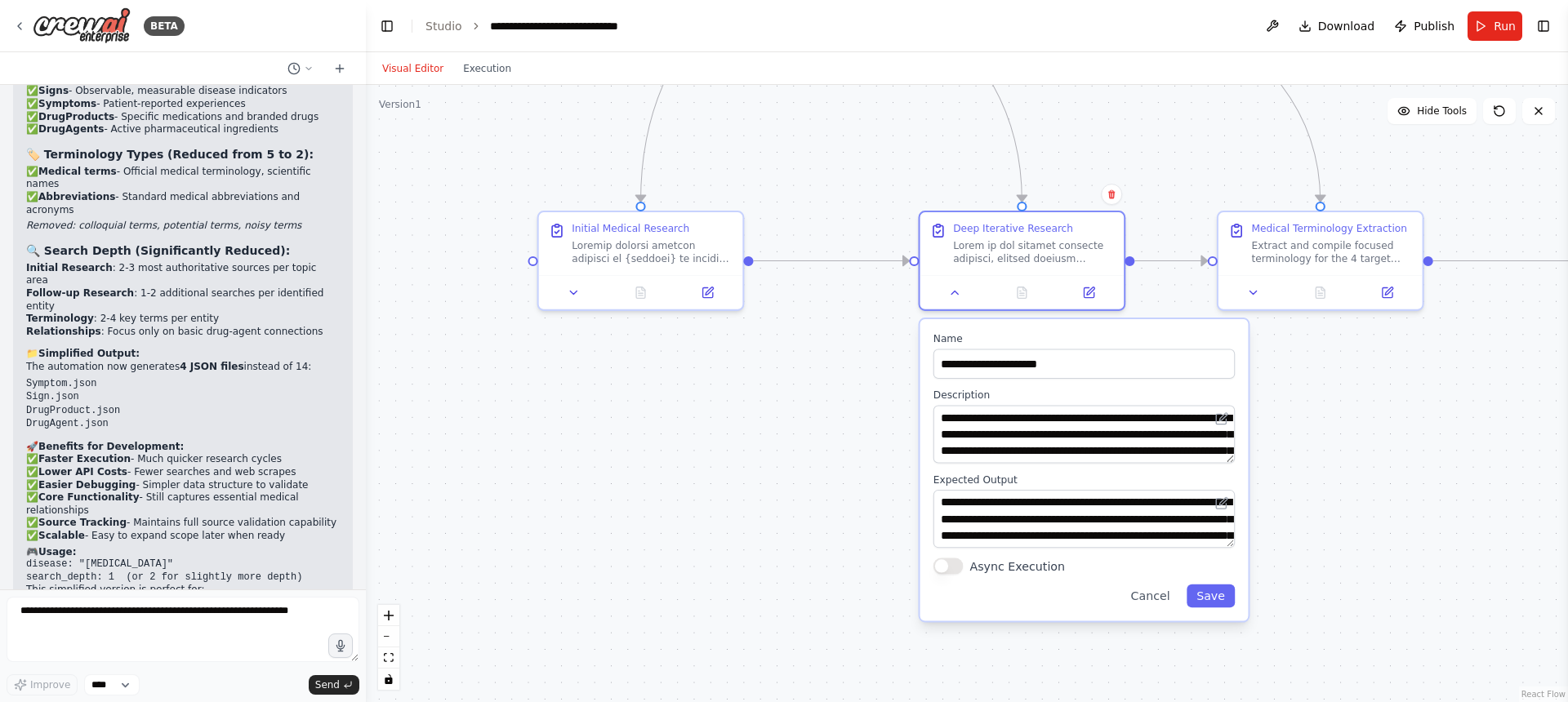
drag, startPoint x: 1407, startPoint y: 618, endPoint x: 1273, endPoint y: 389, distance: 265.3
click at [1304, 404] on div ".deletable-edge-delete-btn { width: 20px; height: 20px; border: 0px solid #ffff…" at bounding box center [967, 394] width 1202 height 618
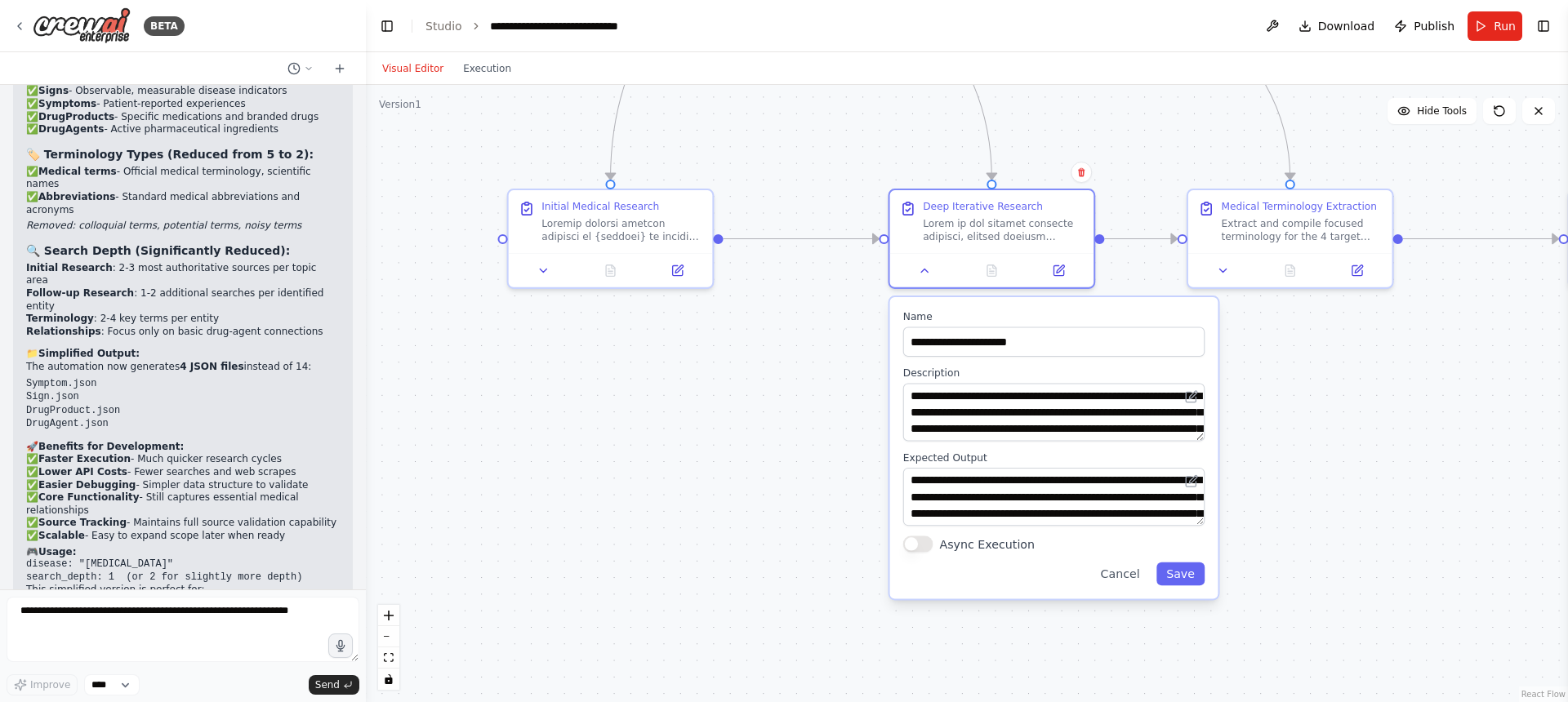
click at [1201, 442] on div "**********" at bounding box center [1054, 447] width 328 height 302
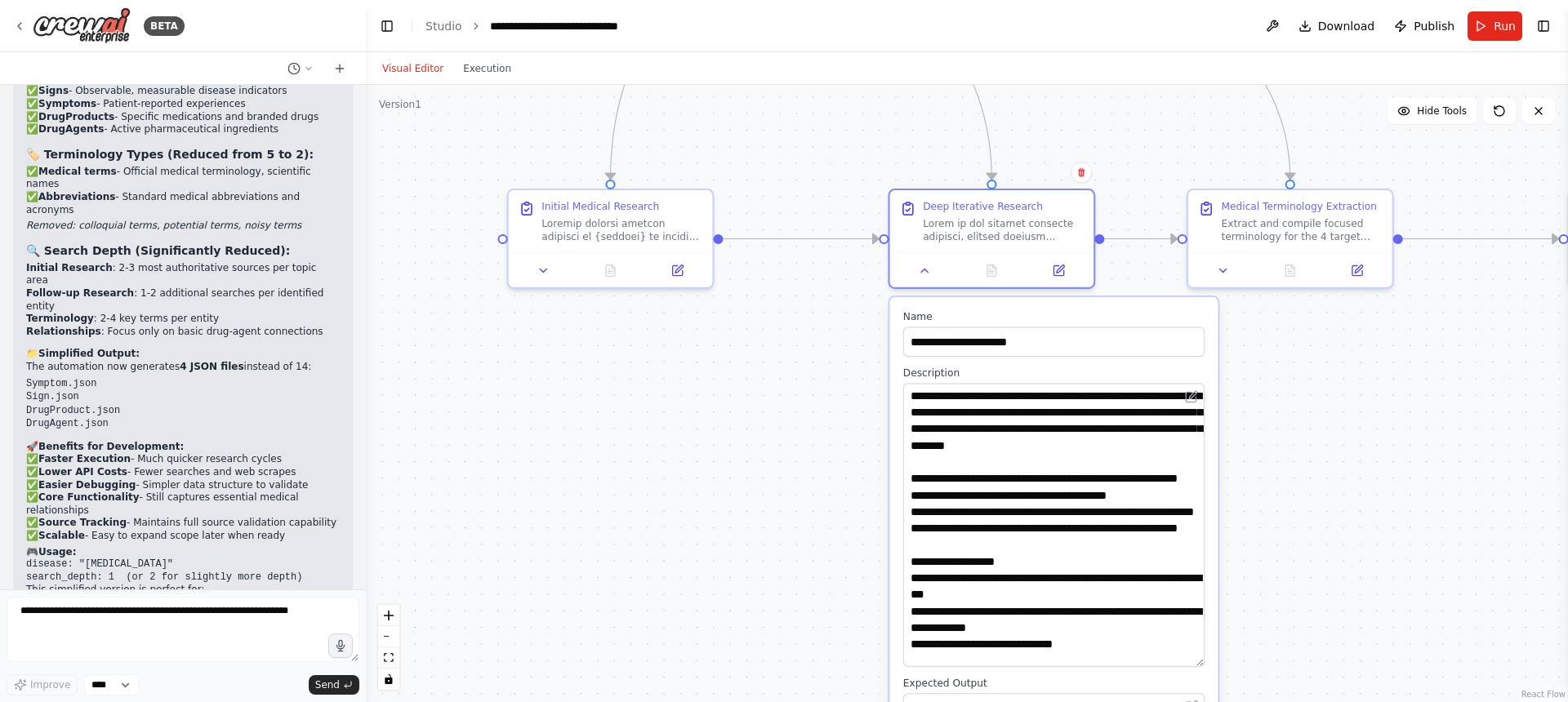
drag, startPoint x: 1201, startPoint y: 438, endPoint x: 1163, endPoint y: 664, distance: 229.2
click at [1163, 664] on textarea at bounding box center [1053, 525] width 302 height 284
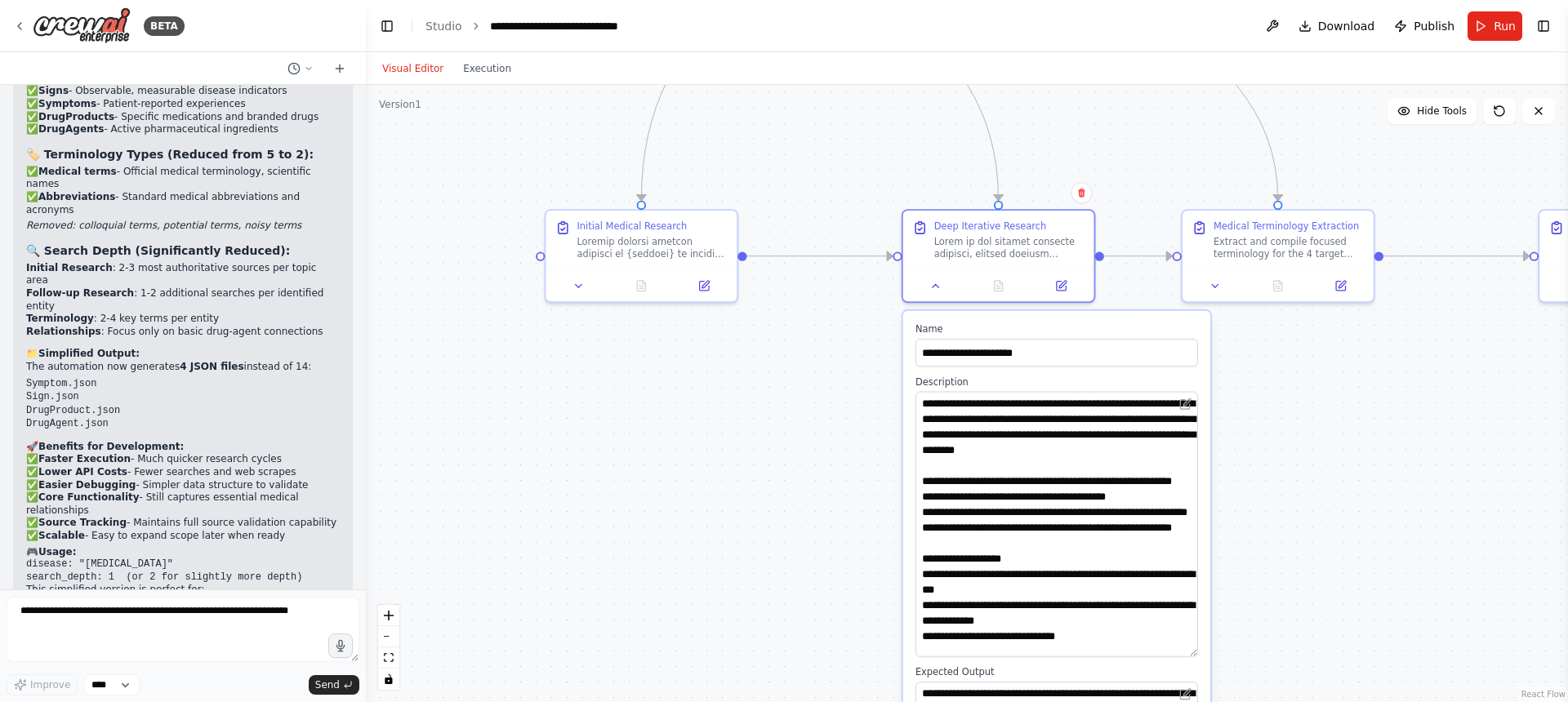
click at [1264, 504] on div ".deletable-edge-delete-btn { width: 20px; height: 20px; border: 0px solid #ffff…" at bounding box center [967, 394] width 1202 height 618
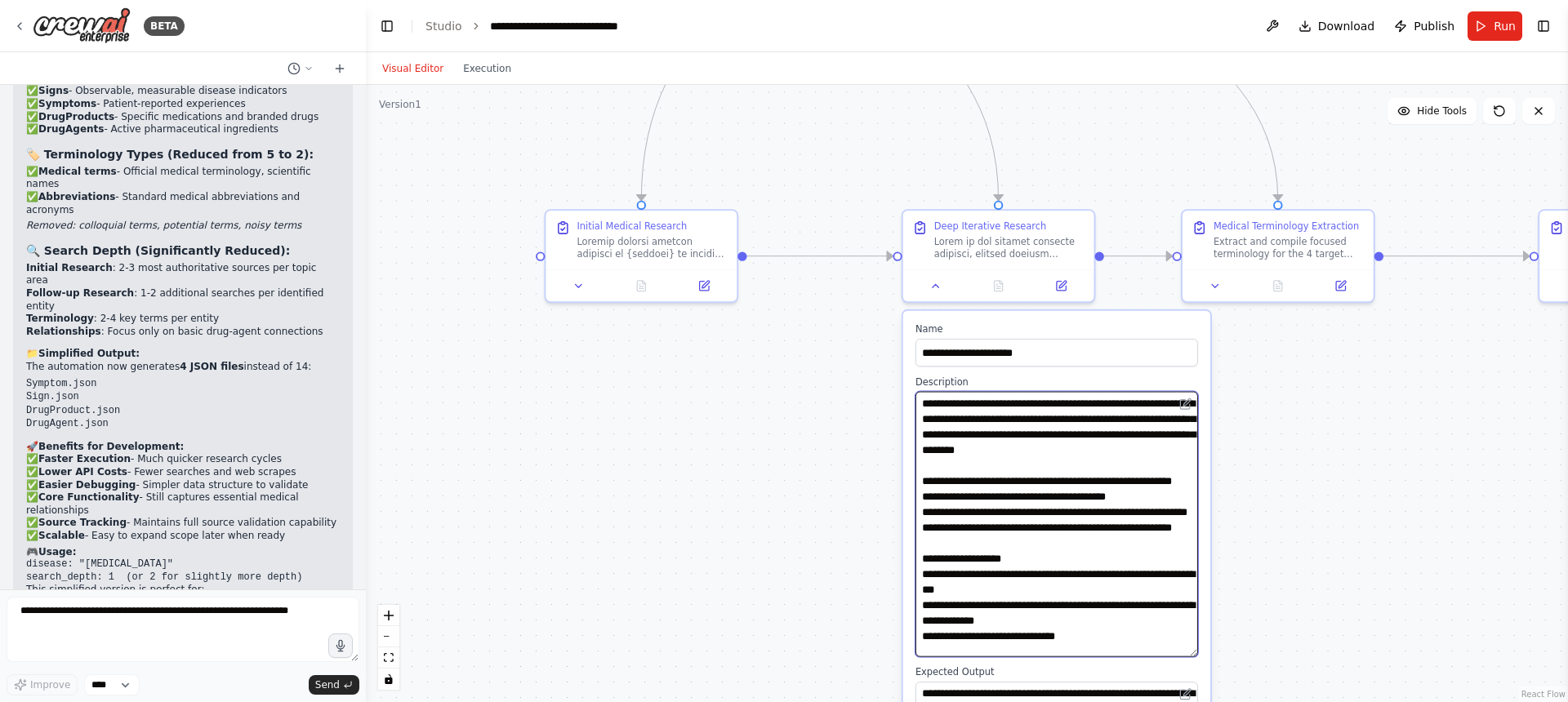
drag, startPoint x: 1174, startPoint y: 633, endPoint x: 1185, endPoint y: 586, distance: 48.3
click at [1185, 586] on textarea at bounding box center [1057, 524] width 283 height 265
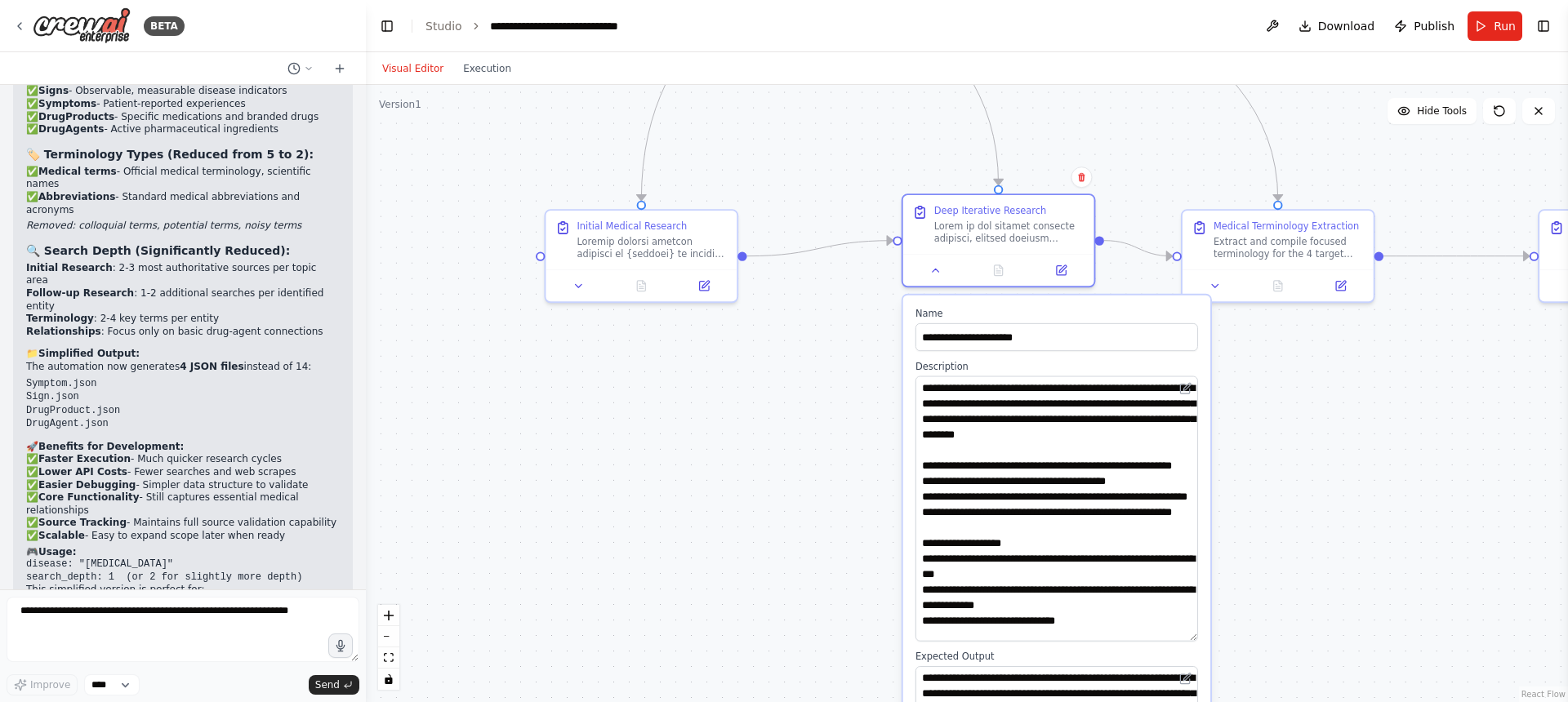
drag, startPoint x: 1206, startPoint y: 595, endPoint x: 1203, endPoint y: 582, distance: 13.3
click at [1203, 582] on div "**********" at bounding box center [1056, 542] width 307 height 494
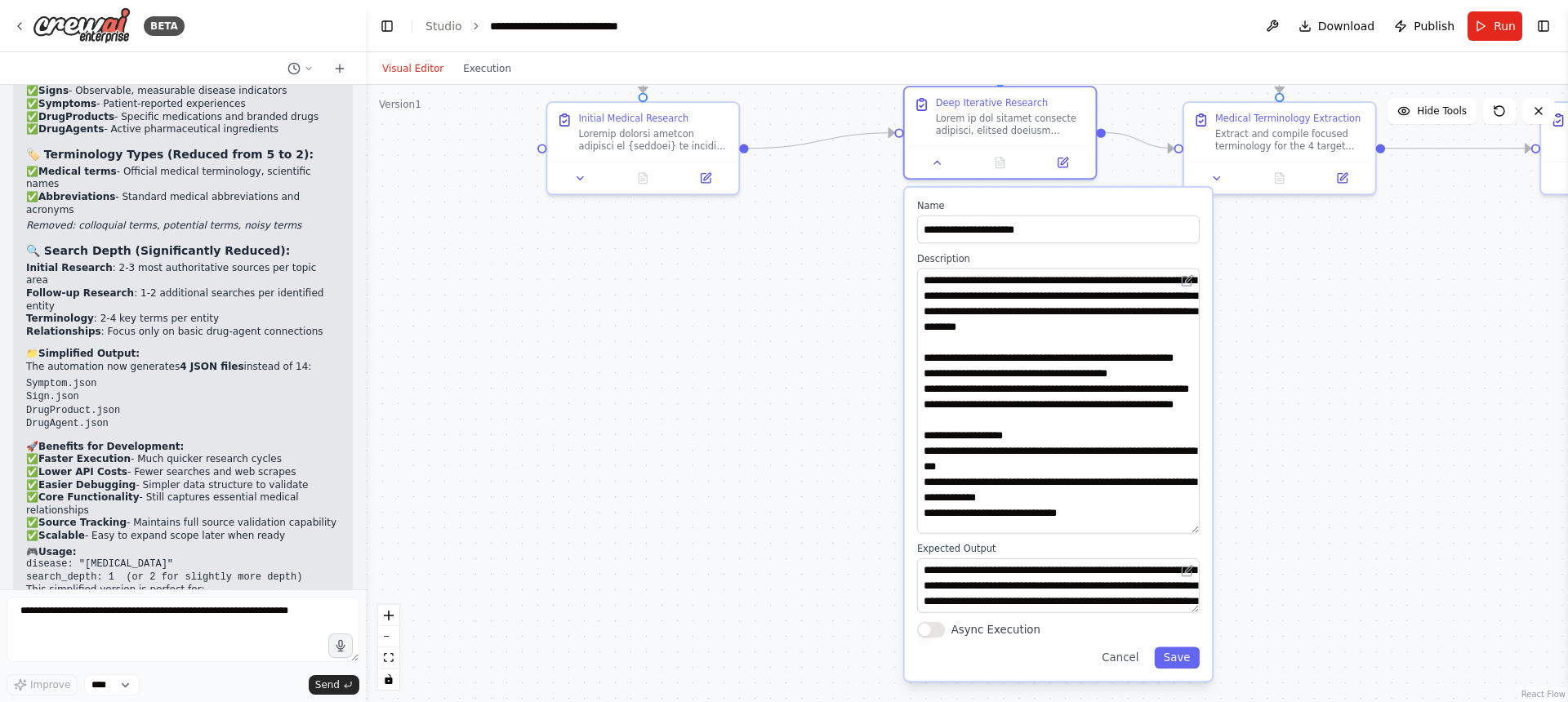
drag, startPoint x: 1281, startPoint y: 588, endPoint x: 1283, endPoint y: 494, distance: 94.0
click at [1283, 494] on div ".deletable-edge-delete-btn { width: 20px; height: 20px; border: 0px solid #ffff…" at bounding box center [967, 394] width 1202 height 618
click at [1121, 653] on button "Cancel" at bounding box center [1120, 658] width 55 height 22
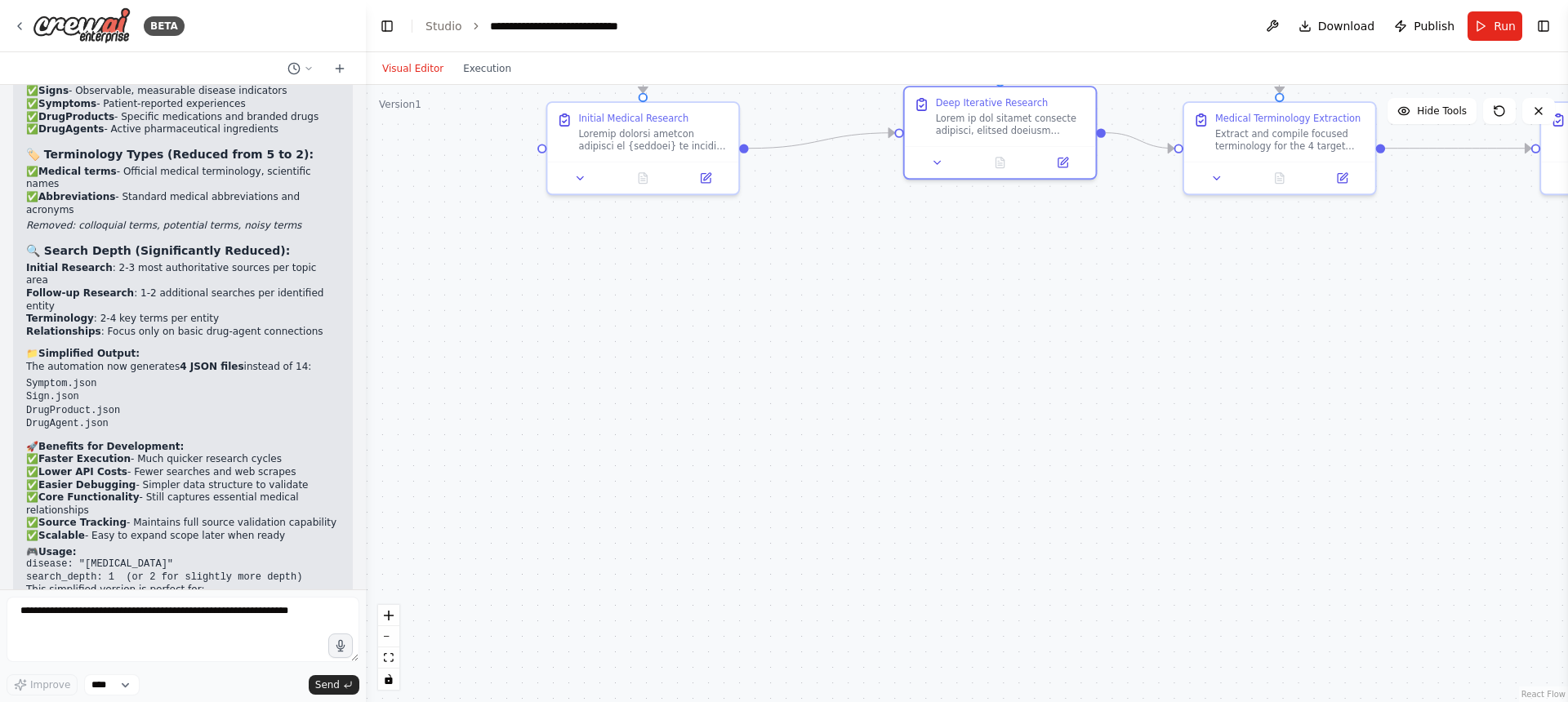
click at [1235, 431] on div ".deletable-edge-delete-btn { width: 20px; height: 20px; border: 0px solid #ffff…" at bounding box center [967, 394] width 1202 height 618
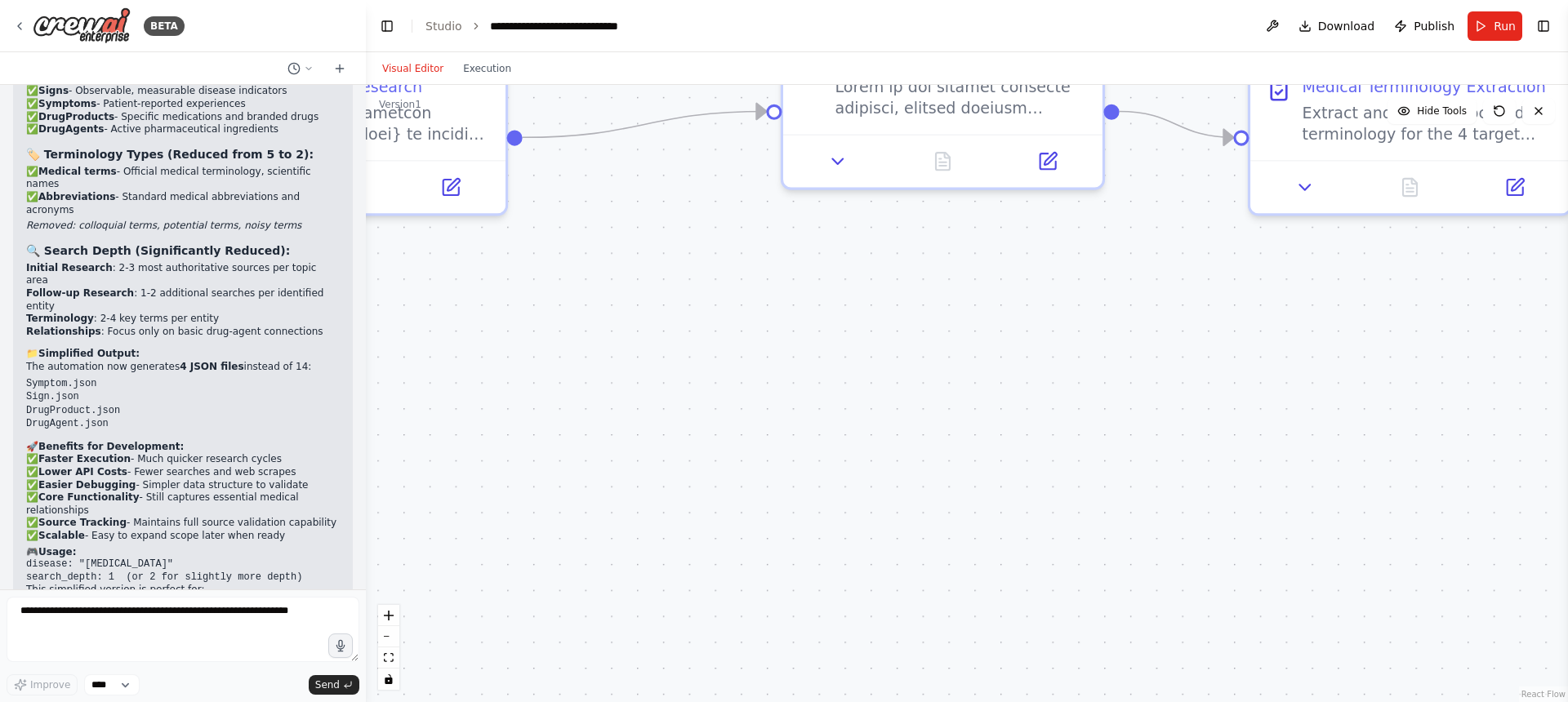
drag, startPoint x: 961, startPoint y: 372, endPoint x: 922, endPoint y: 622, distance: 253.0
click at [920, 652] on div ".deletable-edge-delete-btn { width: 20px; height: 20px; border: 0px solid #ffff…" at bounding box center [967, 394] width 1202 height 618
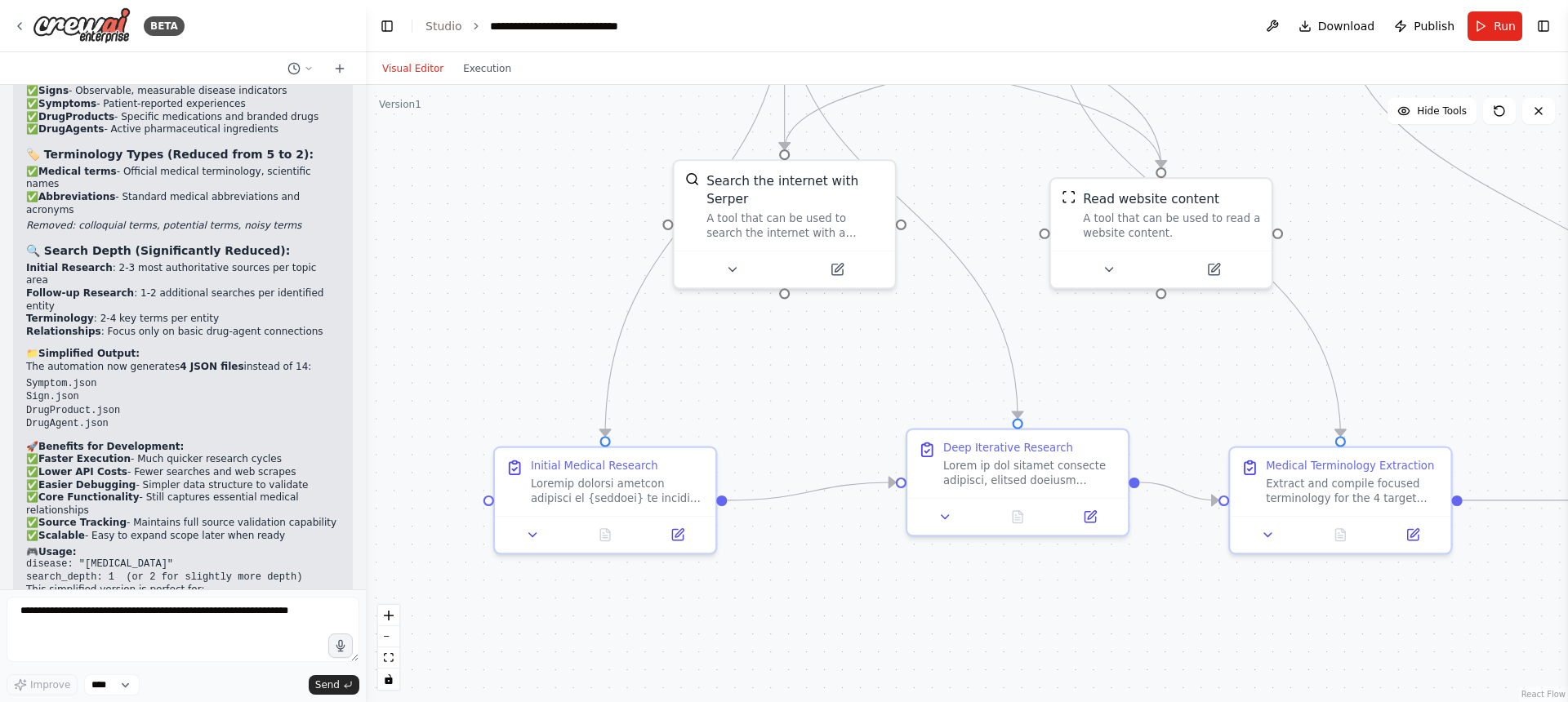
drag, startPoint x: 892, startPoint y: 450, endPoint x: 962, endPoint y: 659, distance: 220.4
click at [962, 659] on div ".deletable-edge-delete-btn { width: 20px; height: 20px; border: 0px solid #ffff…" at bounding box center [967, 394] width 1202 height 618
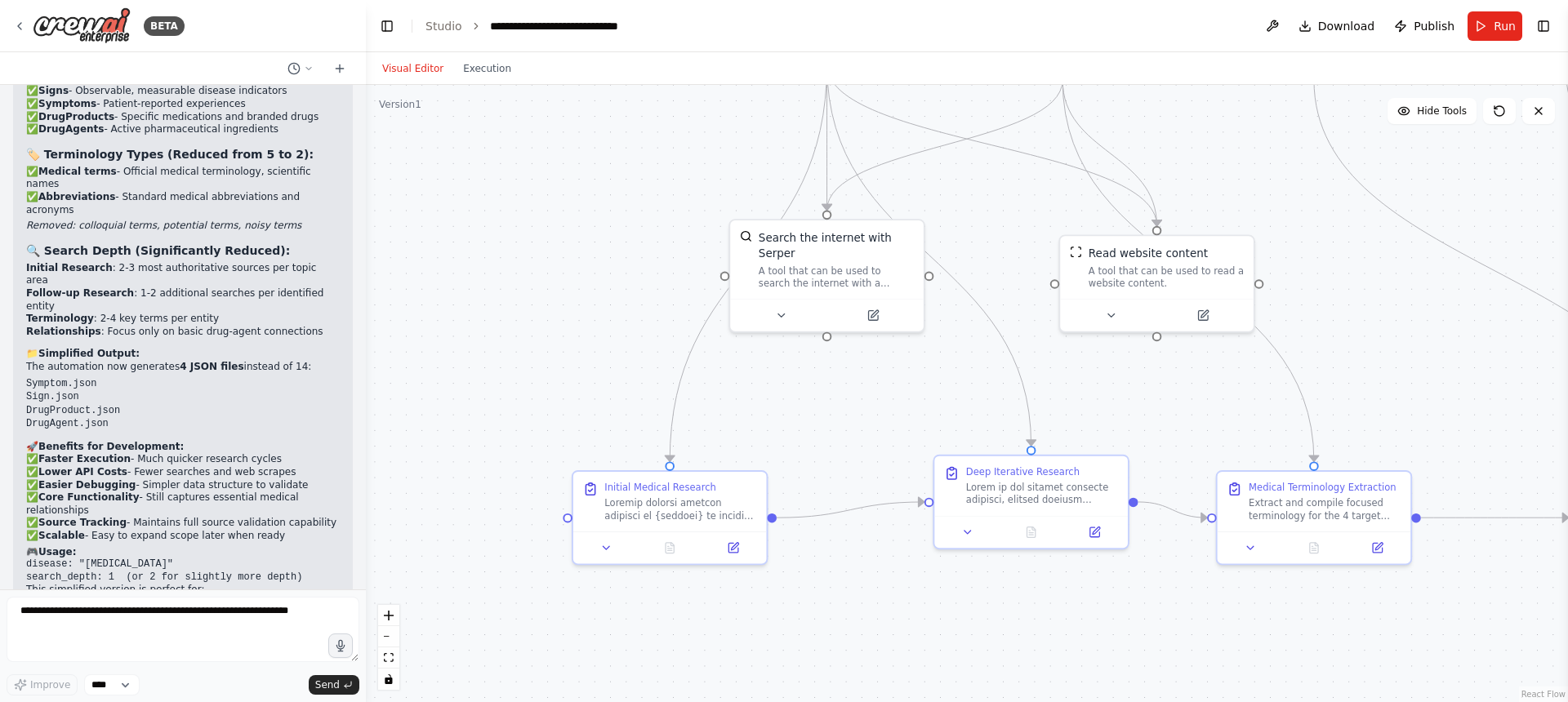
drag, startPoint x: 533, startPoint y: 248, endPoint x: 677, endPoint y: 291, distance: 150.3
click at [574, 288] on div ".deletable-edge-delete-btn { width: 20px; height: 20px; border: 0px solid #ffff…" at bounding box center [967, 394] width 1202 height 618
click at [800, 268] on div "A tool that can be used to search the internet with a search_query. Supports di…" at bounding box center [835, 274] width 155 height 25
click at [1504, 24] on span "Run" at bounding box center [1505, 26] width 22 height 16
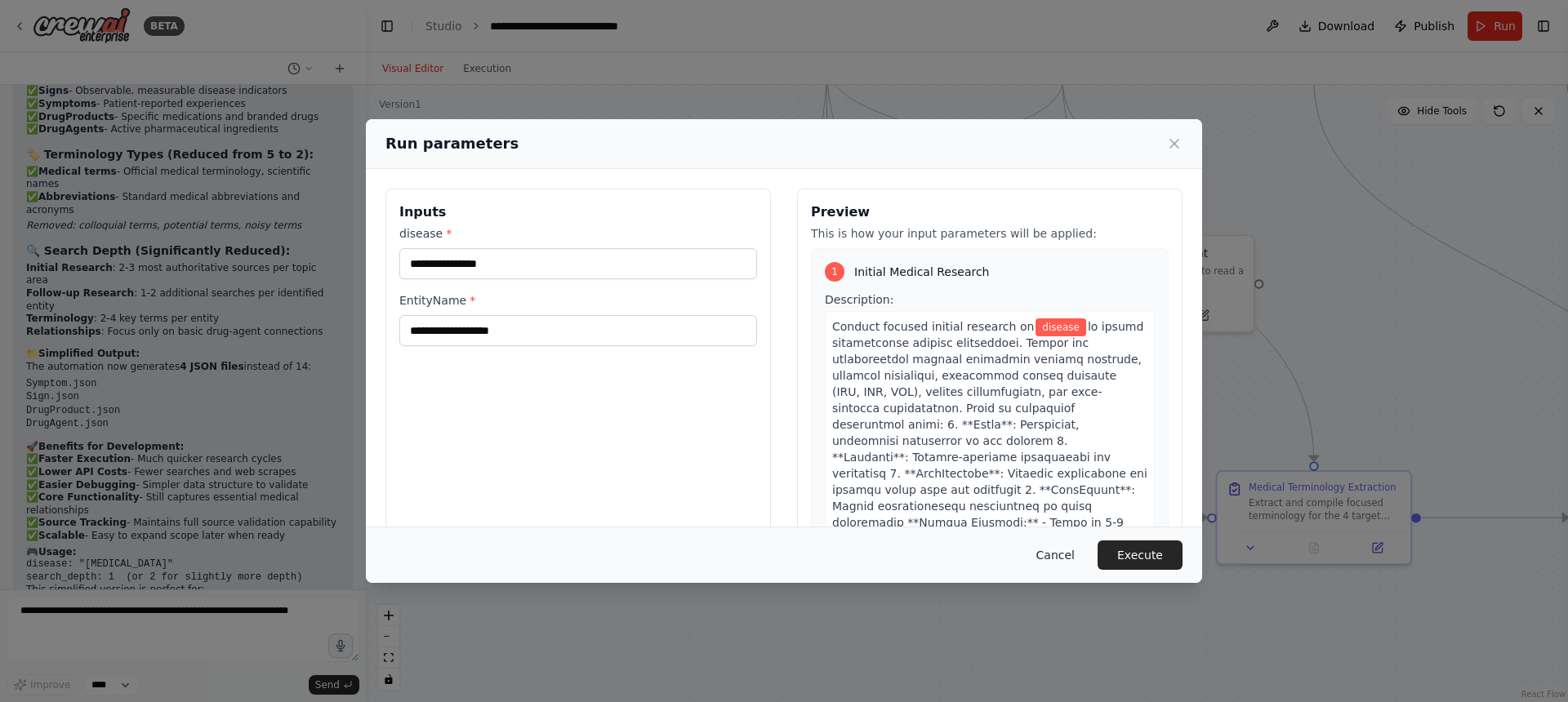
click at [1044, 545] on button "Cancel" at bounding box center [1055, 555] width 64 height 29
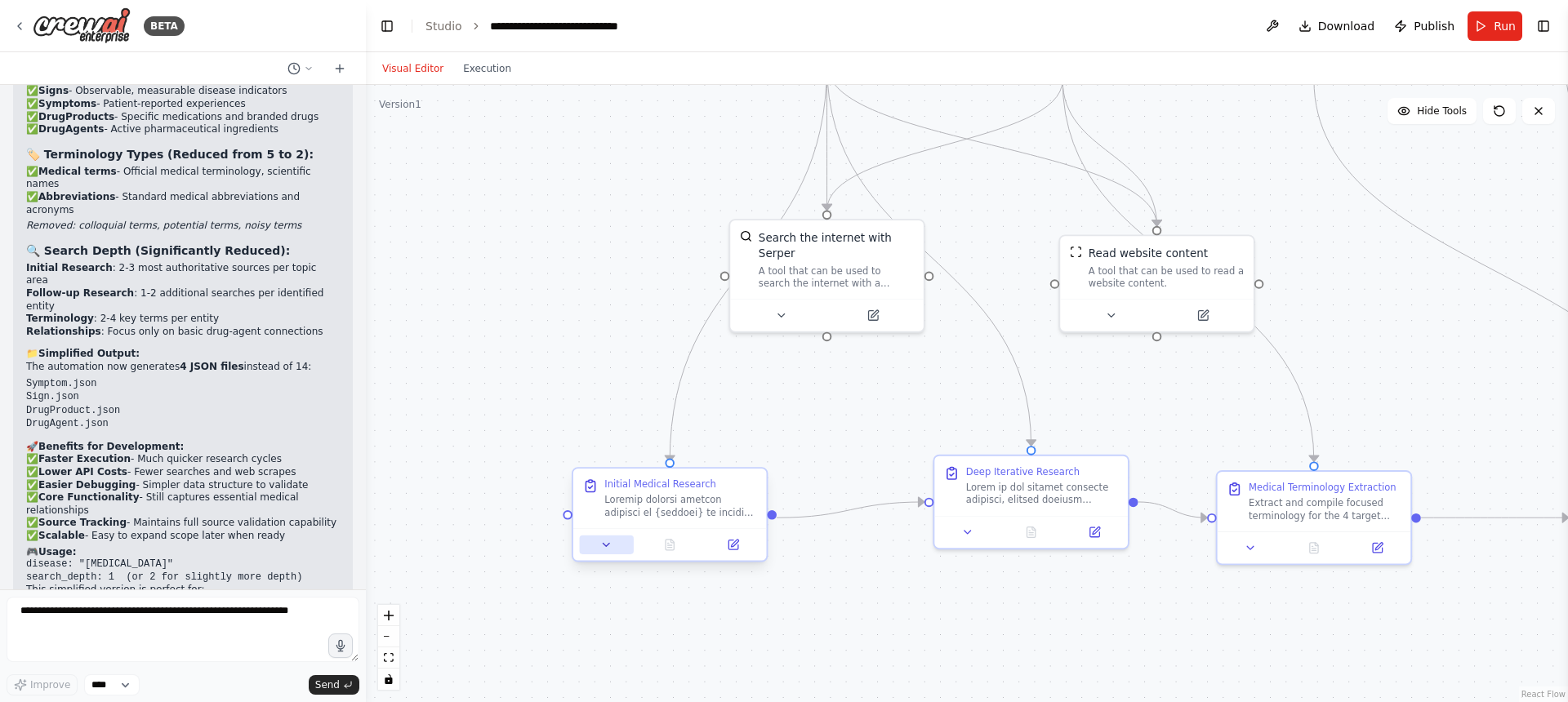
click at [603, 545] on icon at bounding box center [607, 545] width 13 height 13
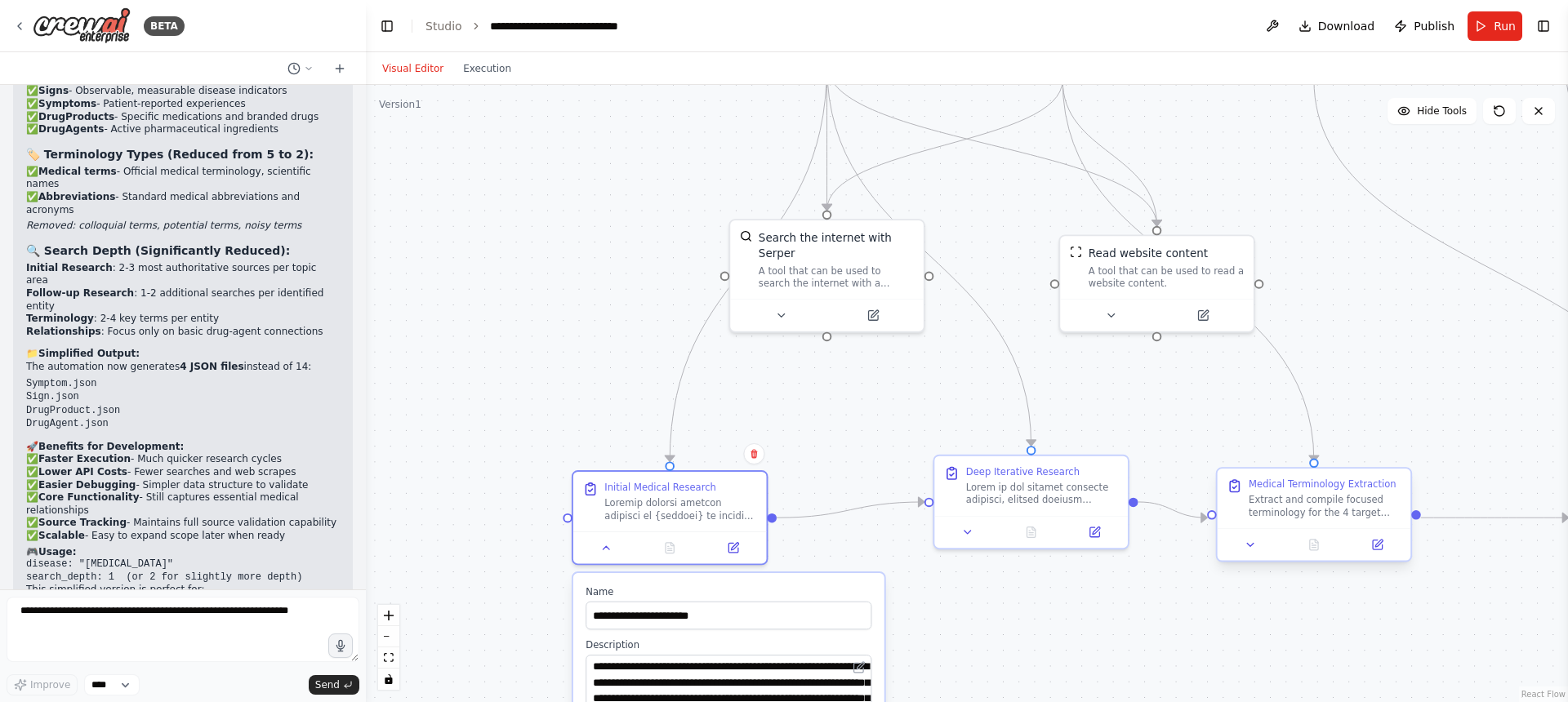
click at [1288, 495] on div "Extract and compile focused terminology for the 4 target entity types discovere…" at bounding box center [1324, 506] width 153 height 25
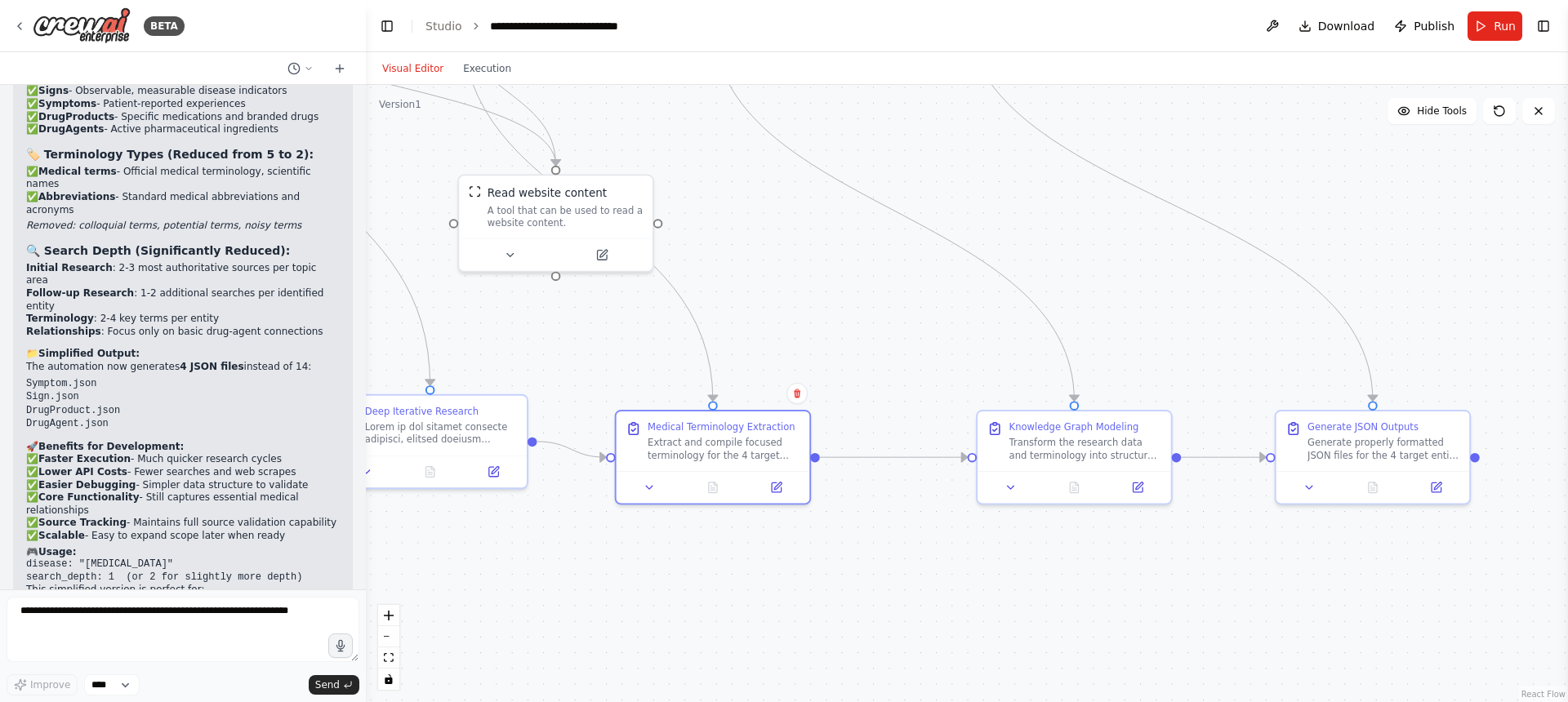
drag, startPoint x: 1379, startPoint y: 592, endPoint x: 791, endPoint y: 522, distance: 592.2
click at [774, 531] on div ".deletable-edge-delete-btn { width: 20px; height: 20px; border: 0px solid #ffff…" at bounding box center [967, 394] width 1202 height 618
click at [997, 478] on icon at bounding box center [999, 484] width 13 height 13
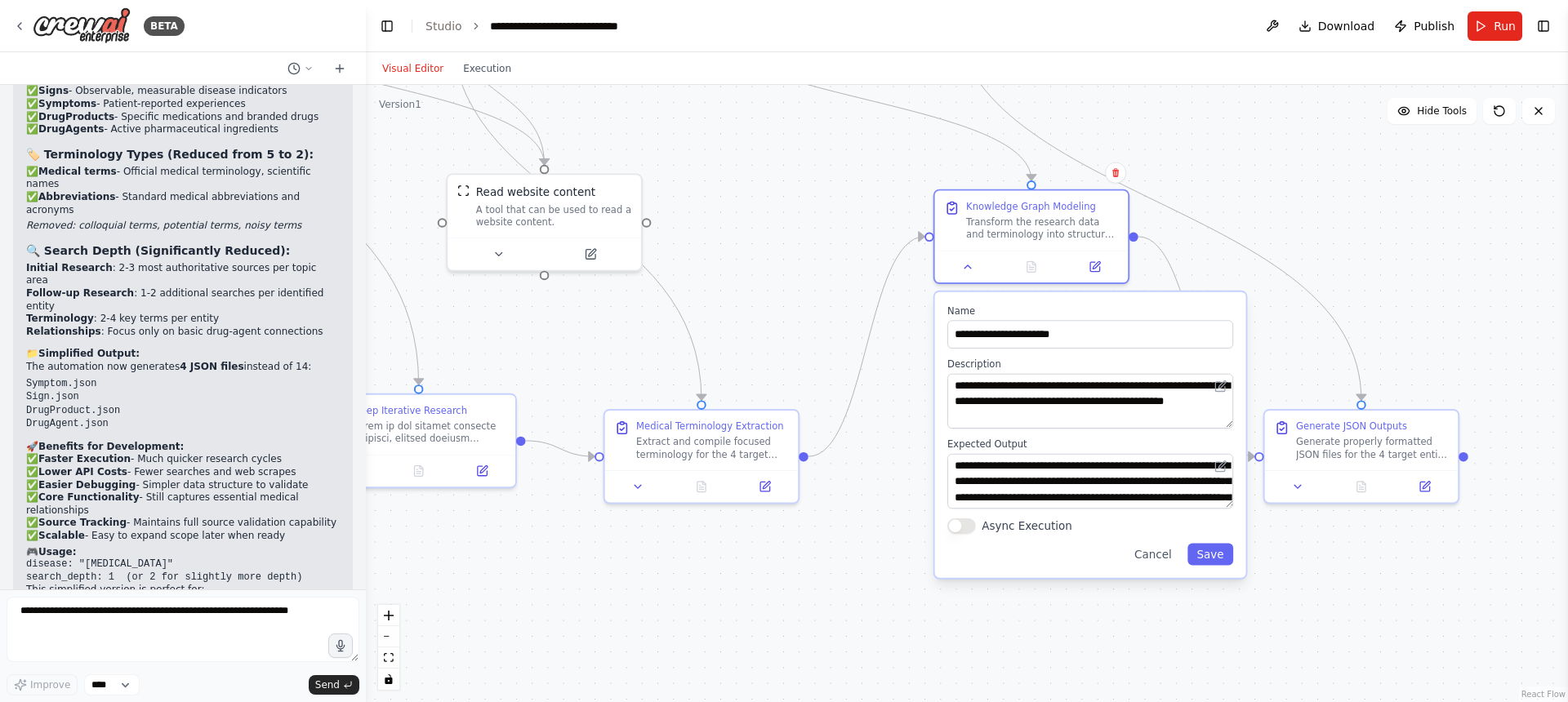
drag, startPoint x: 1270, startPoint y: 549, endPoint x: 1239, endPoint y: 318, distance: 233.1
click at [1239, 318] on div "**********" at bounding box center [1090, 436] width 311 height 286
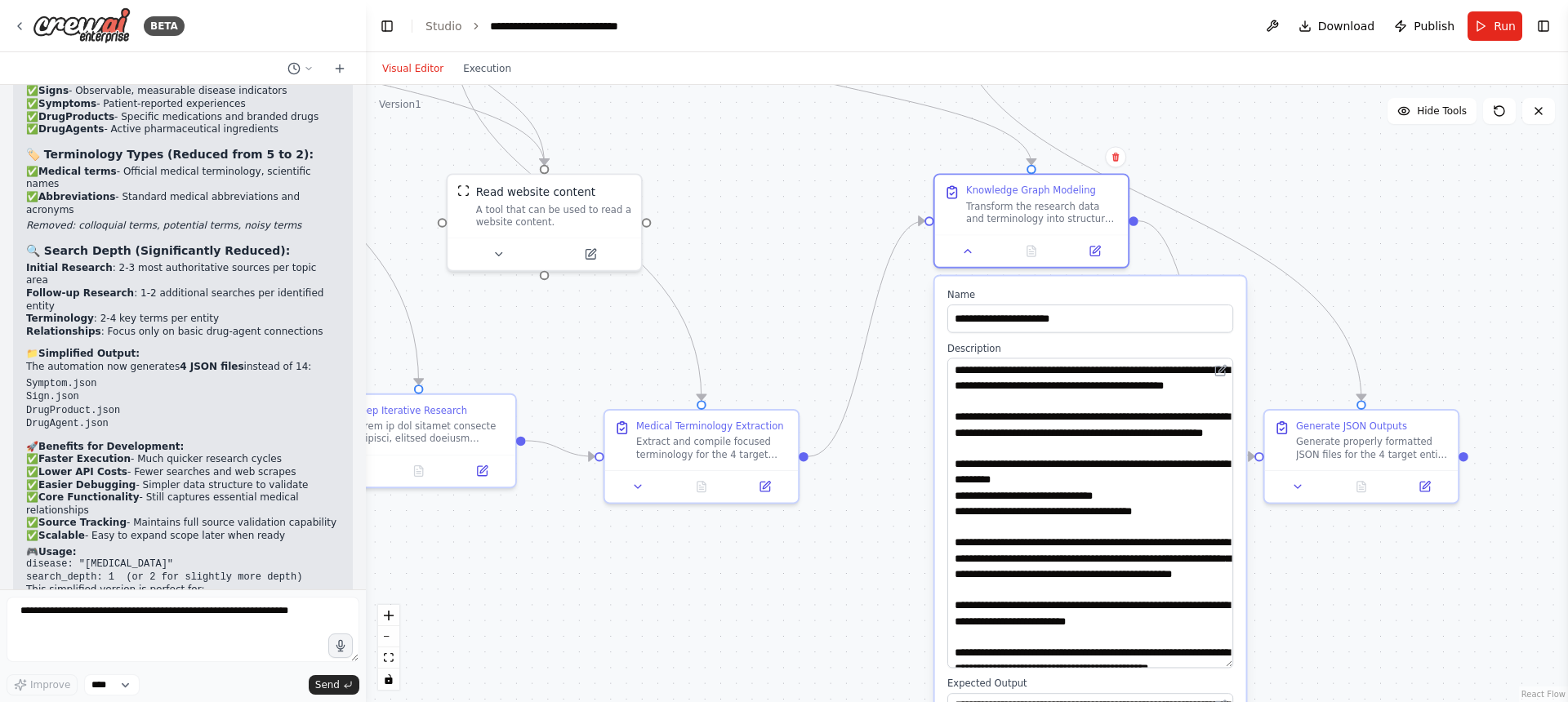
drag, startPoint x: 1228, startPoint y: 406, endPoint x: 1190, endPoint y: 634, distance: 231.1
click at [1207, 658] on textarea "**********" at bounding box center [1091, 513] width 286 height 311
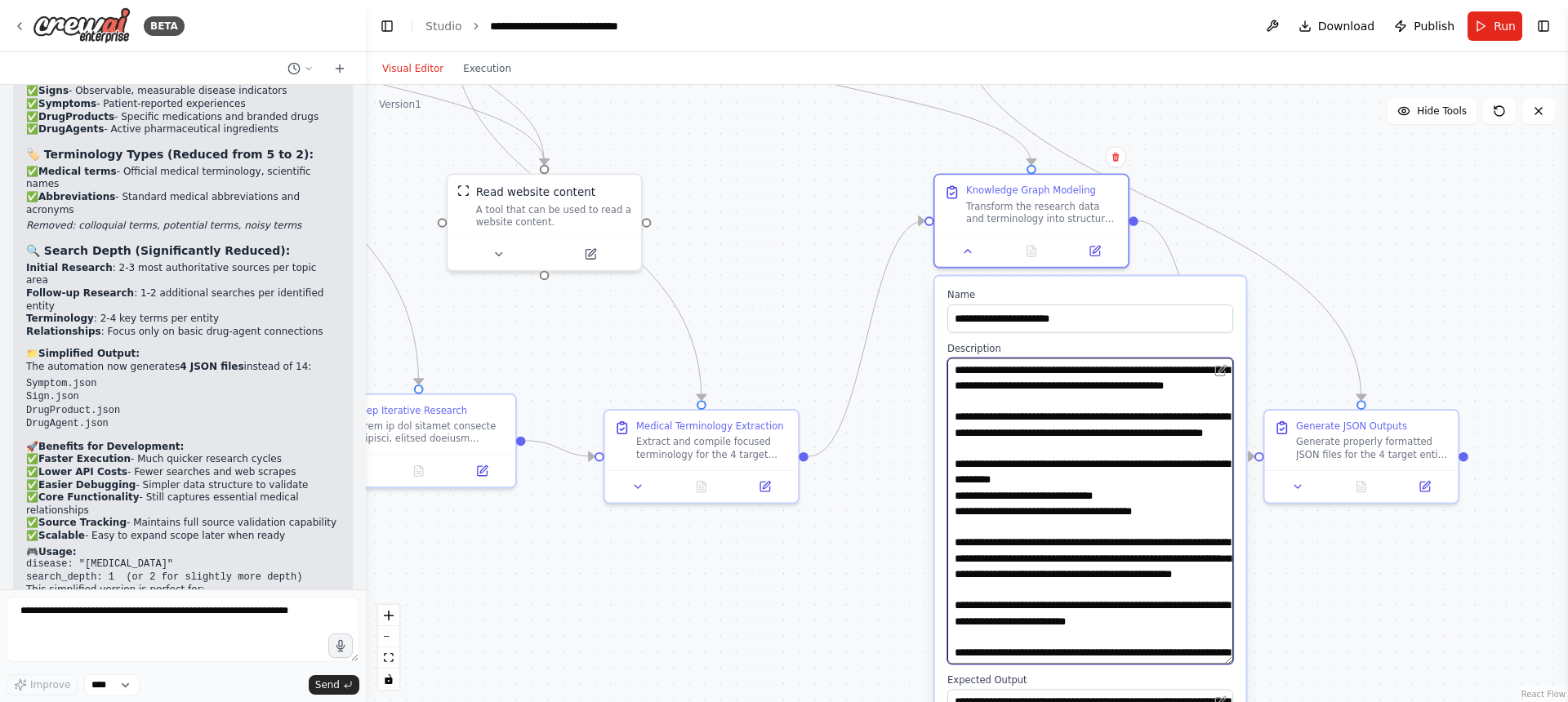
click at [1107, 602] on textarea "**********" at bounding box center [1091, 511] width 286 height 306
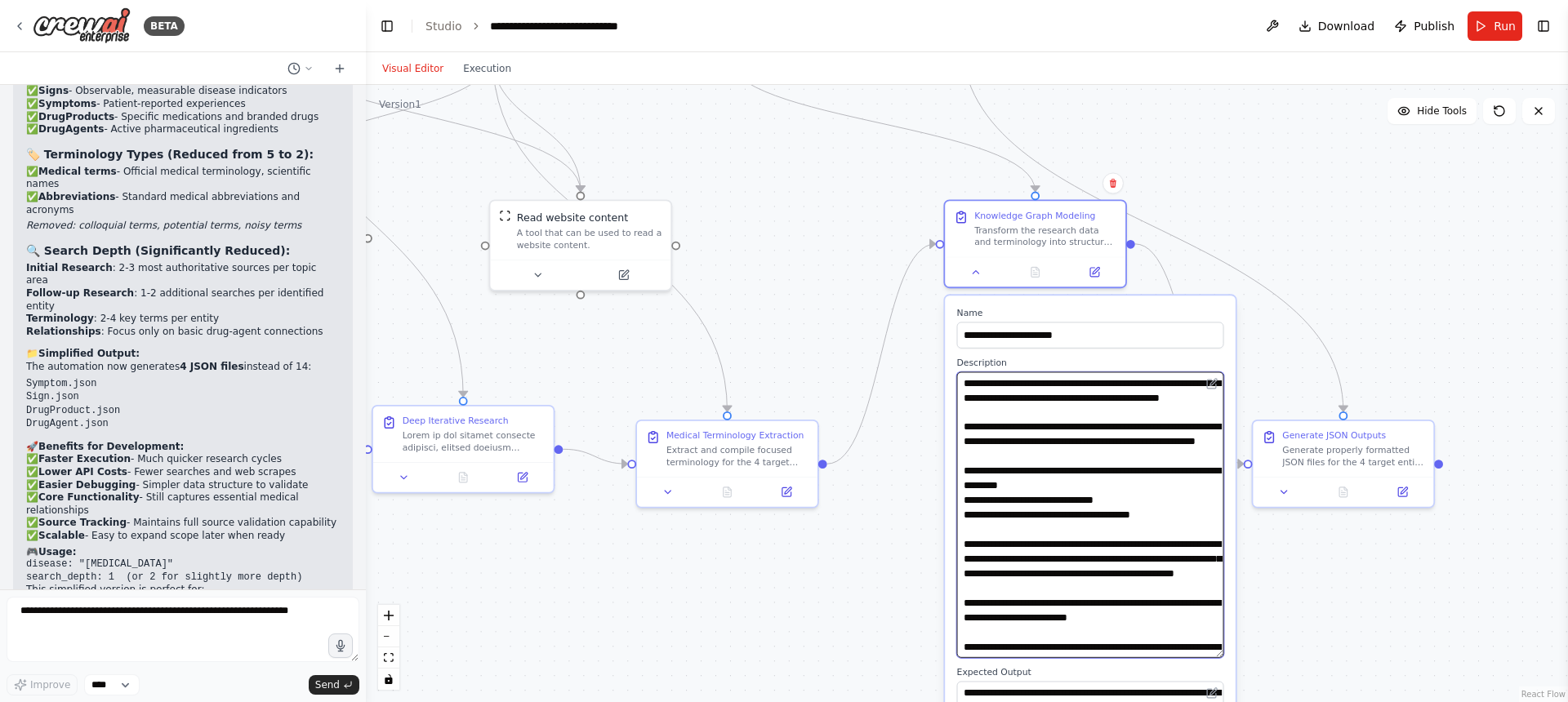
type textarea "**********"
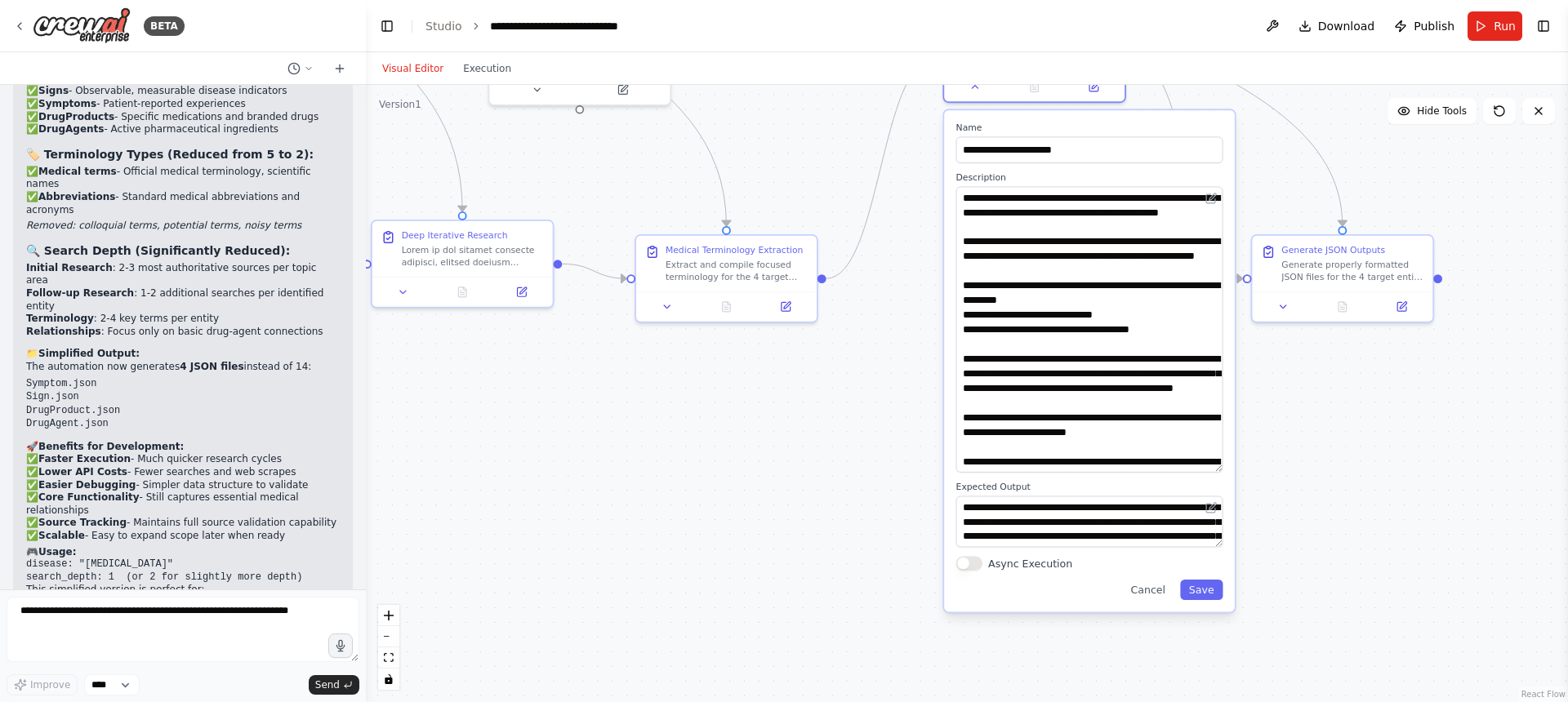
drag, startPoint x: 1311, startPoint y: 610, endPoint x: 1312, endPoint y: 401, distance: 209.0
click at [1312, 401] on div ".deletable-edge-delete-btn { width: 20px; height: 20px; border: 0px solid #ffff…" at bounding box center [967, 394] width 1202 height 618
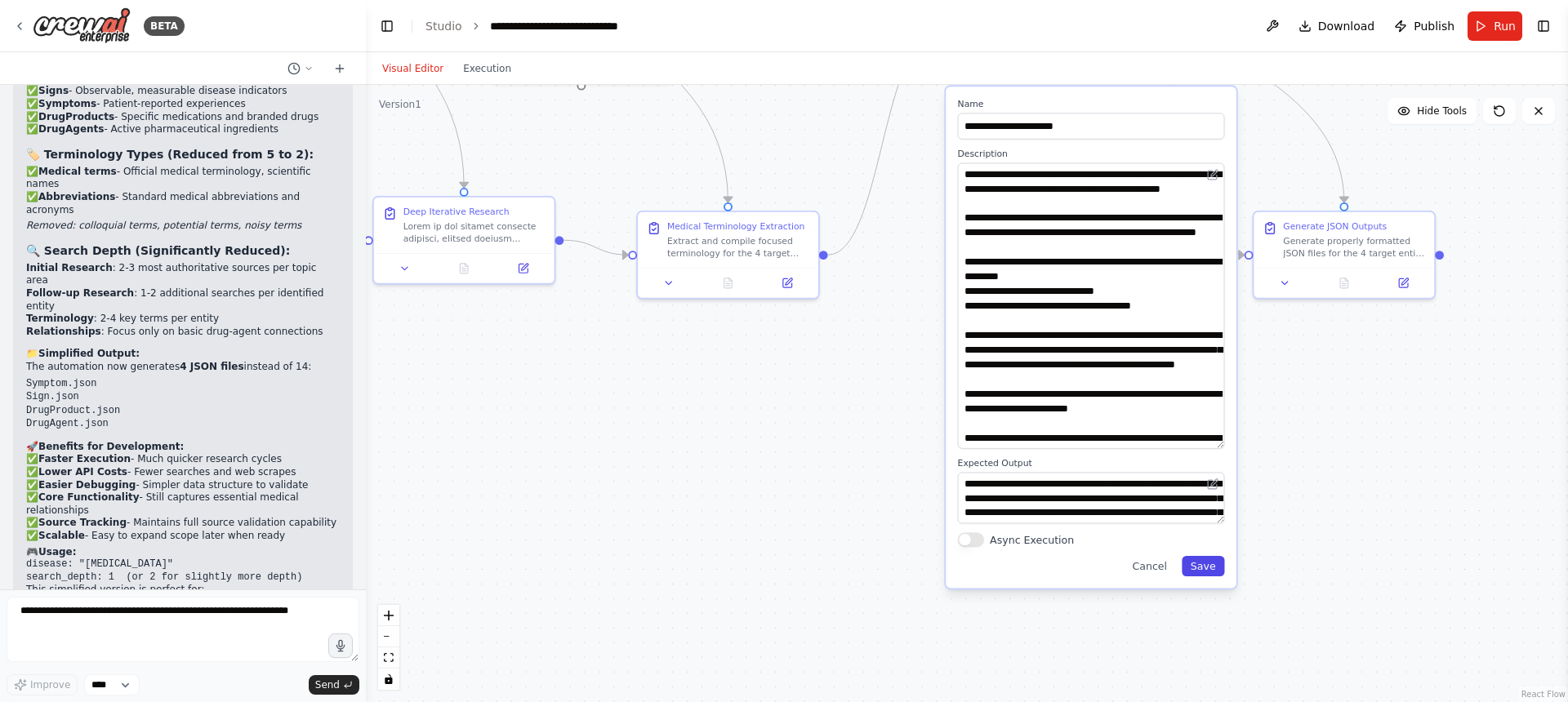
click at [1202, 567] on button "Save" at bounding box center [1202, 566] width 43 height 21
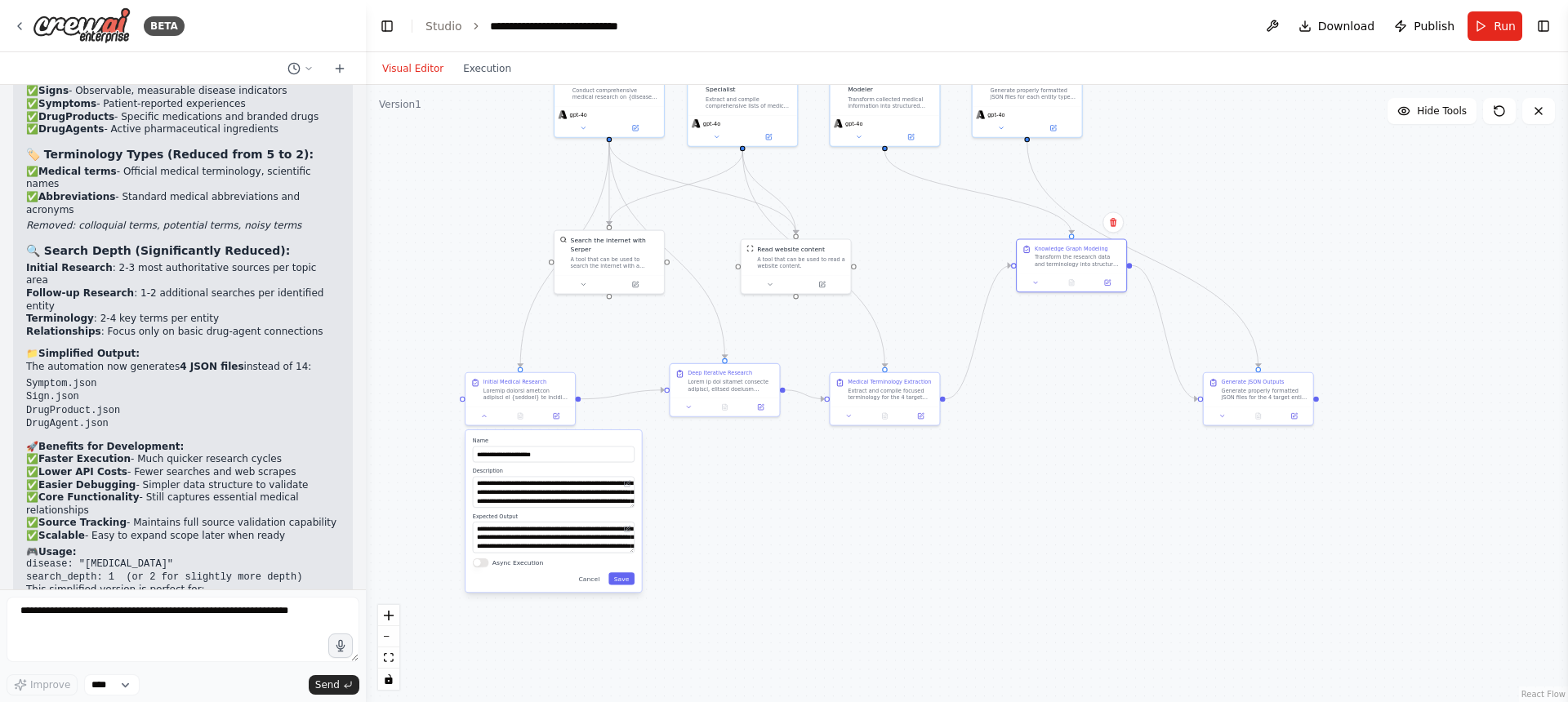
drag, startPoint x: 1130, startPoint y: 245, endPoint x: 1098, endPoint y: 367, distance: 126.1
click at [1098, 367] on div ".deletable-edge-delete-btn { width: 20px; height: 20px; border: 0px solid #ffff…" at bounding box center [967, 394] width 1202 height 618
drag, startPoint x: 1062, startPoint y: 246, endPoint x: 1060, endPoint y: 376, distance: 130.0
click at [1056, 368] on div "Knowledge Graph Modeling" at bounding box center [1062, 364] width 73 height 7
click at [1217, 413] on button at bounding box center [1221, 416] width 30 height 11
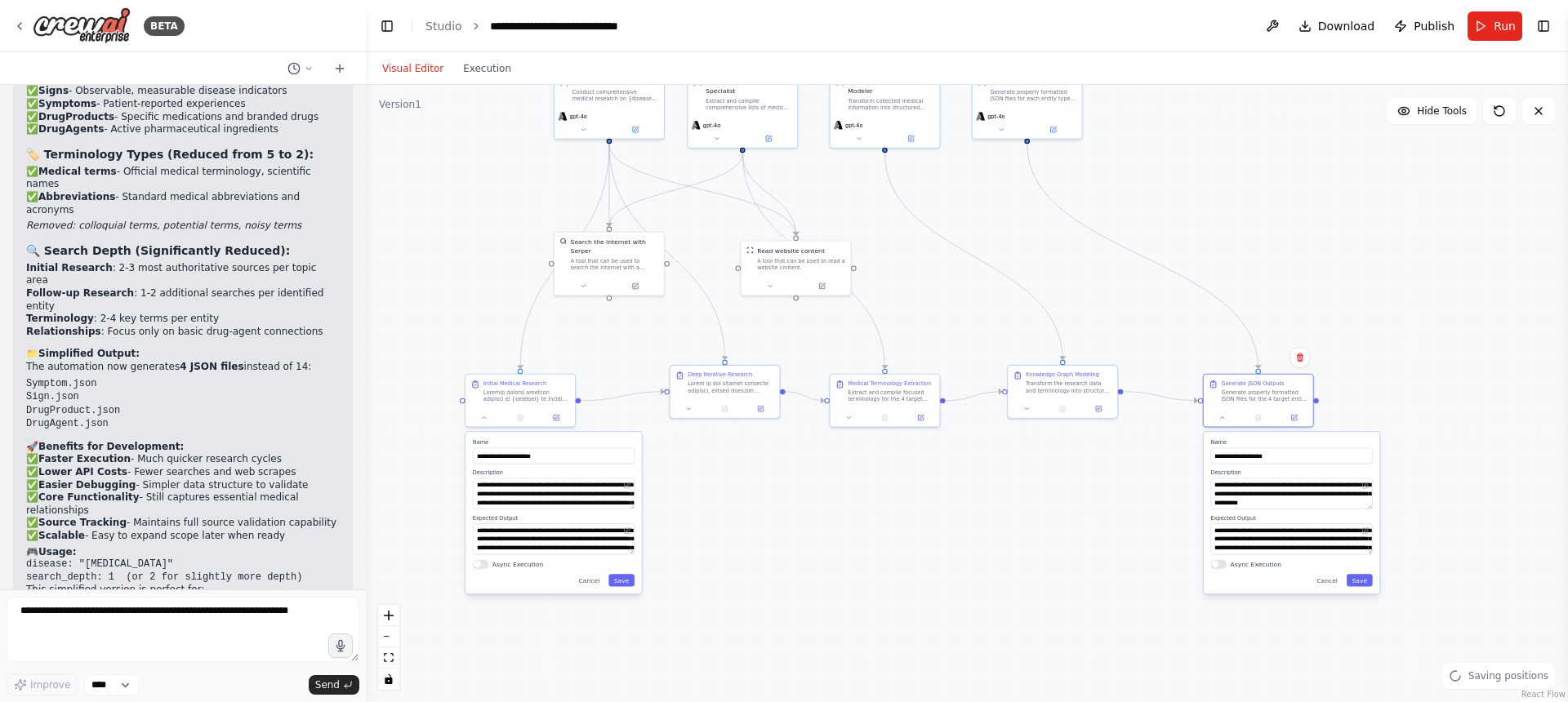
click at [1411, 269] on div ".deletable-edge-delete-btn { width: 20px; height: 20px; border: 0px solid #ffff…" at bounding box center [967, 394] width 1202 height 618
click at [1502, 32] on span "Run" at bounding box center [1505, 26] width 22 height 16
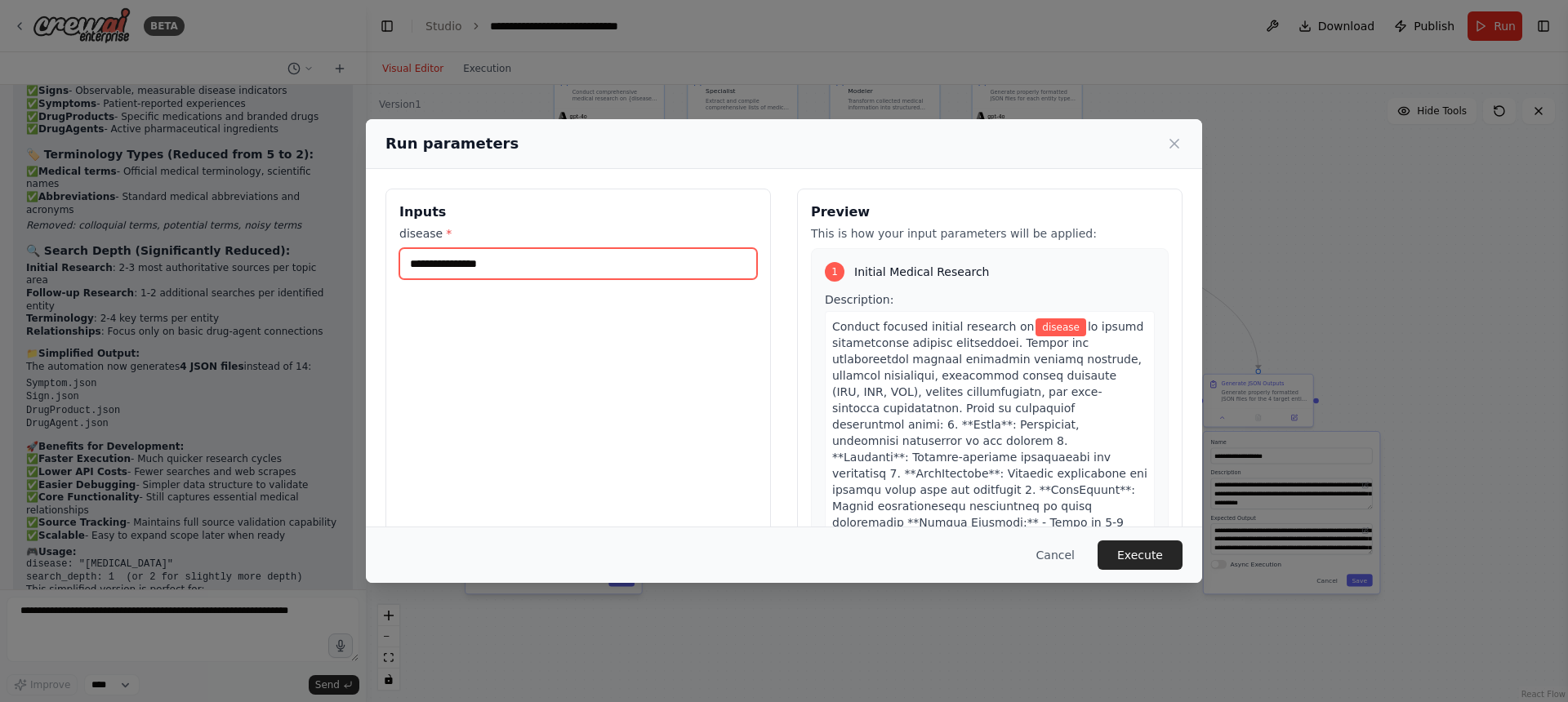
click at [488, 273] on input "disease *" at bounding box center [578, 264] width 358 height 31
type input "**********"
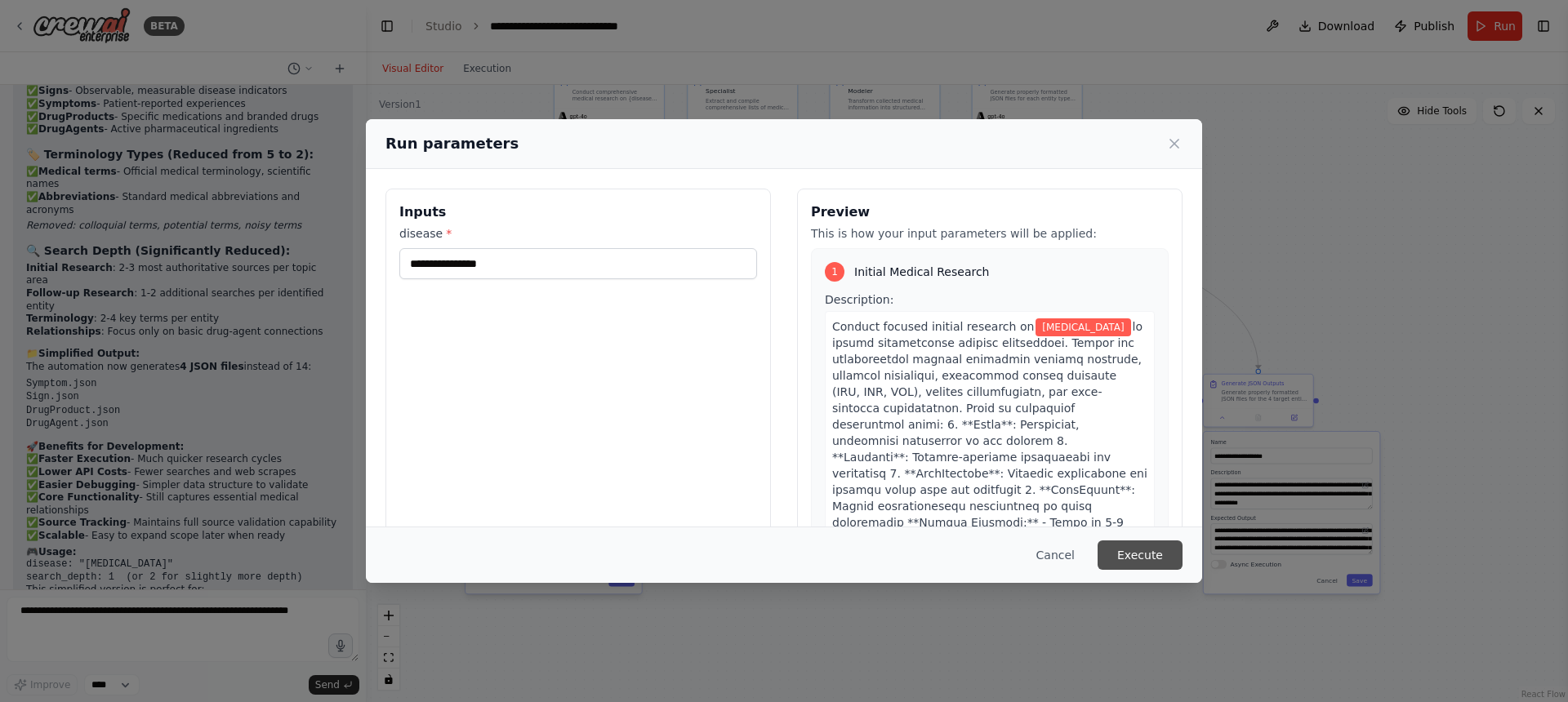
click at [1139, 551] on button "Execute" at bounding box center [1140, 555] width 85 height 29
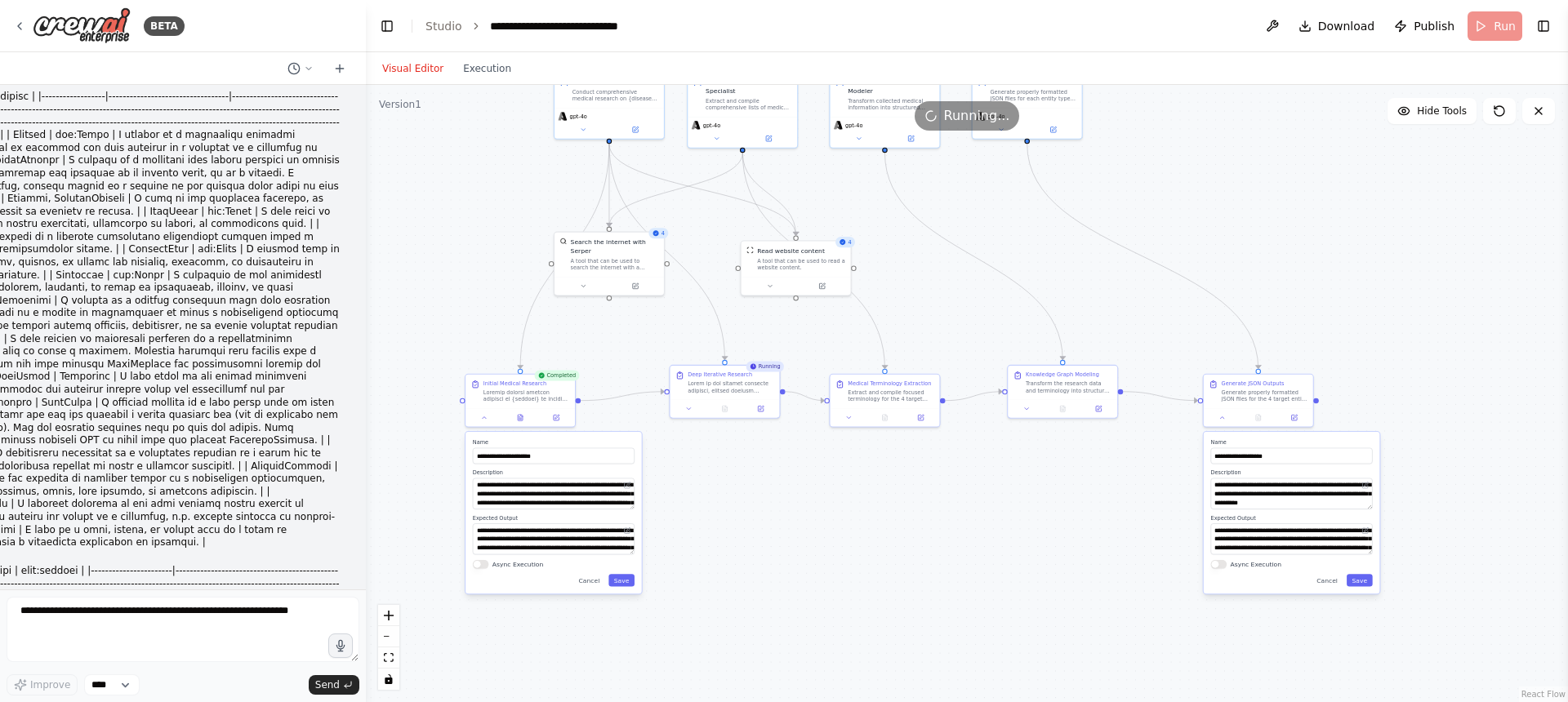
scroll to position [0, 0]
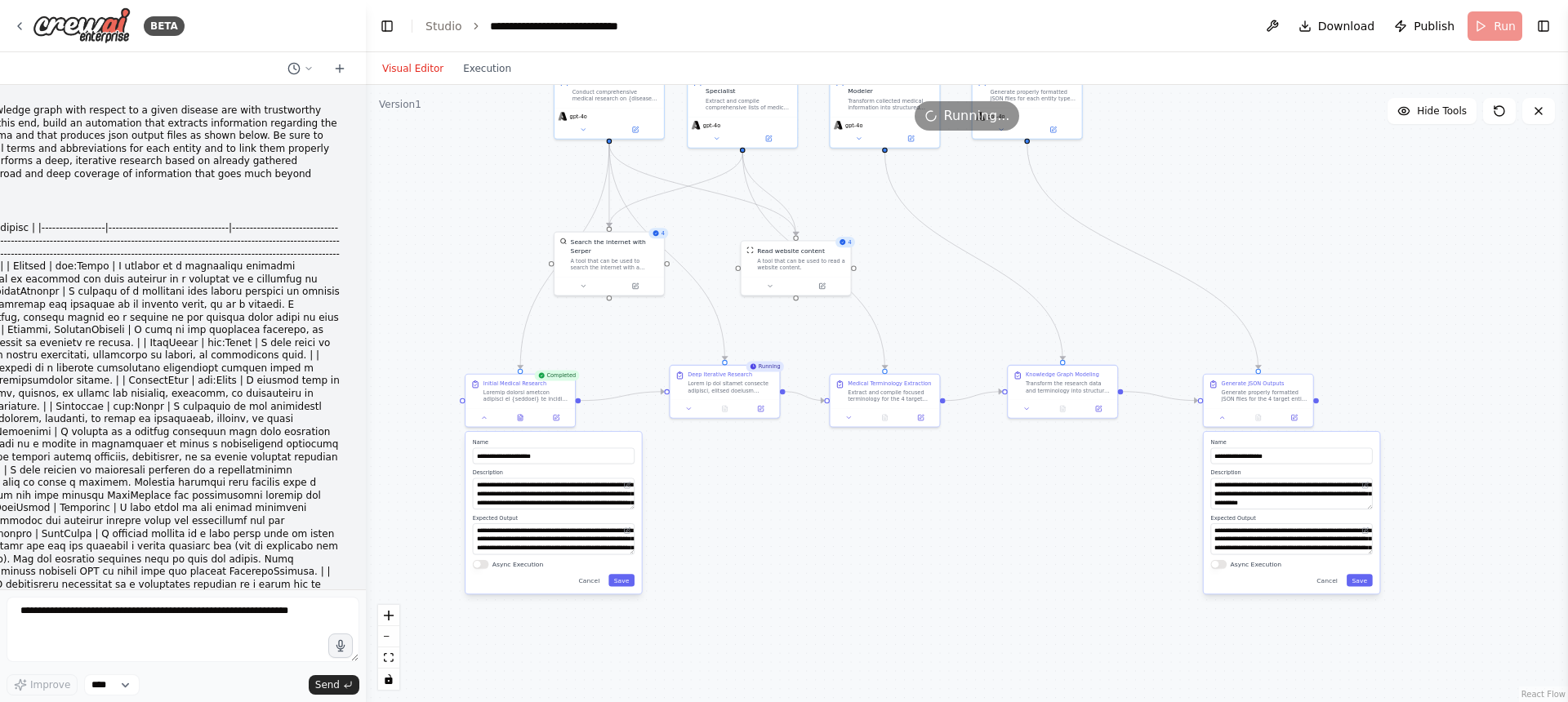
click at [87, 114] on p "I want to populate a medical knowledge graph with respect to a given disease ar…" at bounding box center [87, 149] width 505 height 89
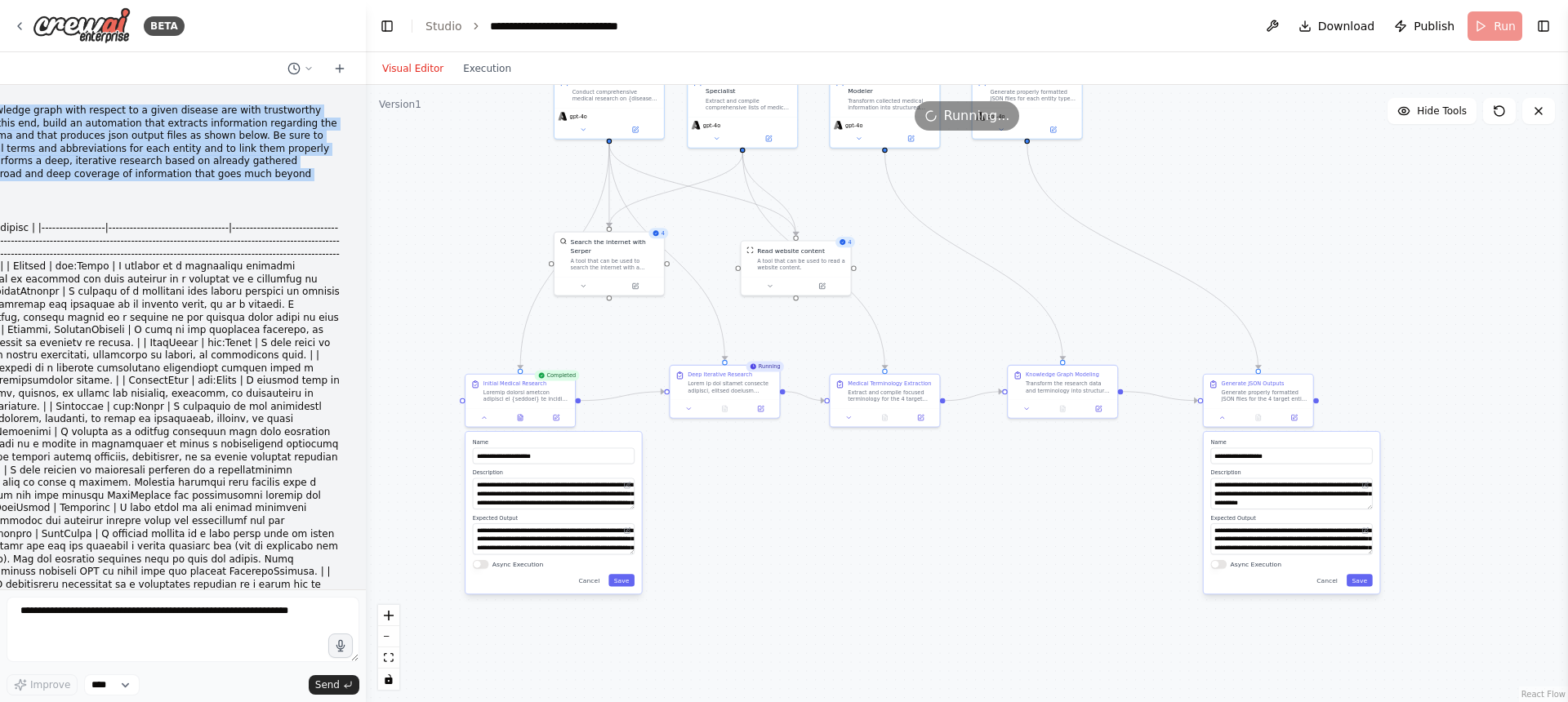
click at [87, 114] on p "I want to populate a medical knowledge graph with respect to a given disease ar…" at bounding box center [87, 149] width 505 height 89
click at [79, 122] on p "I want to populate a medical knowledge graph with respect to a given disease ar…" at bounding box center [87, 149] width 505 height 89
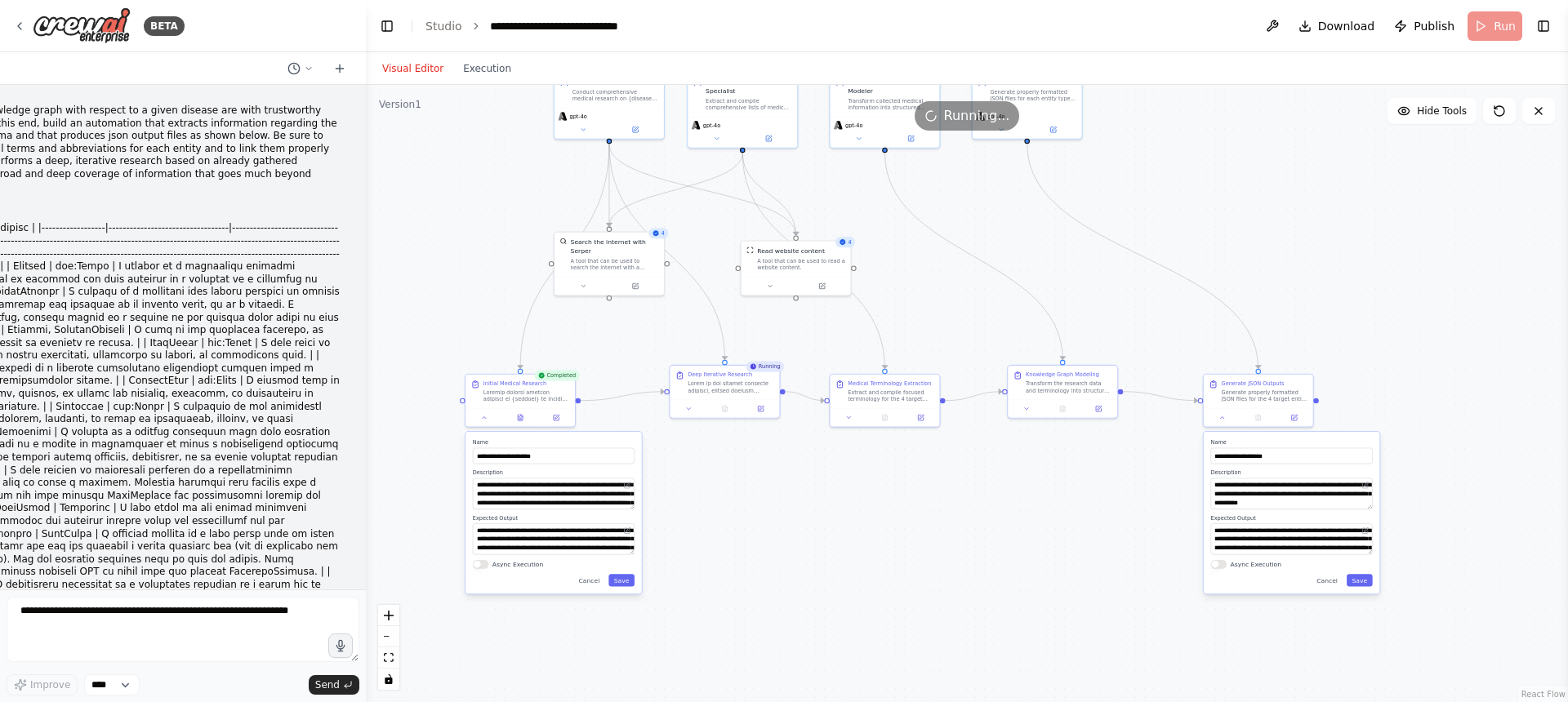
click at [81, 114] on p "I want to populate a medical knowledge graph with respect to a given disease ar…" at bounding box center [87, 149] width 505 height 89
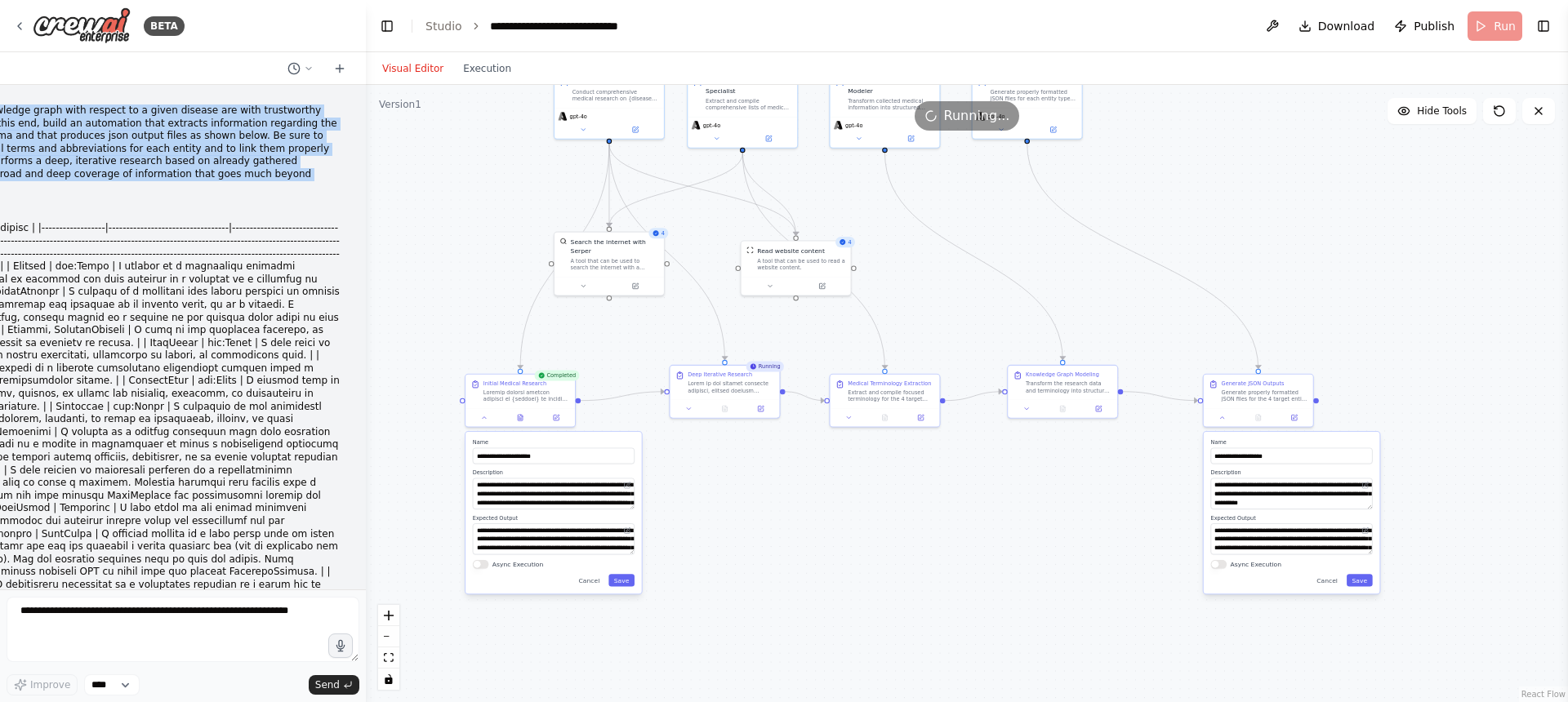
click at [81, 114] on p "I want to populate a medical knowledge graph with respect to a given disease ar…" at bounding box center [87, 149] width 505 height 89
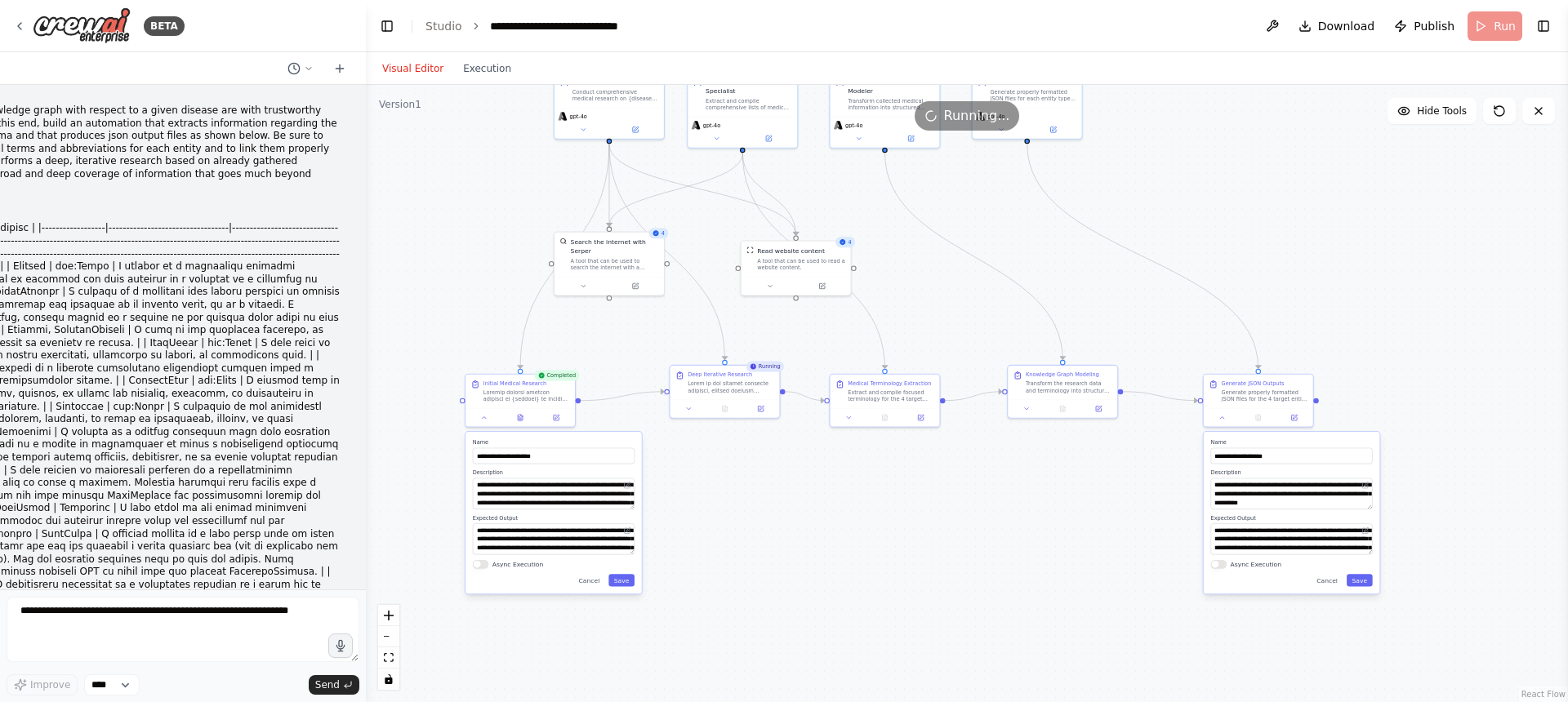
click at [135, 145] on p "I want to populate a medical knowledge graph with respect to a given disease ar…" at bounding box center [87, 149] width 505 height 89
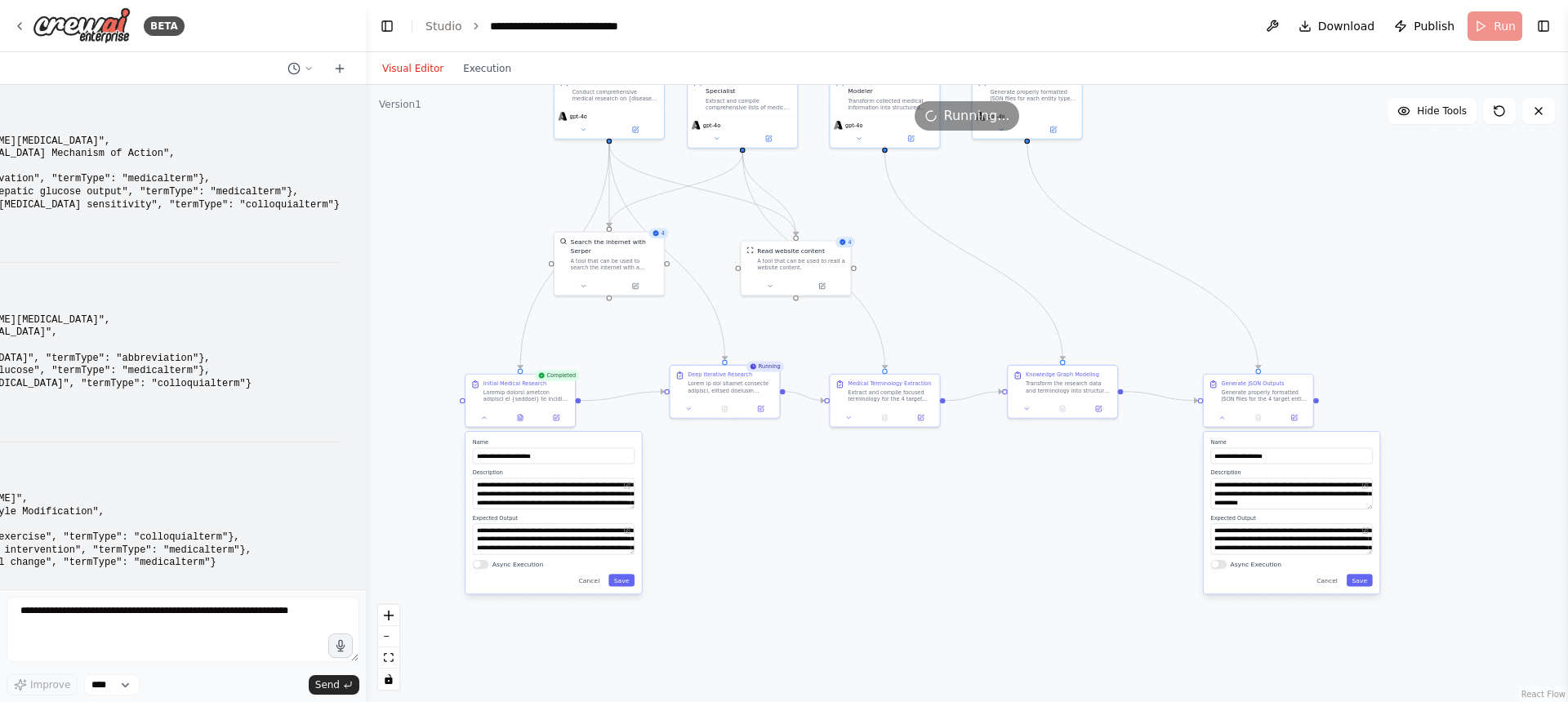
scroll to position [1759, 0]
click at [130, 518] on code "{ "entities": [ { "id": "http://semalytix.de/pharma#Lifestyle_Modification", "d…" at bounding box center [43, 534] width 418 height 164
click at [185, 557] on code "{ "entities": [ { "id": "http://semalytix.de/pharma#Lifestyle_Modification", "d…" at bounding box center [43, 534] width 418 height 164
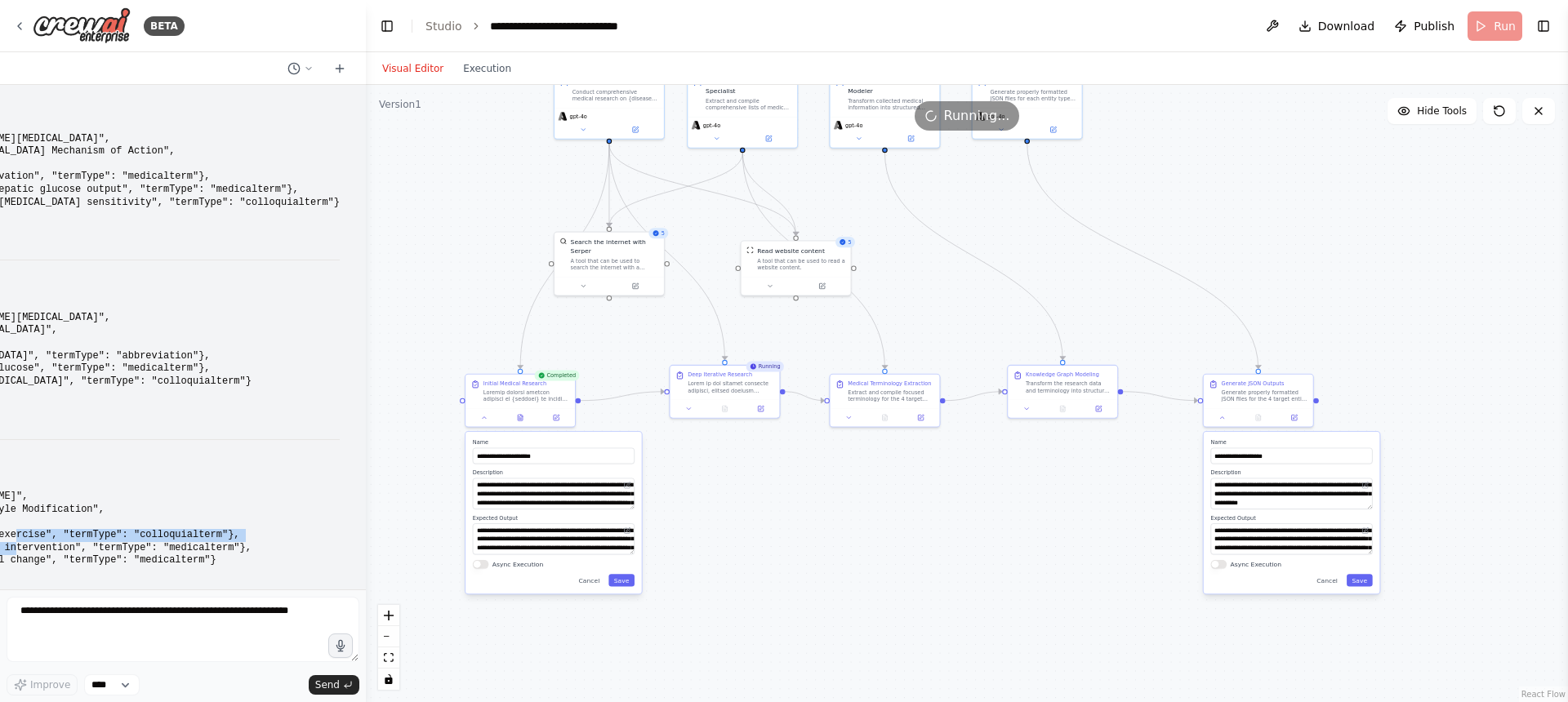
click at [185, 557] on code "{ "entities": [ { "id": "http://semalytix.de/pharma#Lifestyle_Modification", "d…" at bounding box center [43, 534] width 418 height 164
click at [97, 237] on pre "{ "entities": [ { "id": "http://semalytix.de/pharma#Metformin_Mechanism", "disp…" at bounding box center [87, 178] width 505 height 166
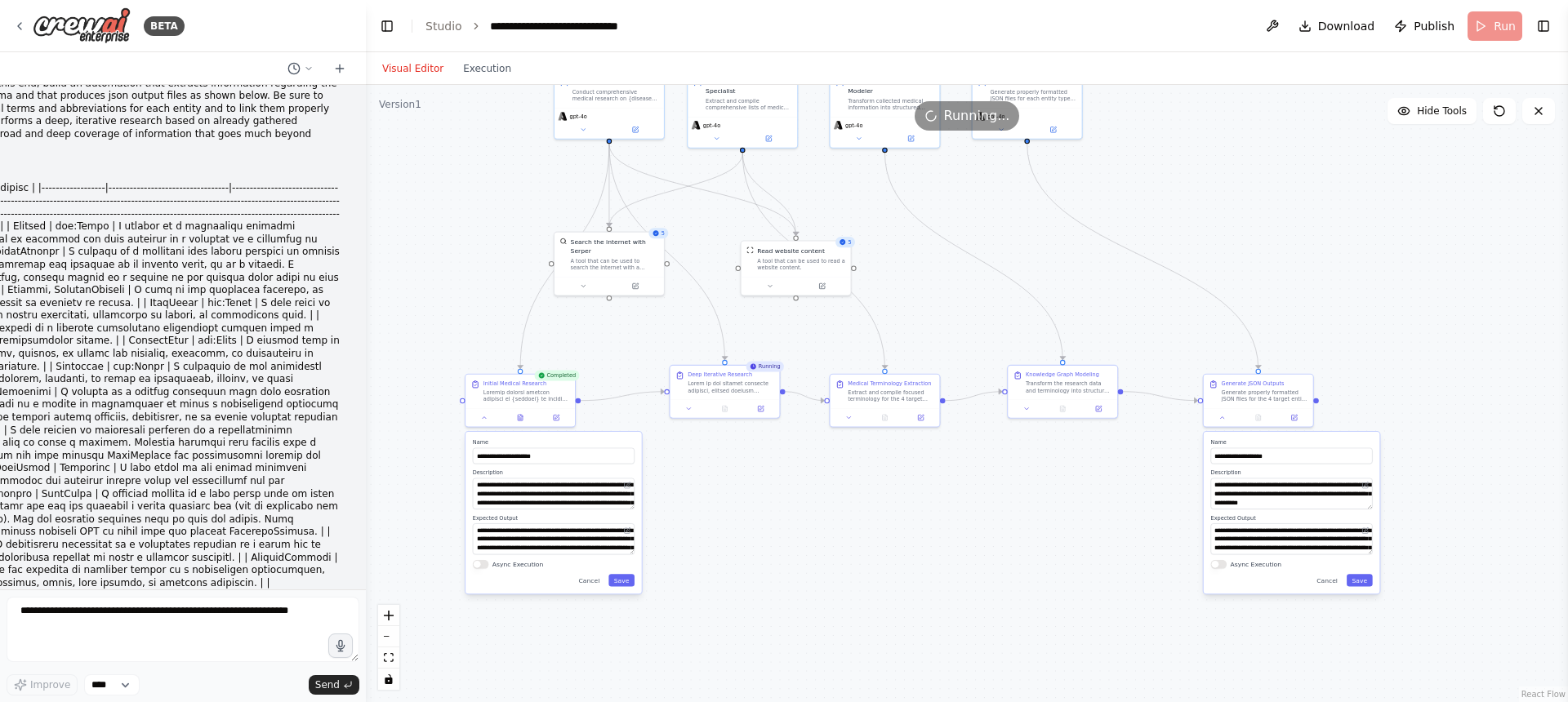
scroll to position [0, 0]
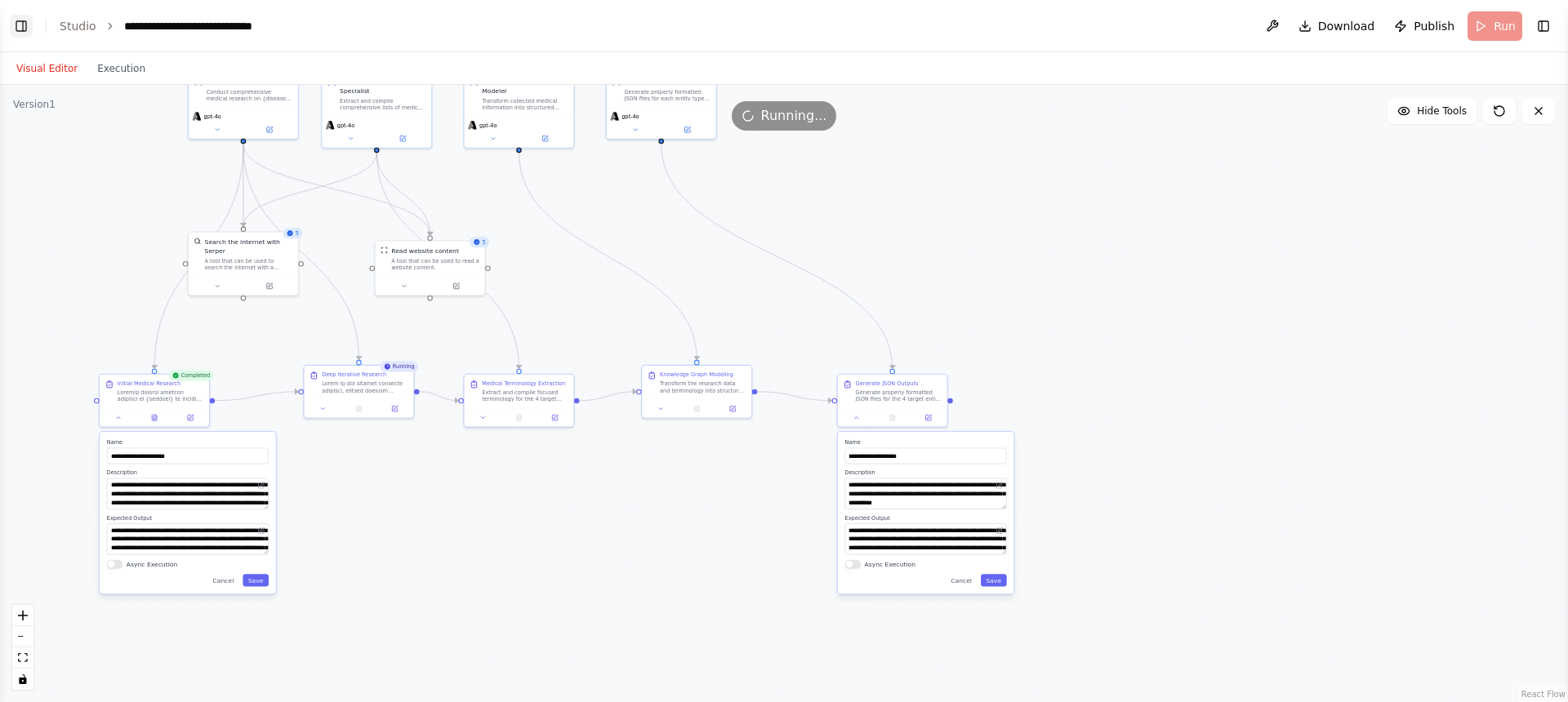
click at [15, 25] on button "Toggle Left Sidebar" at bounding box center [21, 25] width 23 height 23
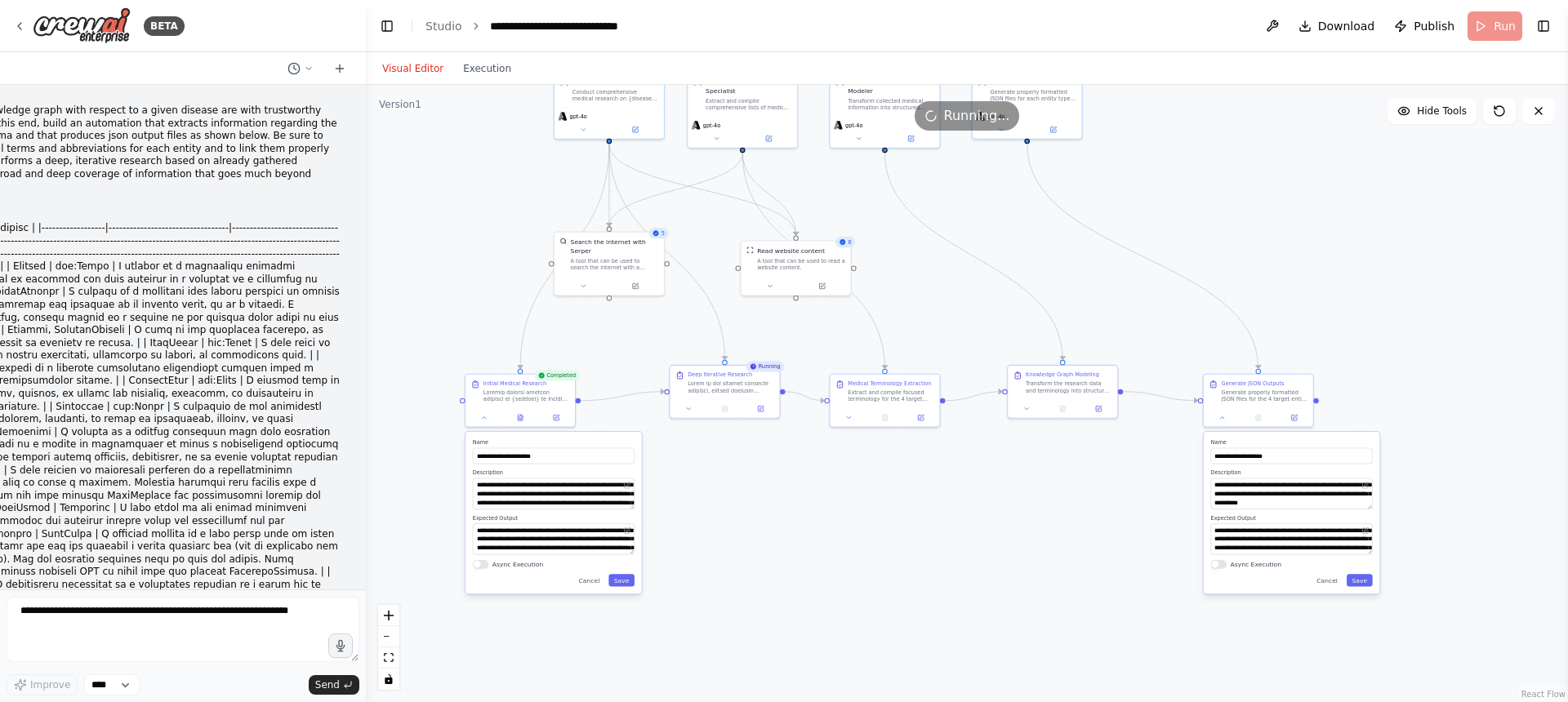
drag, startPoint x: 8, startPoint y: 111, endPoint x: 183, endPoint y: 237, distance: 215.6
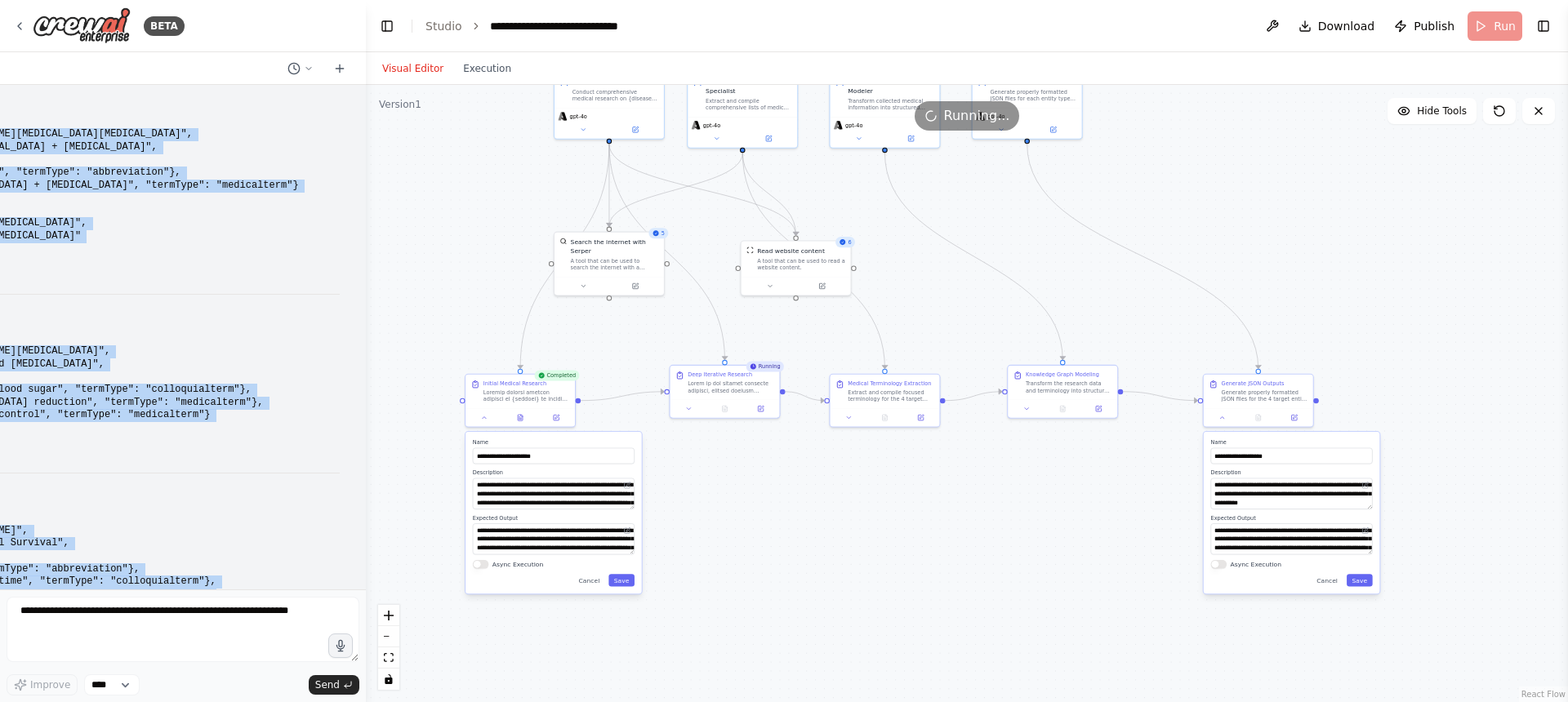
scroll to position [3332, 0]
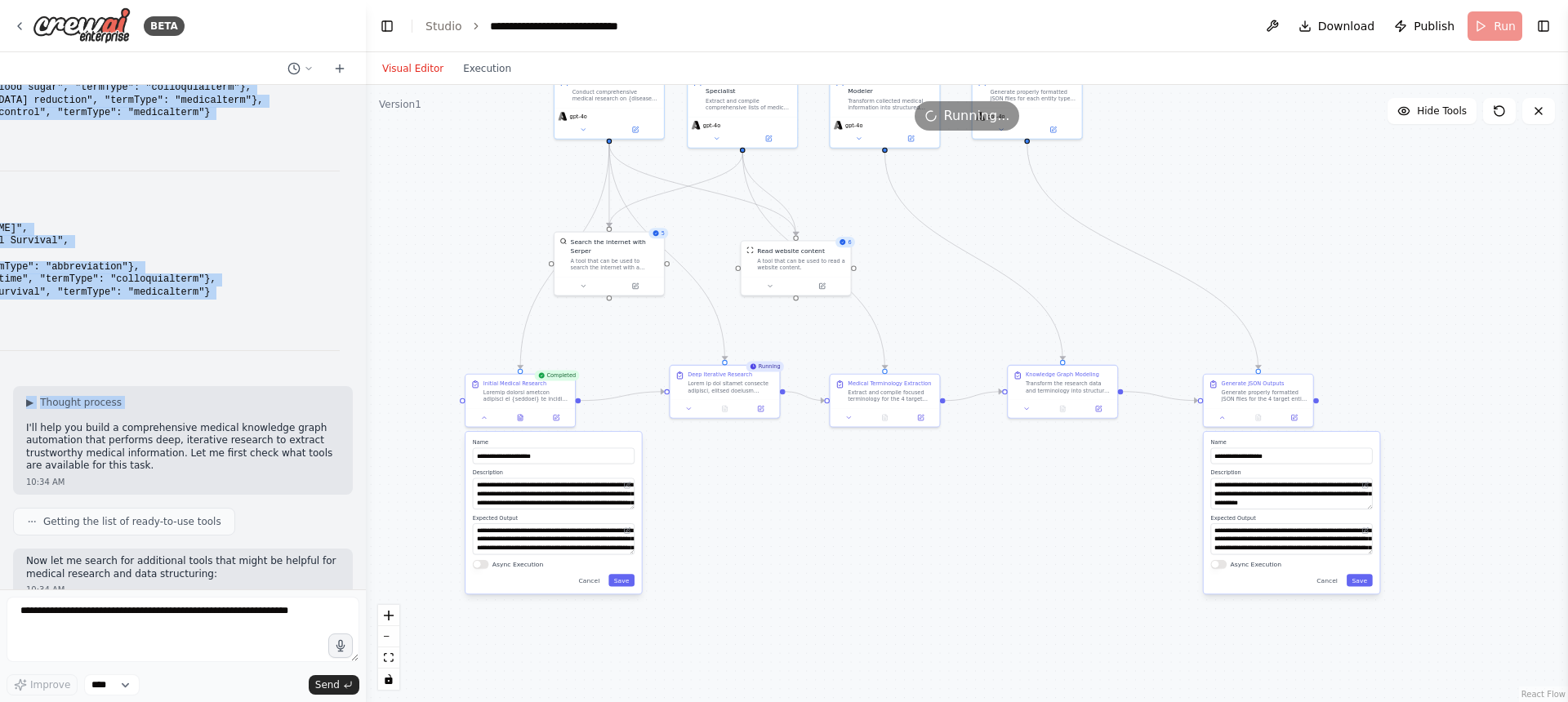
drag, startPoint x: 13, startPoint y: 111, endPoint x: 262, endPoint y: 319, distance: 324.4
copy div "ledge graph with respect to a given disease are with trustworthy information fr…"
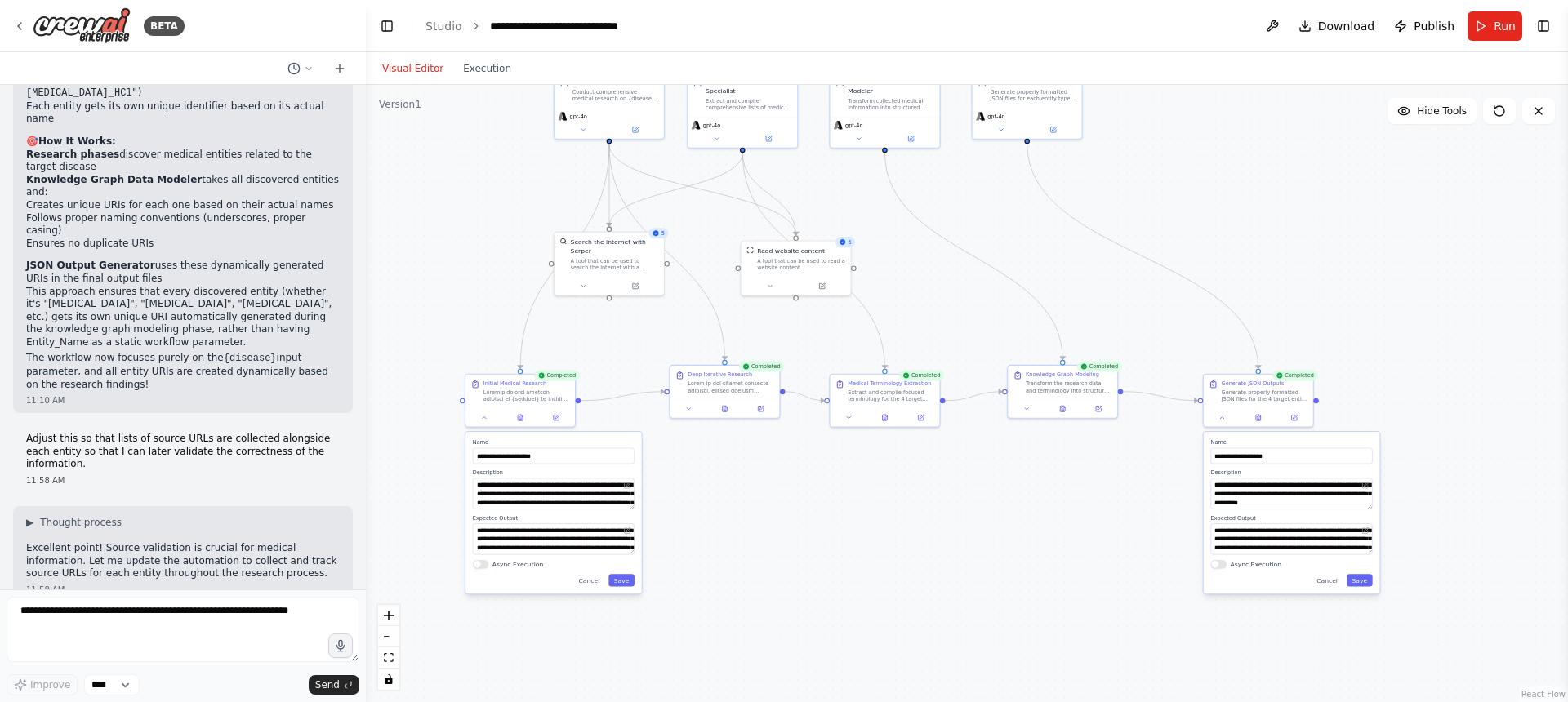
scroll to position [6350, 0]
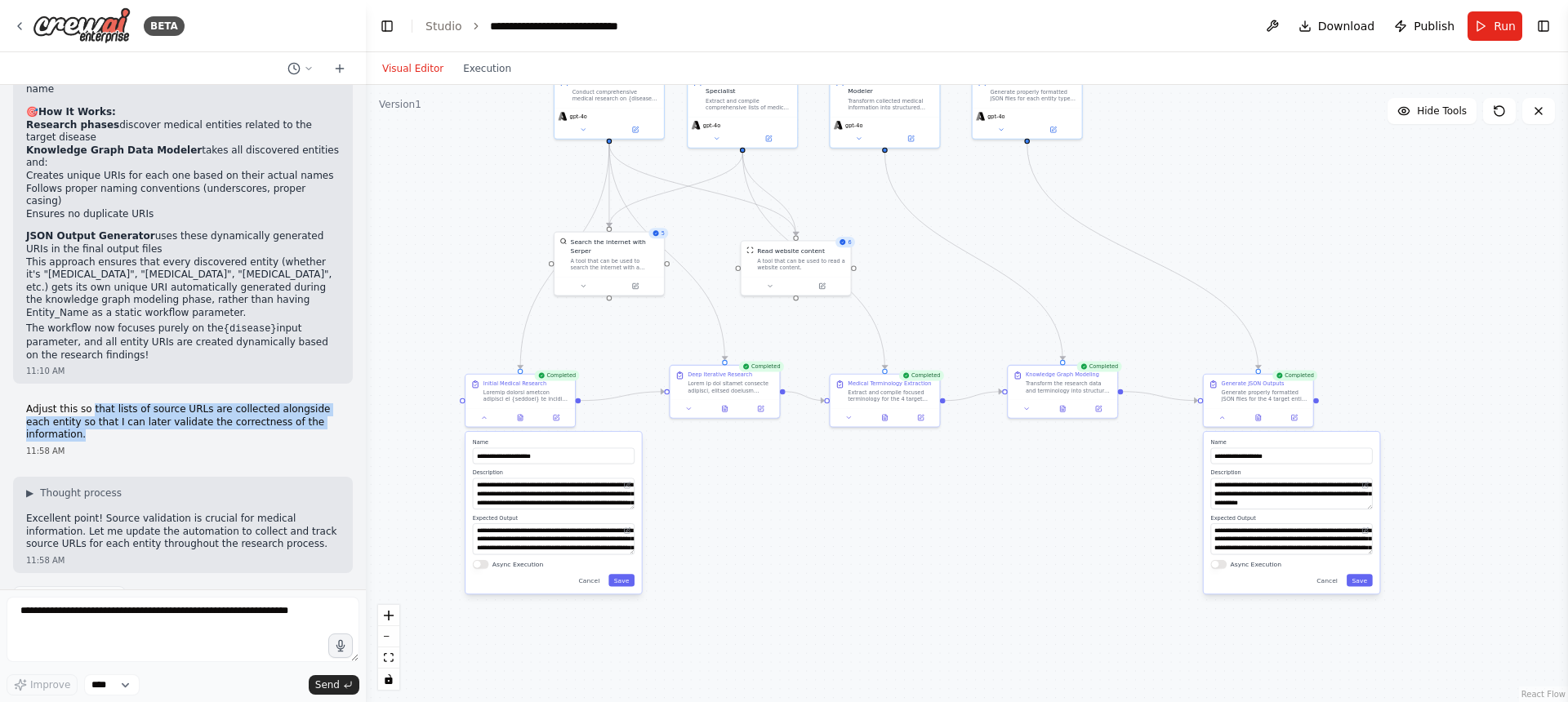
drag, startPoint x: 91, startPoint y: 357, endPoint x: 128, endPoint y: 383, distance: 45.2
click at [128, 403] on p "Adjust this so that lists of source URLs are collected alongside each entity so…" at bounding box center [183, 422] width 313 height 38
copy p "that lists of source URLs are collected alongside each entity so that I can lat…"
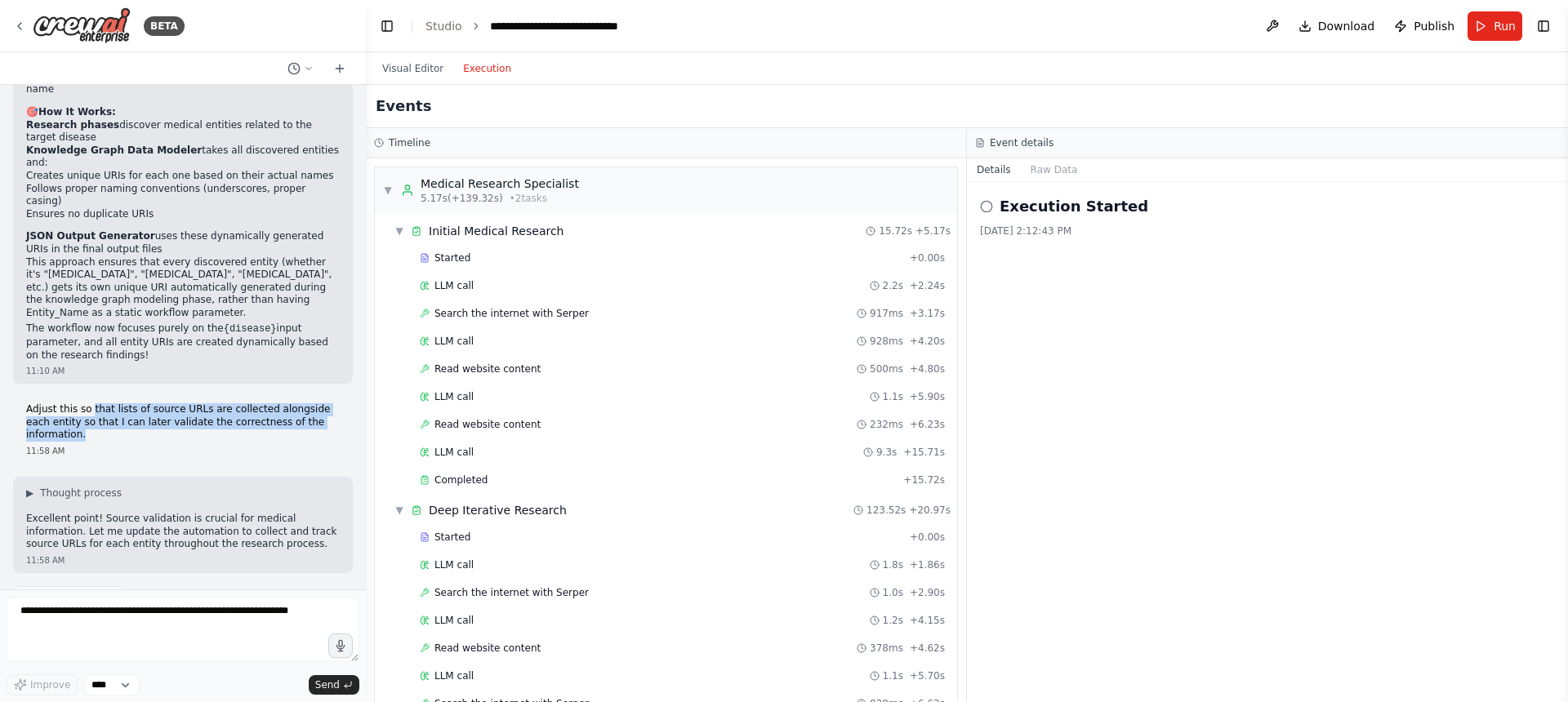
click at [496, 68] on button "Execution" at bounding box center [486, 69] width 68 height 20
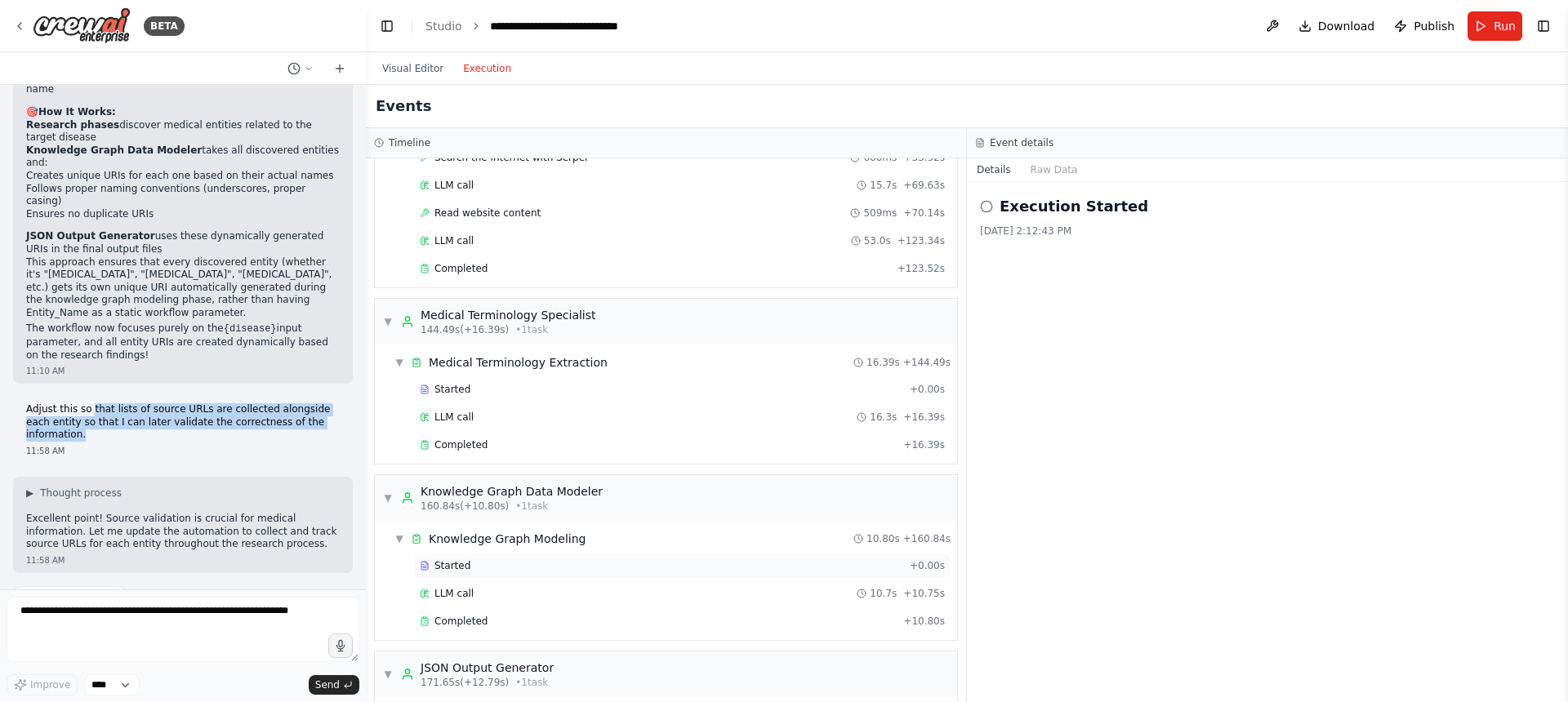
scroll to position [946, 0]
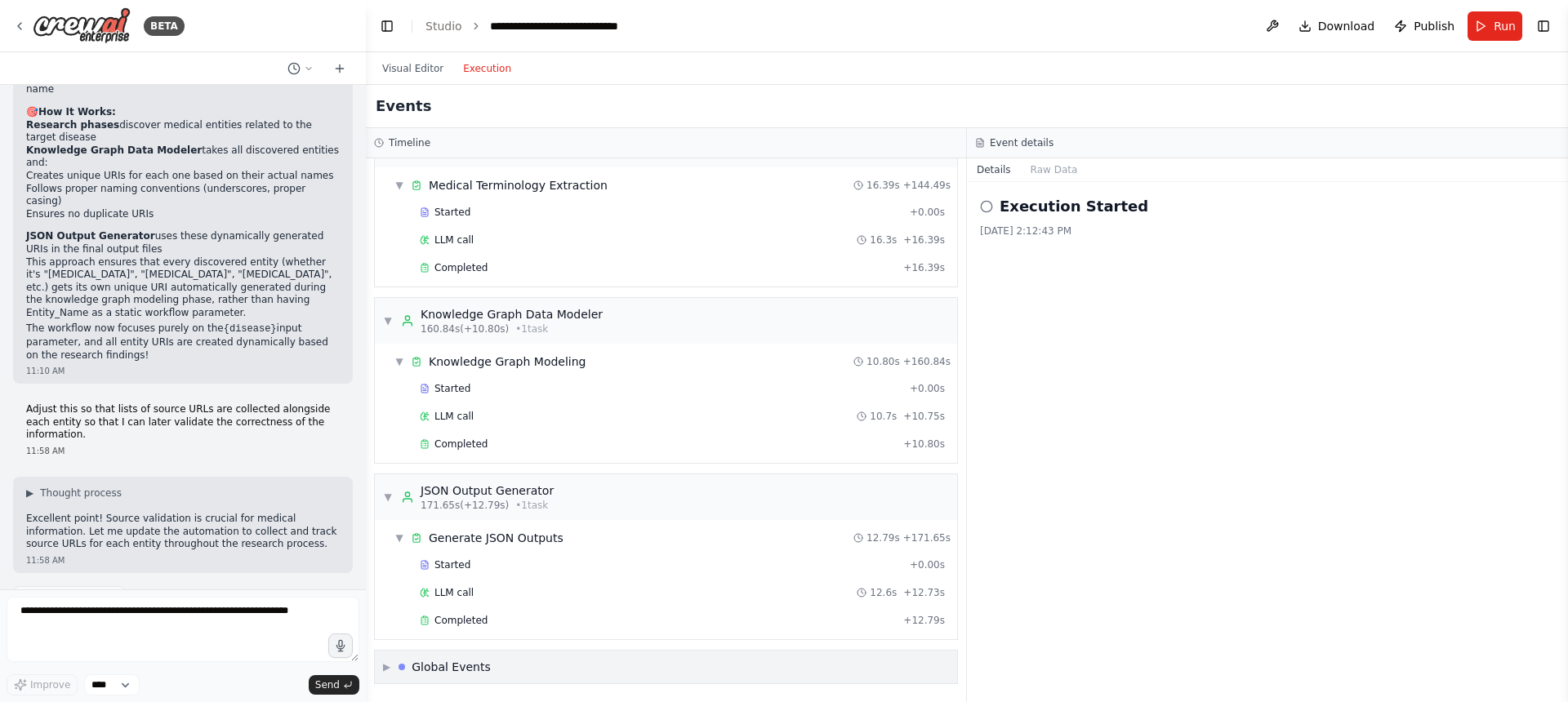
click at [436, 657] on div "▶ Global Events" at bounding box center [666, 667] width 582 height 33
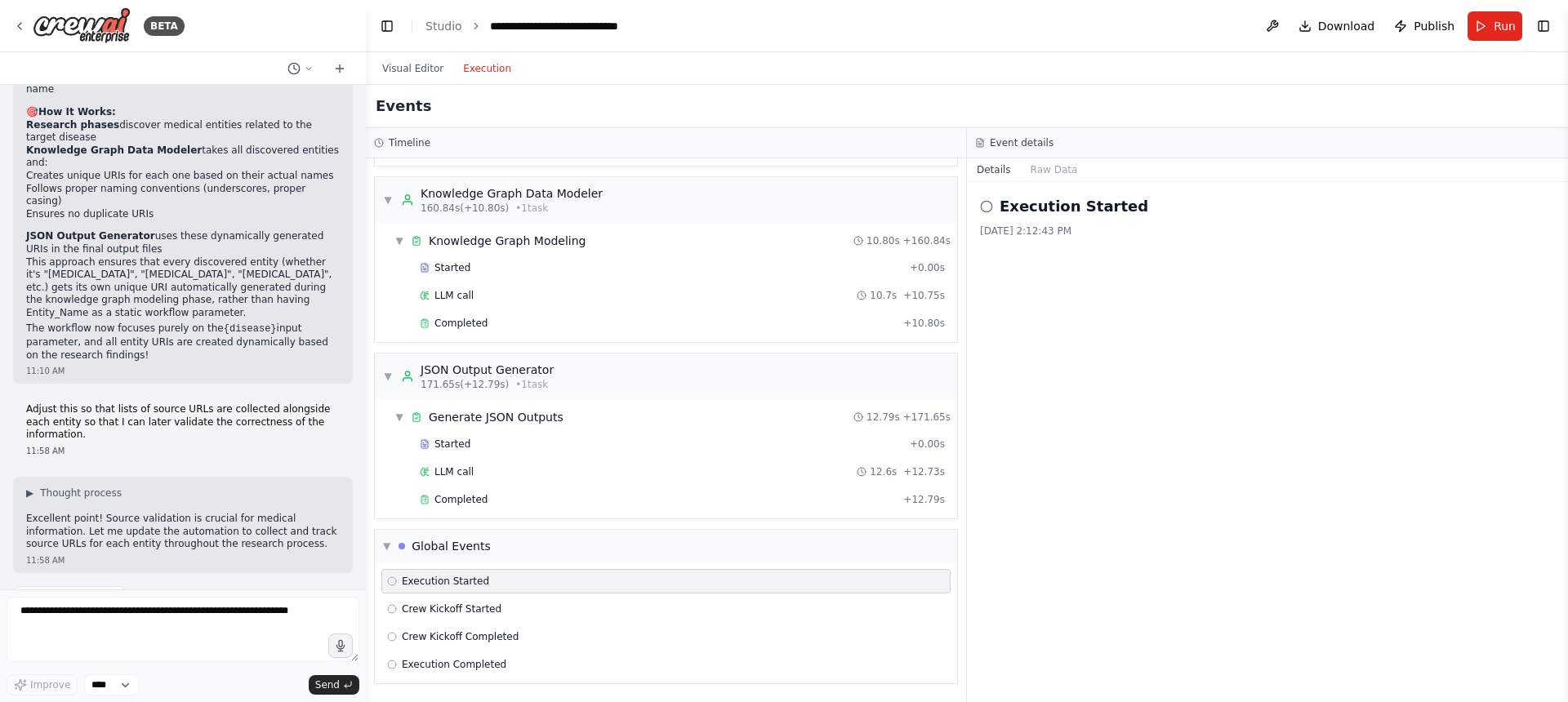
scroll to position [1063, 0]
click at [456, 611] on span "Crew Kickoff Started" at bounding box center [452, 612] width 100 height 13
click at [468, 582] on span "Execution Started" at bounding box center [446, 584] width 87 height 13
click at [475, 504] on span "Completed" at bounding box center [461, 503] width 53 height 13
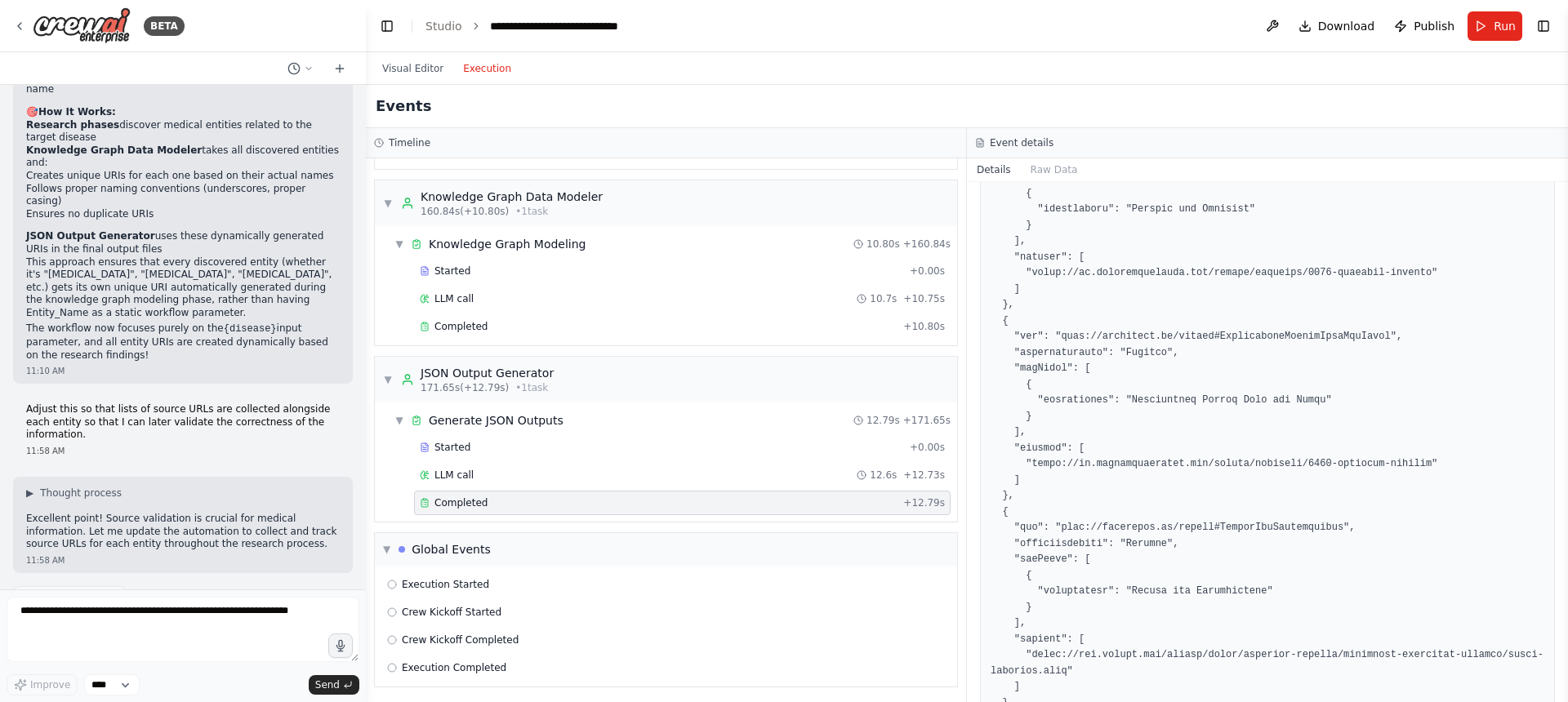
scroll to position [76, 0]
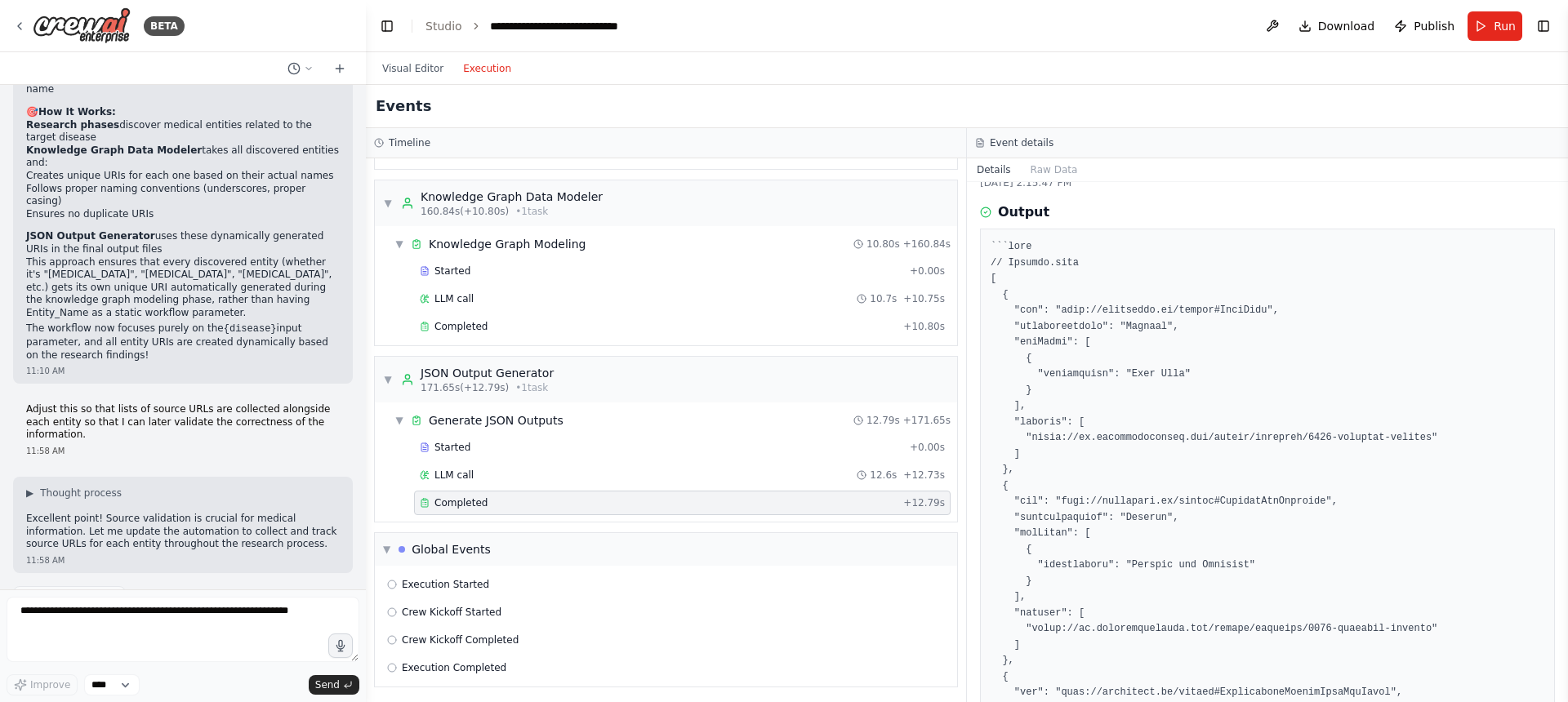
scroll to position [0, 0]
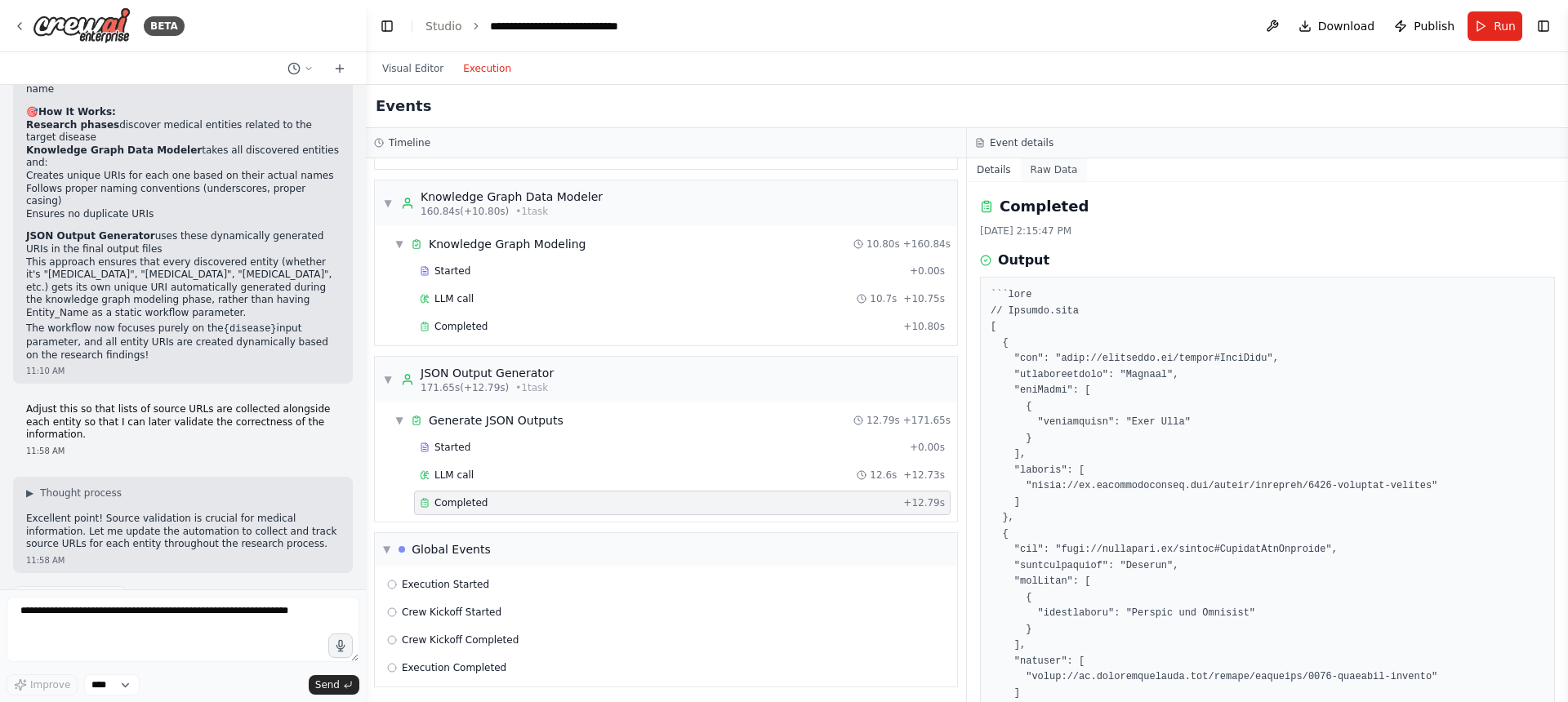
click at [1053, 162] on button "Raw Data" at bounding box center [1054, 169] width 67 height 23
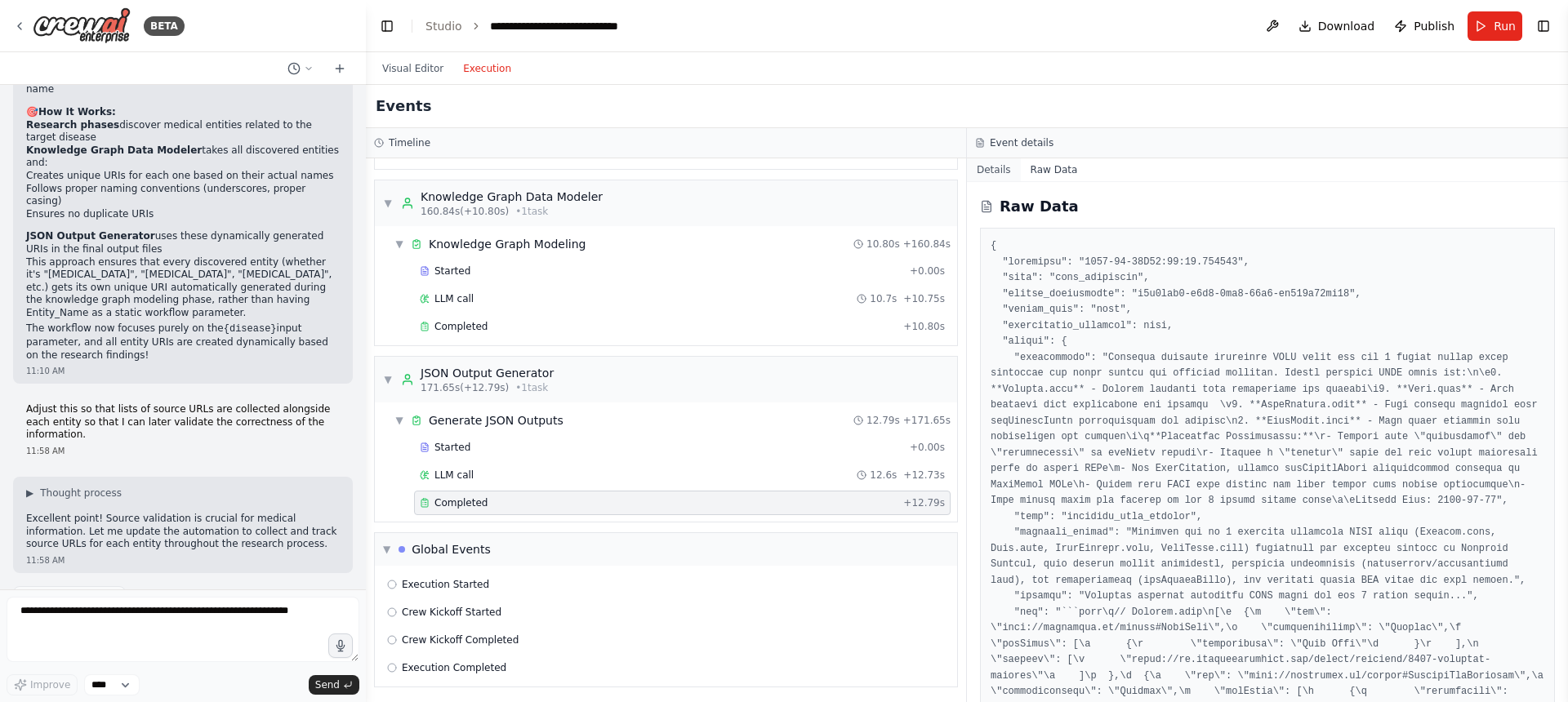
click at [995, 166] on button "Details" at bounding box center [993, 169] width 53 height 23
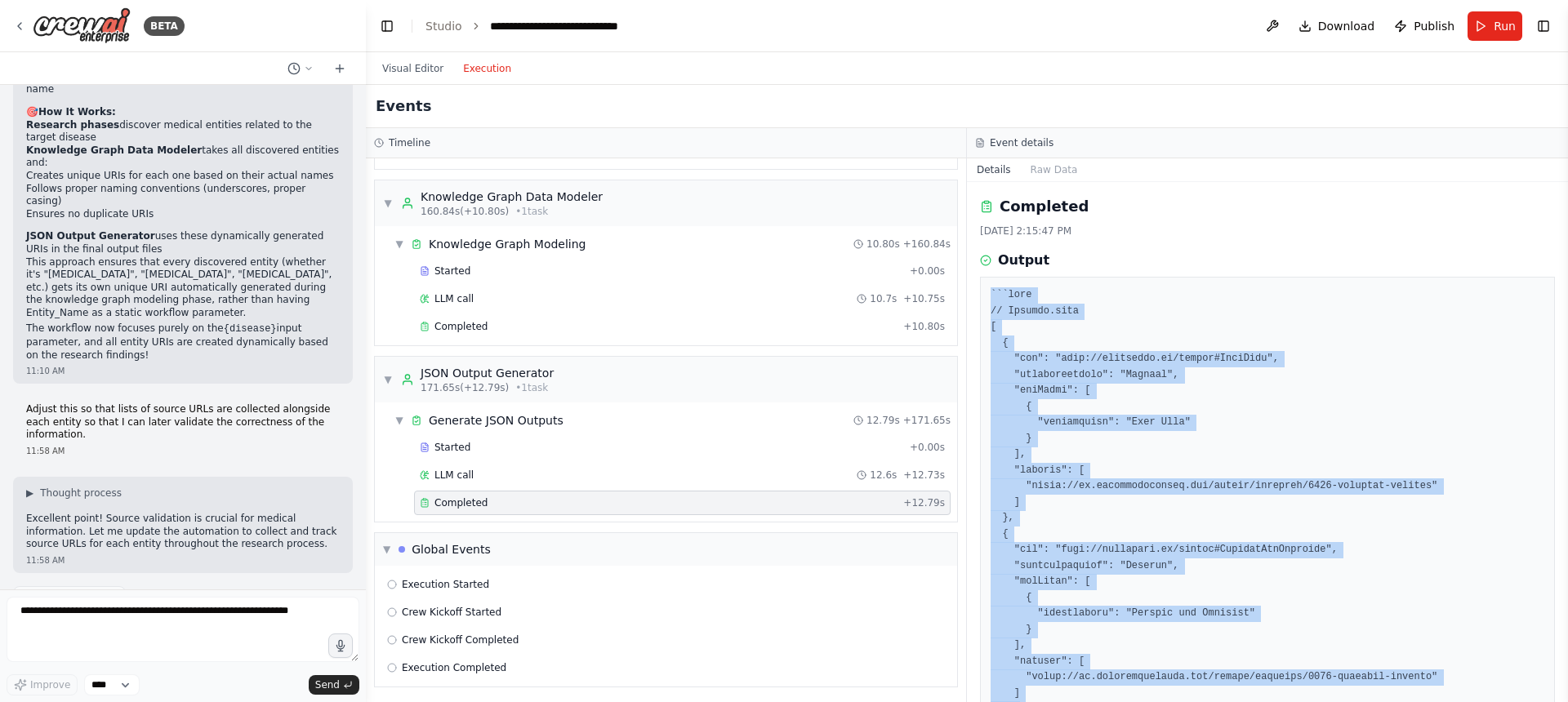
drag, startPoint x: 1003, startPoint y: 642, endPoint x: 988, endPoint y: 296, distance: 346.3
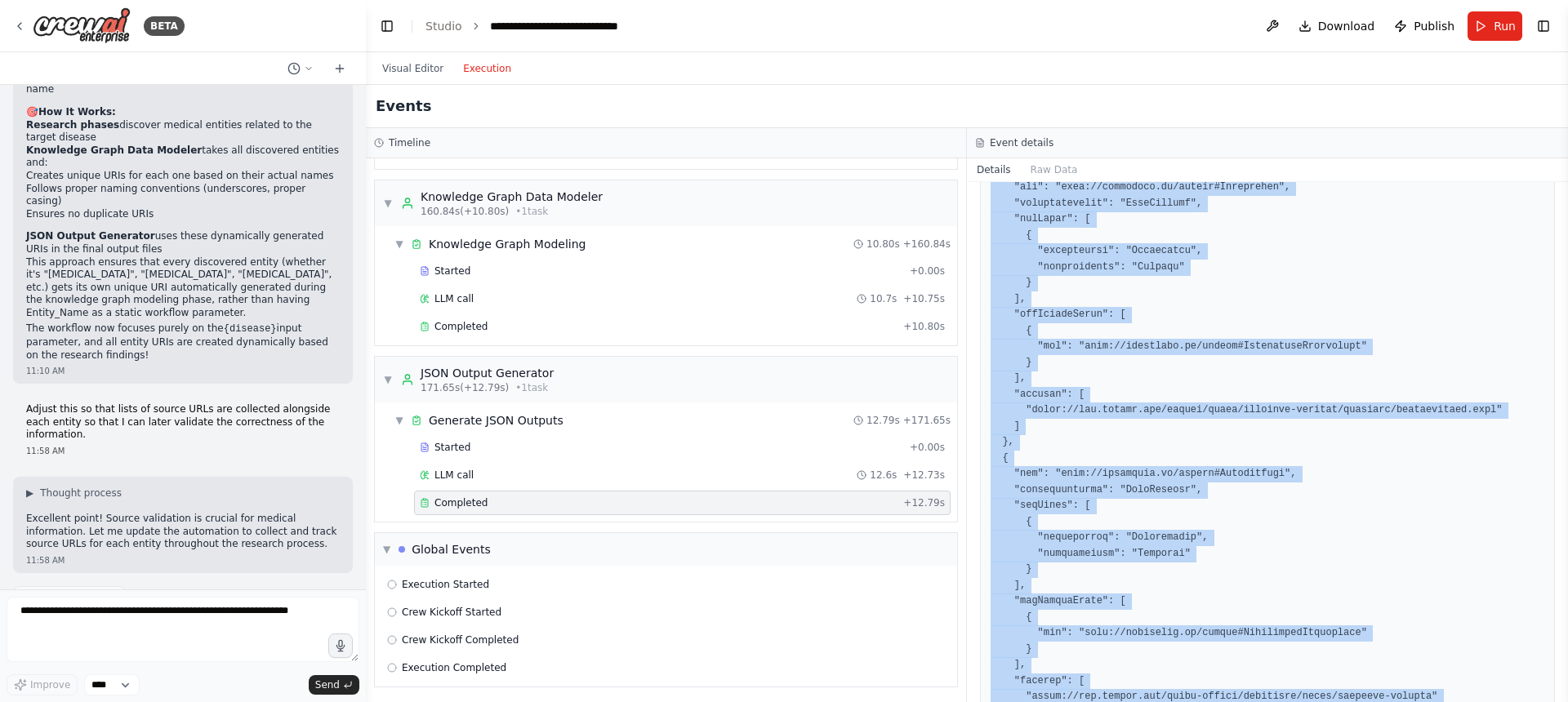
scroll to position [3492, 0]
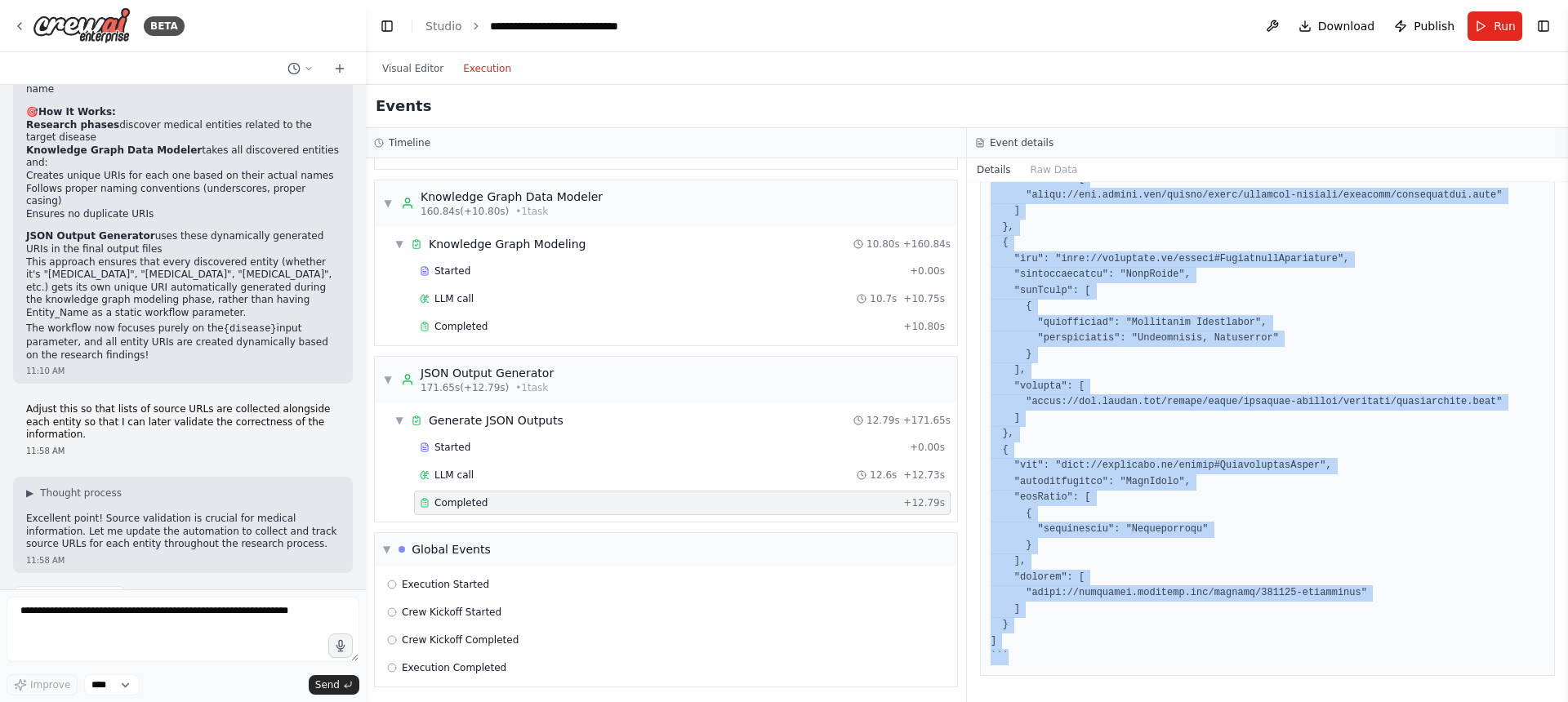
drag, startPoint x: 986, startPoint y: 289, endPoint x: 1067, endPoint y: 658, distance: 377.8
copy pre "```json // Symptom.json [ { "uri": "http://semalytix.de/pharma#BonePain", "clas…"
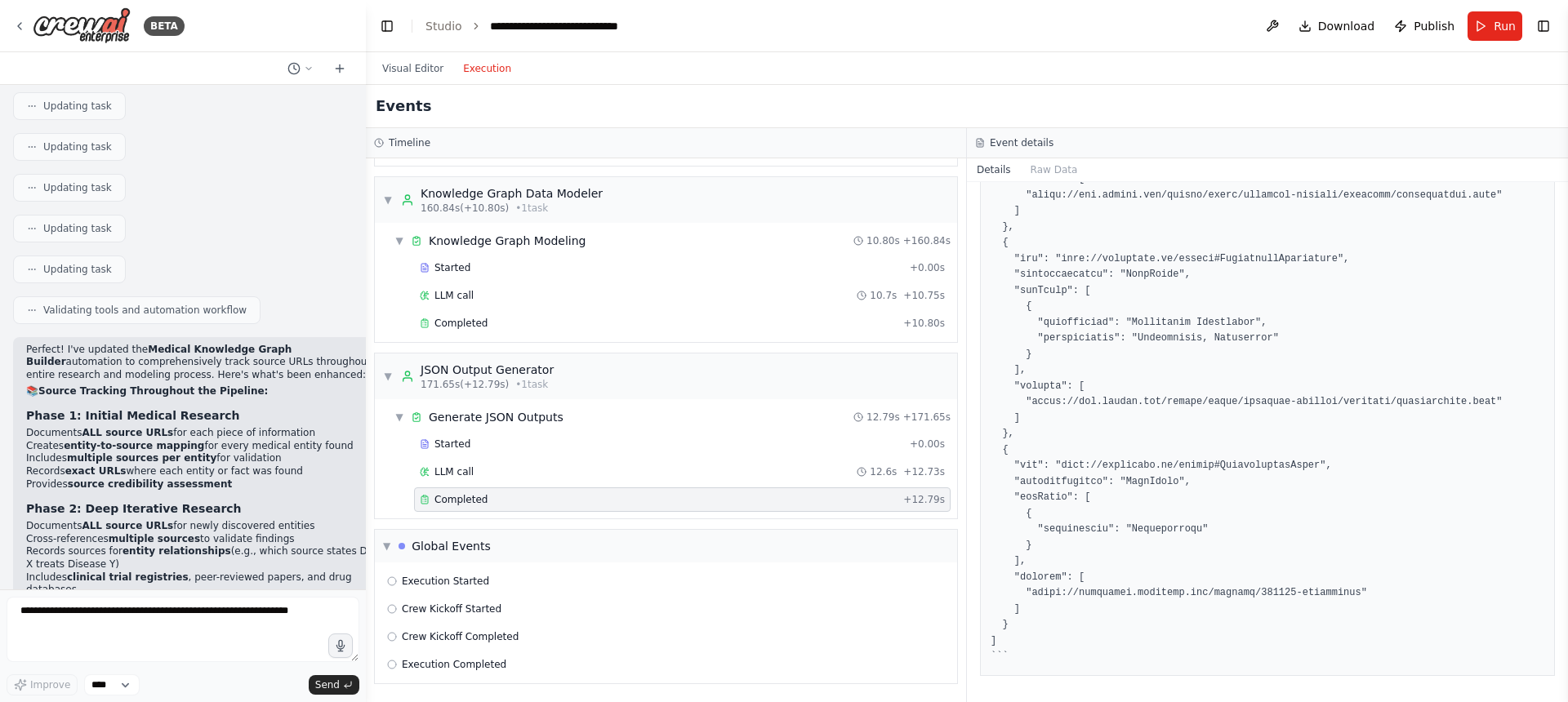
scroll to position [6914, 0]
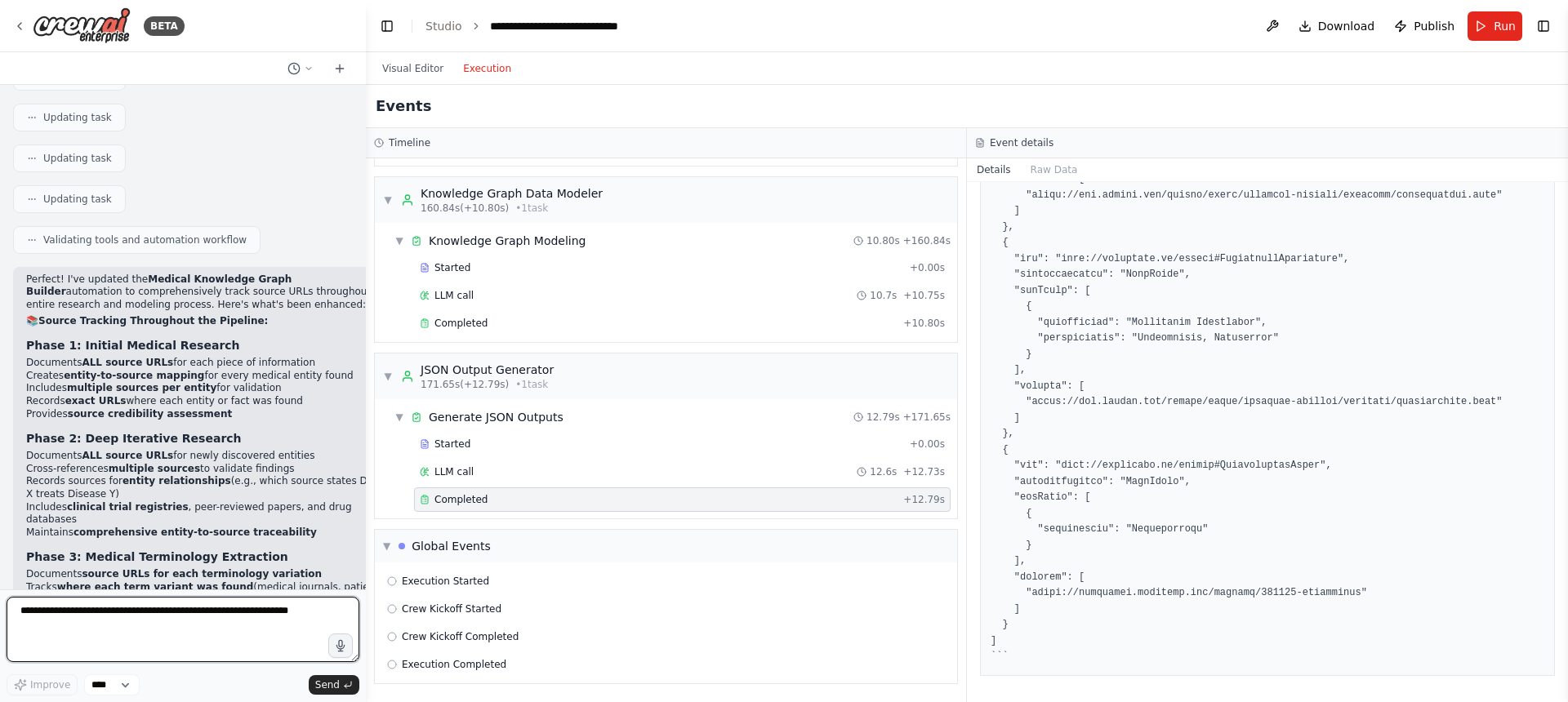
click at [128, 608] on textarea at bounding box center [182, 630] width 352 height 65
click at [835, 15] on header "**********" at bounding box center [967, 26] width 1202 height 53
click at [666, 35] on header "**********" at bounding box center [967, 26] width 1202 height 53
click at [436, 26] on link "Studio" at bounding box center [444, 26] width 37 height 13
